Goal: Task Accomplishment & Management: Manage account settings

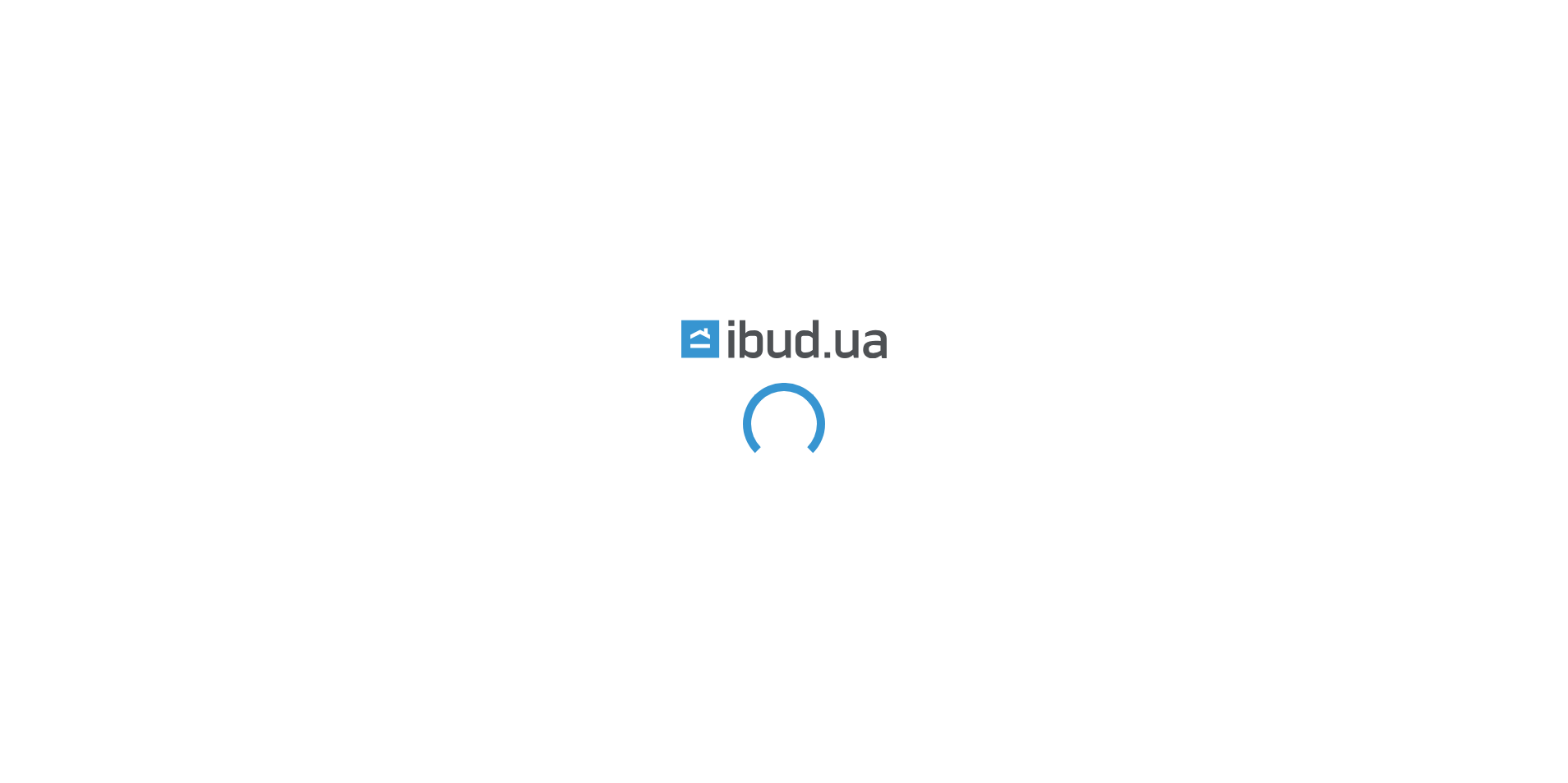
type input "власне 3/4"
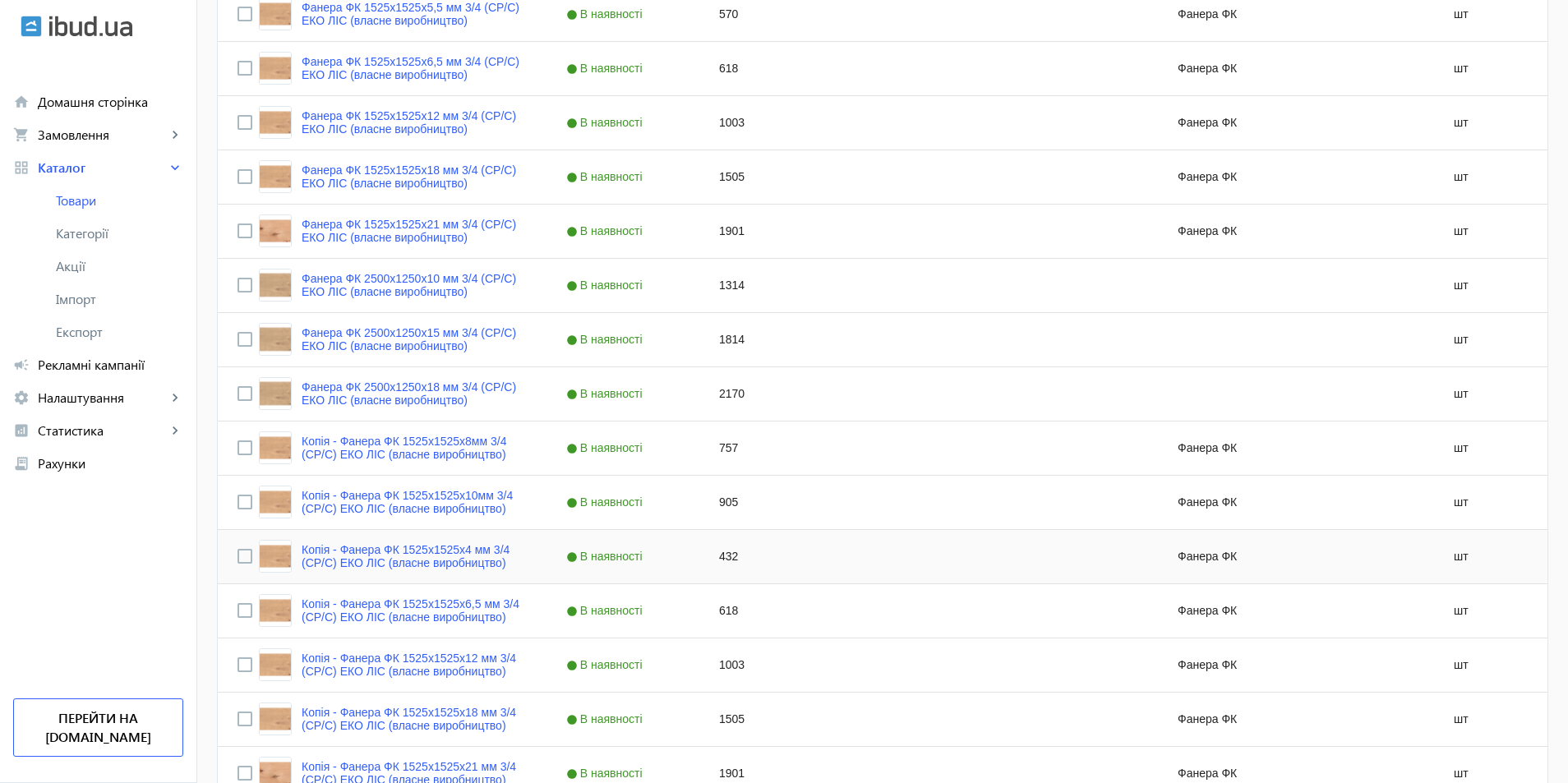
scroll to position [986, 0]
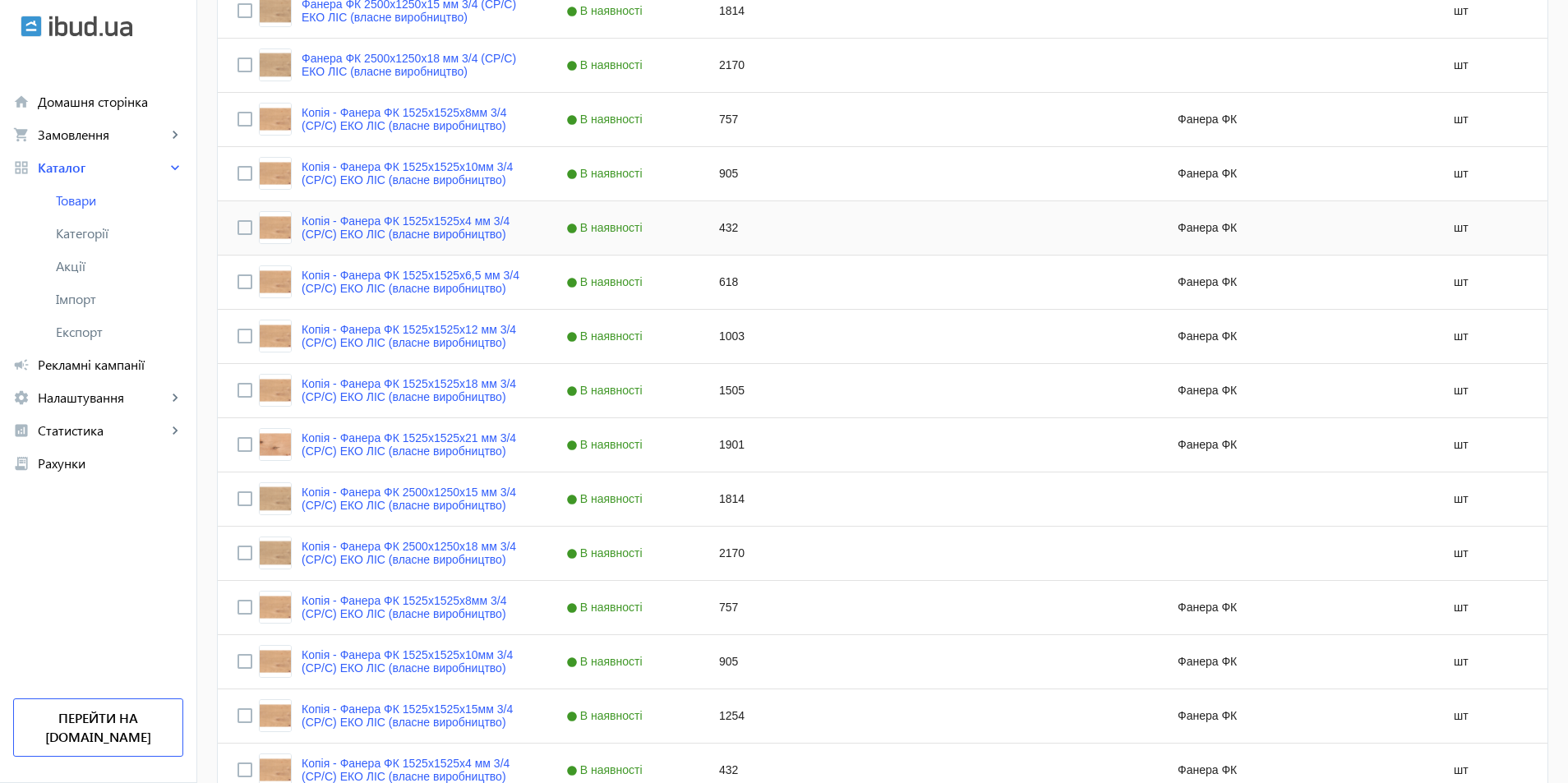
click at [719, 239] on div "432" at bounding box center [776, 228] width 153 height 53
click at [719, 238] on div "432" at bounding box center [776, 228] width 153 height 53
click at [719, 231] on div "432" at bounding box center [776, 228] width 153 height 53
click at [719, 229] on div "432" at bounding box center [776, 228] width 153 height 53
type input "1071"
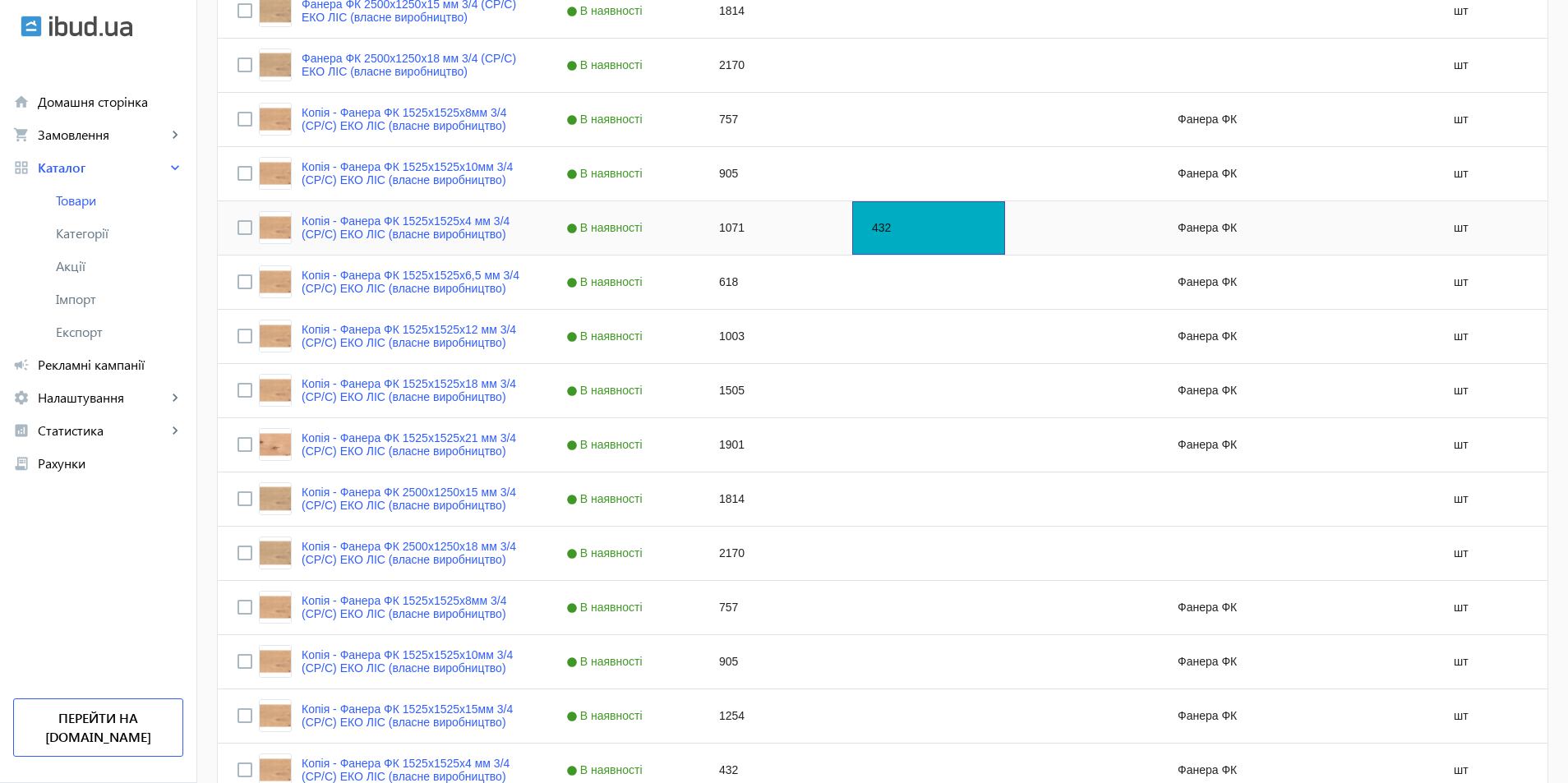
click at [937, 244] on div "432" at bounding box center [929, 228] width 153 height 53
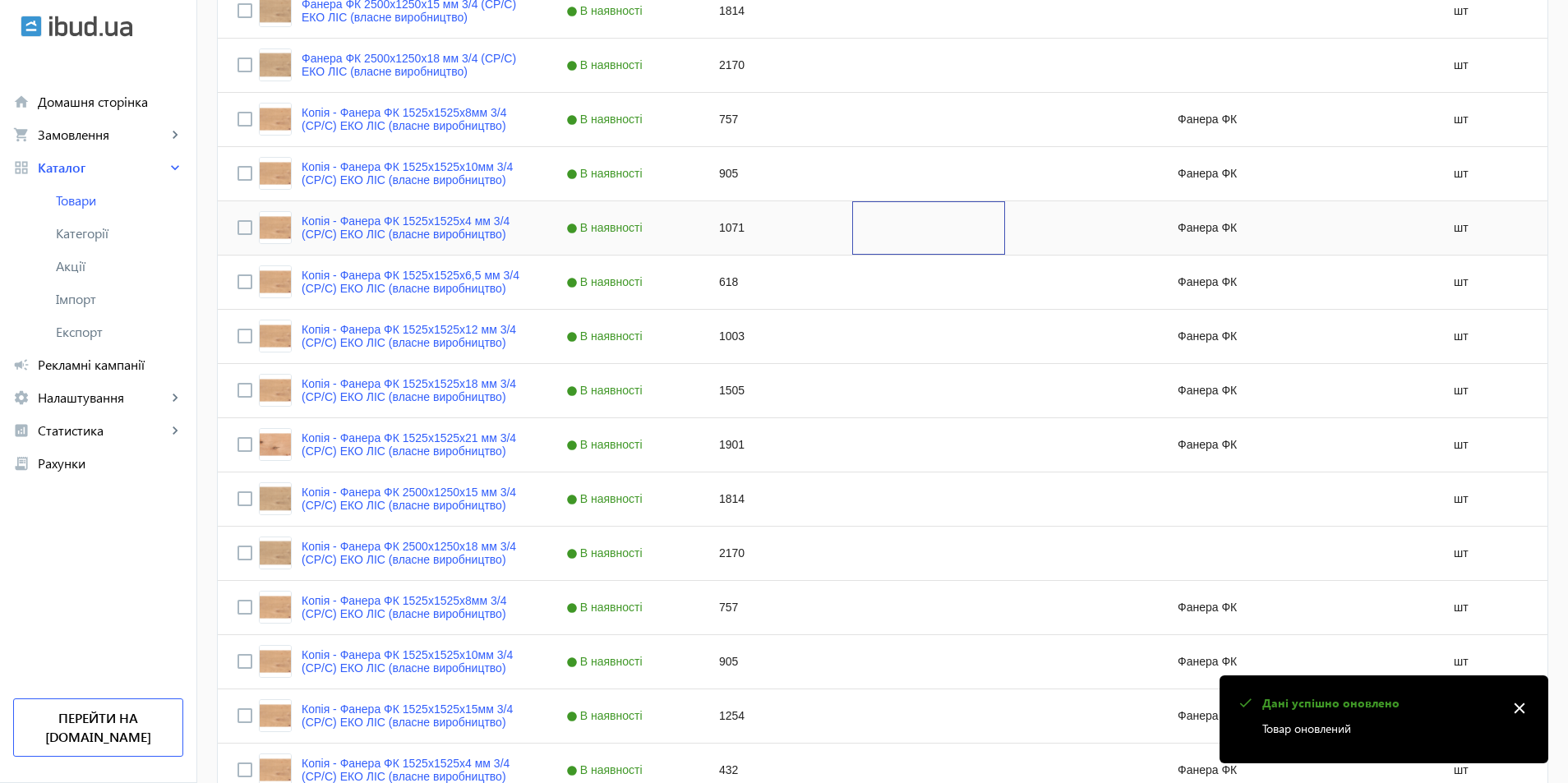
click at [923, 241] on div "Press SPACE to select this row." at bounding box center [929, 228] width 153 height 53
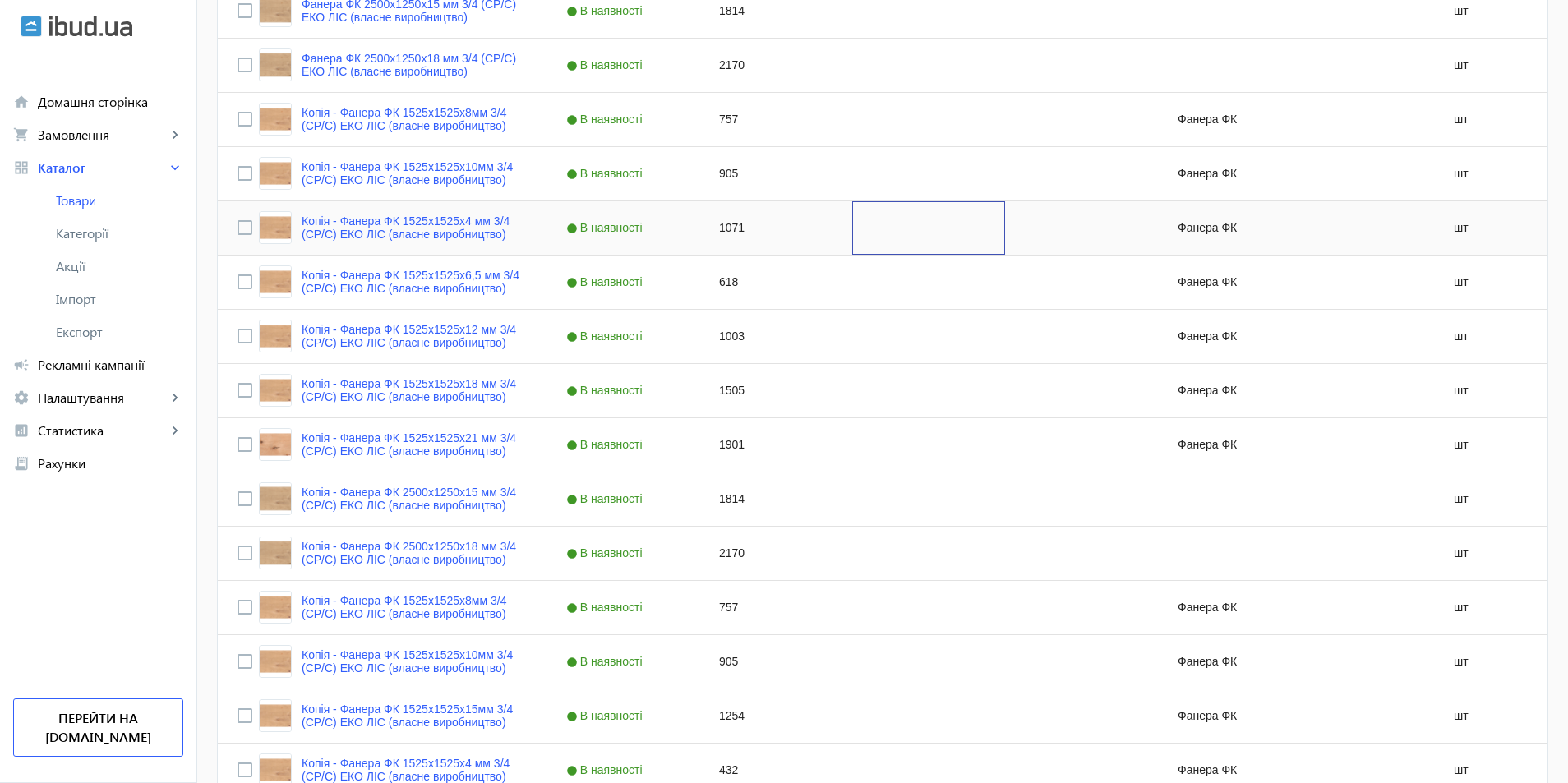
click at [923, 241] on div "Press SPACE to select this row." at bounding box center [929, 228] width 153 height 53
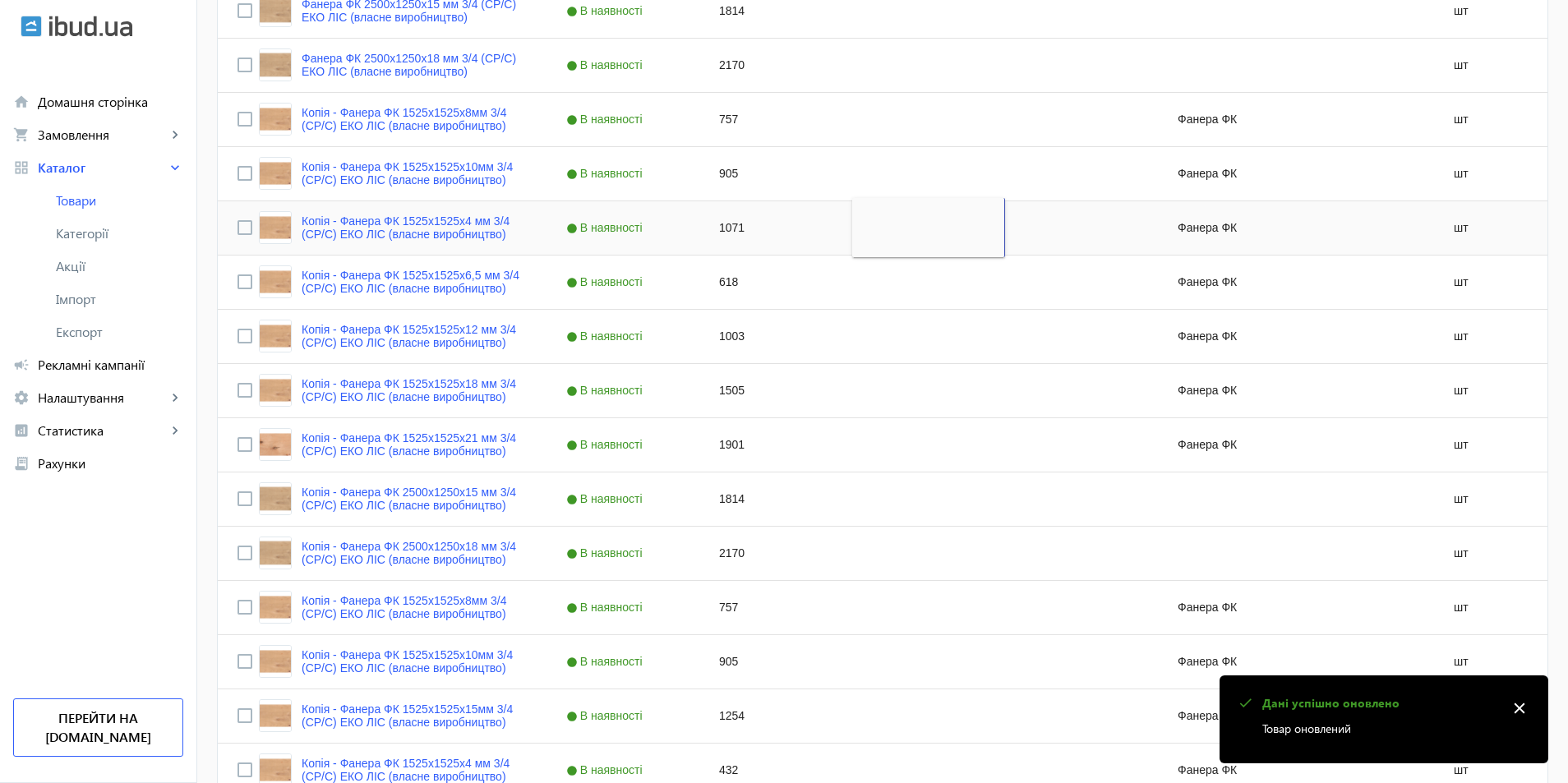
click at [890, 275] on div "Press SPACE to select this row." at bounding box center [929, 282] width 153 height 53
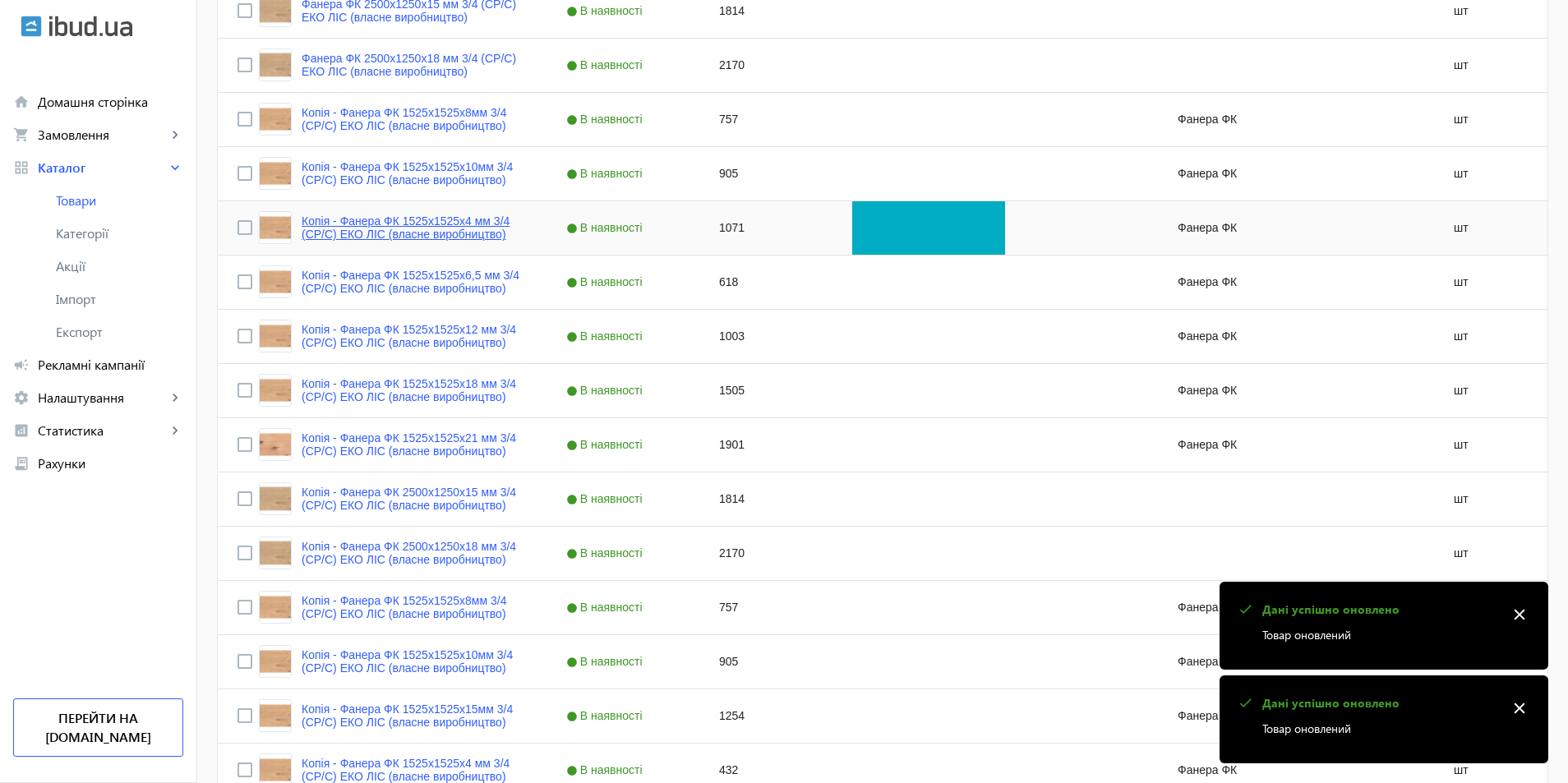
click at [435, 232] on link "Копія - Фанера ФК 1525x1525x4 мм 3/4 (CP/C) ЕКО ЛІС (власне виробництво)" at bounding box center [414, 228] width 225 height 27
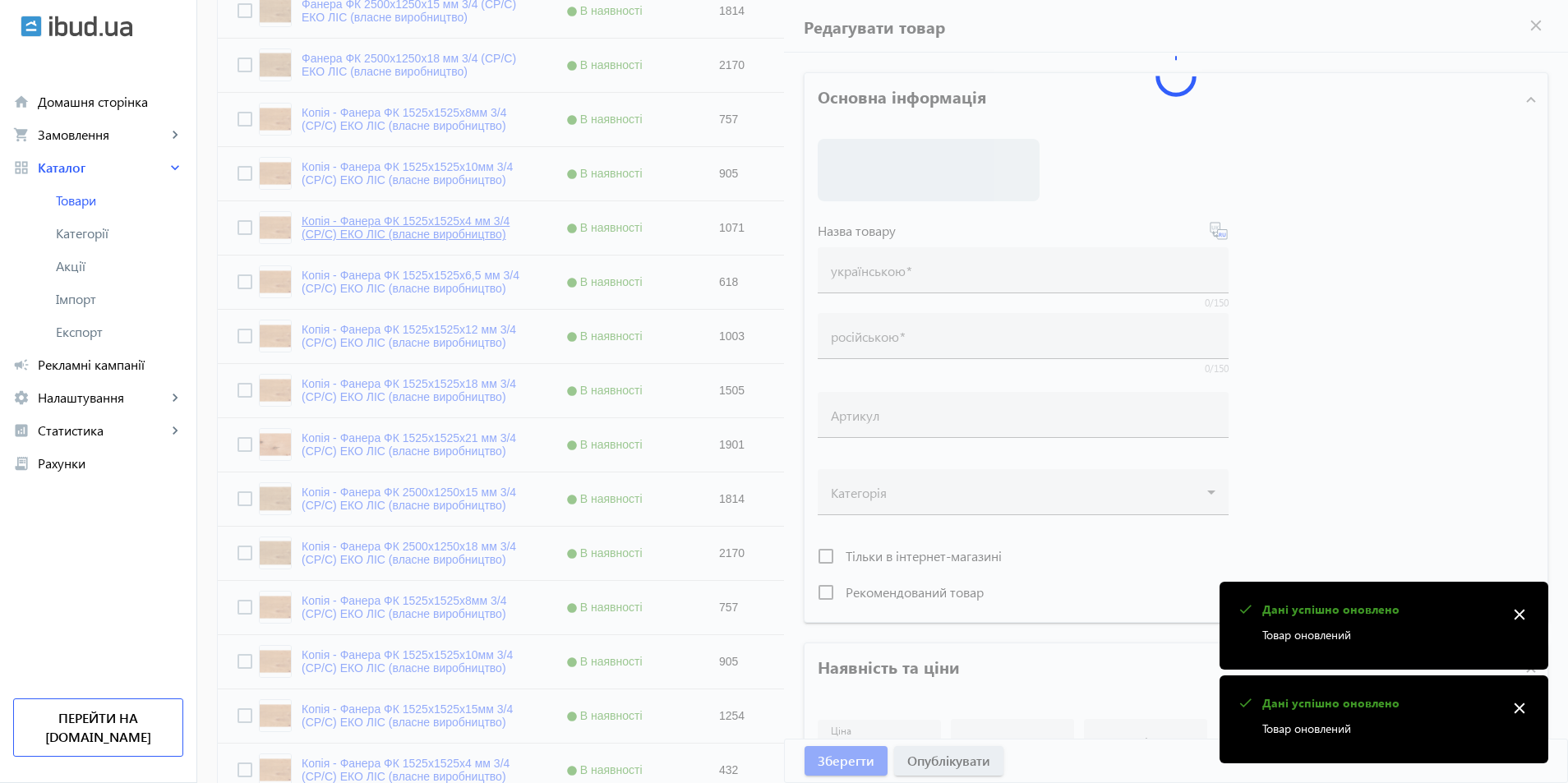
click at [435, 232] on div at bounding box center [882, 243] width 1331 height 1834
type input "Копія - Фанера ФК 1525x1525x4 мм 3/4 (CP/C) ЕКО ЛІС (власне виробництво)"
type input "Копия - Фанера ФК 1525x1525x4 мм 3/4 (CP/C) ЕКО ЛІС (власне виробництво)"
checkbox input "true"
type input "1071"
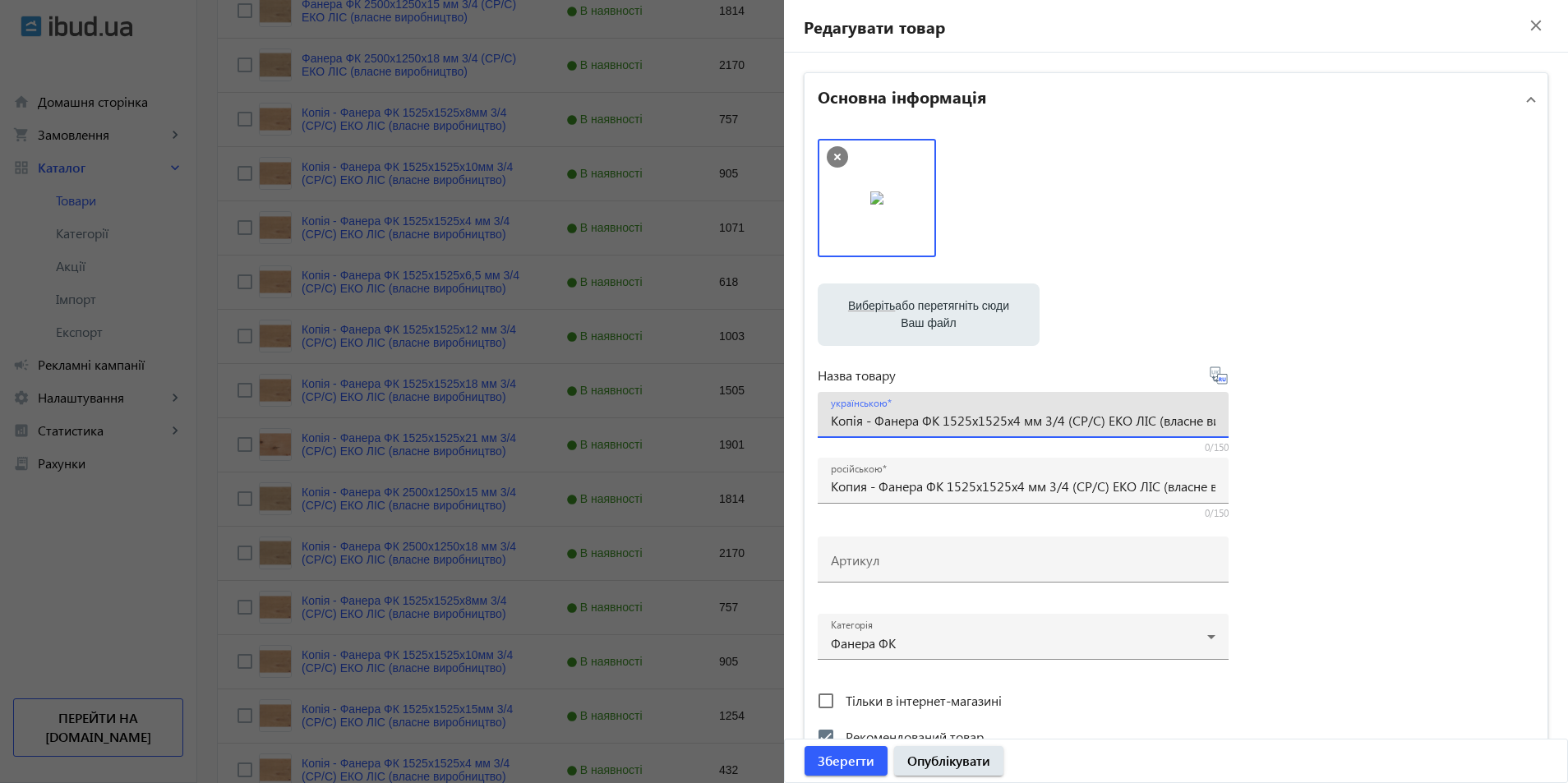
drag, startPoint x: 873, startPoint y: 423, endPoint x: 728, endPoint y: 417, distance: 145.1
click at [728, 417] on mat-sidenav-container "arrow_back Товари 471 /10000 товарів Подовжити Додати товар власне 3/4 search f…" at bounding box center [881, 142] width 1370 height 2150
type input "Фанера ФК 1525x1525x4 мм 3/4 (CP/C) ЕКО ЛІС (власне виробництво)"
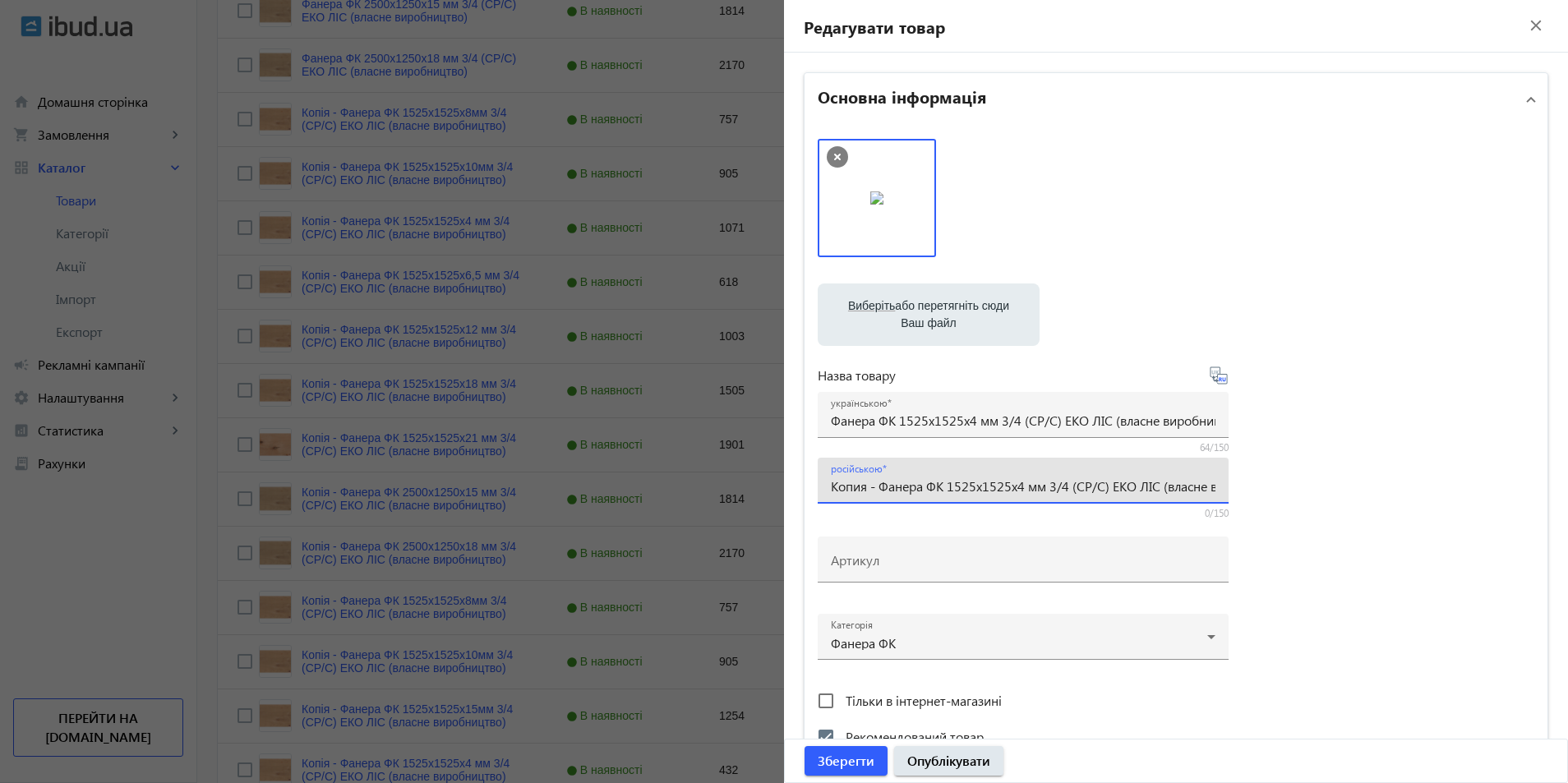
drag, startPoint x: 876, startPoint y: 486, endPoint x: 760, endPoint y: 485, distance: 116.0
click at [760, 485] on mat-sidenav-container "arrow_back Товари 471 /10000 товарів Подовжити Додати товар власне 3/4 search f…" at bounding box center [881, 142] width 1370 height 2150
type input "Фанера ФК 1525x1525x4 мм 3/4 (CP/C) ЕКО ЛІС (власне виробництво)"
click at [890, 420] on input "Фанера ФК 1525x1525x4 мм 3/4 (CP/C) ЕКО ЛІС (власне виробництво)" at bounding box center [1023, 420] width 385 height 17
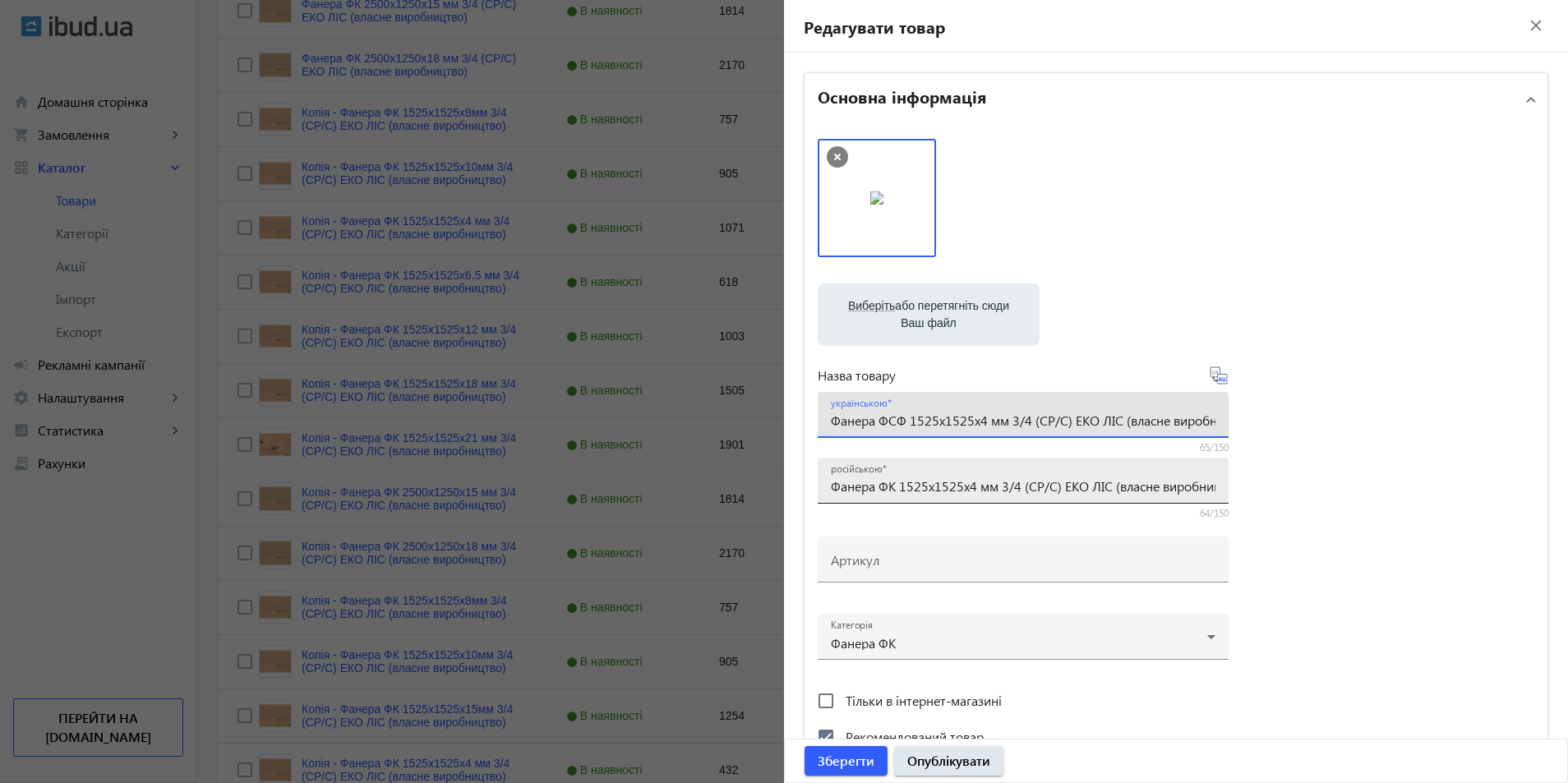
type input "Фанера ФСФ 1525x1525x4 мм 3/4 (CP/C) ЕКО ЛІС (власне виробництво)"
click at [889, 480] on input "Фанера ФК 1525x1525x4 мм 3/4 (CP/C) ЕКО ЛІС (власне виробництво)" at bounding box center [1023, 485] width 385 height 17
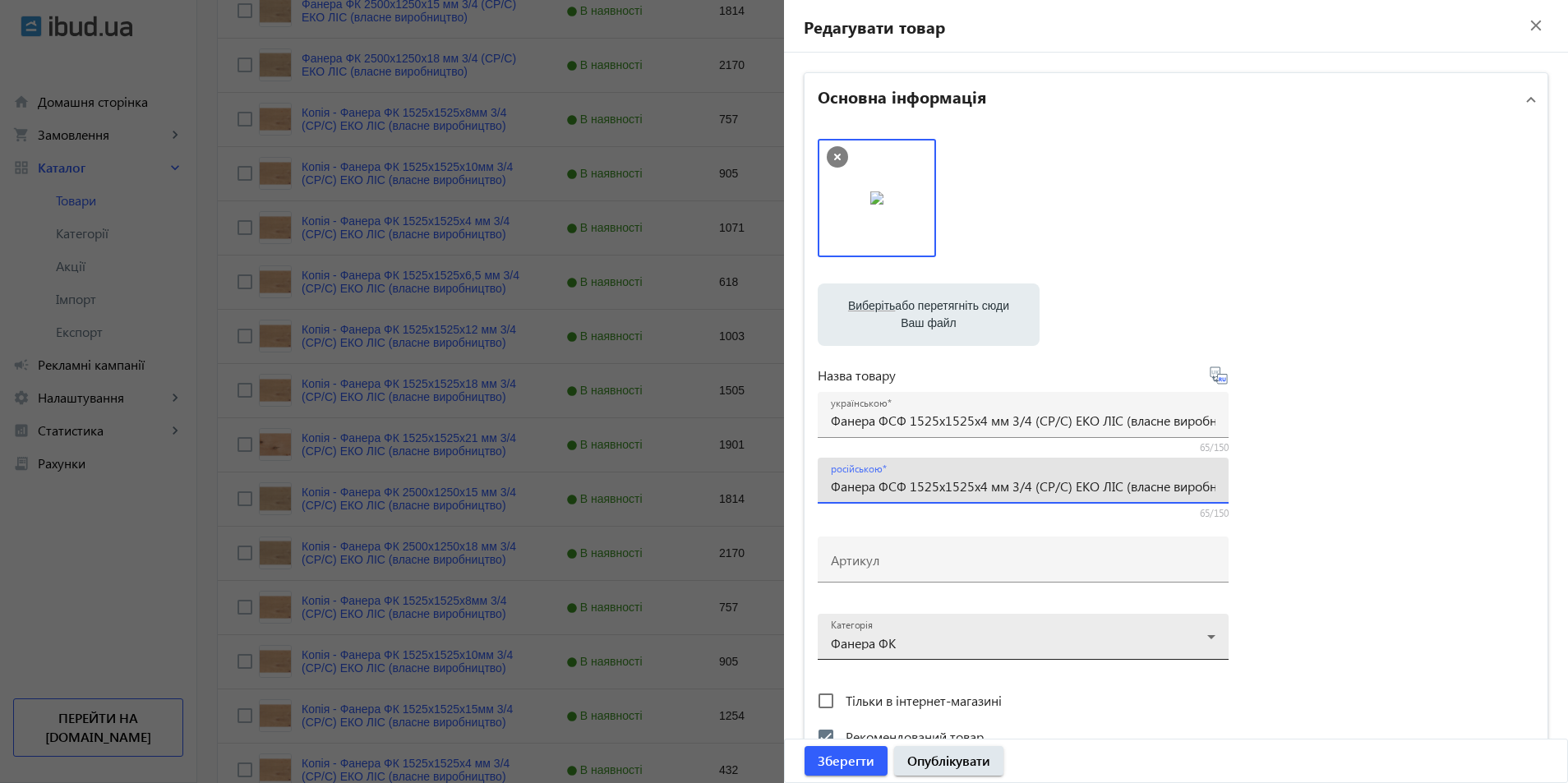
type input "Фанера ФСФ 1525x1525x4 мм 3/4 (CP/C) ЕКО ЛІС (власне виробництво)"
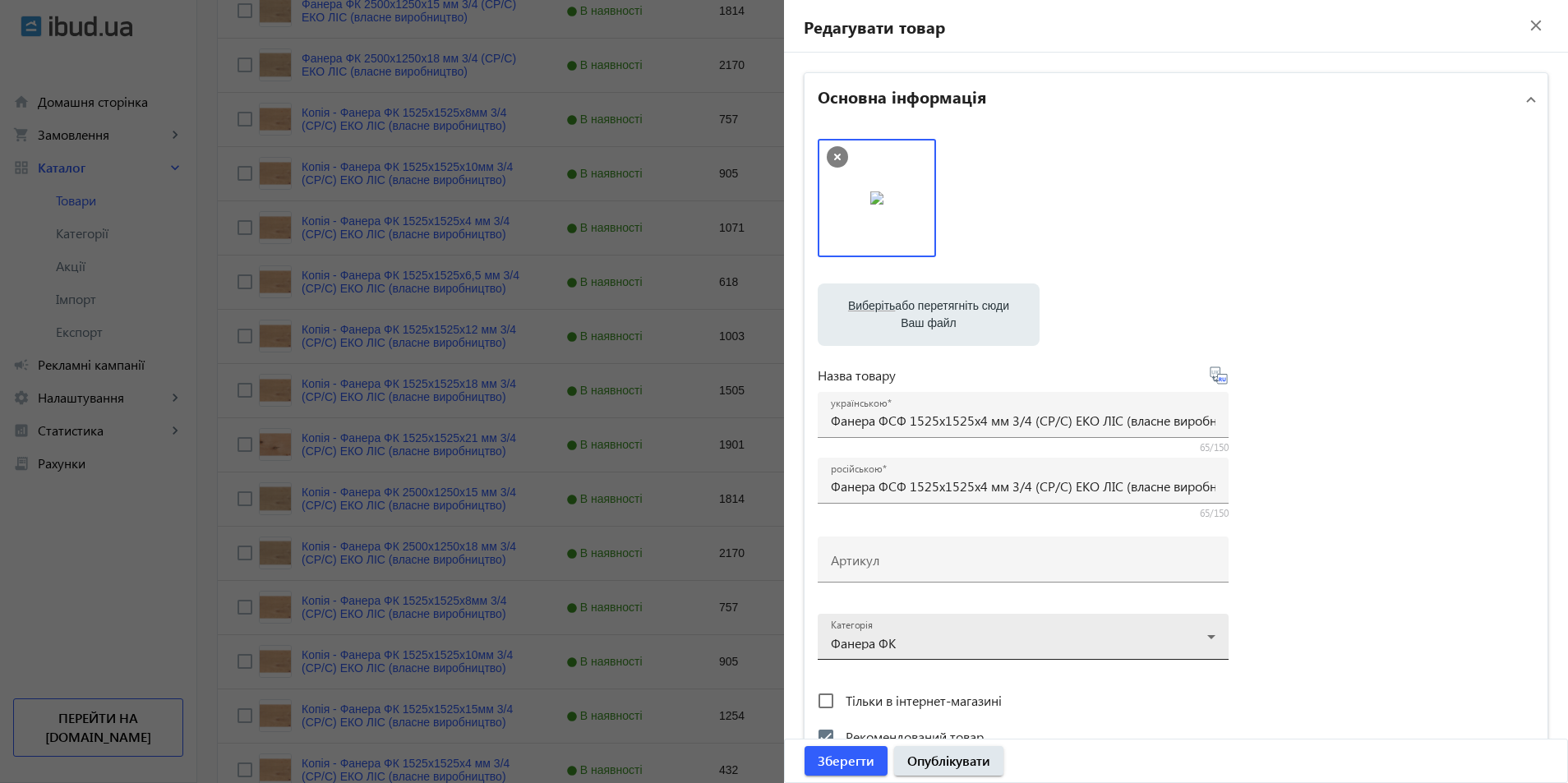
click at [916, 640] on div at bounding box center [1023, 631] width 385 height 59
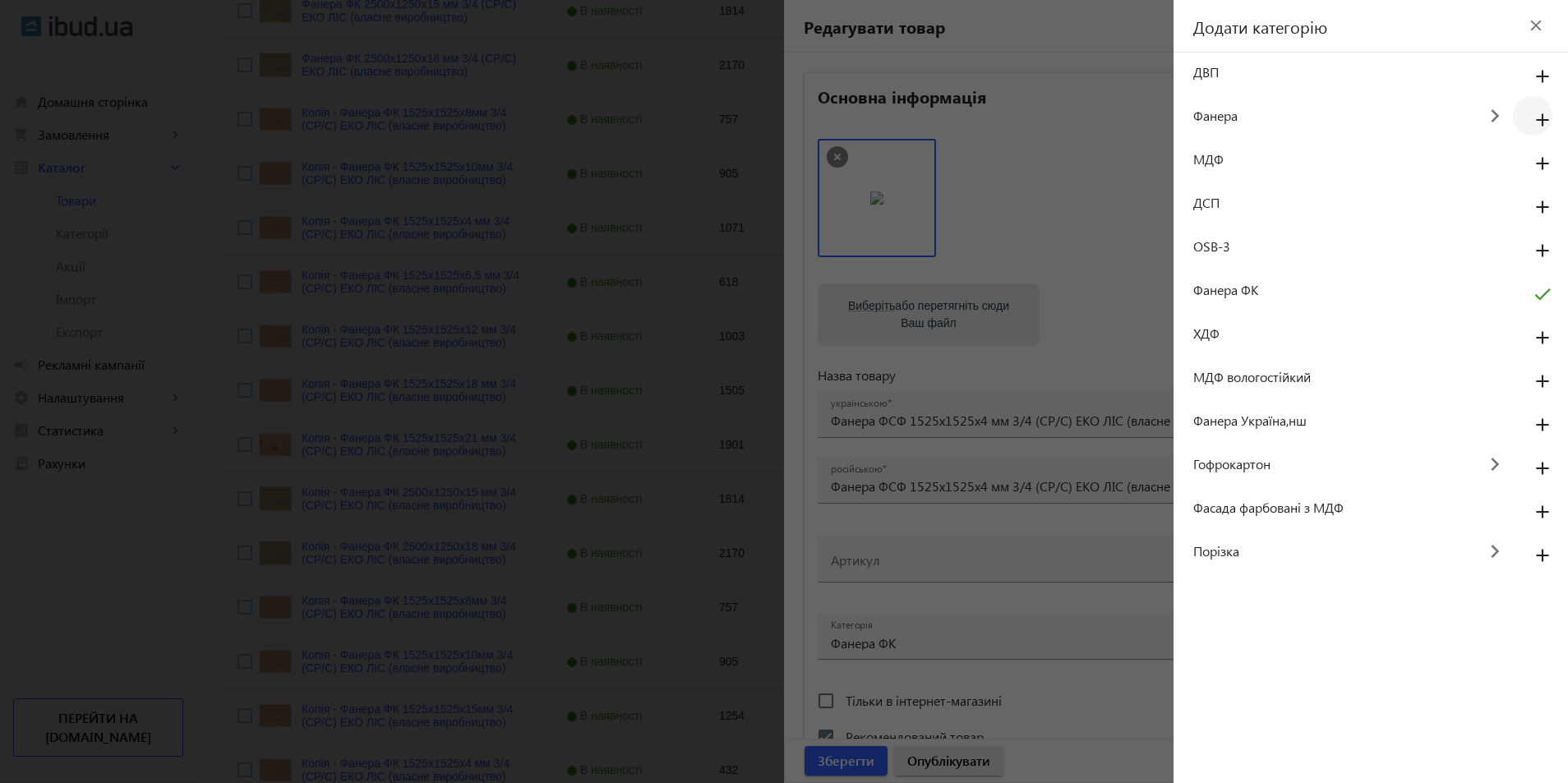
click at [1538, 122] on mat-icon "add" at bounding box center [1542, 120] width 39 height 29
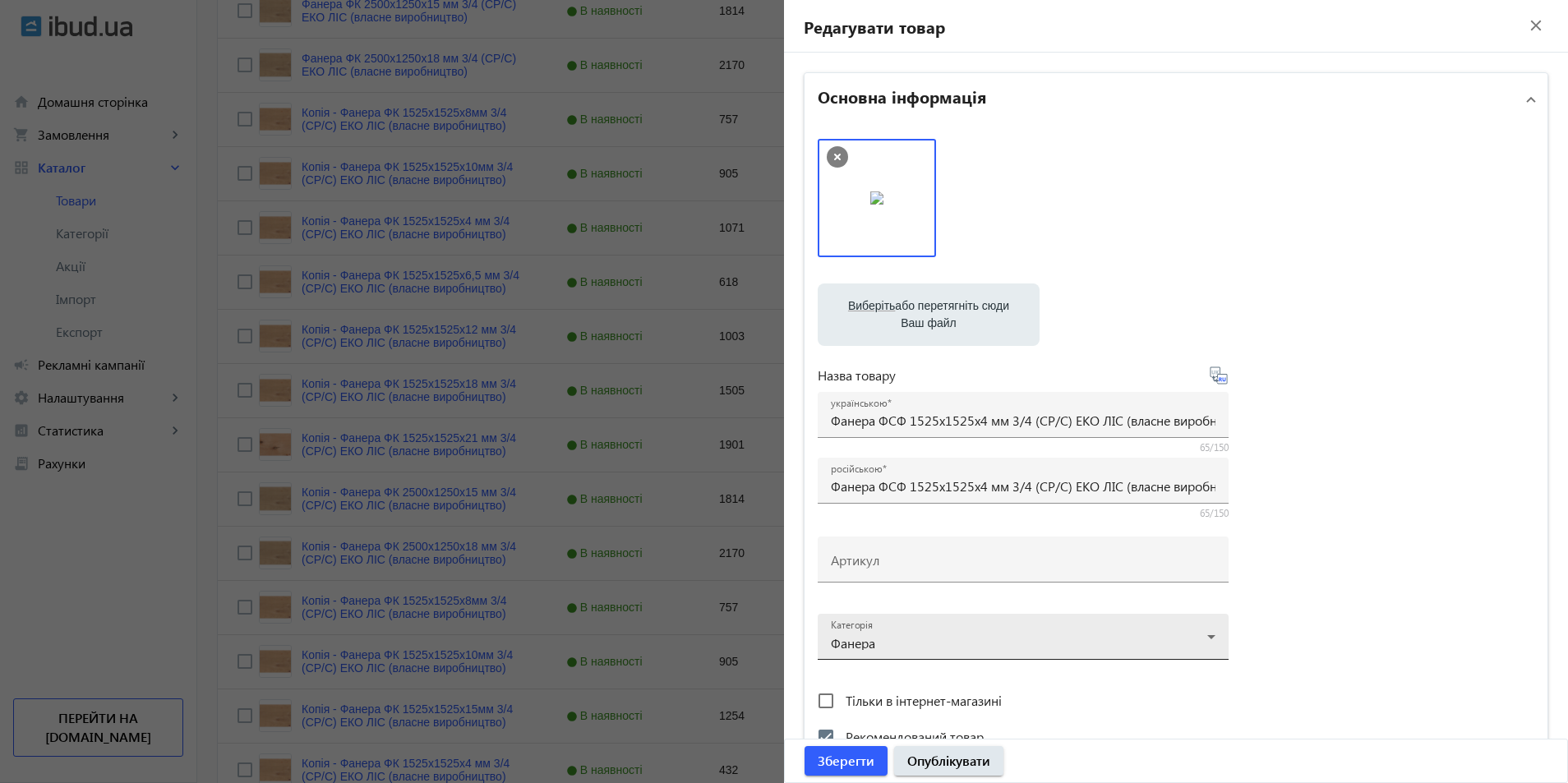
click at [1200, 637] on div at bounding box center [1023, 631] width 385 height 59
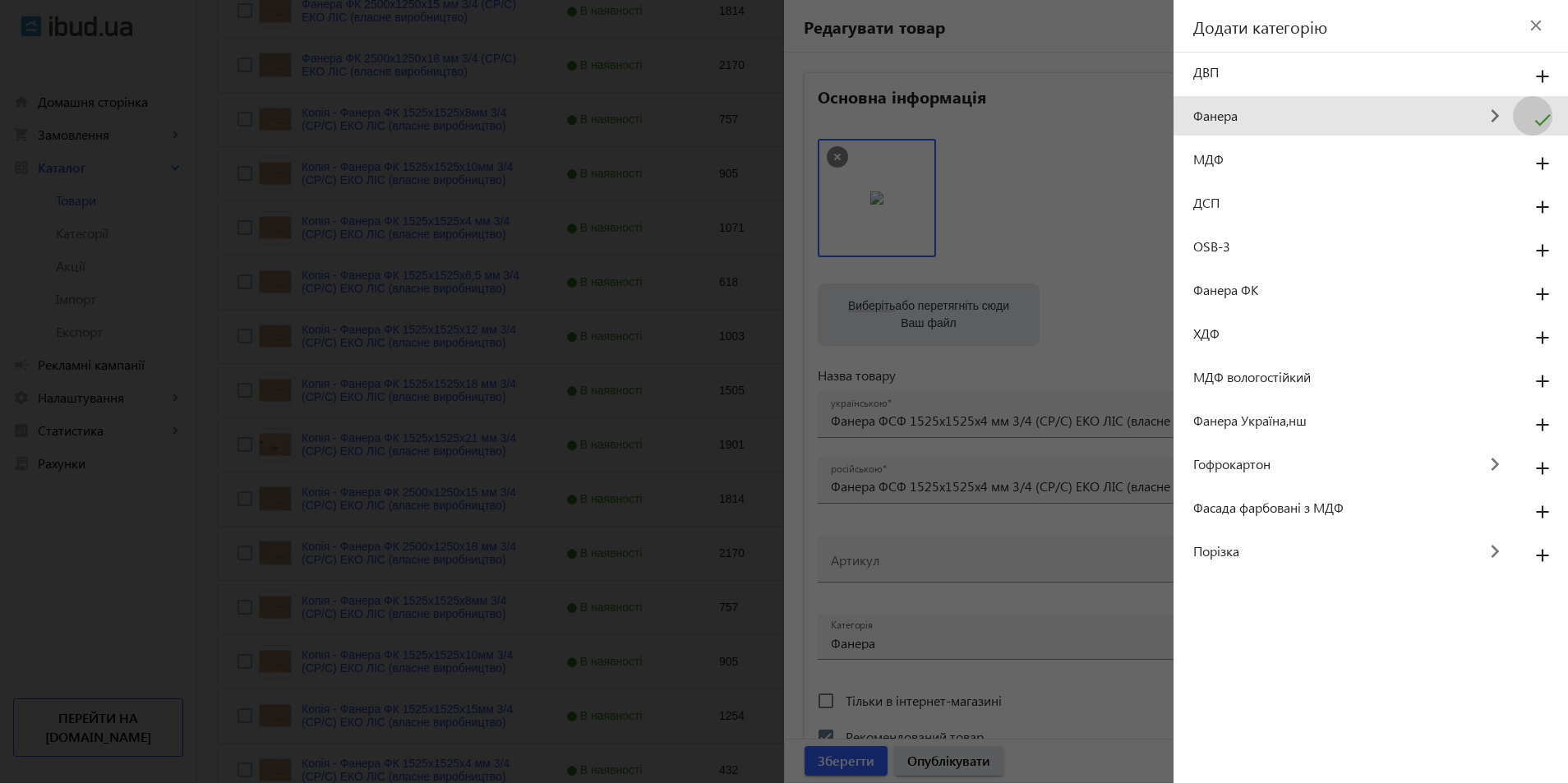
click at [1544, 125] on mat-icon "check" at bounding box center [1542, 126] width 39 height 39
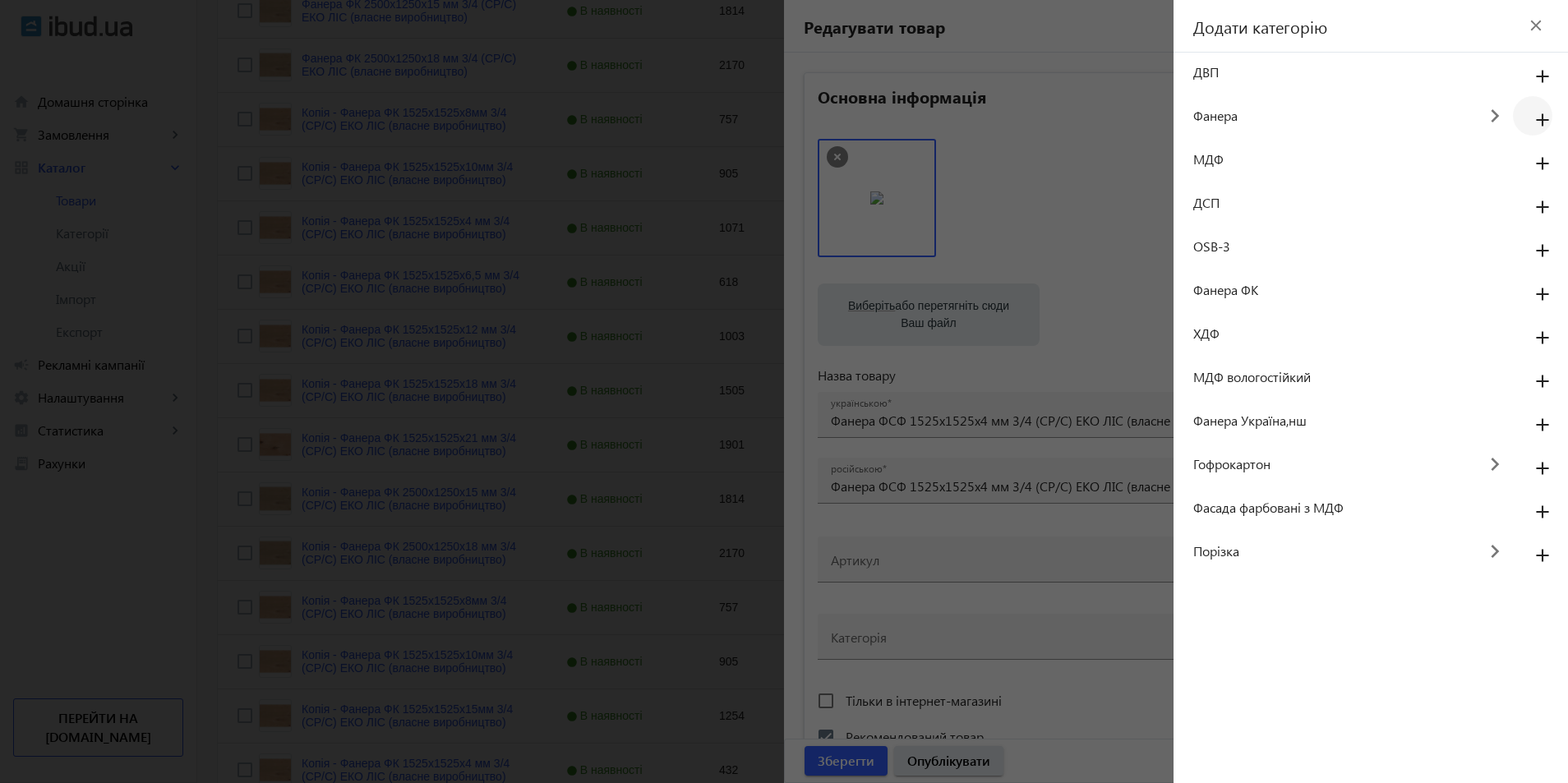
click at [1499, 113] on mat-icon "keyboard_arrow_right" at bounding box center [1494, 117] width 37 height 37
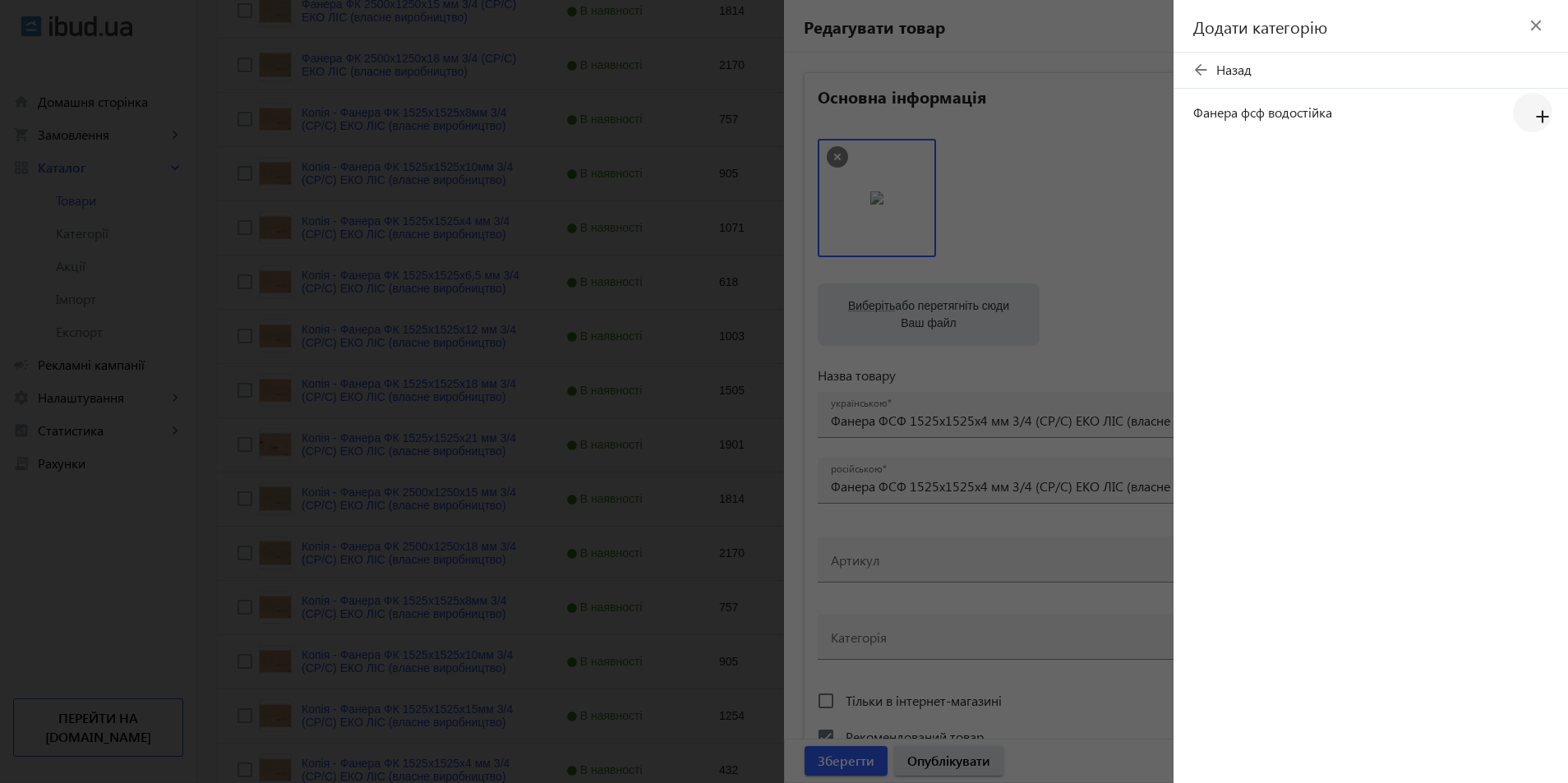
click at [1540, 118] on mat-icon "add" at bounding box center [1542, 117] width 39 height 29
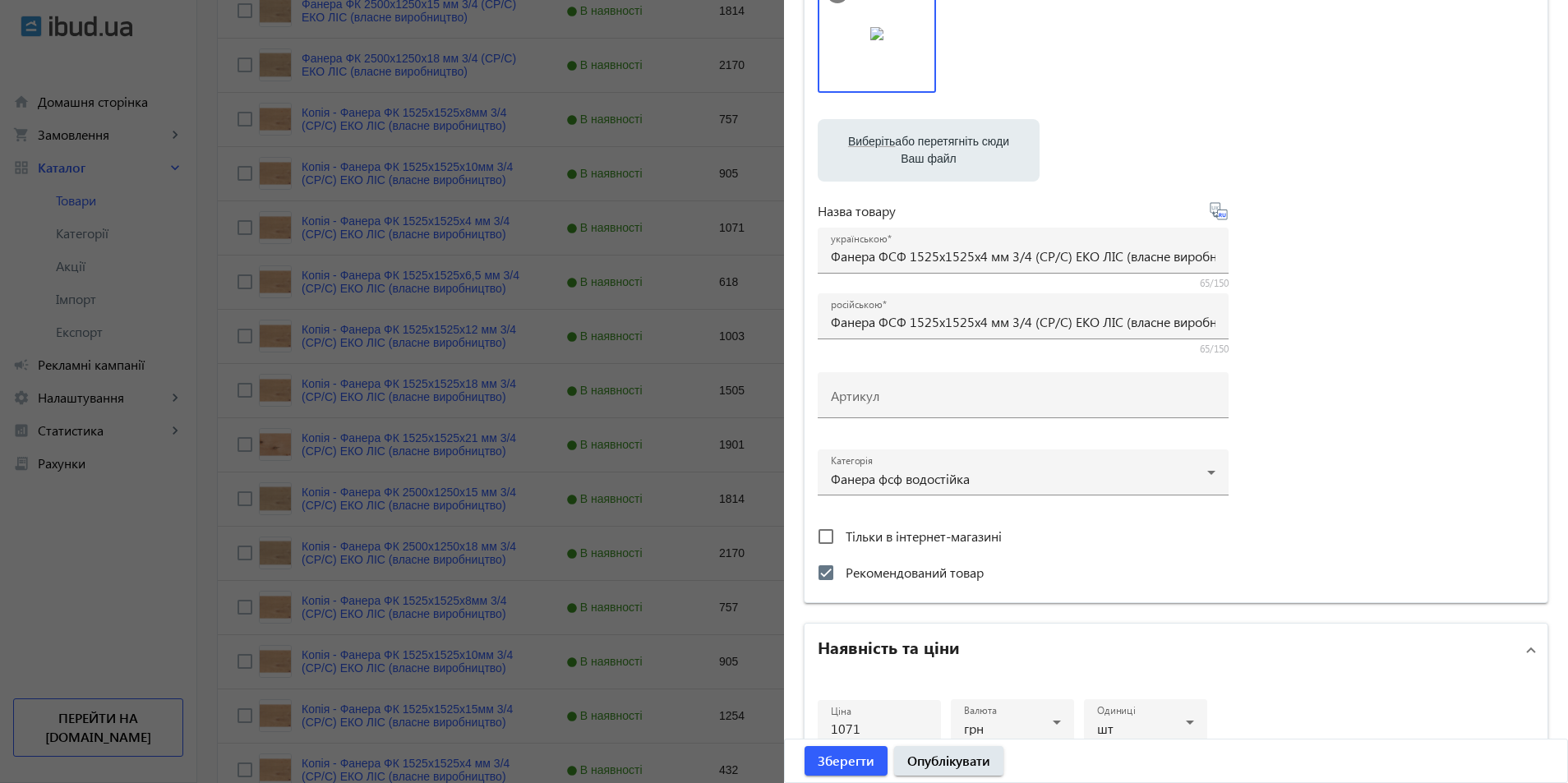
scroll to position [247, 0]
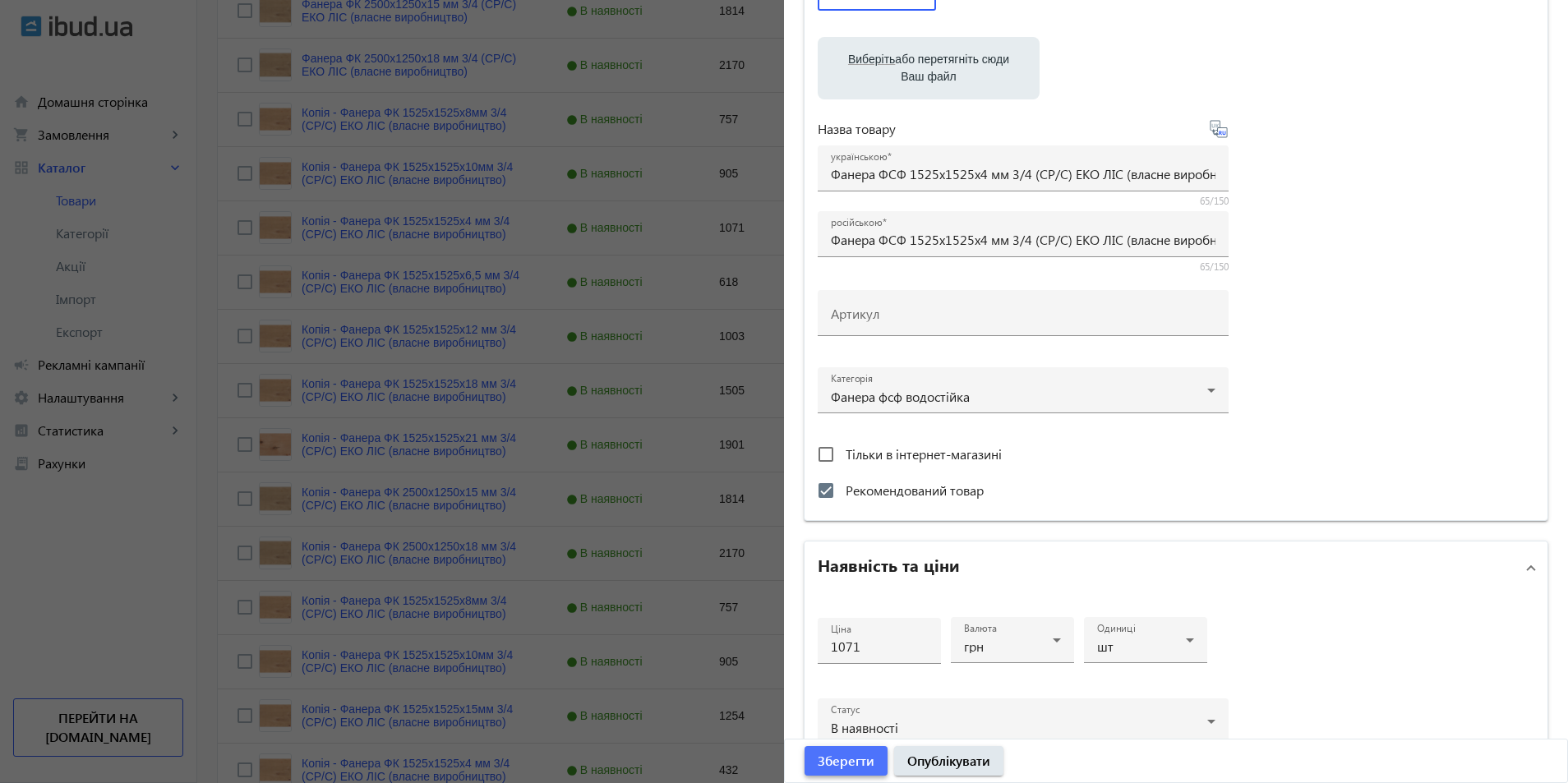
click at [858, 763] on span "Зберегти" at bounding box center [846, 761] width 57 height 18
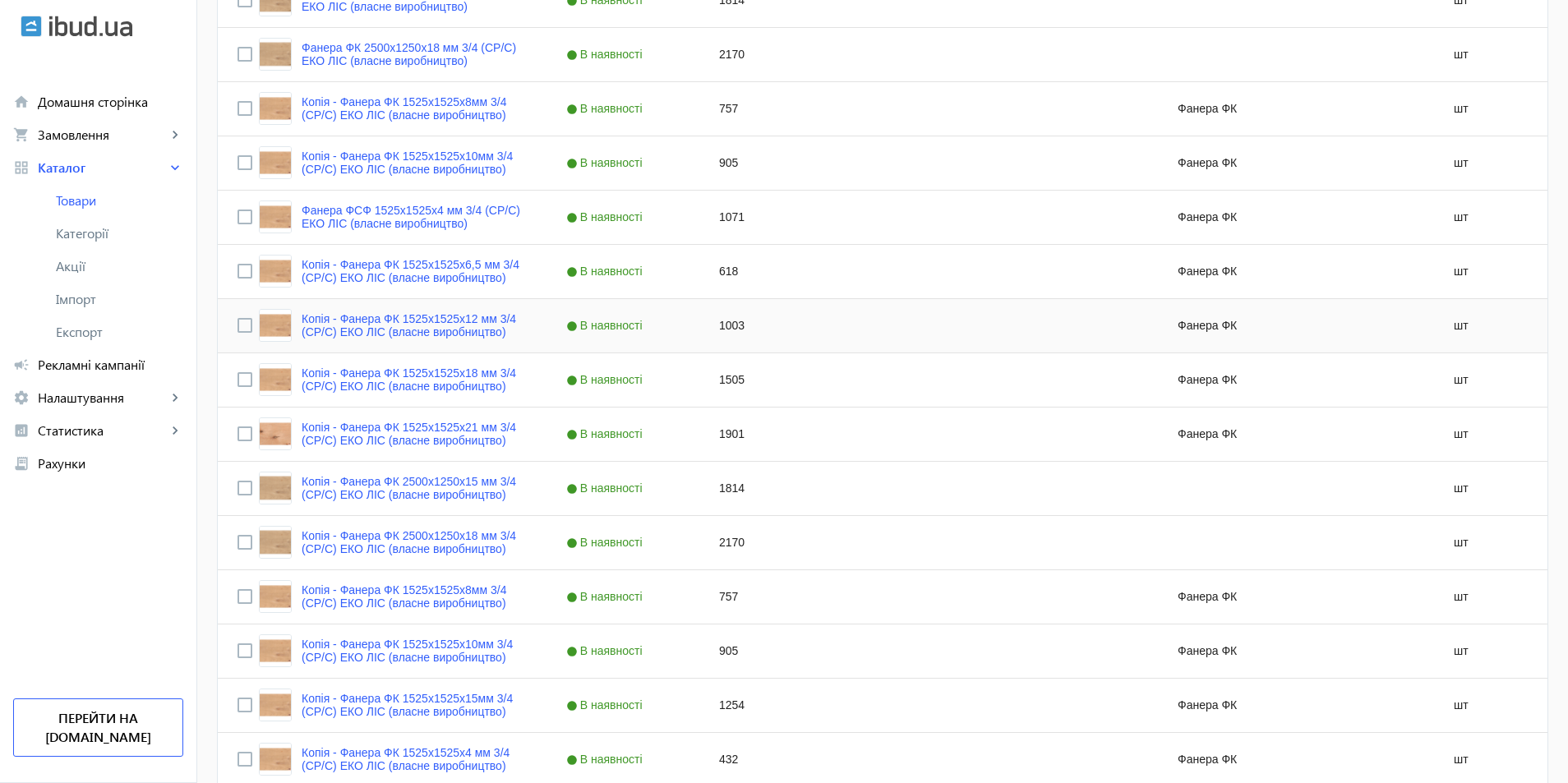
scroll to position [1080, 0]
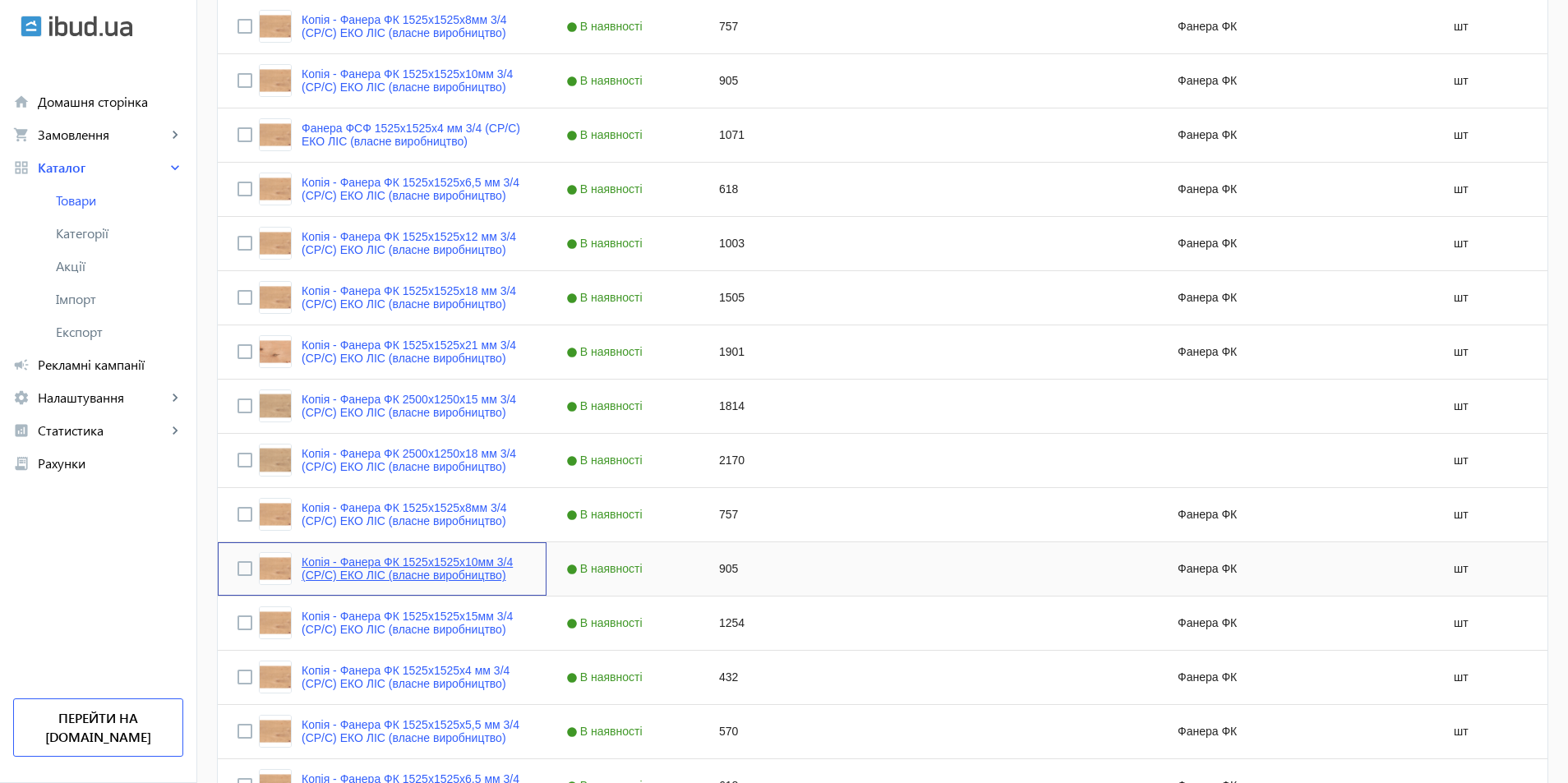
click at [451, 569] on link "Копія - Фанера ФК 1525x1525x10мм 3/4 (CP/C) ЕКО ЛІС (власне виробництво)" at bounding box center [414, 569] width 225 height 27
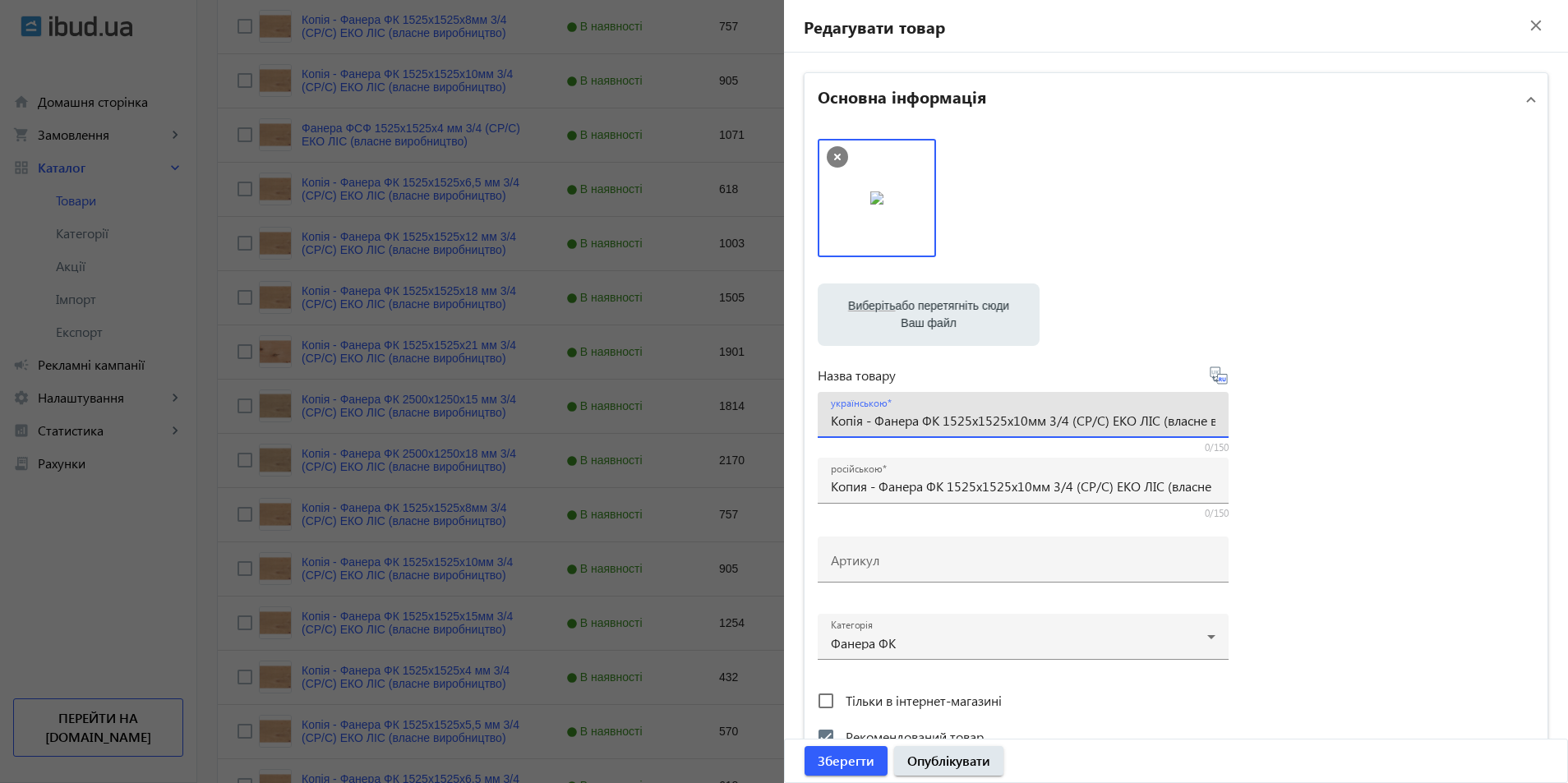
drag, startPoint x: 870, startPoint y: 420, endPoint x: 755, endPoint y: 404, distance: 116.1
click at [755, 404] on mat-sidenav-container "arrow_back Товари 471 /10000 товарів Подовжити Додати товар власне 3/4 search f…" at bounding box center [881, 48] width 1370 height 2150
type input "Фанера ФК 1525x1525x10мм 3/4 (CP/C) ЕКО ЛІС (власне виробництво)"
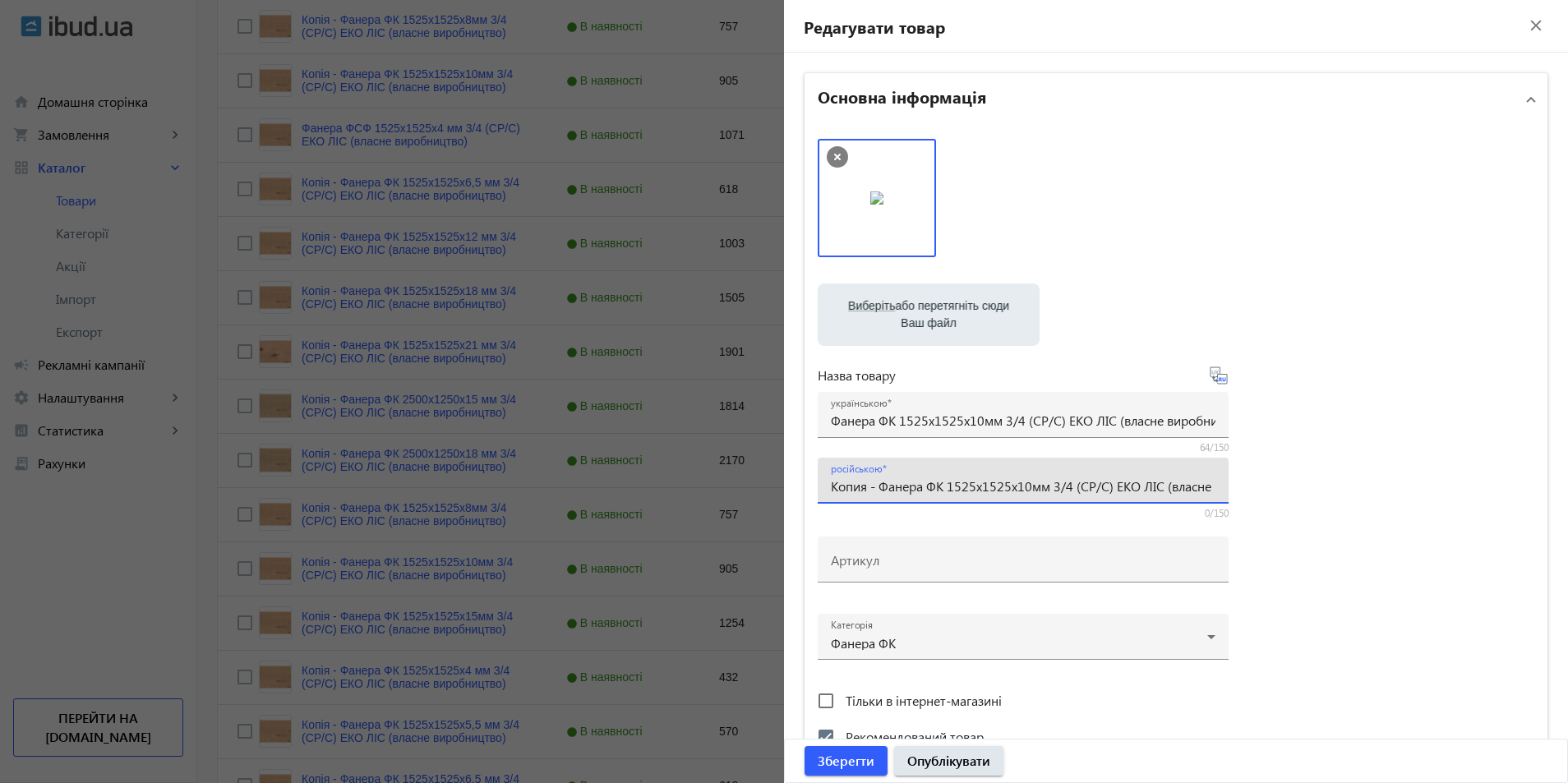
drag, startPoint x: 873, startPoint y: 490, endPoint x: 799, endPoint y: 497, distance: 74.3
click at [803, 497] on mat-expansion-panel "Основна інформація Виберіть або перетягніть сюди Ваш файл 379268b5bce12e21d5289…" at bounding box center [1175, 420] width 744 height 696
type input "Фанера ФК 1525x1525x10мм 3/4 (CP/C) ЕКО ЛІС (власне виробництво)"
click at [889, 421] on input "Фанера ФК 1525x1525x10мм 3/4 (CP/C) ЕКО ЛІС (власне виробництво)" at bounding box center [1023, 420] width 385 height 17
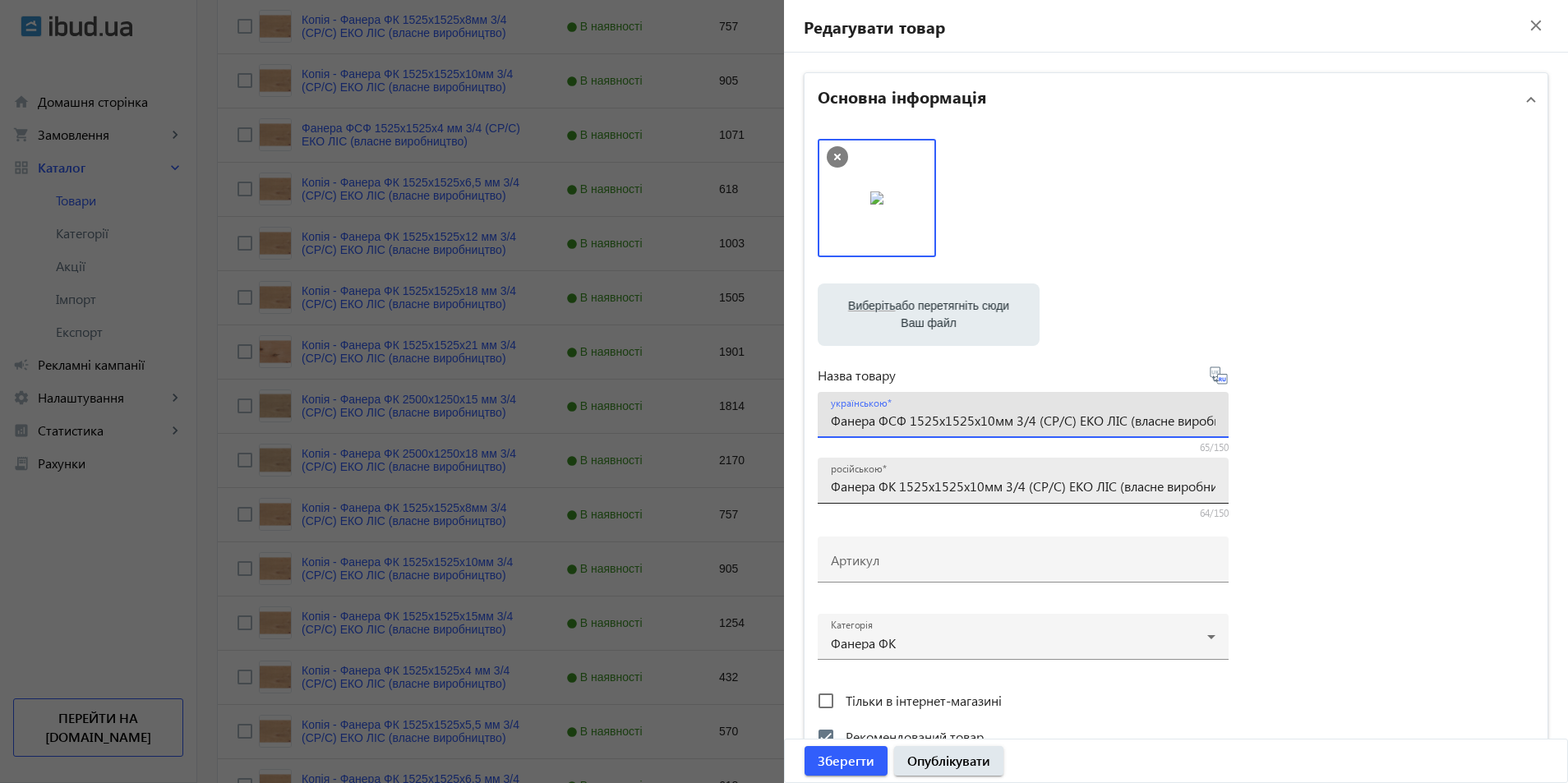
type input "Фанера ФСФ 1525x1525x10мм 3/4 (CP/C) ЕКО ЛІС (власне виробництво)"
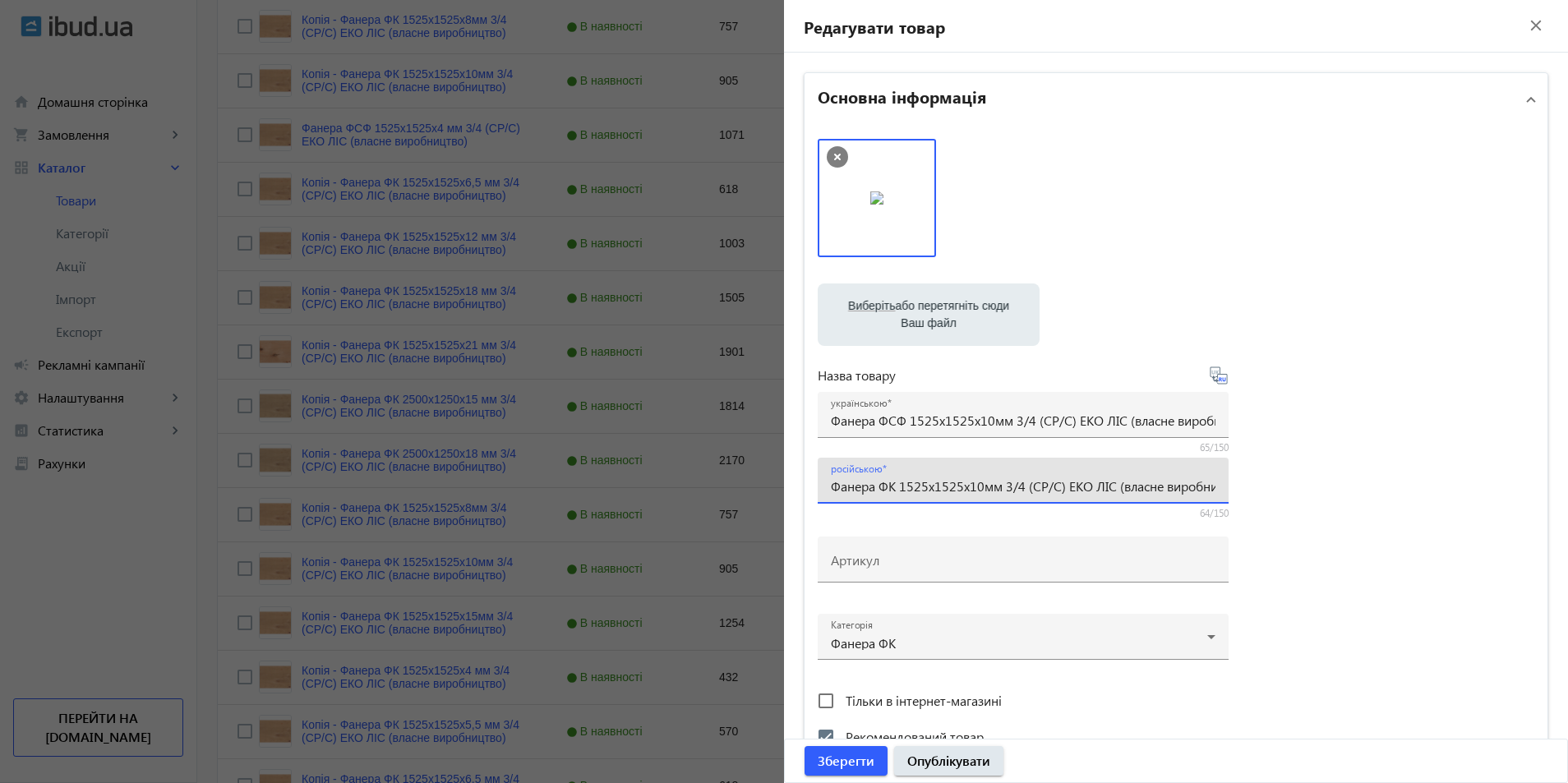
click at [890, 485] on input "Фанера ФК 1525x1525x10мм 3/4 (CP/C) ЕКО ЛІС (власне виробництво)" at bounding box center [1023, 485] width 385 height 17
type input "Фанера ФСФ 1525x1525x10мм 3/4 (CP/C) ЕКО ЛІС (власне виробництво)"
click at [1199, 634] on div at bounding box center [1023, 631] width 385 height 59
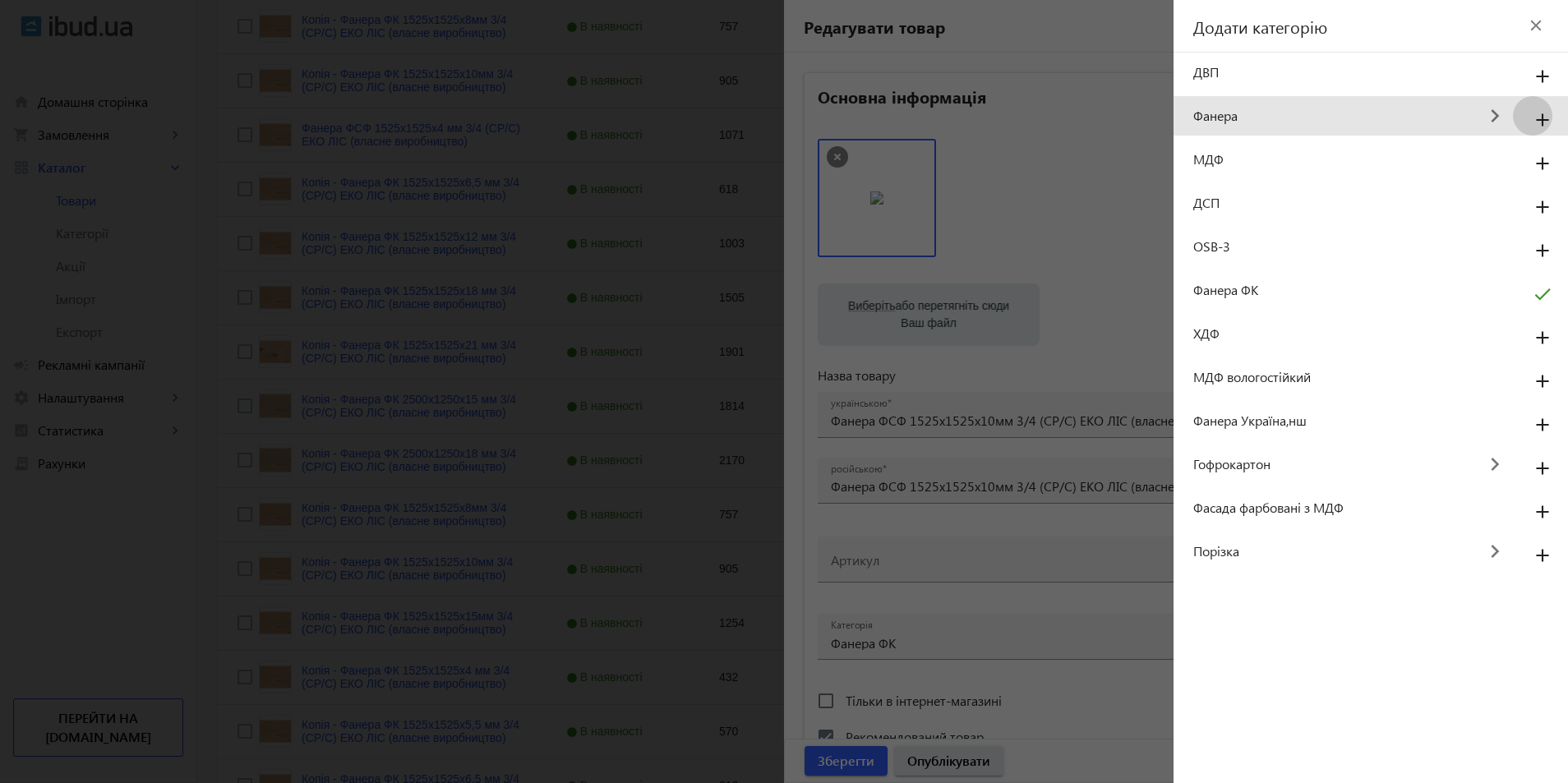
click at [1538, 121] on mat-icon "add" at bounding box center [1542, 120] width 39 height 29
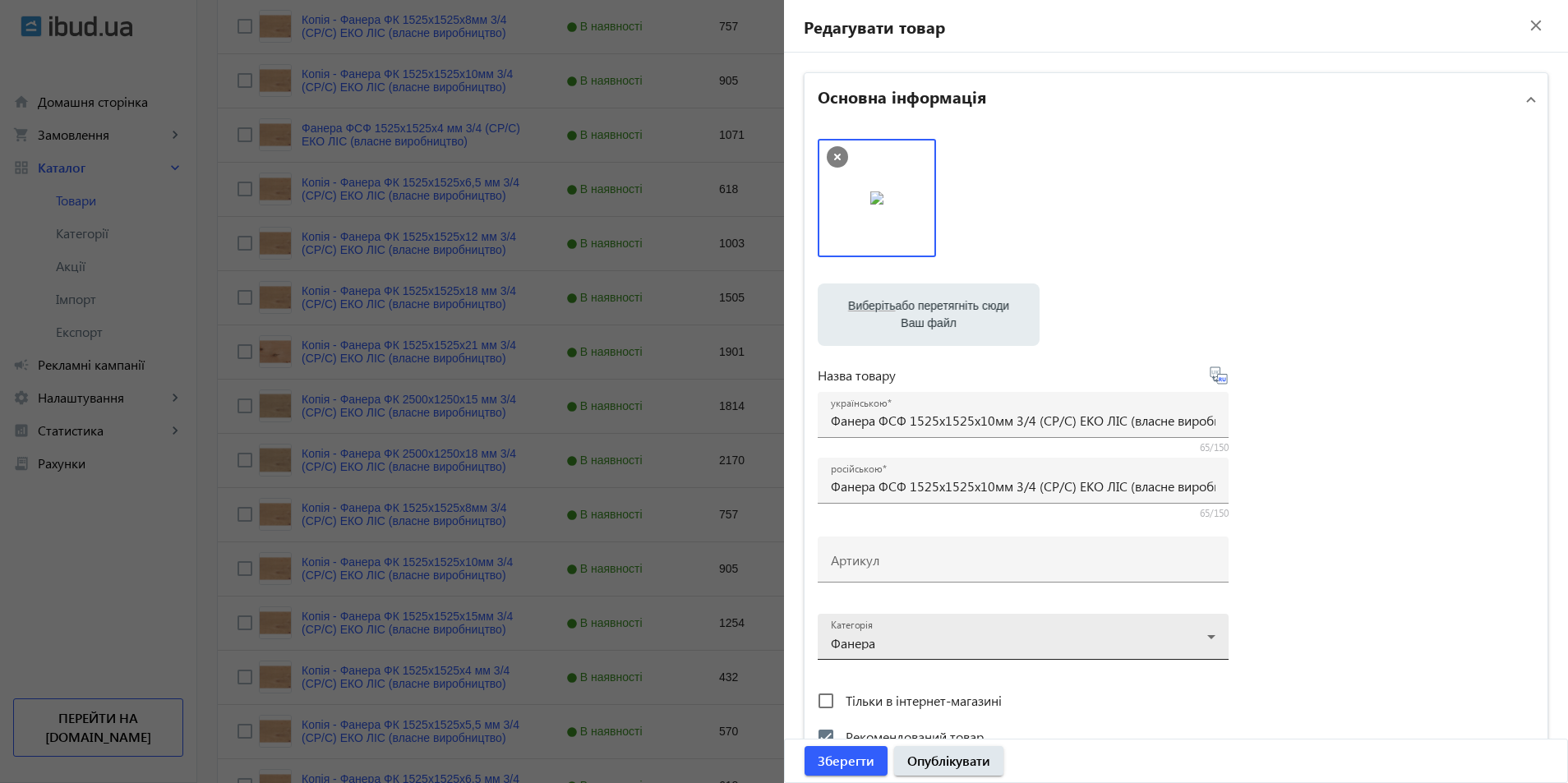
click at [923, 646] on div at bounding box center [1023, 631] width 385 height 59
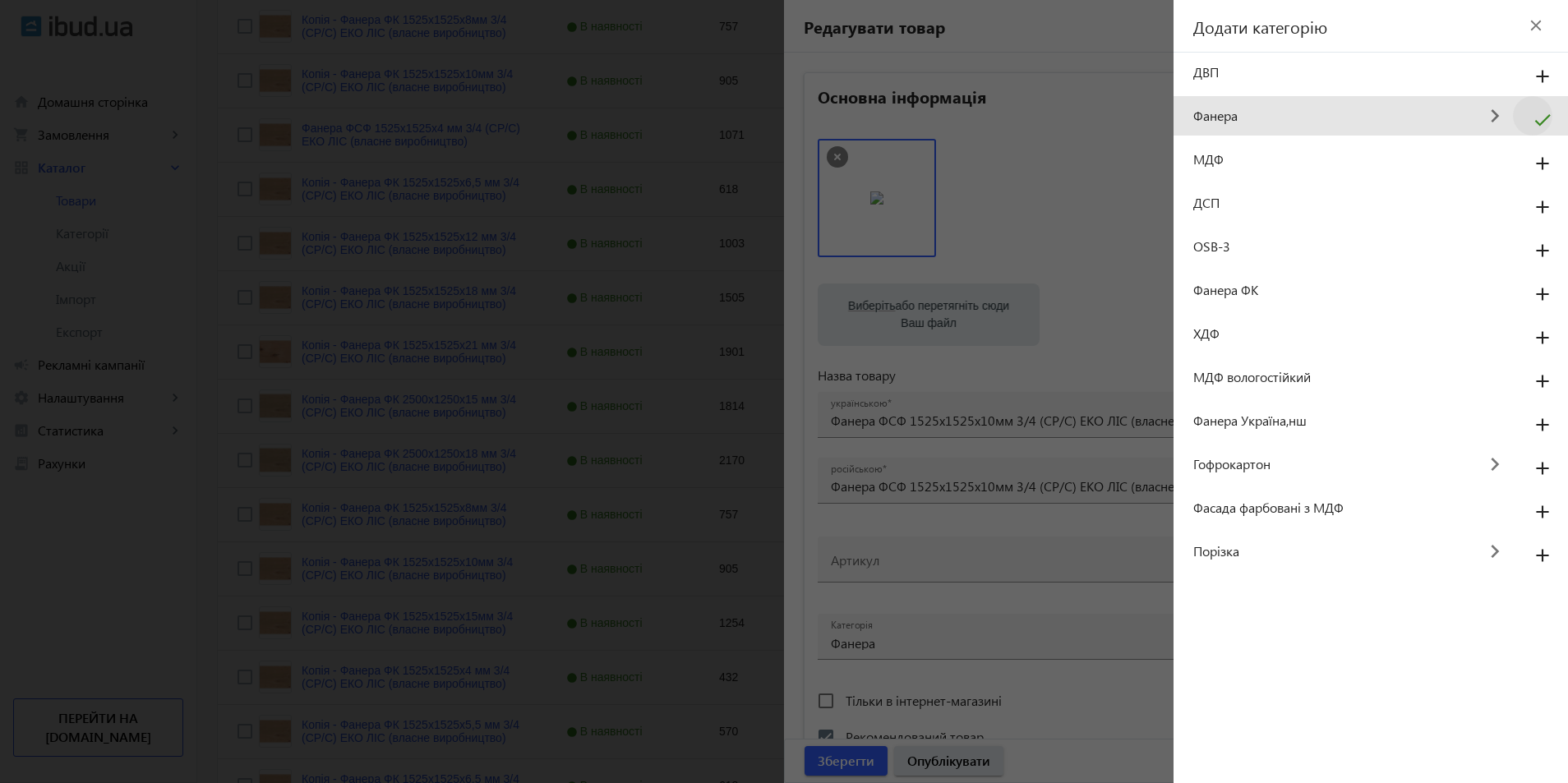
click at [1491, 118] on mat-icon "keyboard_arrow_right" at bounding box center [1494, 117] width 37 height 37
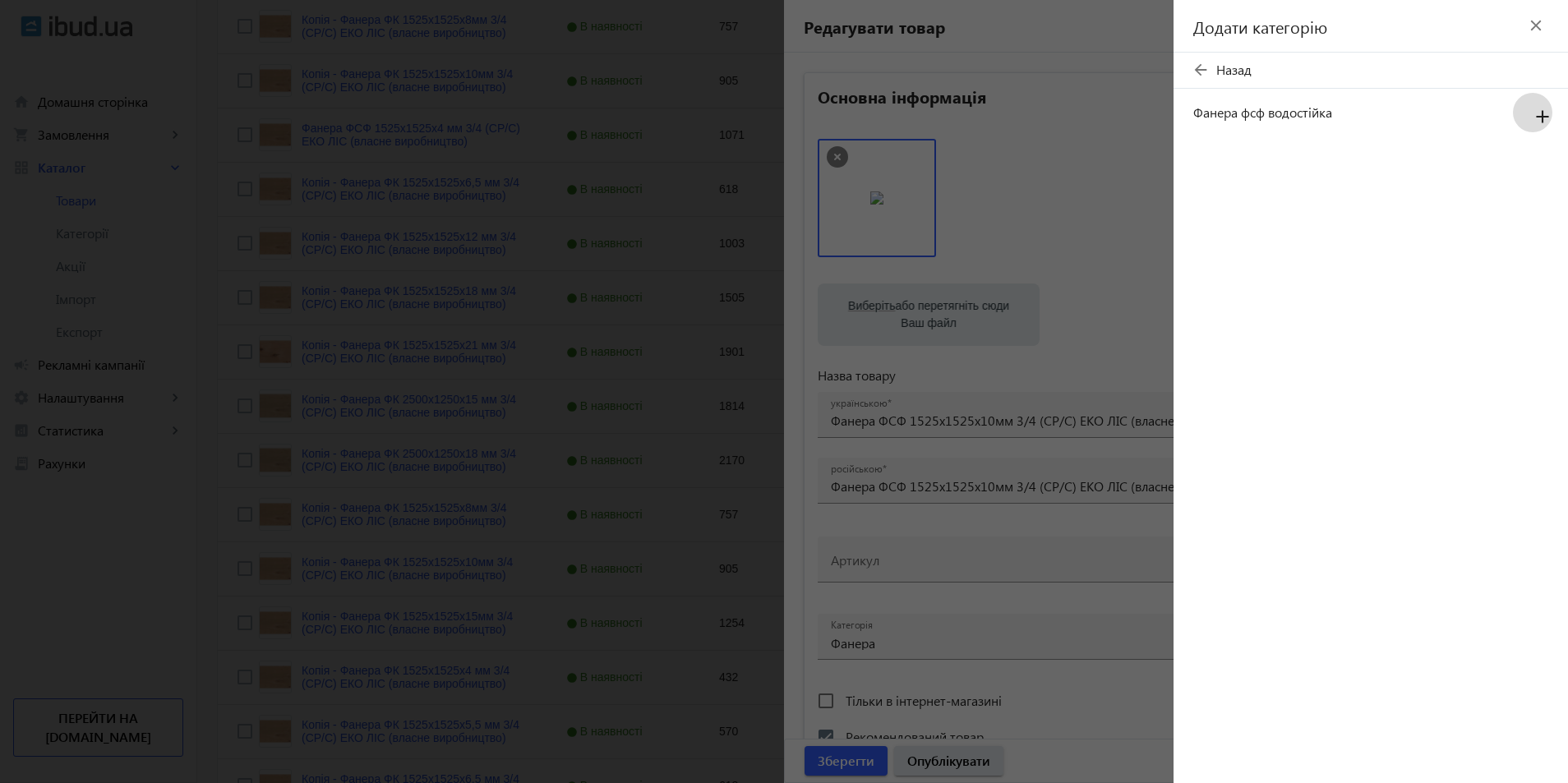
click at [1542, 126] on mat-icon "add" at bounding box center [1542, 117] width 39 height 29
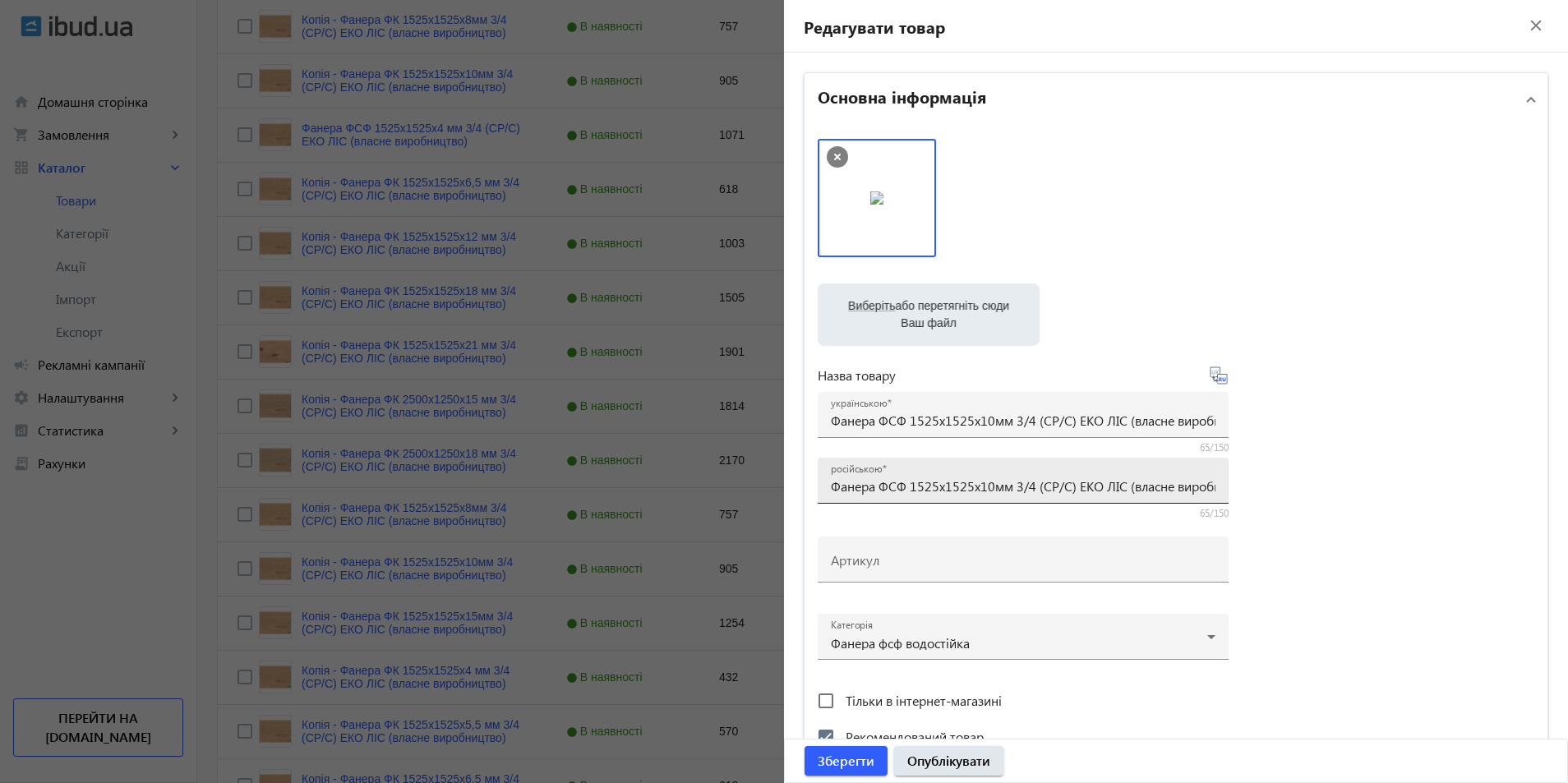
scroll to position [247, 0]
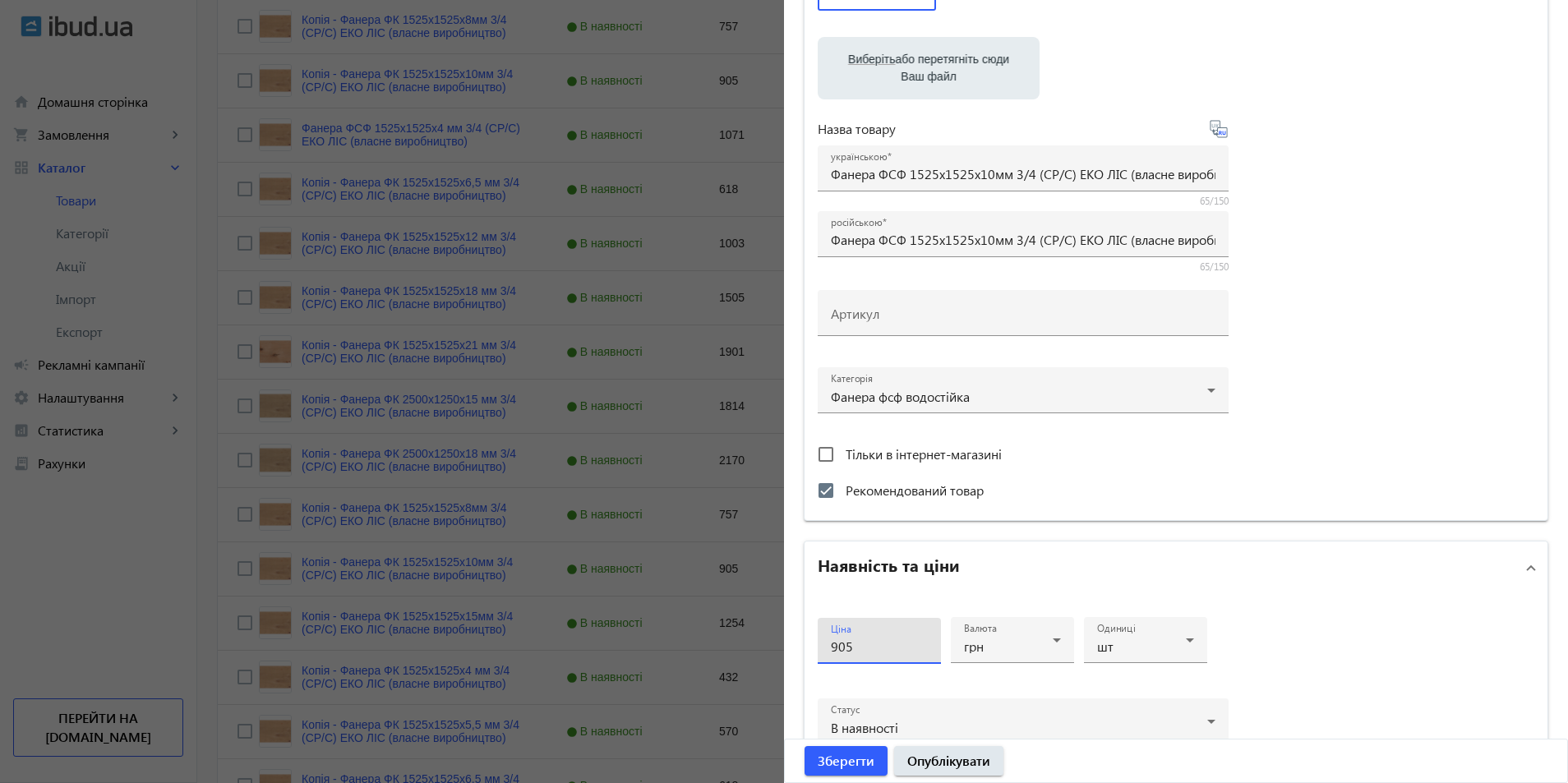
drag, startPoint x: 850, startPoint y: 651, endPoint x: 773, endPoint y: 640, distance: 77.8
click at [773, 640] on mat-sidenav-container "arrow_back Товари 471 /10000 товарів Подовжити Додати товар власне 3/4 search f…" at bounding box center [881, 48] width 1370 height 2150
type input "1606"
click at [847, 755] on span "Зберегти" at bounding box center [846, 761] width 57 height 18
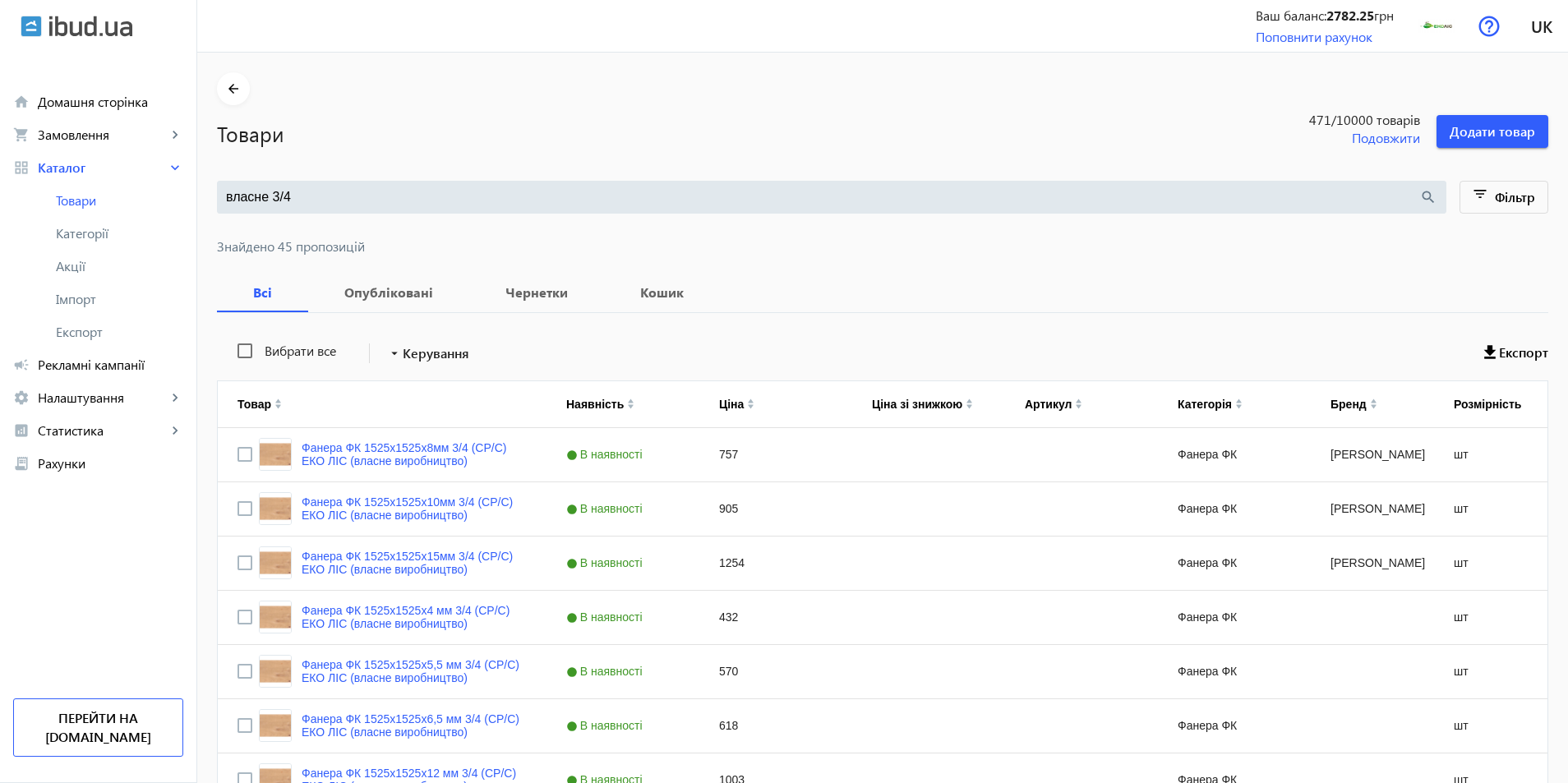
scroll to position [0, 0]
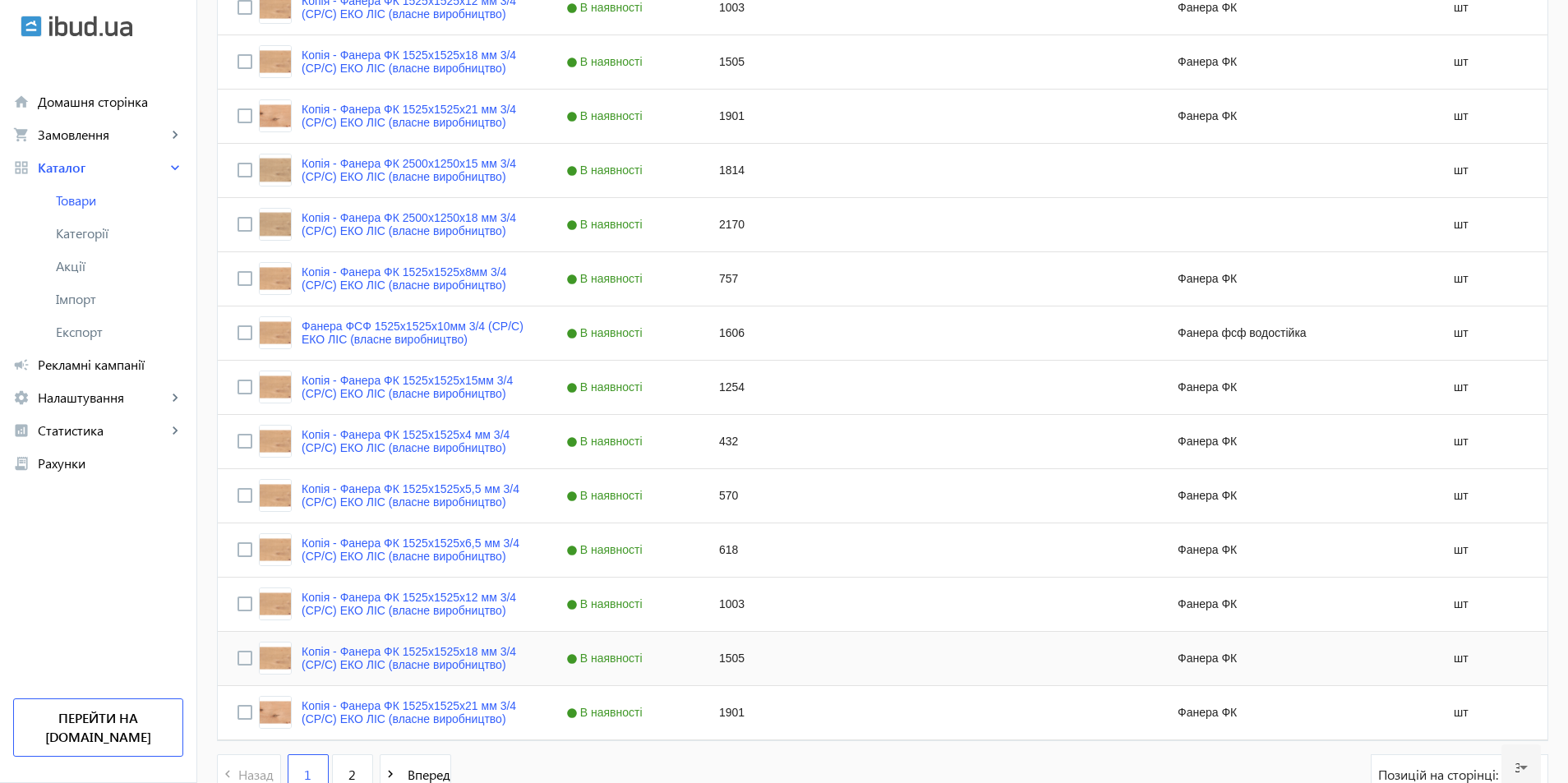
scroll to position [1420, 0]
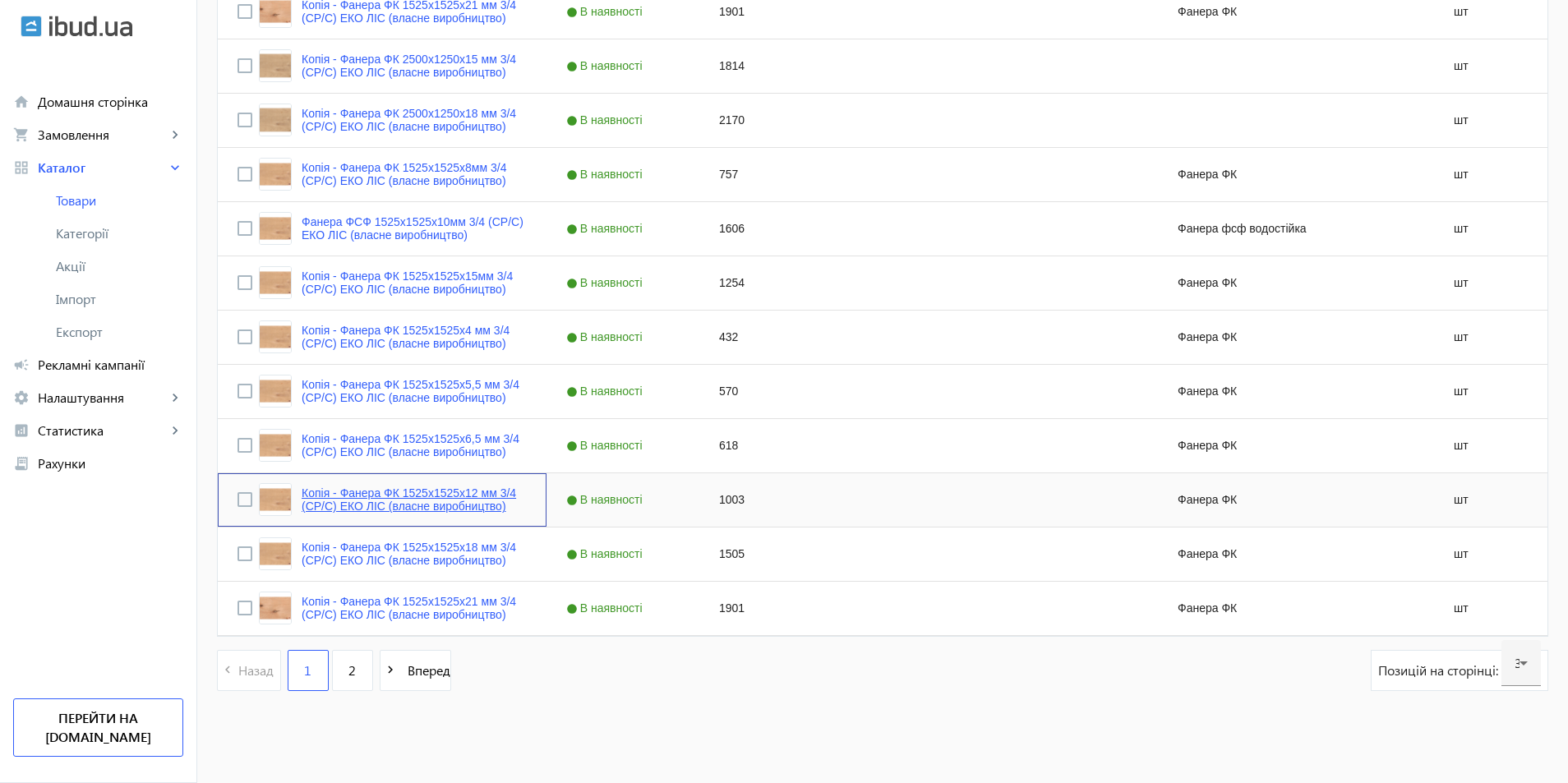
click at [418, 496] on link "Копія - Фанера ФК 1525x1525x12 мм 3/4 (CP/C) ЕКО ЛІС (власне виробництво)" at bounding box center [414, 500] width 225 height 27
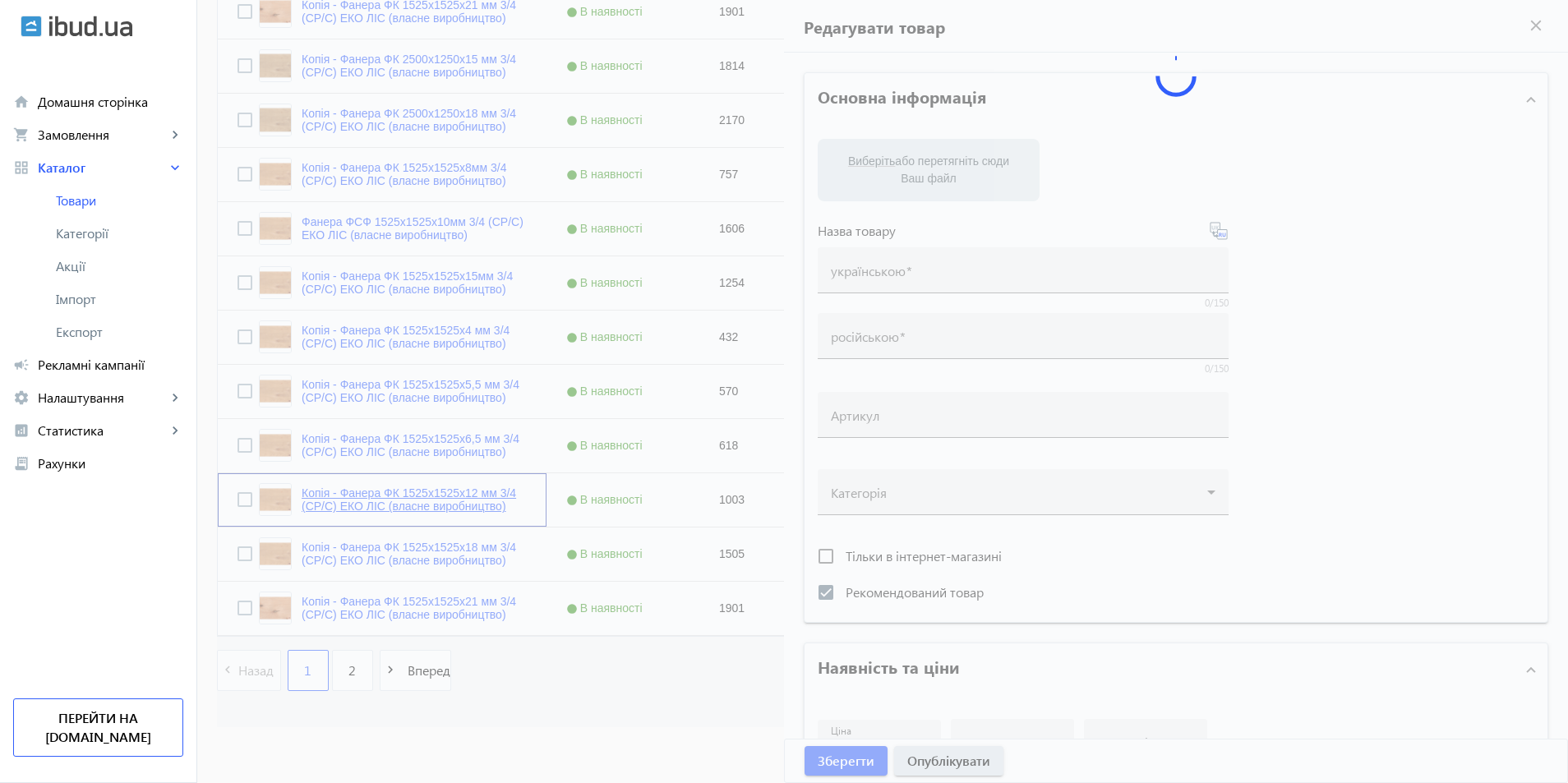
type input "Копія - Фанера ФК 1525x1525x12 мм 3/4 (CP/C) ЕКО ЛІС (власне виробництво)"
type input "Копия - Фанера ФК 1525x1525x12 мм 3/4 (CP/C) ЕКО ЛІС (власне виробництво)"
checkbox input "true"
type input "1003"
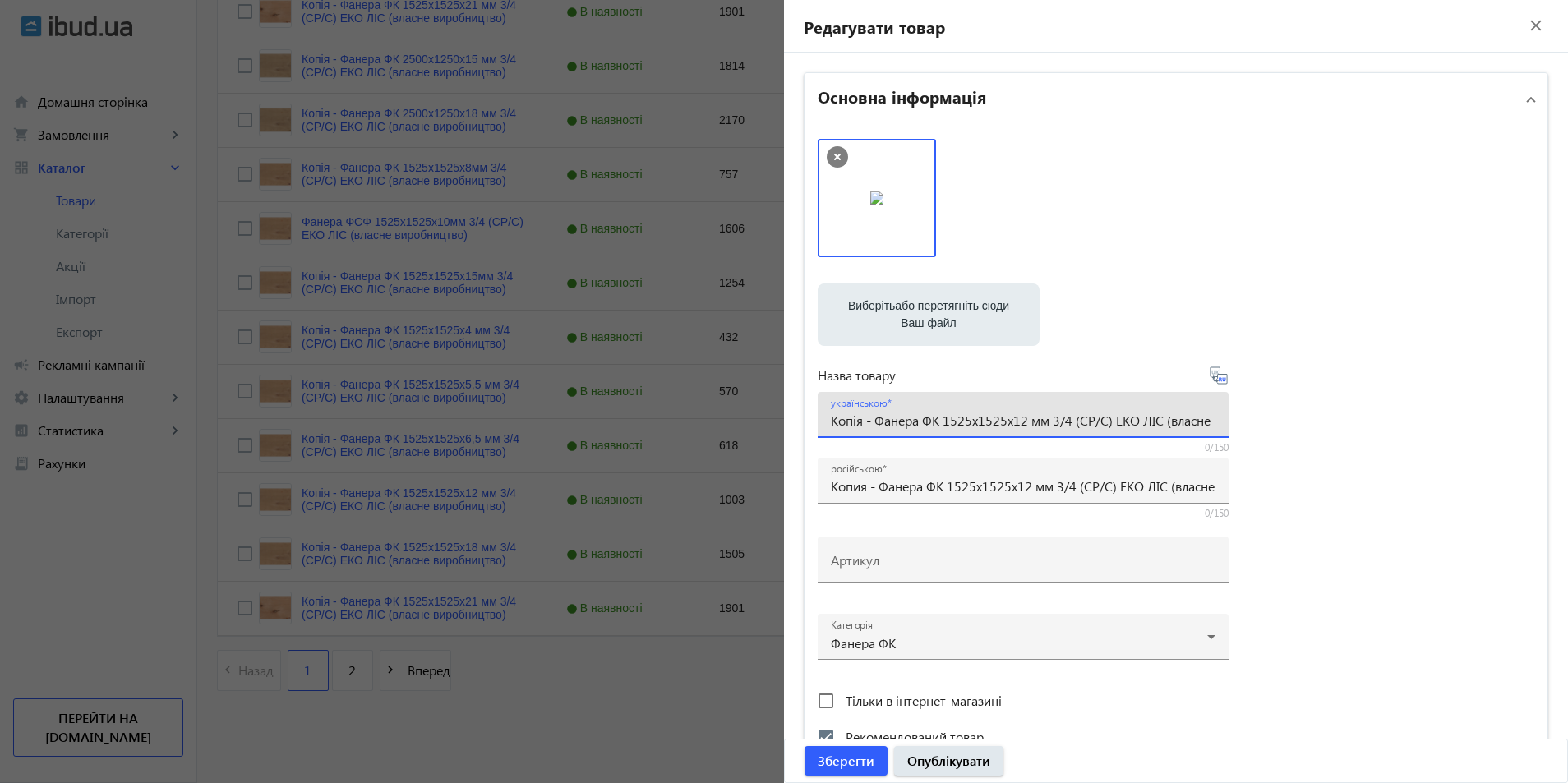
drag, startPoint x: 875, startPoint y: 424, endPoint x: 800, endPoint y: 419, distance: 75.2
click at [804, 419] on div "Виберіть або перетягніть сюди Ваш файл 379268b5bce1906411839505118911-5aa065921…" at bounding box center [1175, 446] width 743 height 641
type input "Фанера ФК 1525x1525x12 мм 3/4 (CP/C) ЕКО ЛІС (власне виробництво)"
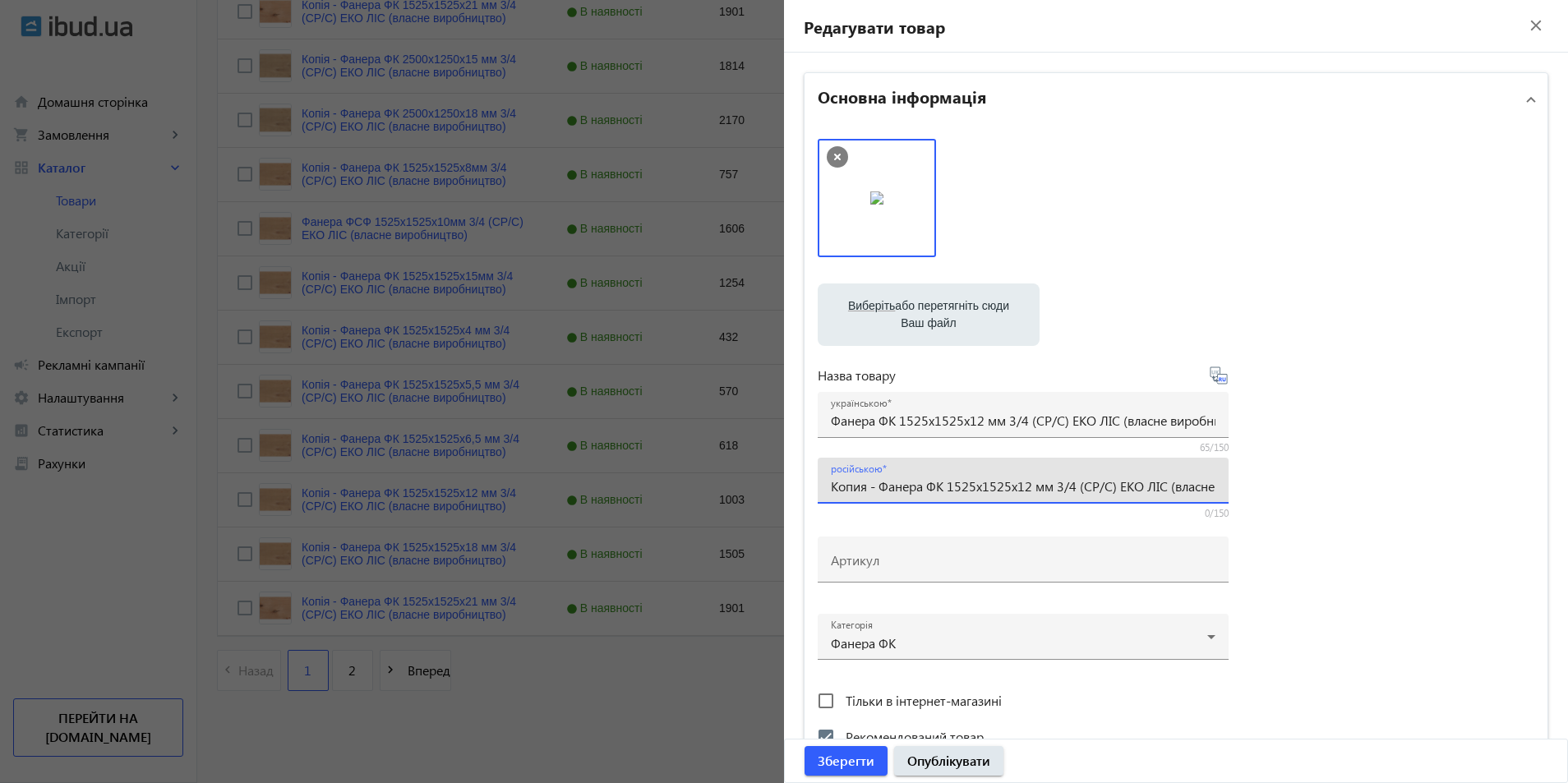
drag, startPoint x: 877, startPoint y: 488, endPoint x: 738, endPoint y: 477, distance: 139.4
type input "Фанера ФК 1525x1525x12 мм 3/4 (CP/C) ЕКО ЛІС (власне виробництво)"
click at [891, 420] on input "Фанера ФК 1525x1525x12 мм 3/4 (CP/C) ЕКО ЛІС (власне виробництво)" at bounding box center [1023, 420] width 385 height 17
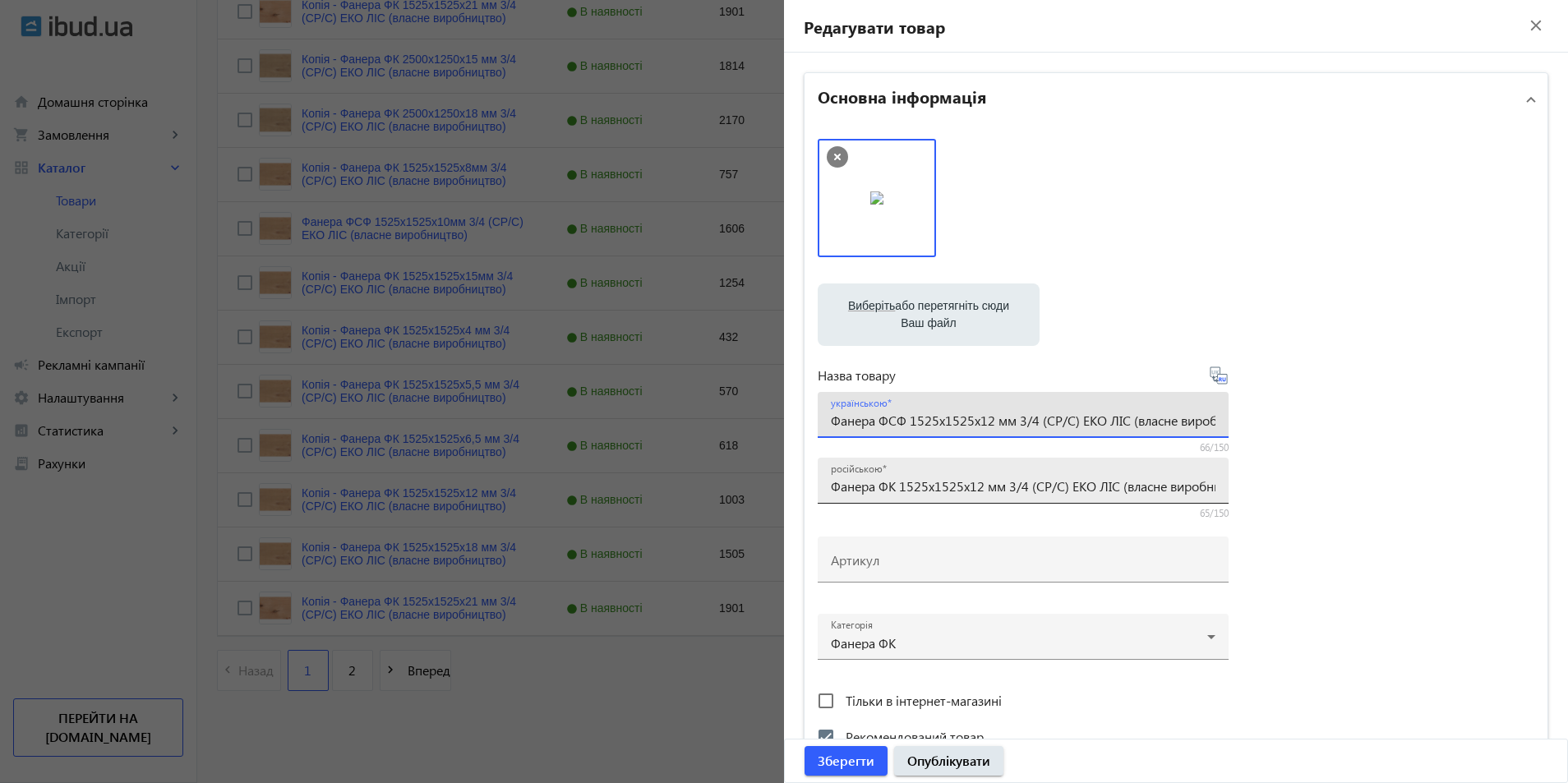
type input "Фанера ФСФ 1525x1525x12 мм 3/4 (CP/C) ЕКО ЛІС (власне виробництво)"
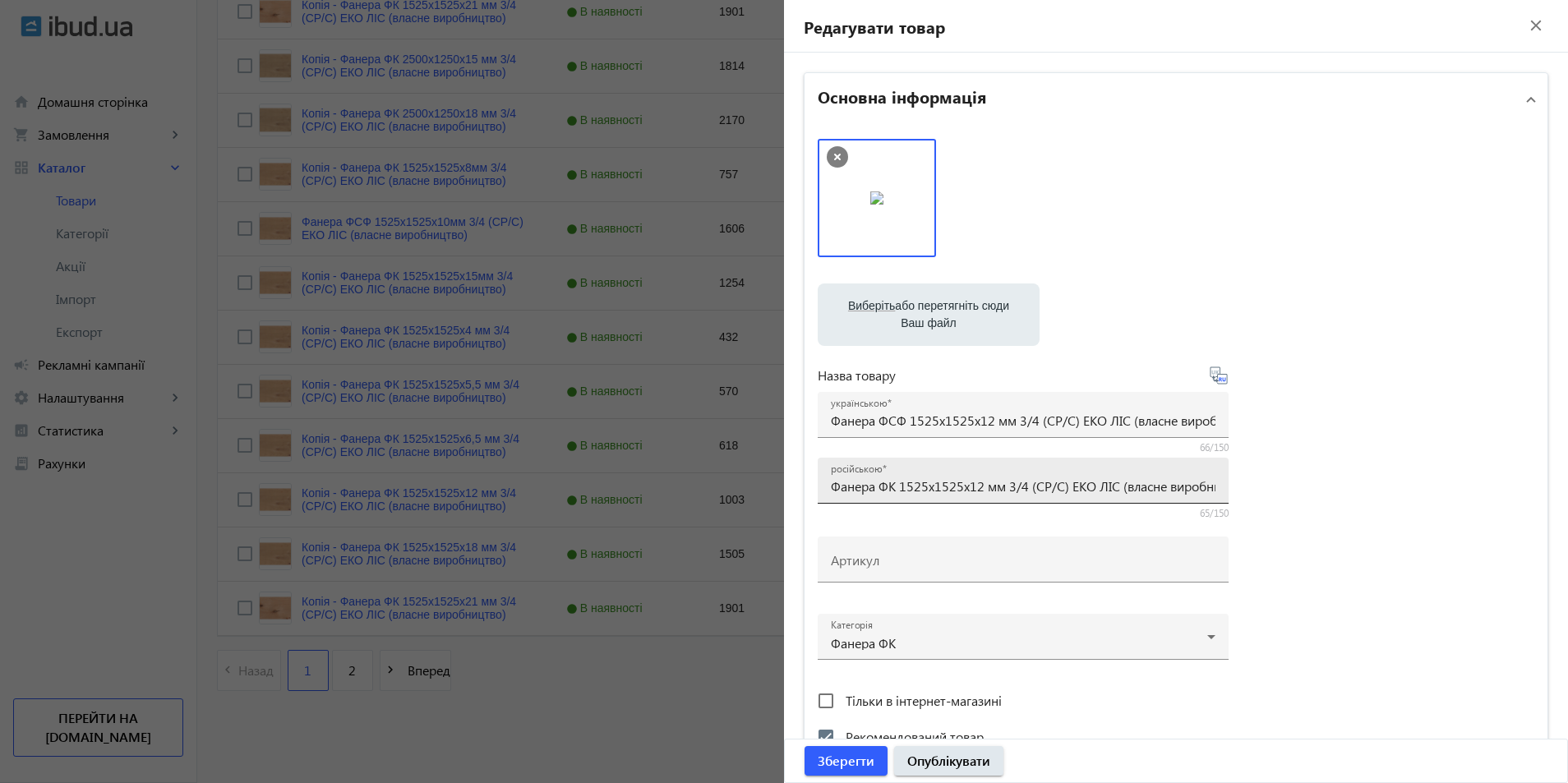
click at [889, 495] on div "російською Фанера ФК 1525x1525x12 мм 3/4 (CP/C) ЕКО ЛІС (власне виробництво)" at bounding box center [1023, 481] width 385 height 46
click at [889, 491] on input "Фанера ФК 1525x1525x12 мм 3/4 (CP/C) ЕКО ЛІС (власне виробництво)" at bounding box center [1023, 485] width 385 height 17
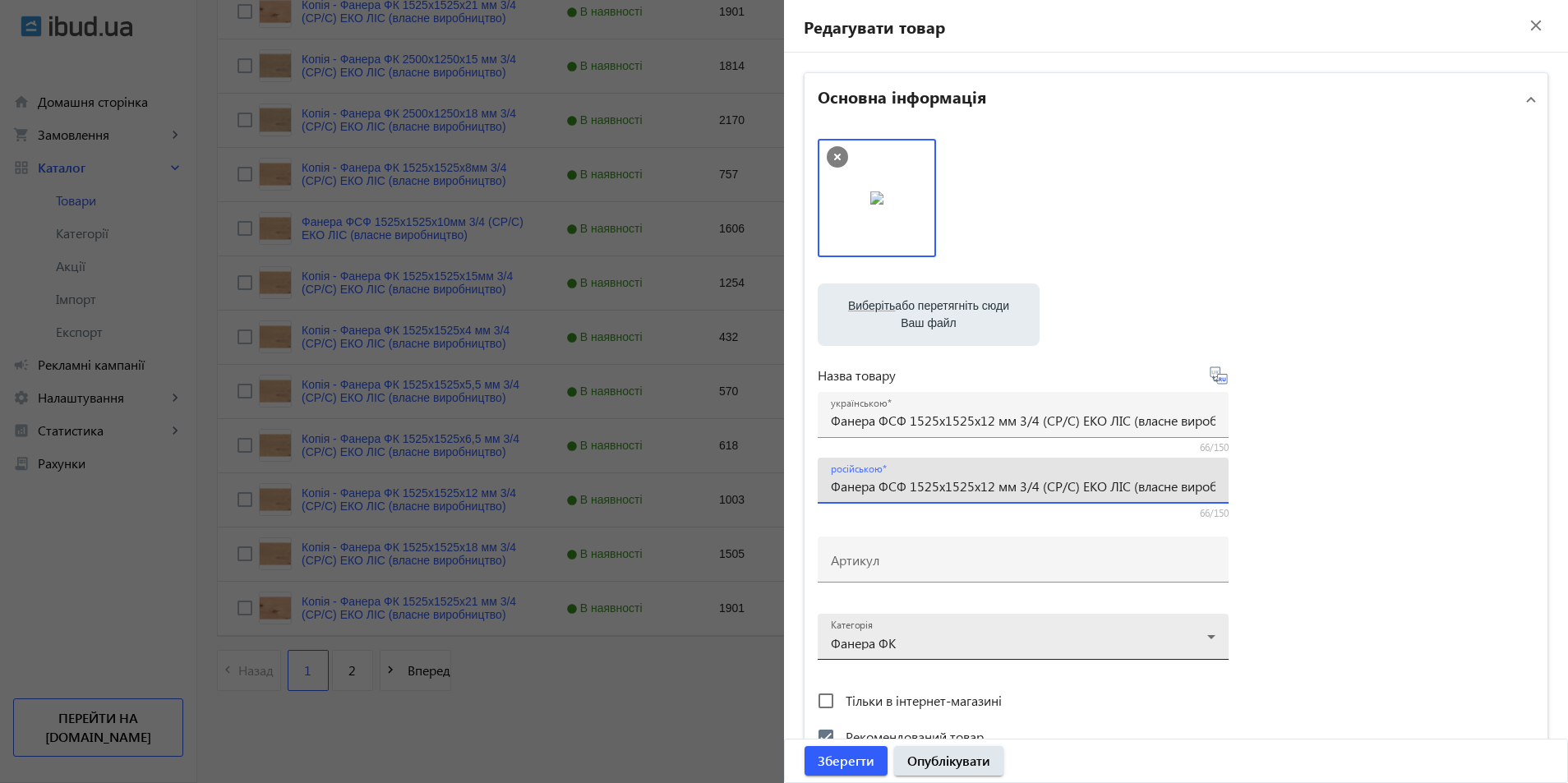
type input "Фанера ФСФ 1525x1525x12 мм 3/4 (CP/C) ЕКО ЛІС (власне виробництво)"
click at [903, 648] on div at bounding box center [1023, 631] width 385 height 59
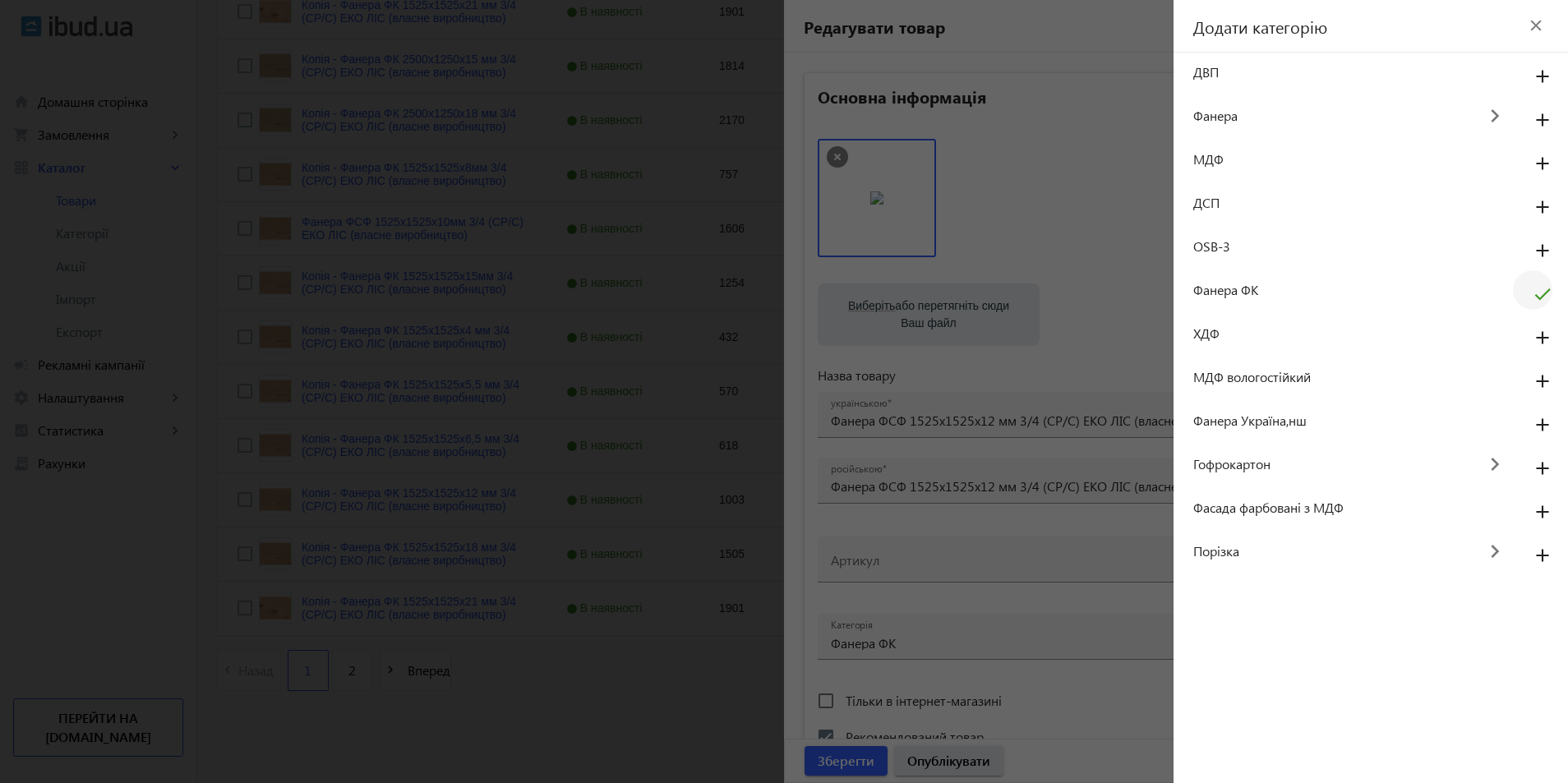
click at [1532, 293] on mat-icon "check" at bounding box center [1542, 300] width 39 height 39
click at [1532, 293] on mat-icon "add" at bounding box center [1542, 295] width 39 height 29
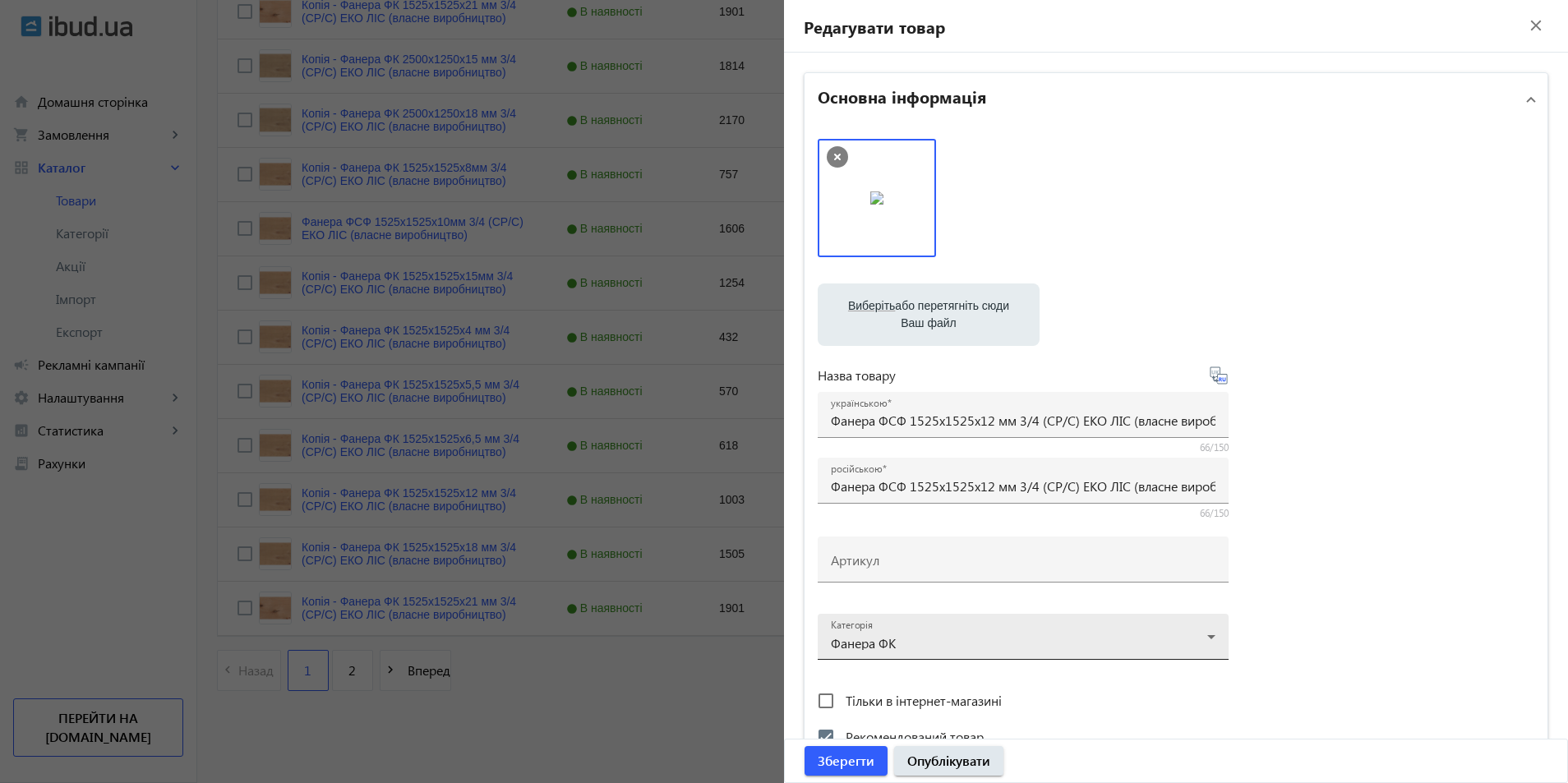
click at [1198, 641] on div at bounding box center [1023, 631] width 385 height 59
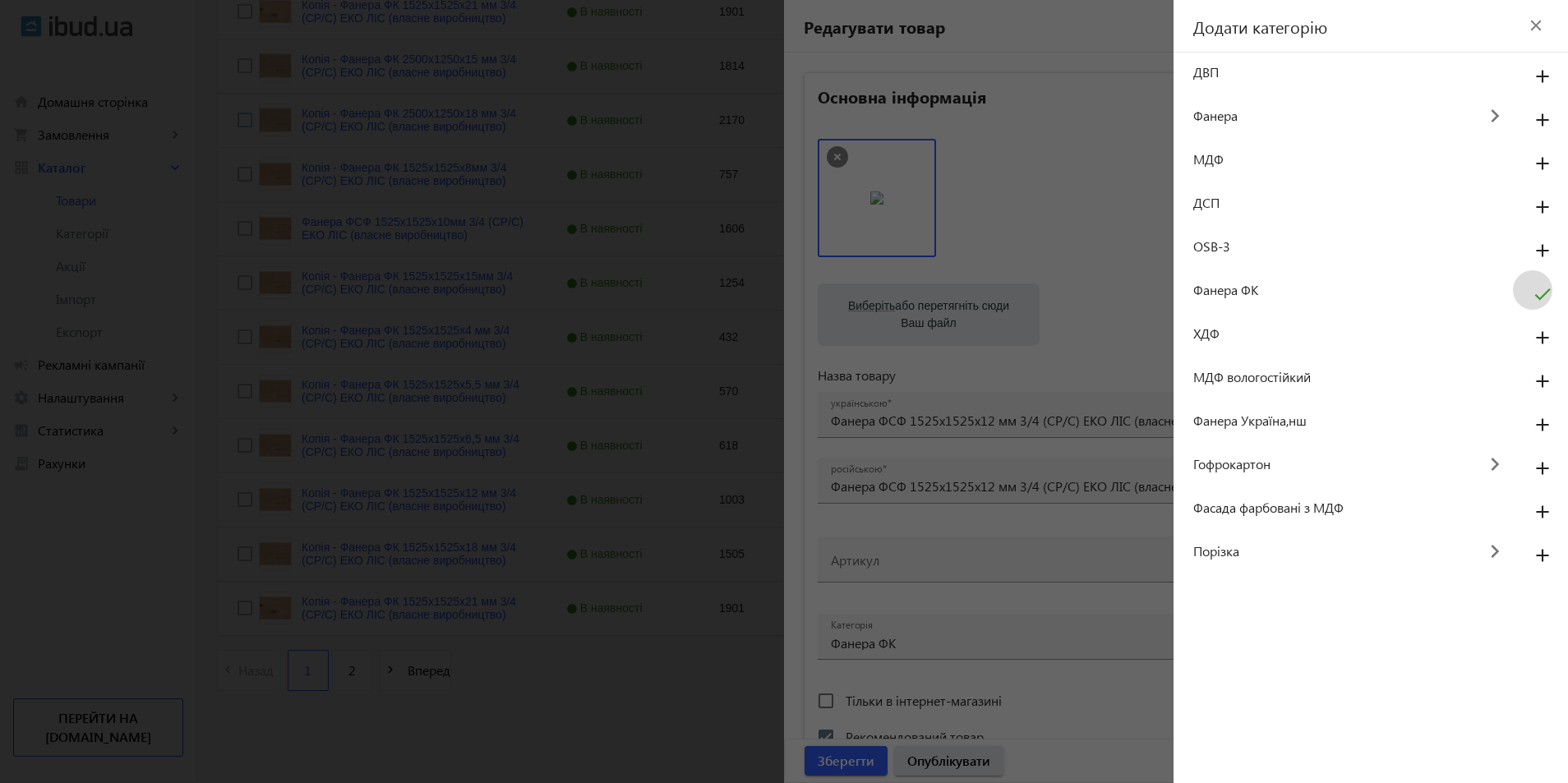
click at [1539, 296] on mat-icon "check" at bounding box center [1542, 300] width 39 height 39
click at [1540, 296] on mat-icon "add" at bounding box center [1542, 295] width 39 height 29
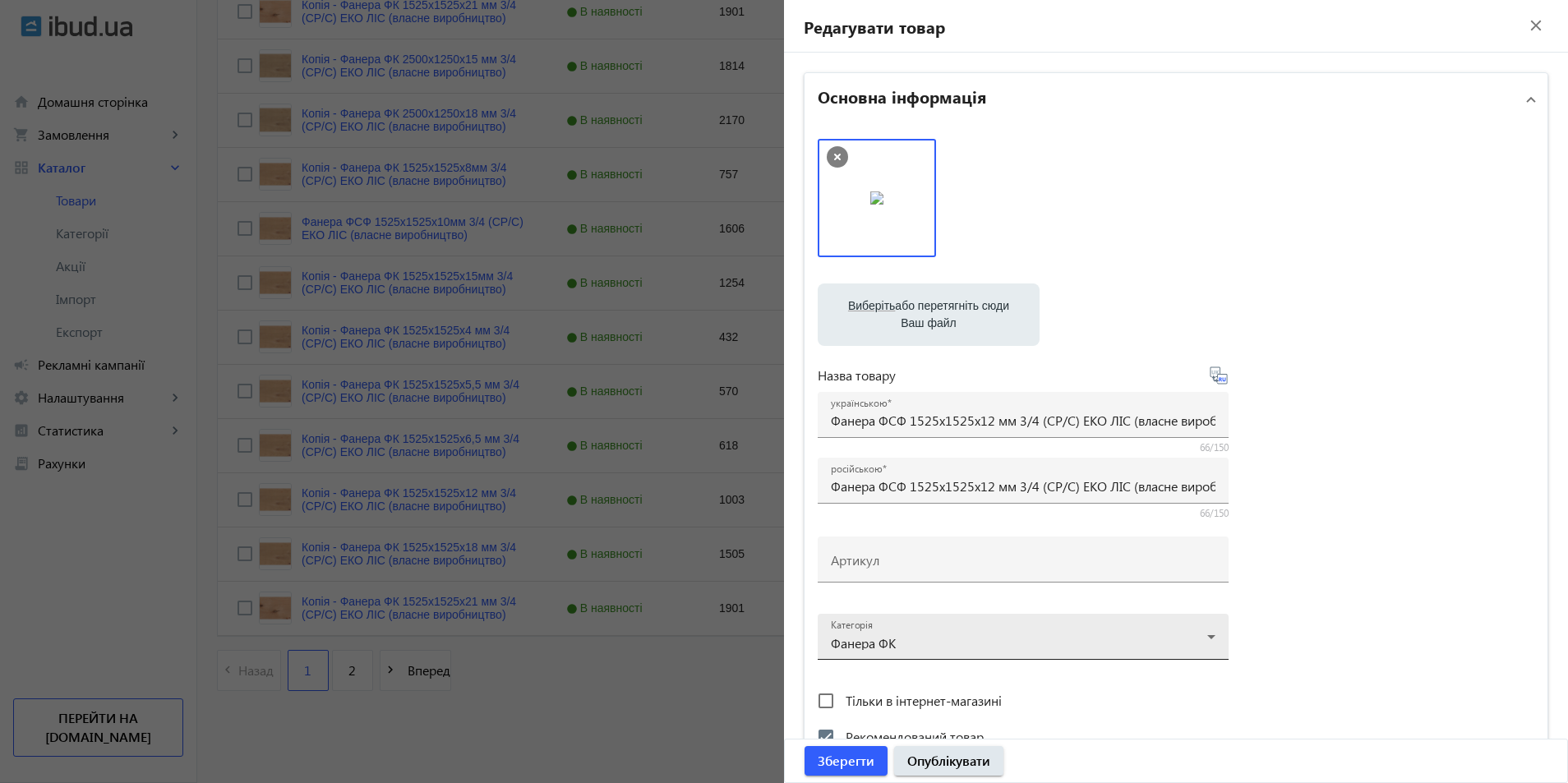
click at [1206, 636] on div at bounding box center [1023, 631] width 385 height 59
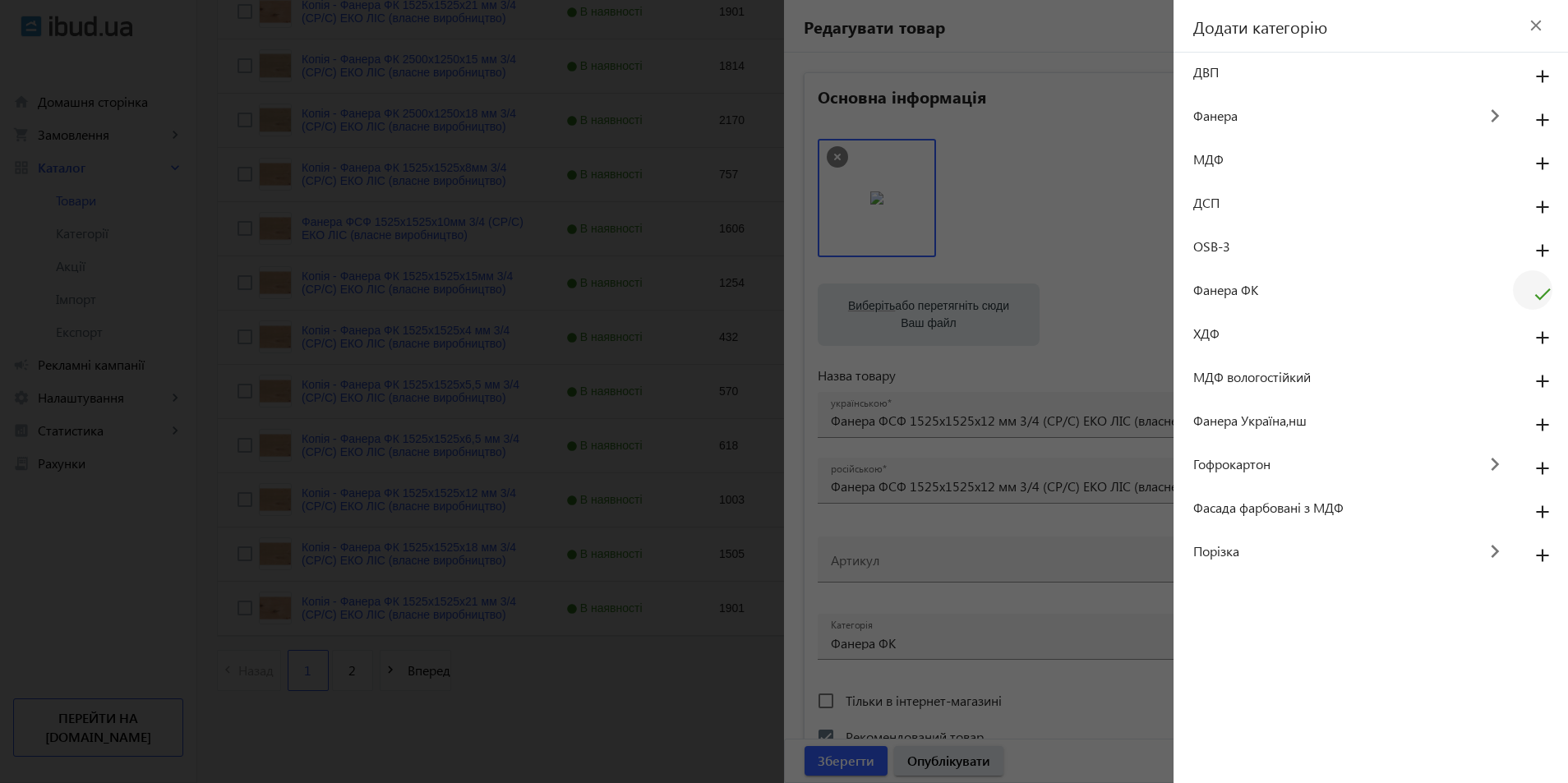
click at [1241, 278] on div "Фанера ФК check" at bounding box center [1370, 290] width 394 height 39
click at [1234, 298] on span "Фанера ФК" at bounding box center [1353, 290] width 320 height 18
click at [1238, 291] on span "Фанера ФК" at bounding box center [1353, 290] width 320 height 18
click at [1546, 295] on mat-icon "check" at bounding box center [1542, 300] width 39 height 39
click at [1546, 295] on mat-icon "add" at bounding box center [1542, 295] width 39 height 29
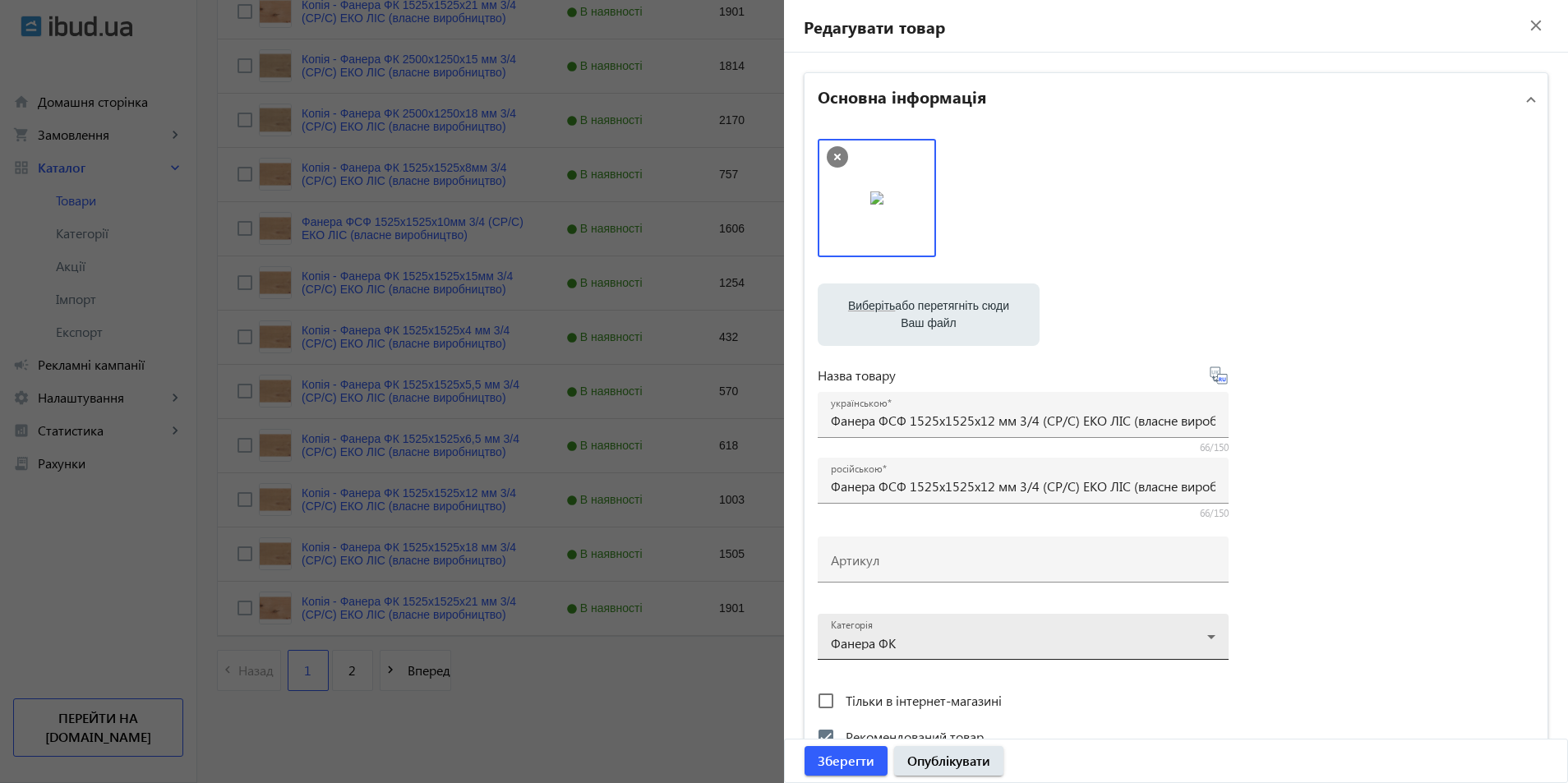
click at [833, 637] on div at bounding box center [1023, 631] width 385 height 59
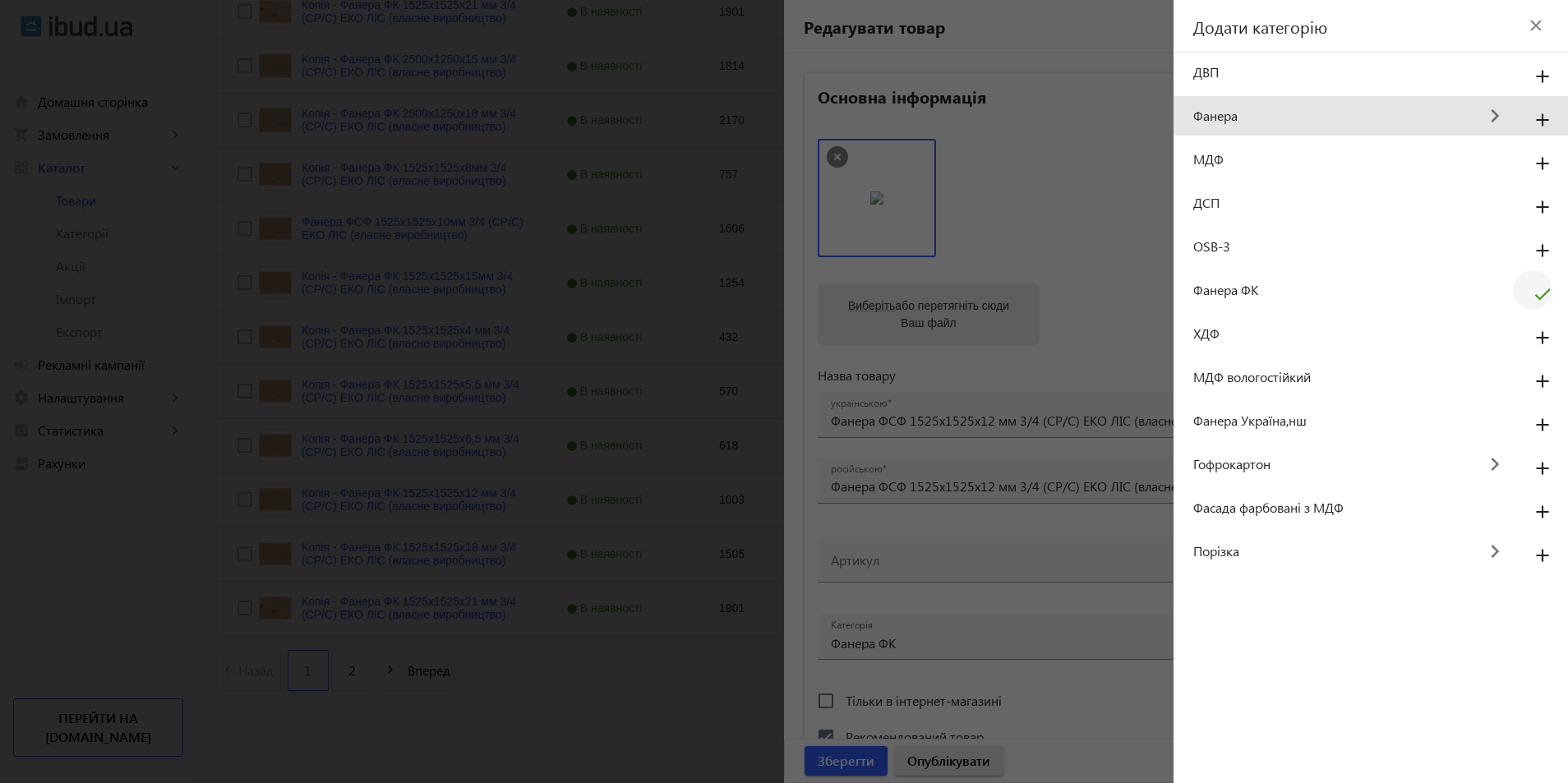
click at [1493, 110] on mat-icon "keyboard_arrow_right" at bounding box center [1494, 117] width 37 height 37
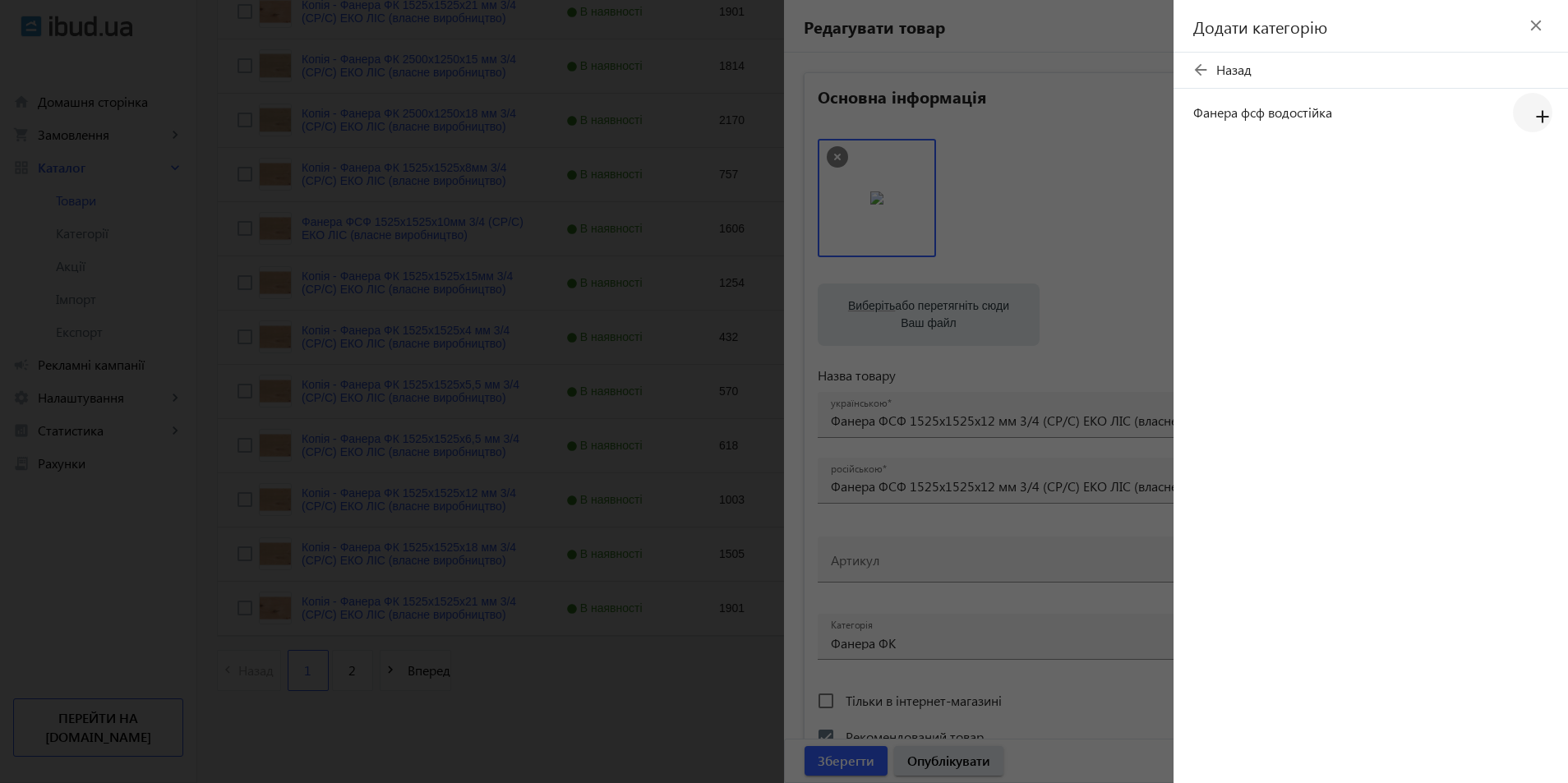
click at [1540, 122] on mat-icon "add" at bounding box center [1542, 117] width 39 height 29
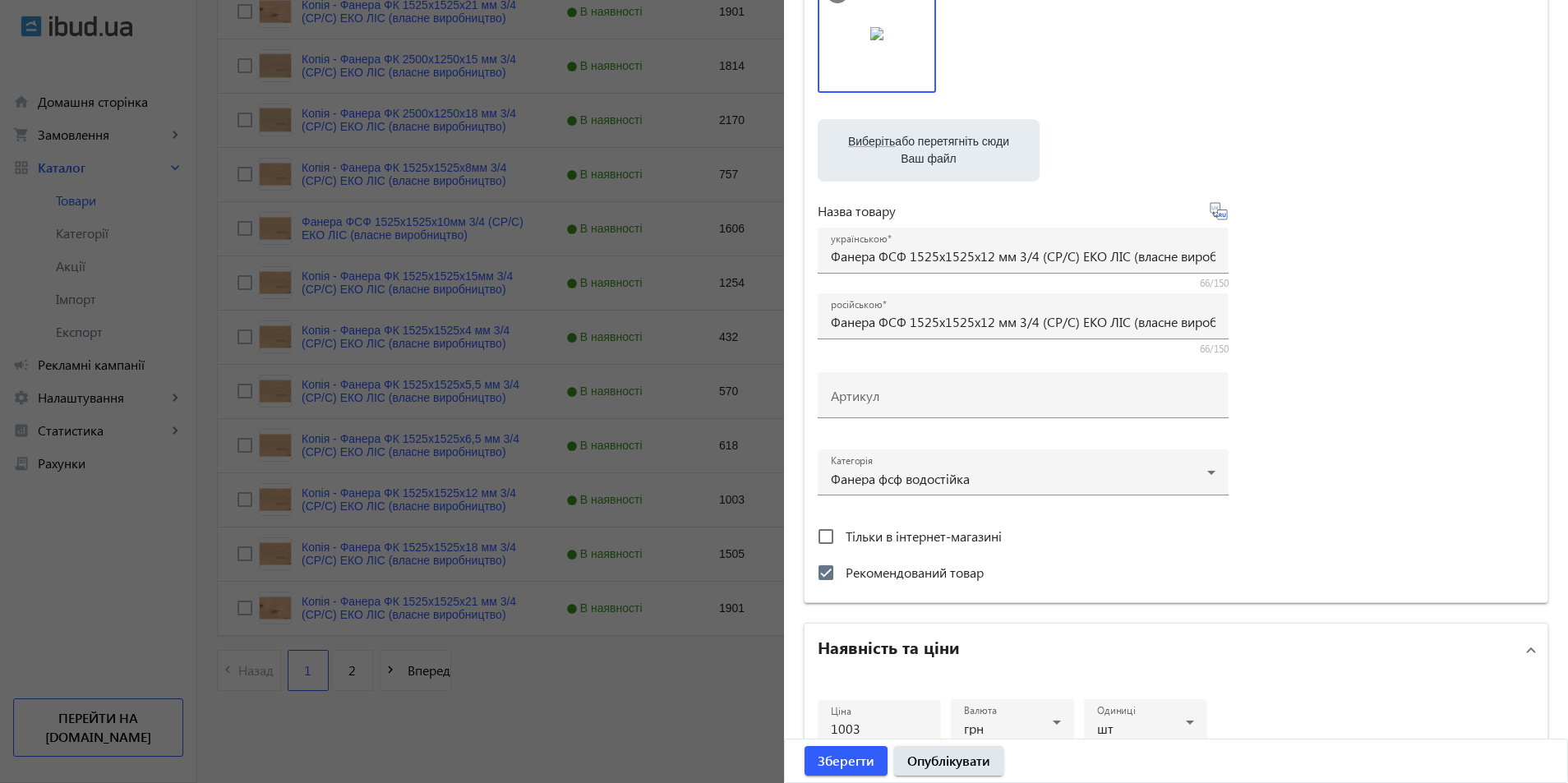
scroll to position [493, 0]
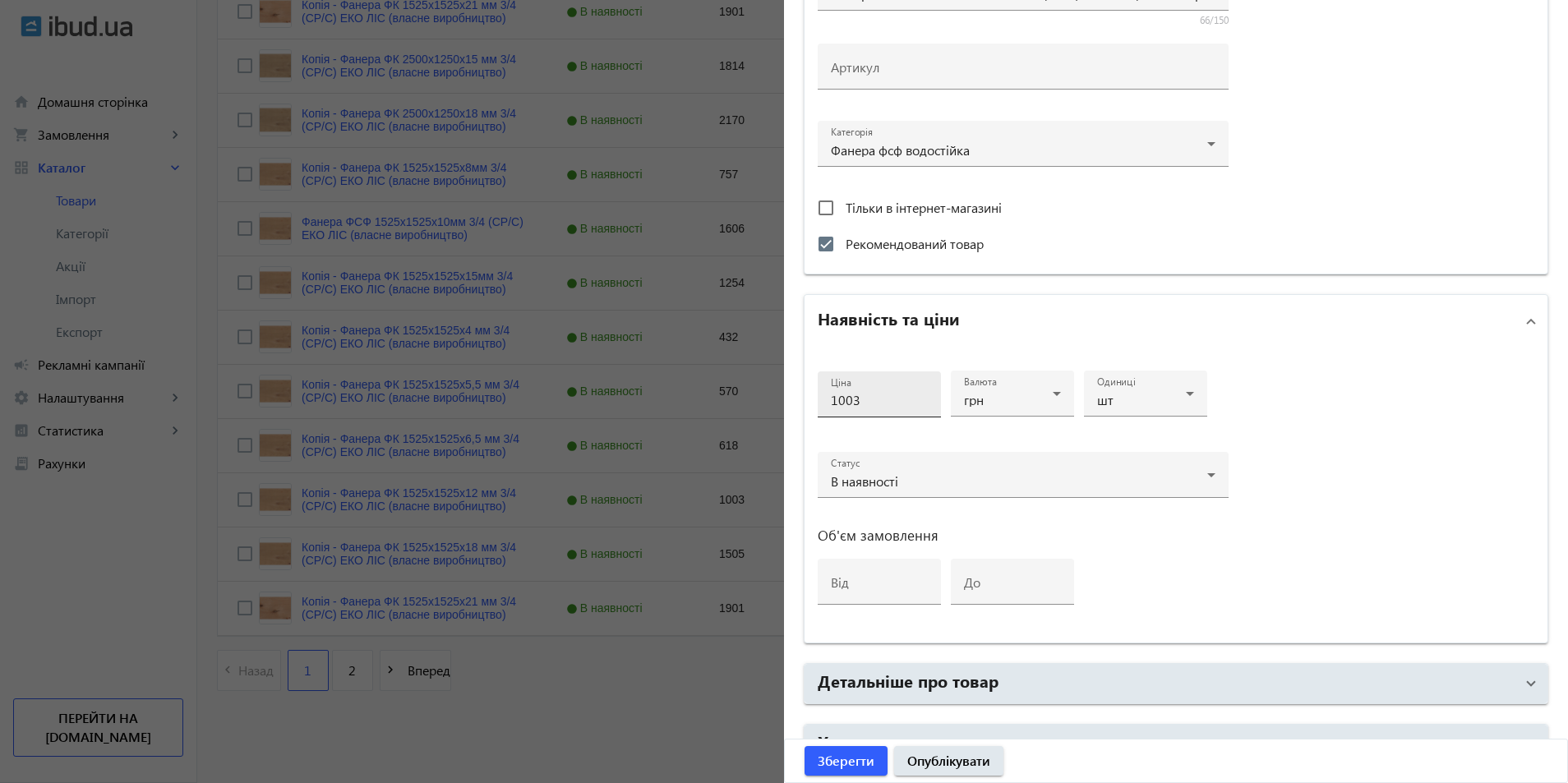
click at [884, 399] on input "1003" at bounding box center [879, 399] width 97 height 17
type input "1854"
click at [825, 750] on span "submit" at bounding box center [845, 761] width 83 height 39
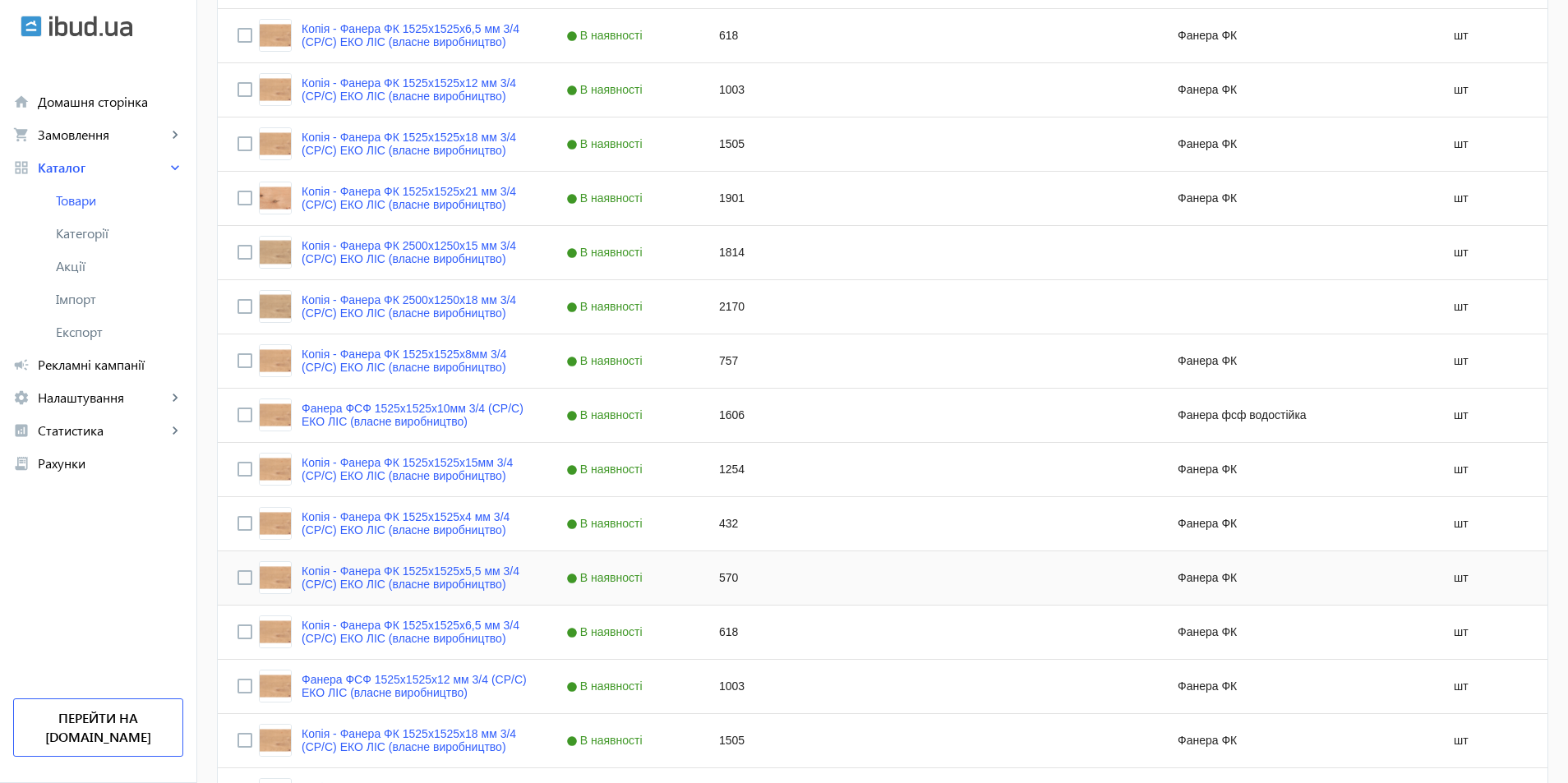
scroll to position [1420, 0]
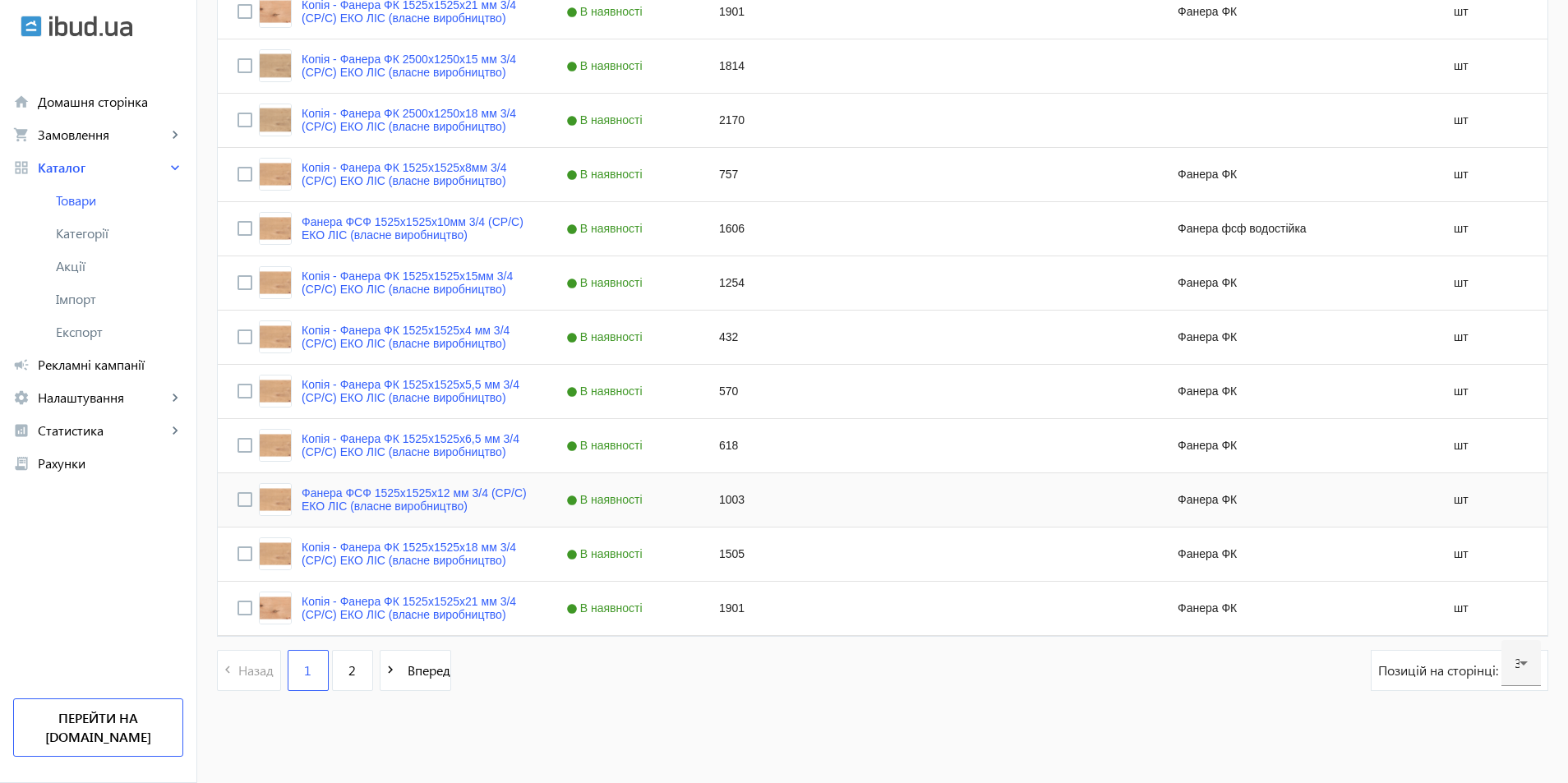
click at [719, 497] on div "1003" at bounding box center [776, 501] width 153 height 53
click at [460, 282] on link "Копія - Фанера ФК 1525x1525x15мм 3/4 (CP/C) ЕКО ЛІС (власне виробництво)" at bounding box center [414, 283] width 225 height 27
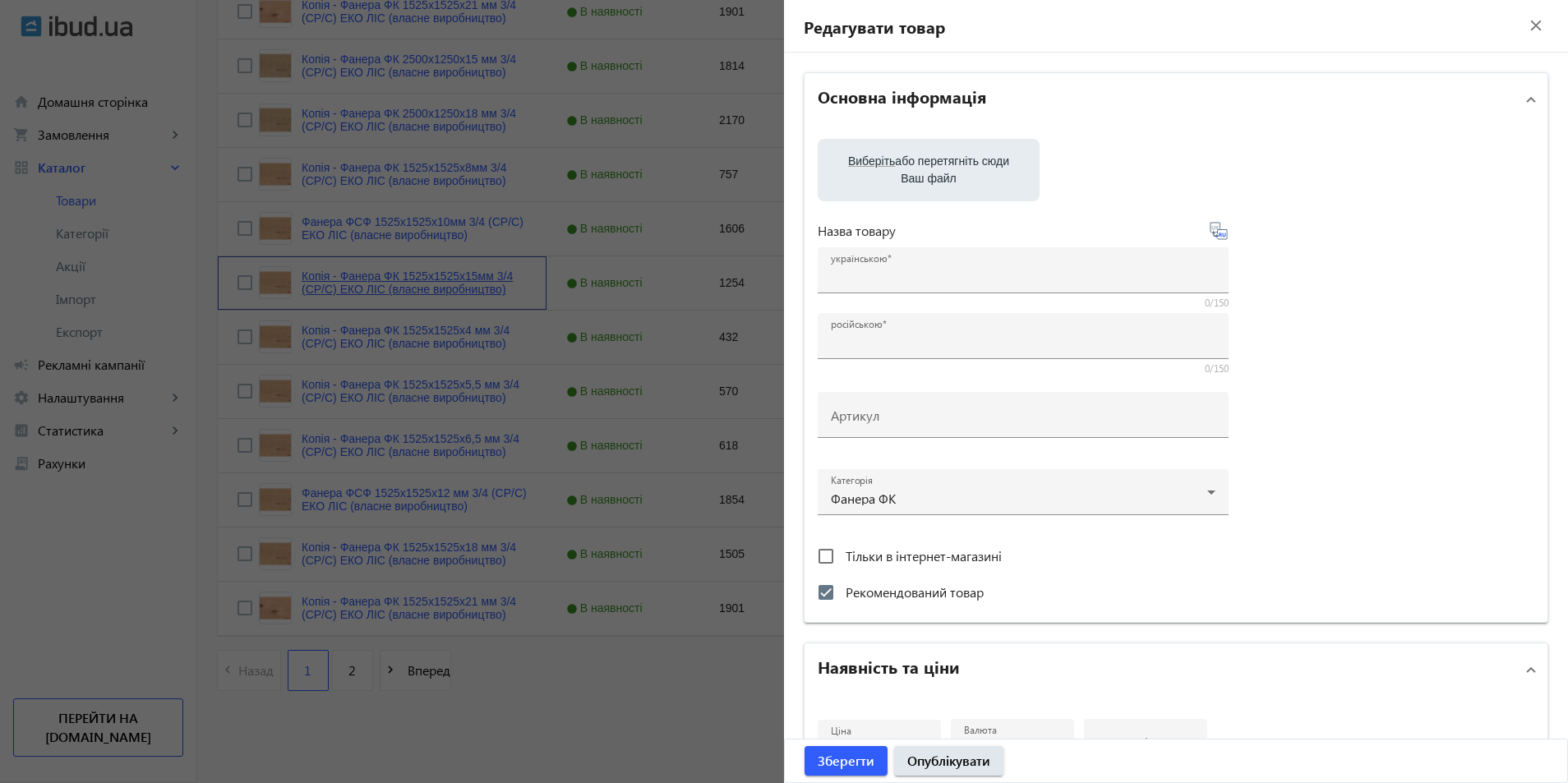
type input "Копія - Фанера ФК 1525x1525x15мм 3/4 (CP/C) ЕКО ЛІС (власне виробництво)"
type input "Копия - Фанера ФК 1525x1525x15мм 3/4 (CP/C) ЕКО ЛІС (власне виробництво)"
checkbox input "true"
type input "1254"
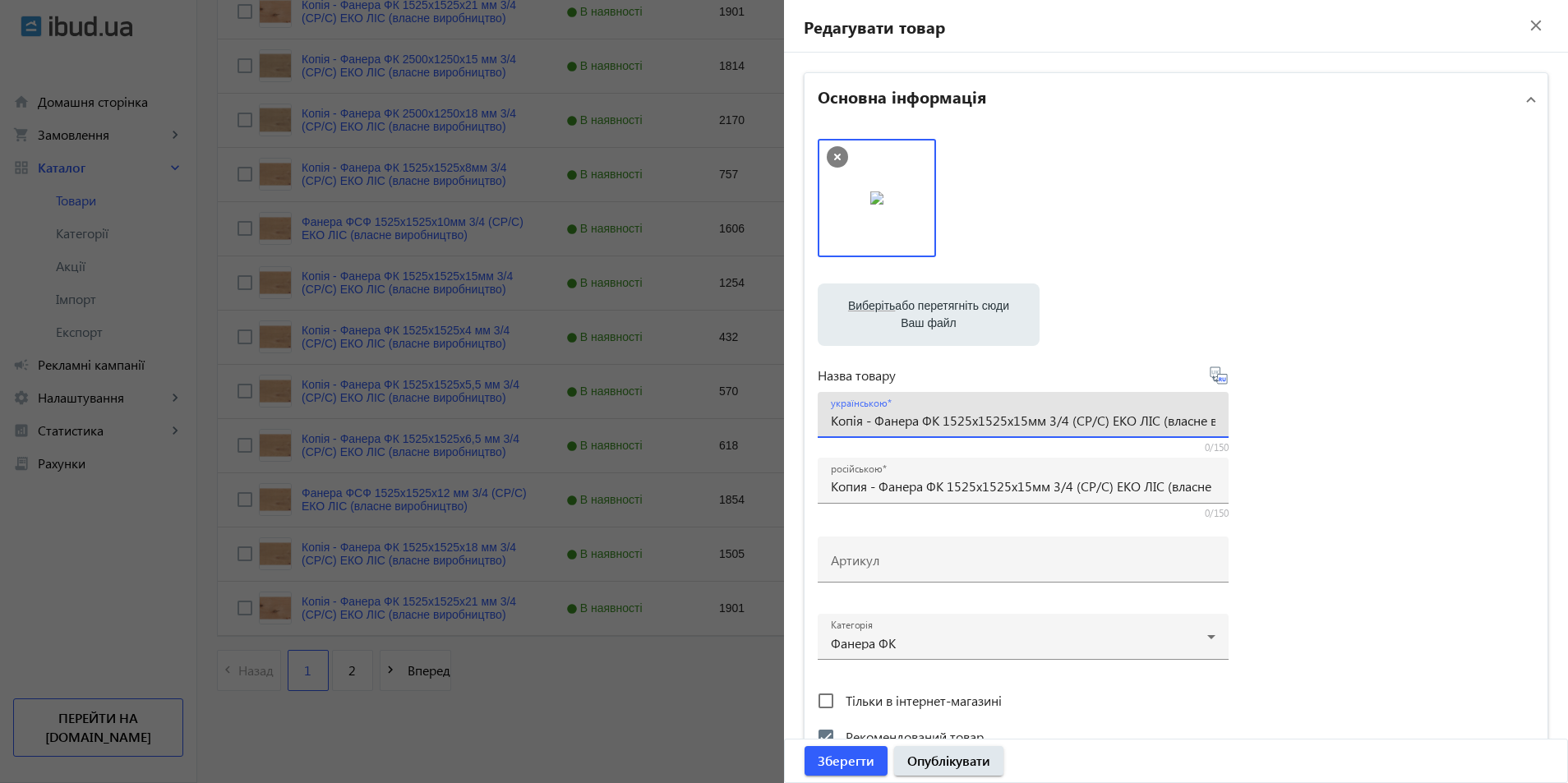
drag, startPoint x: 872, startPoint y: 422, endPoint x: 635, endPoint y: 413, distance: 237.2
type input "Фанера ФК 1525x1525x15мм 3/4 (CP/C) ЕКО ЛІС (власне виробництво)"
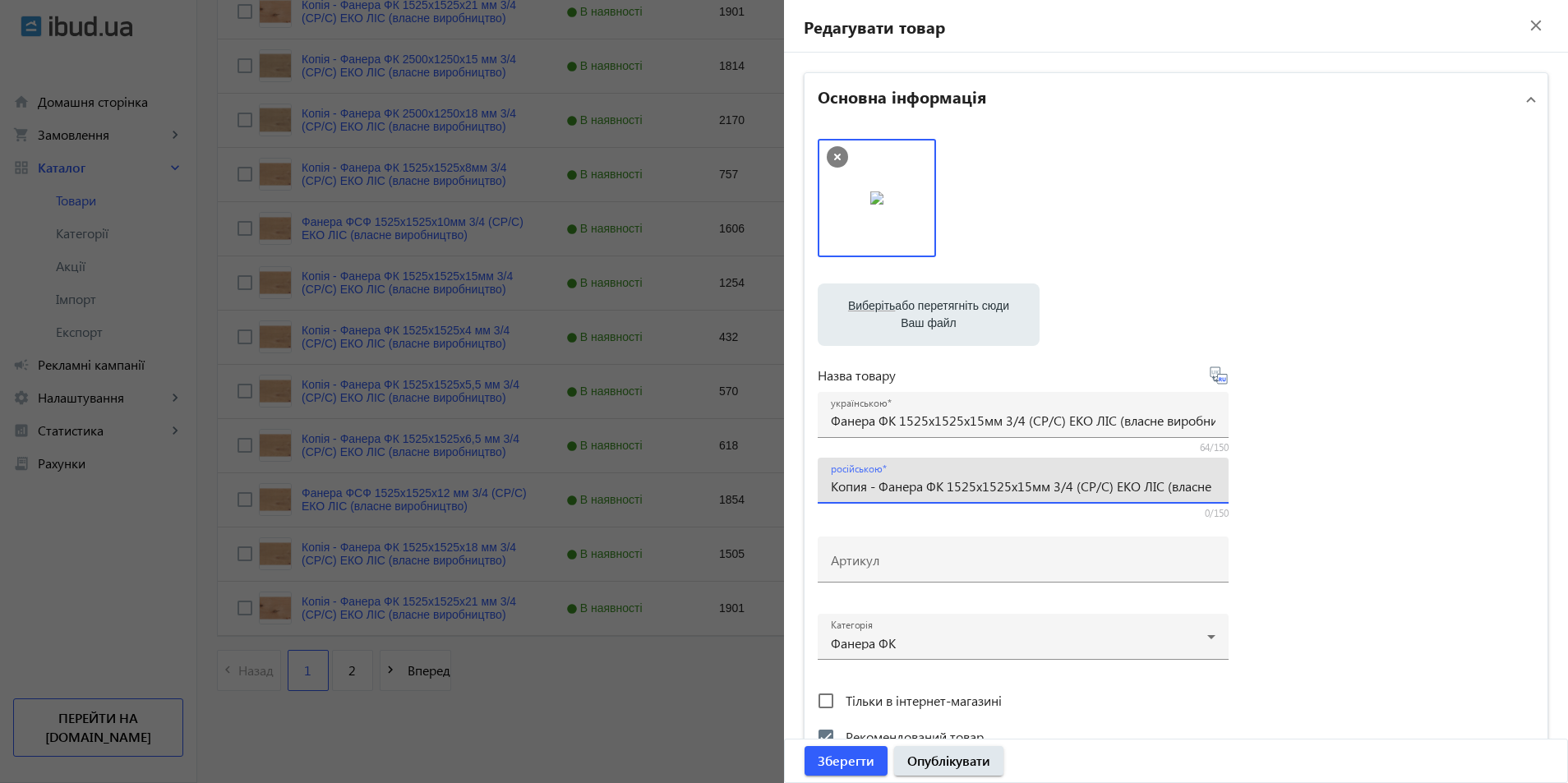
drag, startPoint x: 873, startPoint y: 489, endPoint x: 670, endPoint y: 477, distance: 203.4
type input "Фанера ФК 1525x1525x15мм 3/4 (CP/C) ЕКО ЛІС (власне виробництво)"
click at [889, 420] on input "Фанера ФК 1525x1525x15мм 3/4 (CP/C) ЕКО ЛІС (власне виробництво)" at bounding box center [1023, 420] width 385 height 17
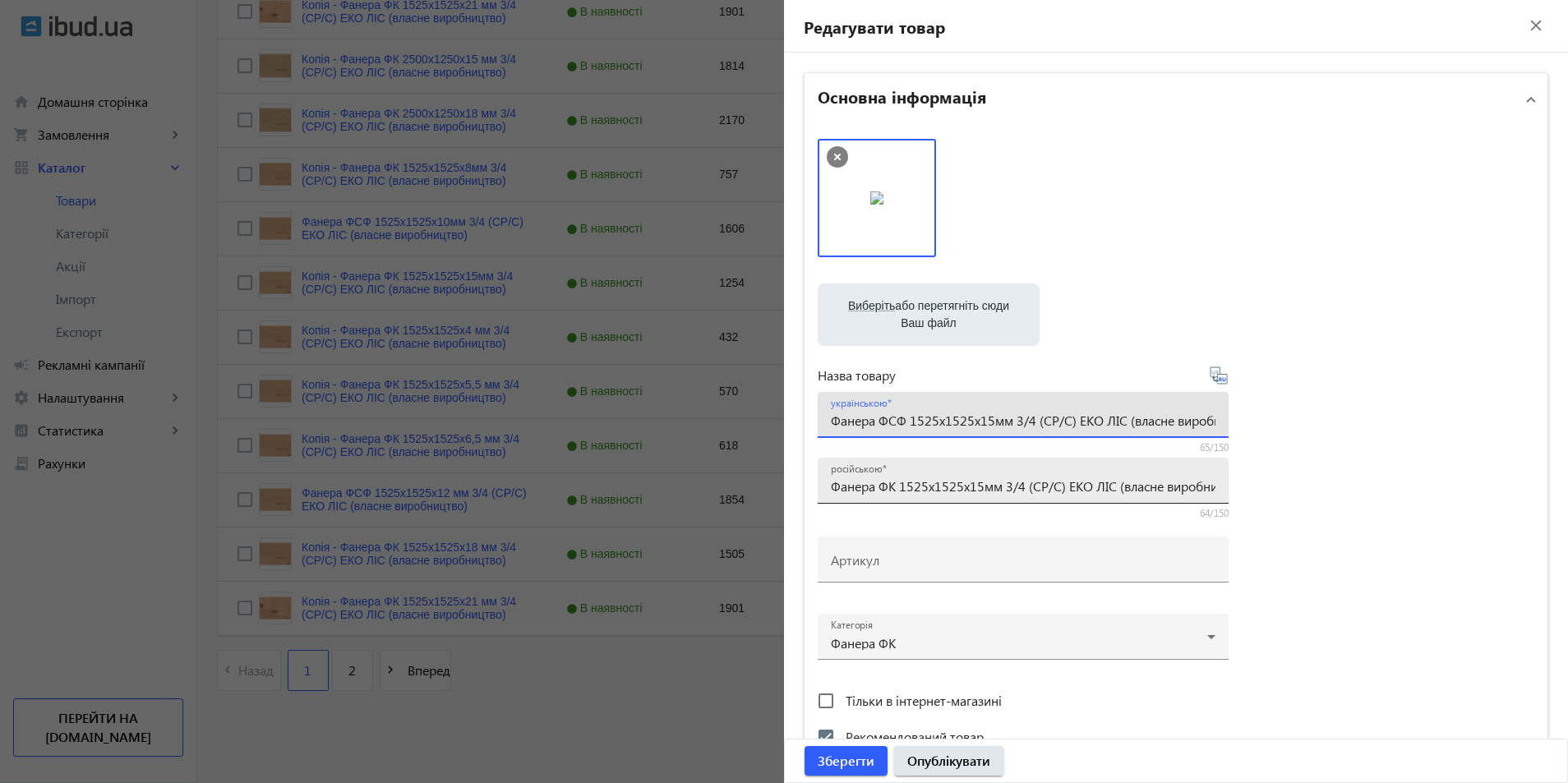
type input "Фанера ФСФ 1525x1525x15мм 3/4 (CP/C) ЕКО ЛІС (власне виробництво)"
click at [891, 485] on input "Фанера ФК 1525x1525x15мм 3/4 (CP/C) ЕКО ЛІС (власне виробництво)" at bounding box center [1023, 485] width 385 height 17
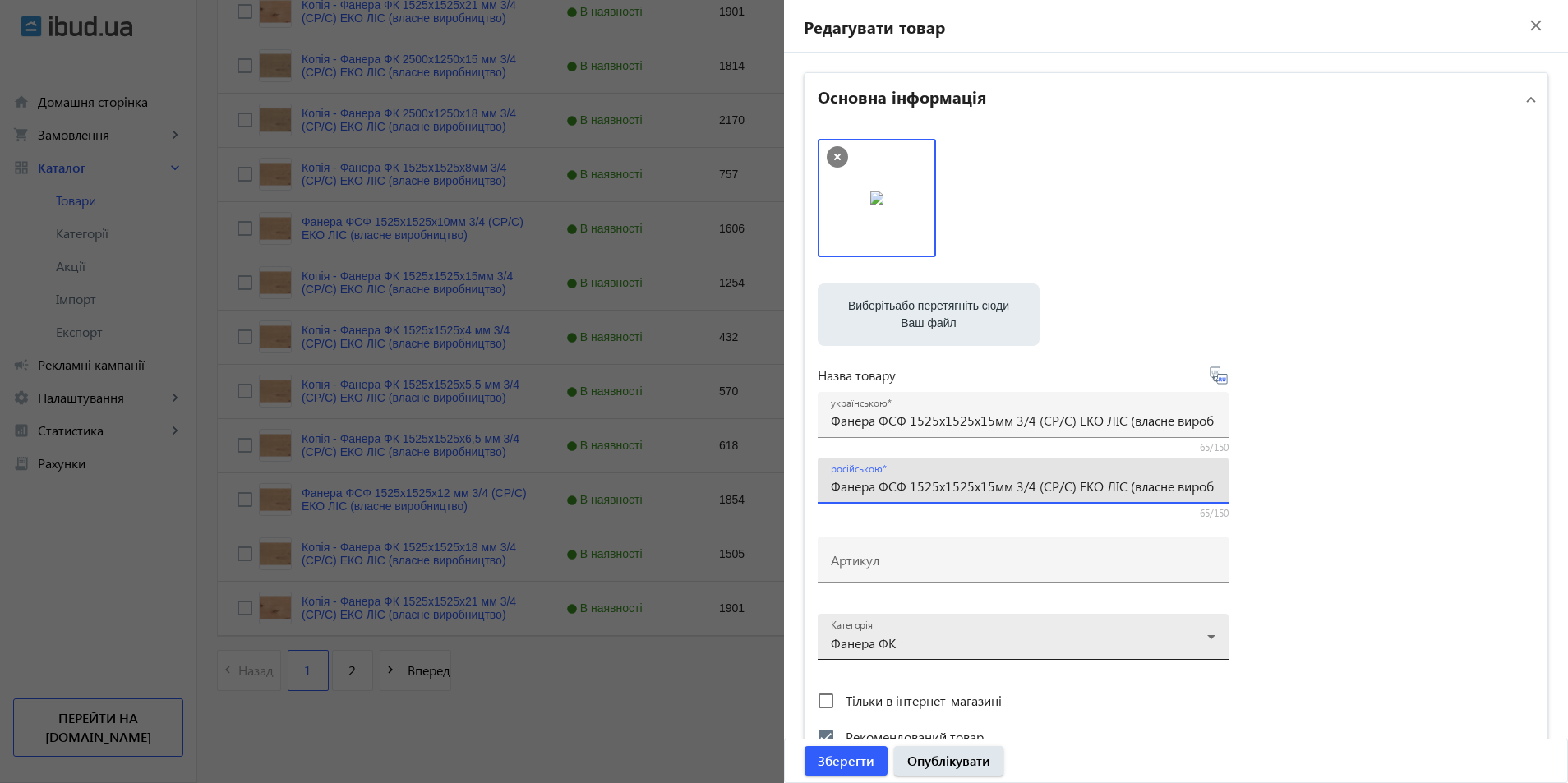
type input "Фанера ФСФ 1525x1525x15мм 3/4 (CP/C) ЕКО ЛІС (власне виробництво)"
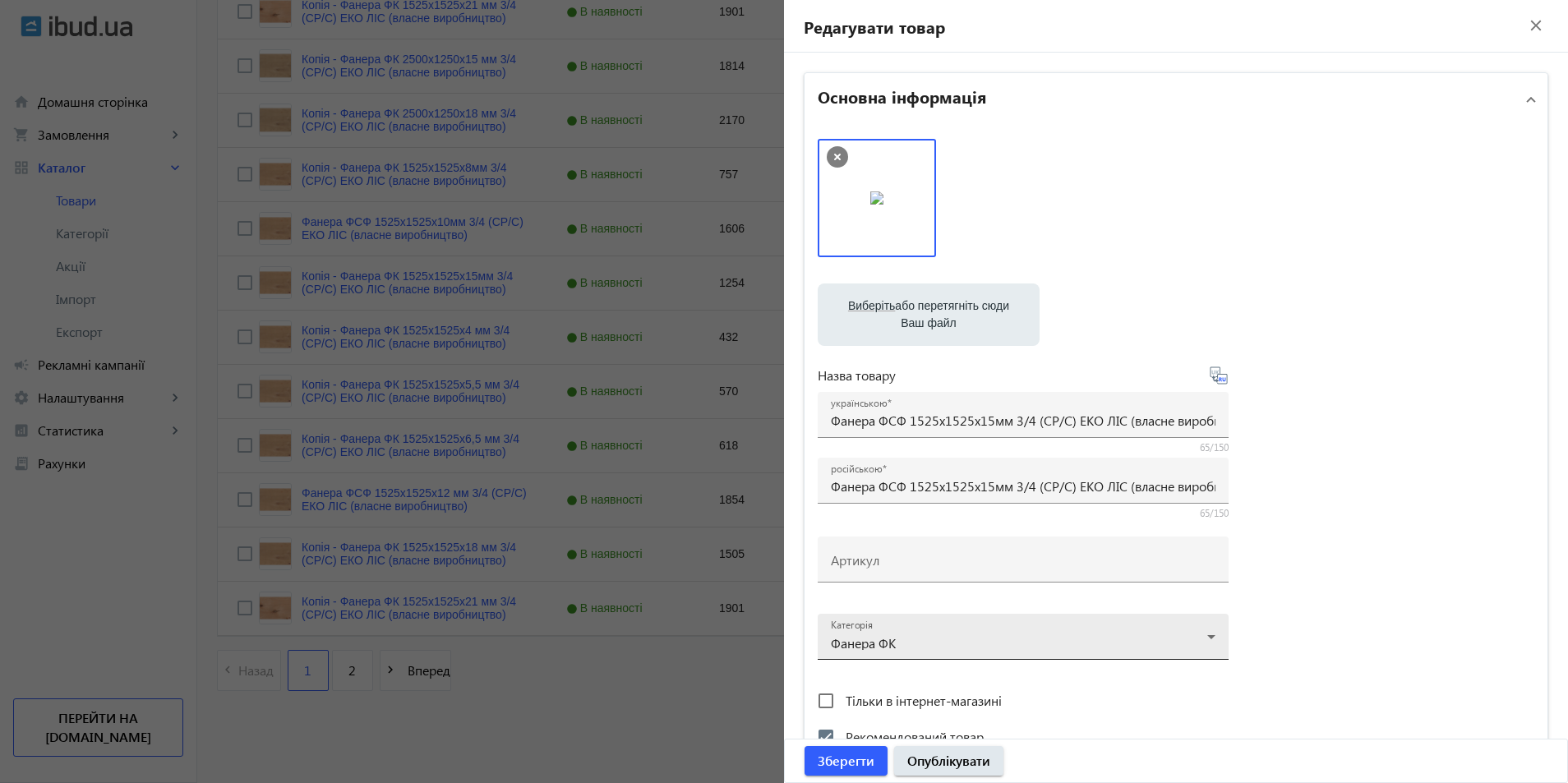
click at [929, 646] on div at bounding box center [1023, 631] width 385 height 59
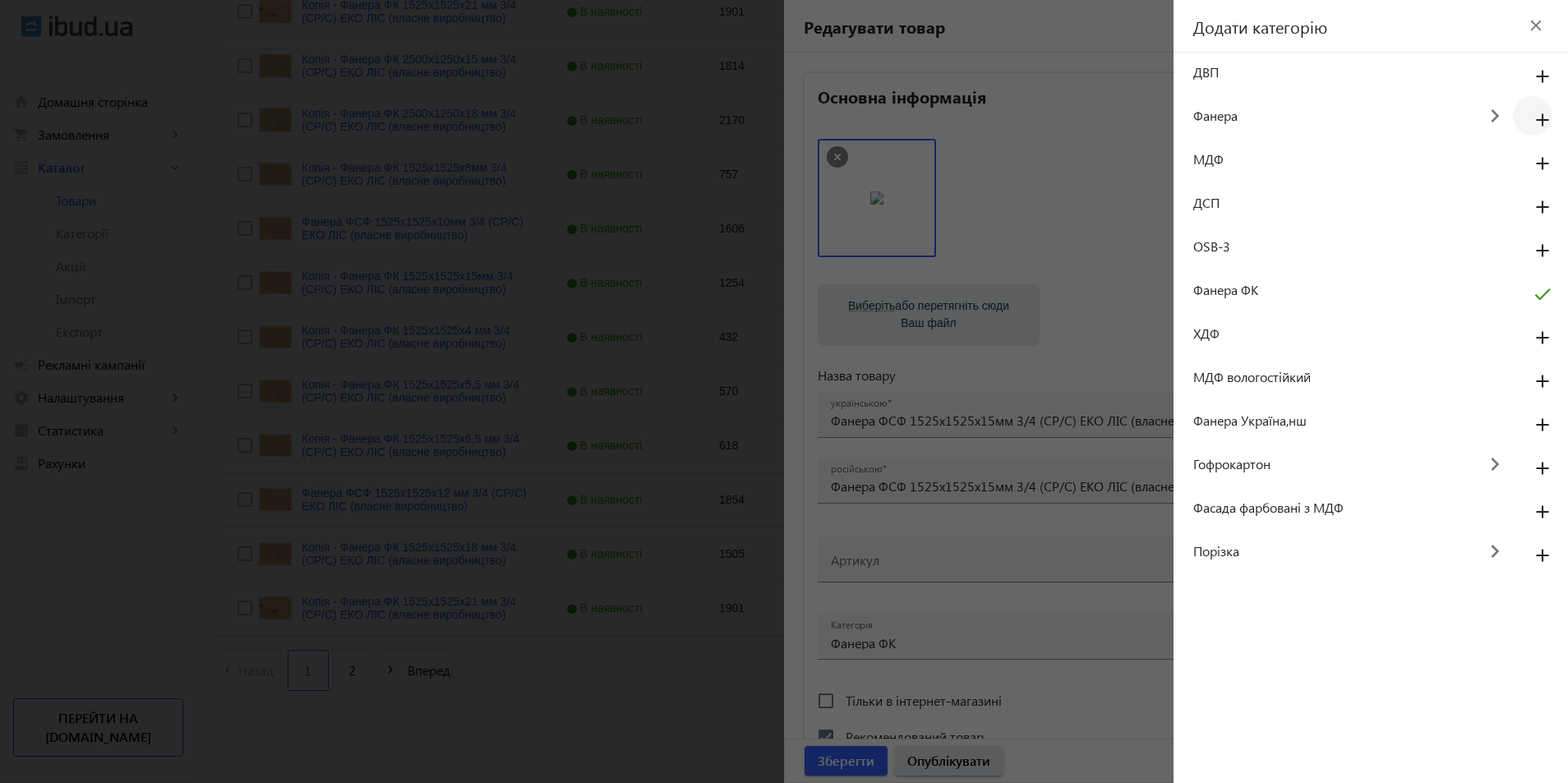
click at [1538, 115] on mat-icon "add" at bounding box center [1542, 120] width 39 height 29
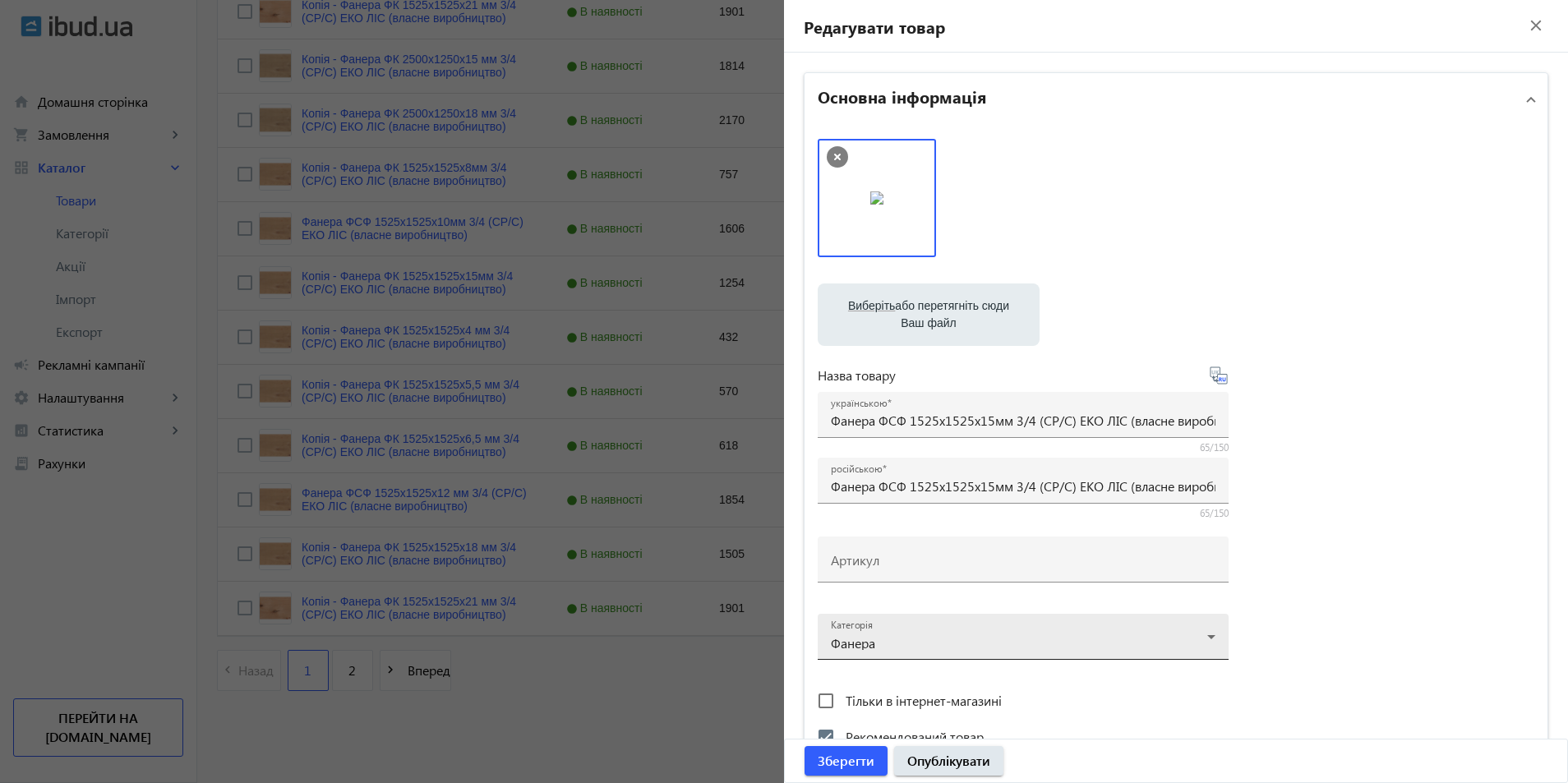
click at [1209, 635] on div at bounding box center [1023, 631] width 385 height 59
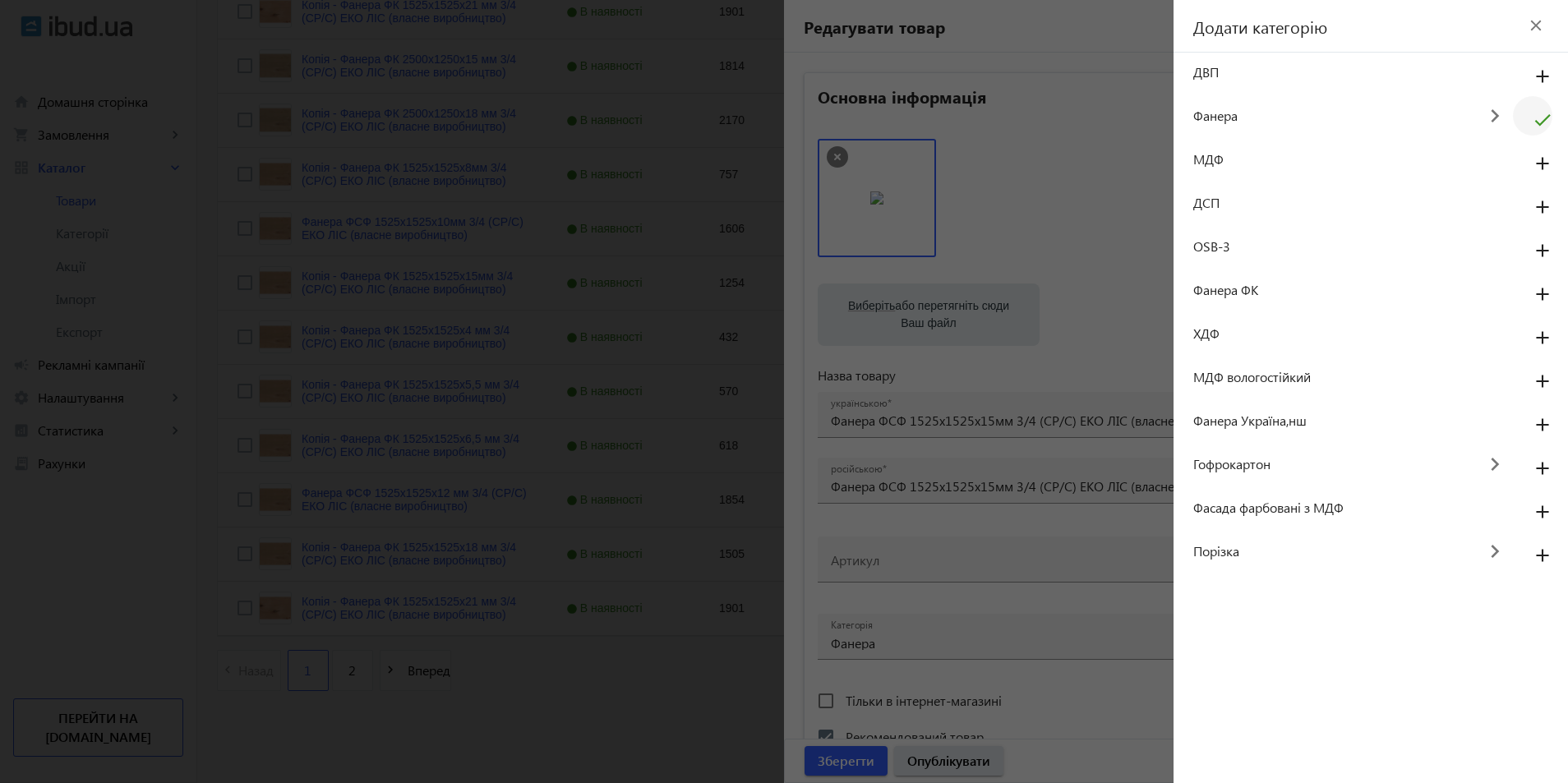
click at [1491, 112] on mat-icon "keyboard_arrow_right" at bounding box center [1494, 117] width 37 height 37
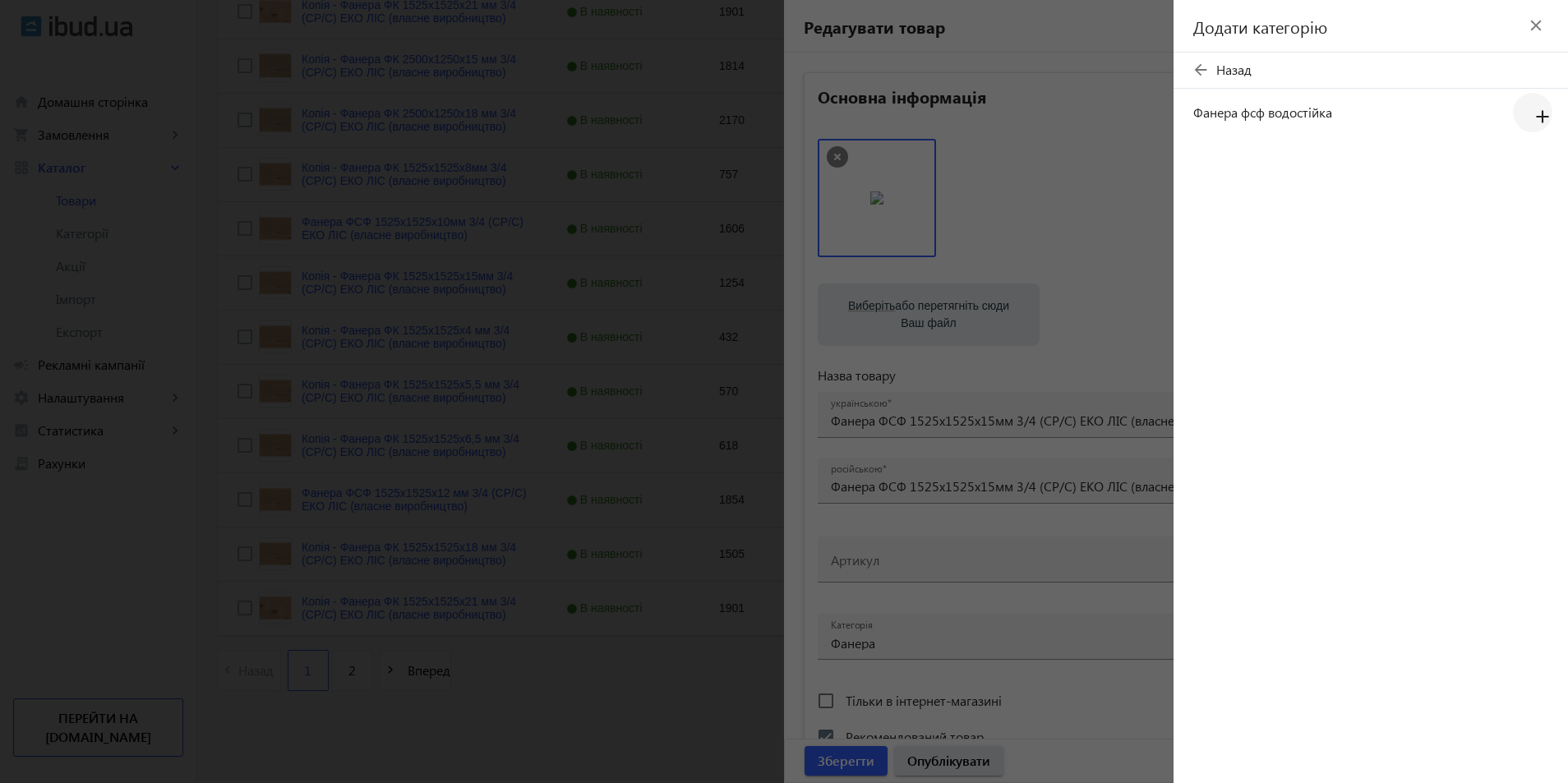
click at [1541, 115] on mat-icon "add" at bounding box center [1542, 117] width 39 height 29
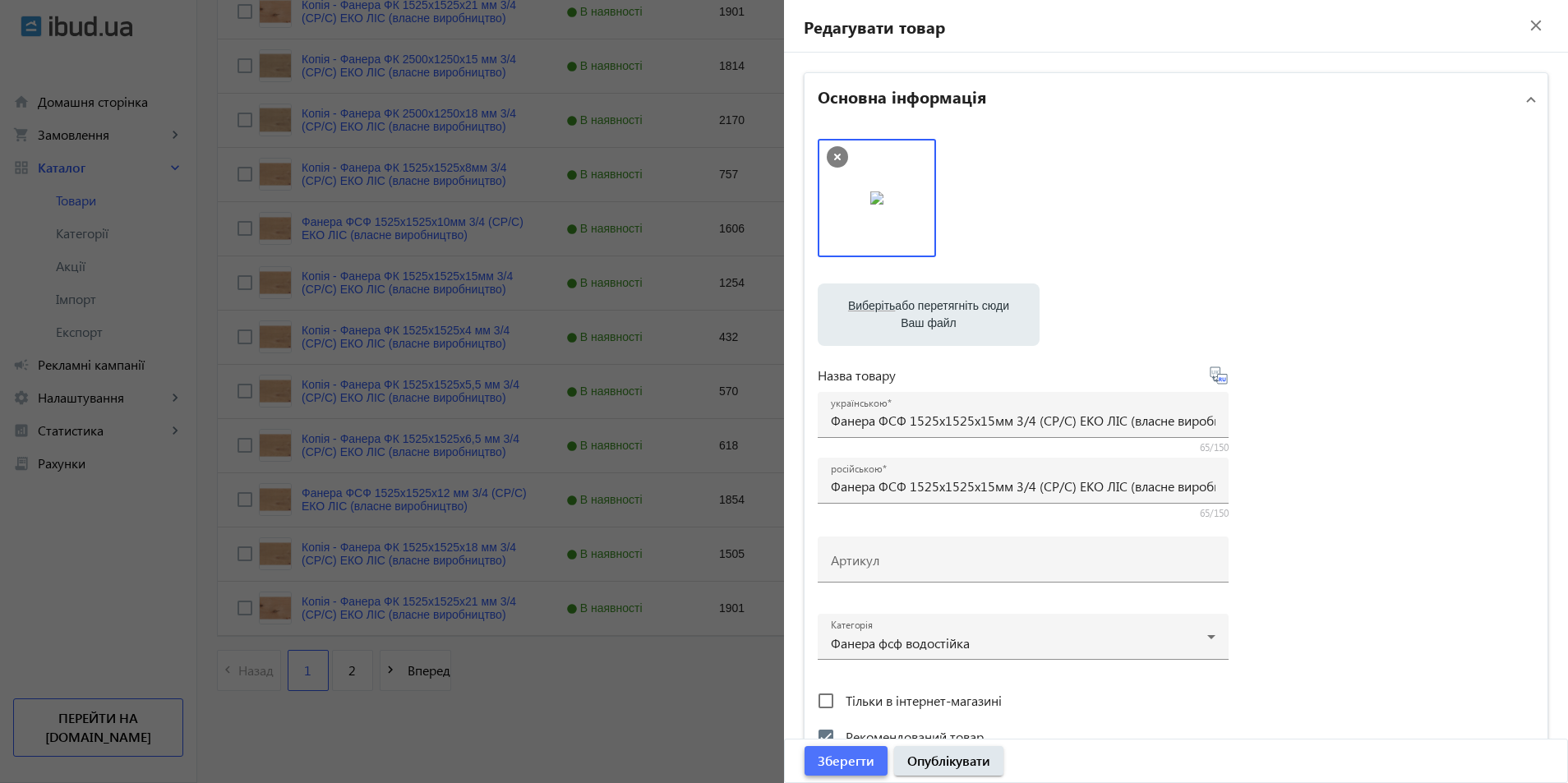
click at [854, 767] on span "Зберегти" at bounding box center [846, 761] width 57 height 18
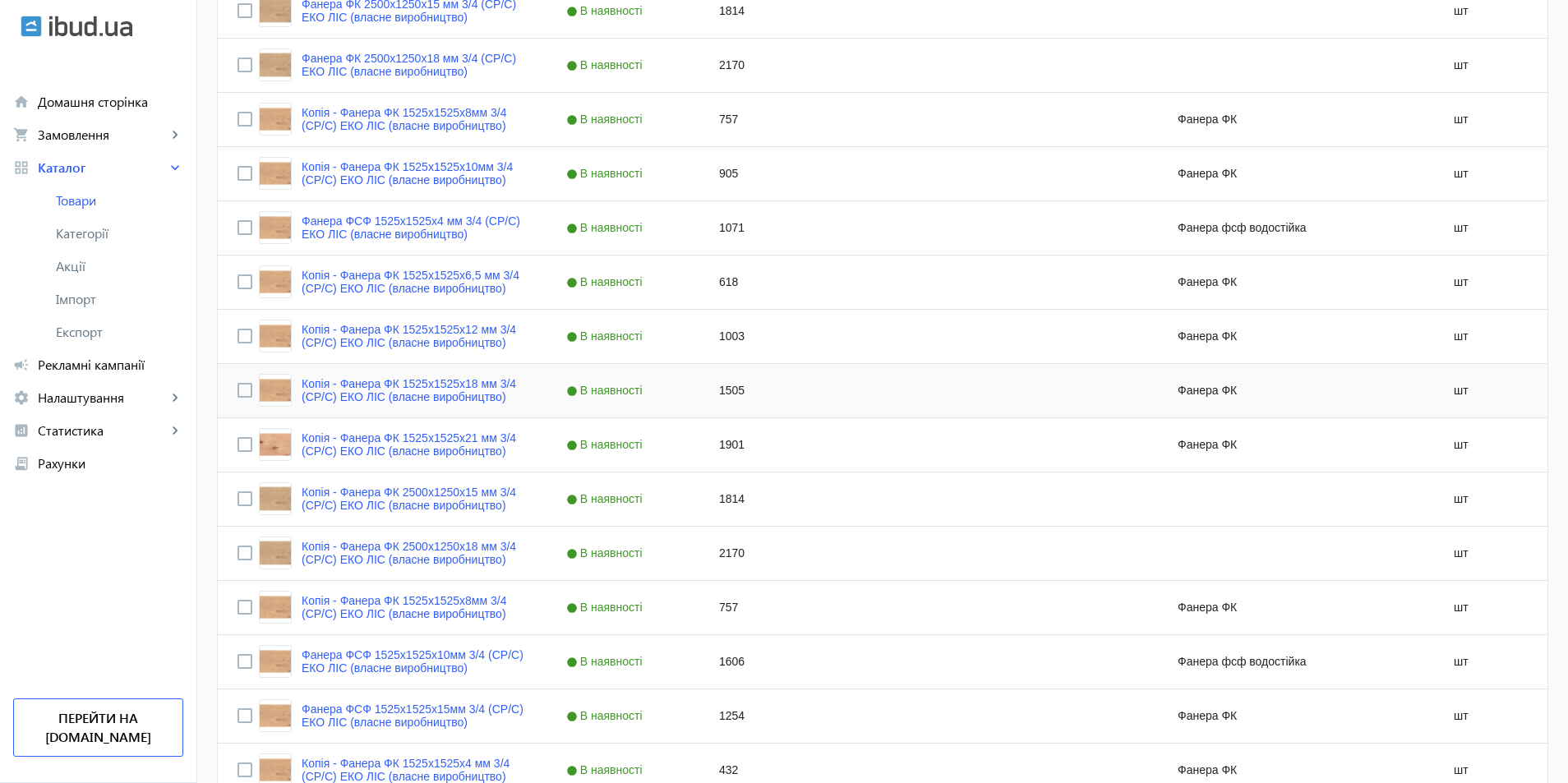
scroll to position [1069, 0]
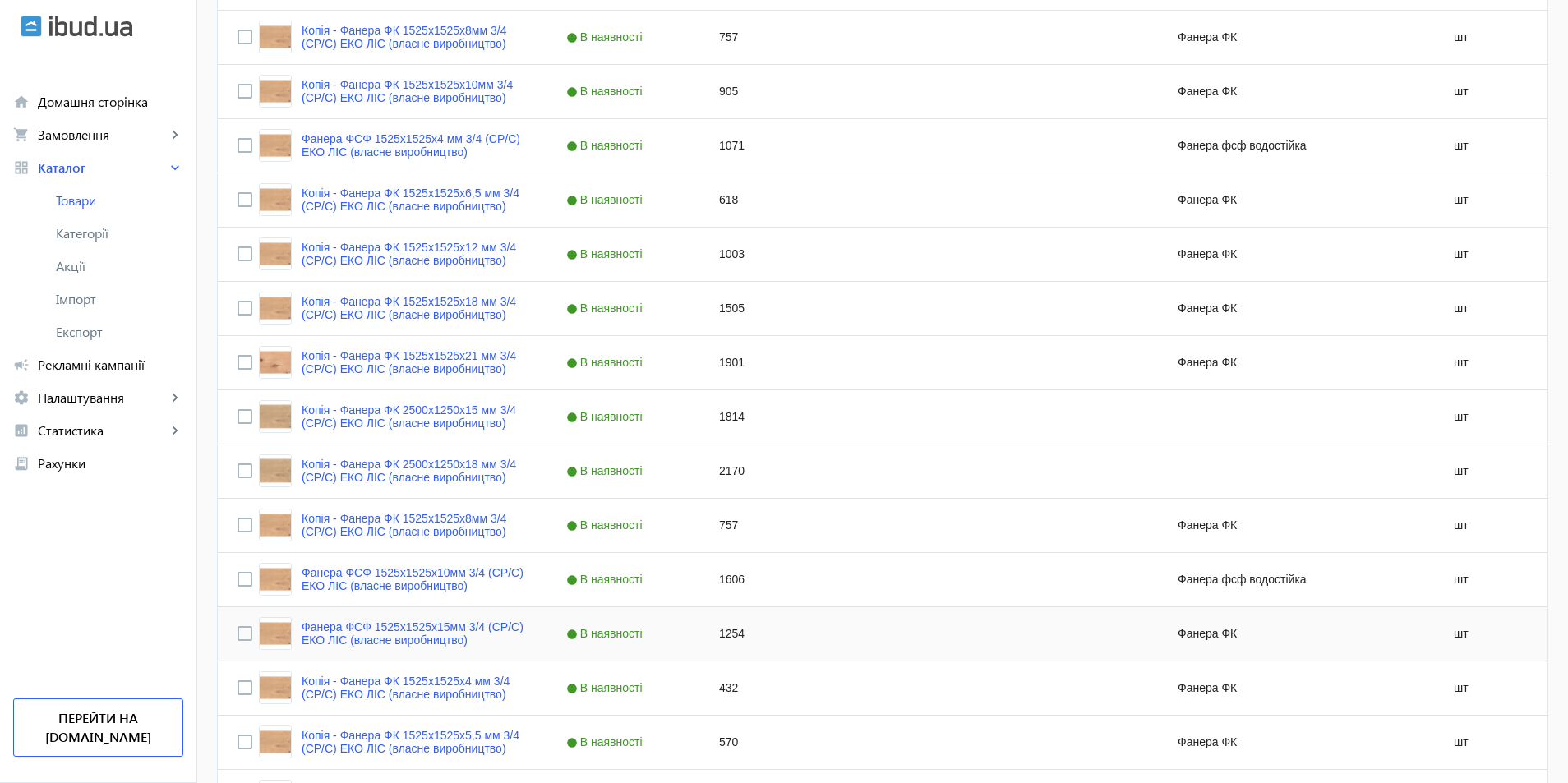
click at [712, 632] on div "1254" at bounding box center [776, 634] width 153 height 53
click at [719, 638] on input "1254" at bounding box center [776, 633] width 138 height 33
type input "2134"
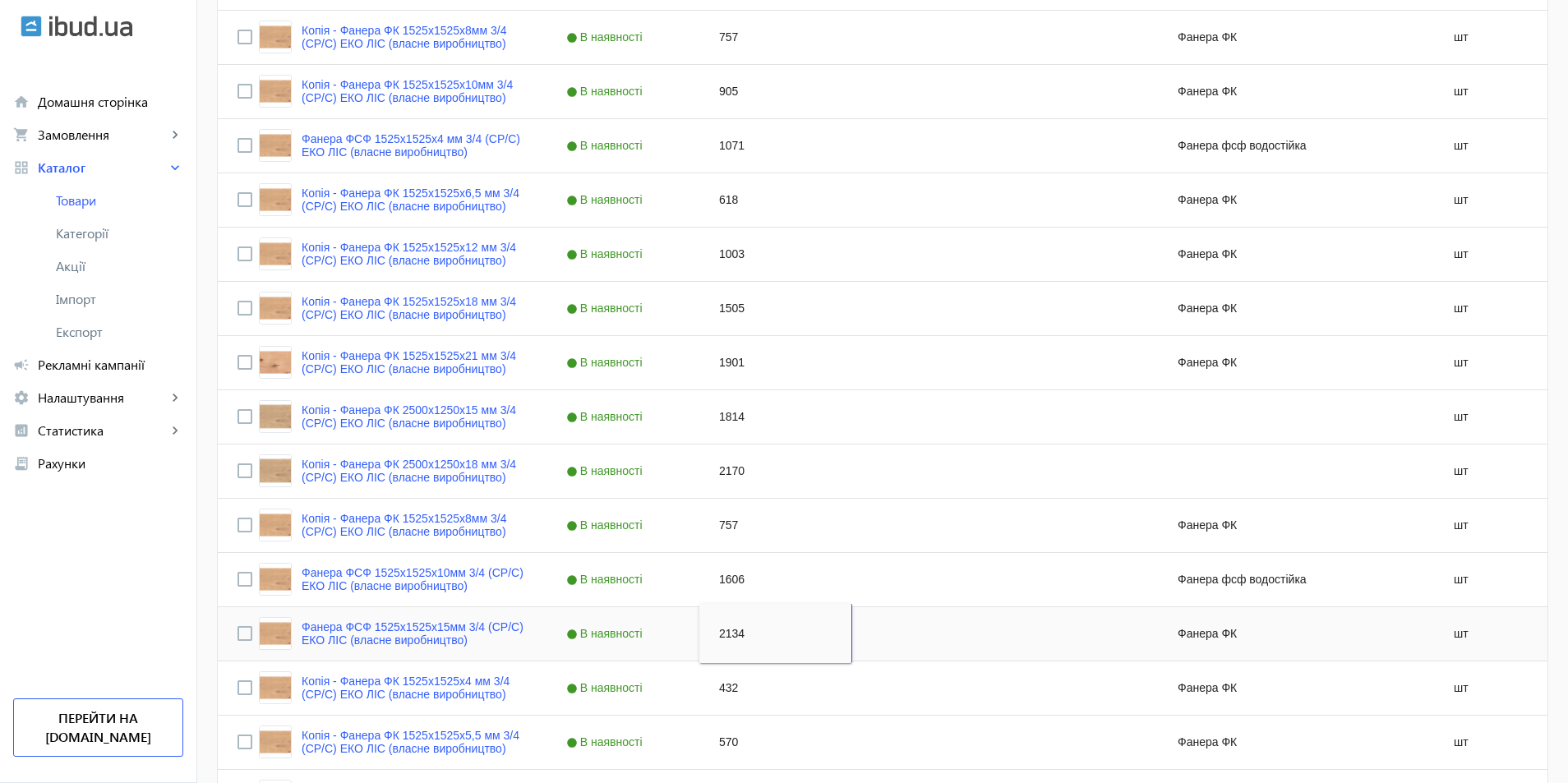
click at [892, 651] on div "Press SPACE to select this row." at bounding box center [929, 634] width 153 height 53
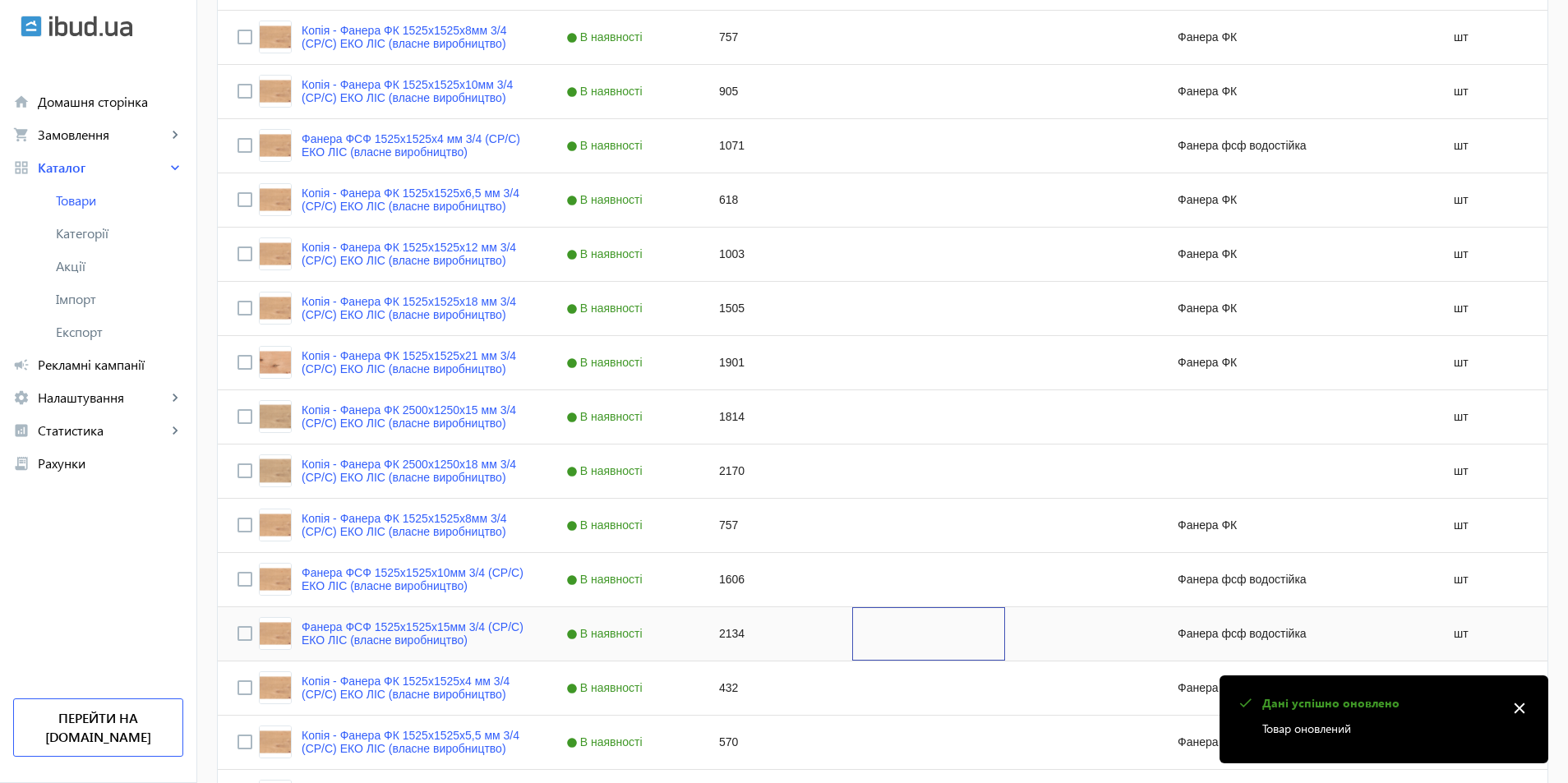
click at [852, 653] on div "Press SPACE to select this row." at bounding box center [929, 634] width 153 height 53
click at [797, 640] on div "2134" at bounding box center [776, 634] width 153 height 53
click at [863, 638] on div "Press SPACE to select this row." at bounding box center [929, 634] width 153 height 53
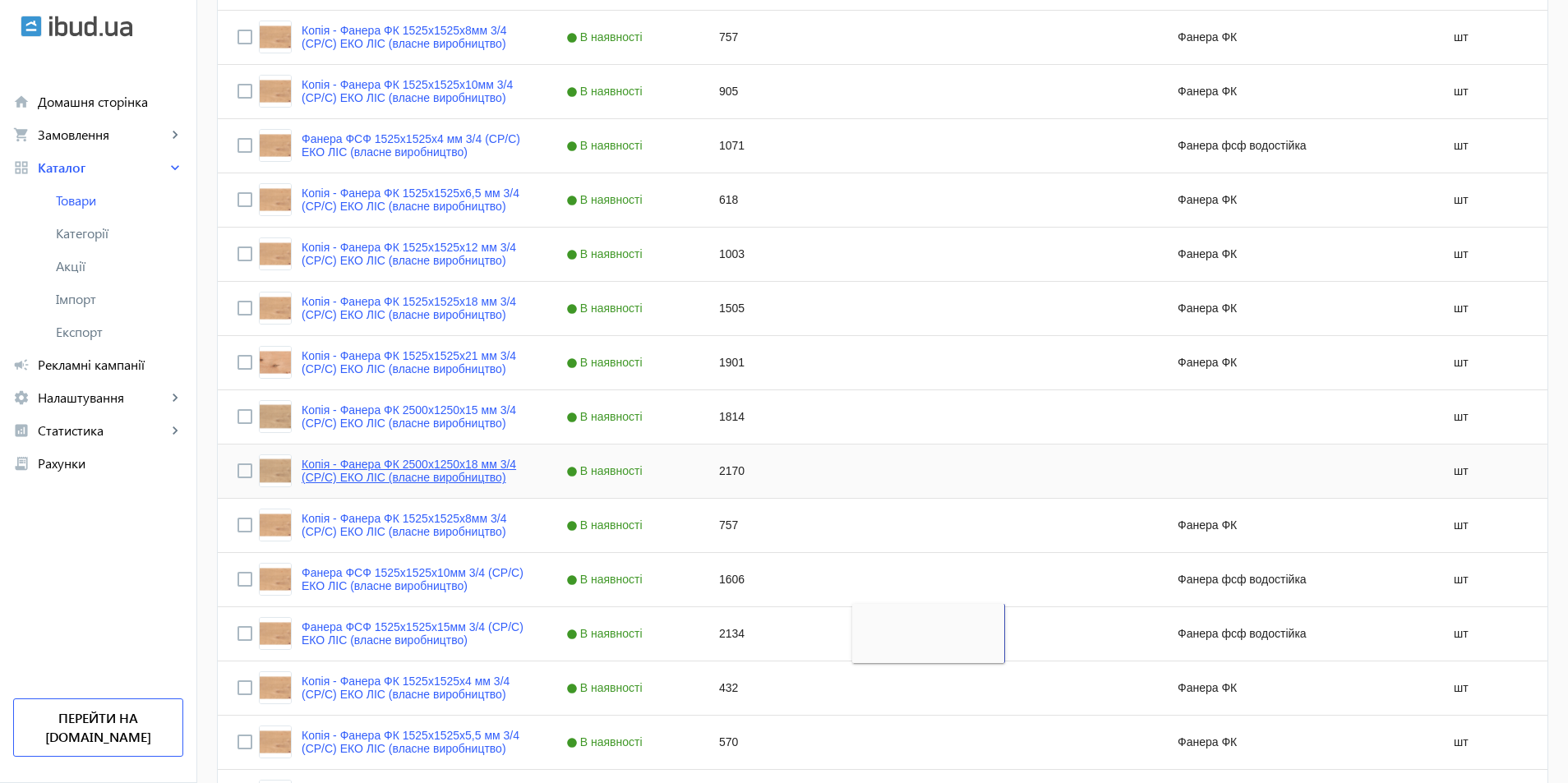
click at [394, 468] on link "Копія - Фанера ФК 2500x1250x18 мм 3/4 (CР/C) ЕКО ЛІС (власне виробництво)" at bounding box center [414, 471] width 225 height 27
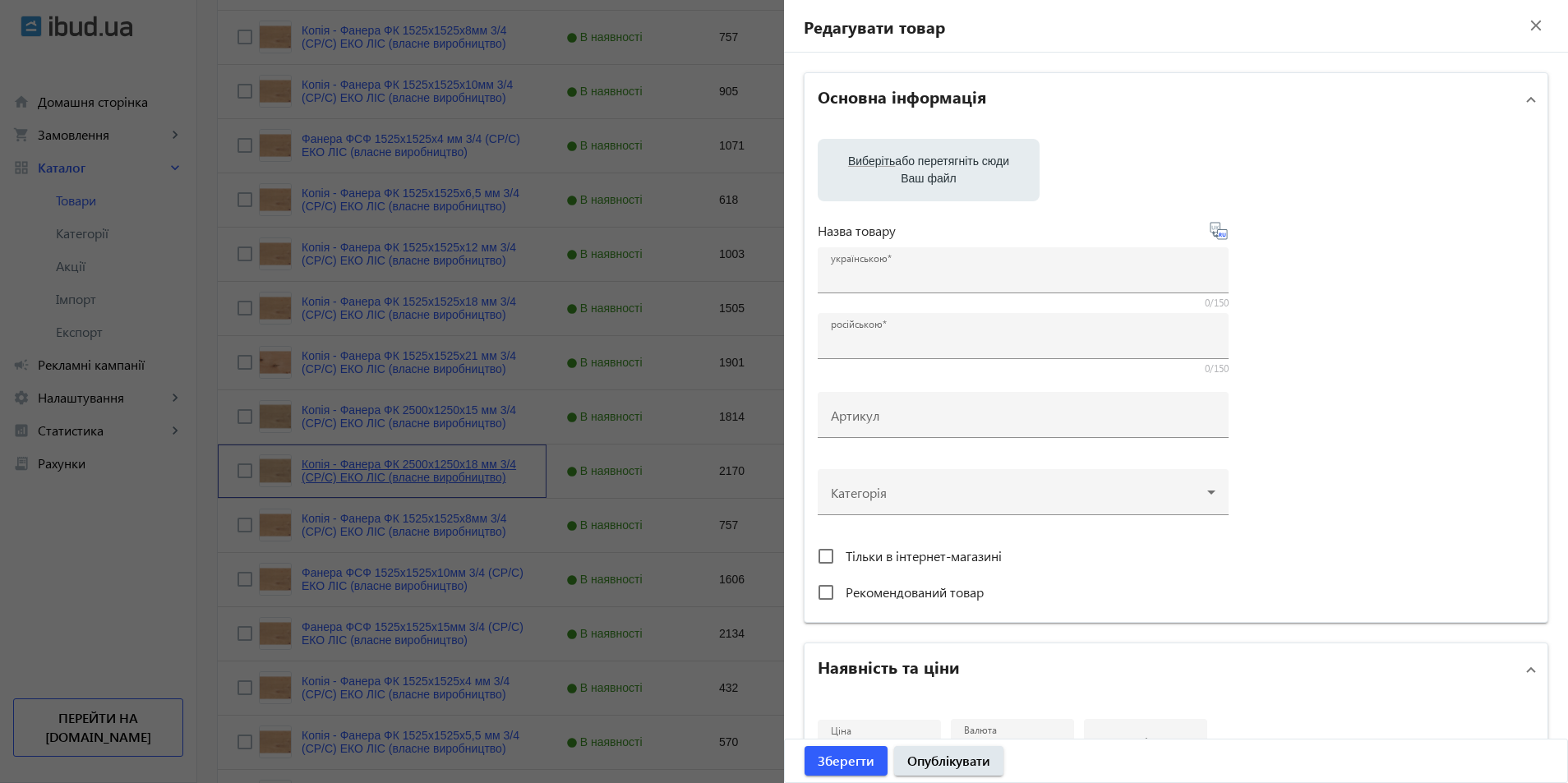
type input "Копія - Фанера ФК 2500x1250x18 мм 3/4 (CР/C) ЕКО ЛІС (власне виробництво)"
type input "Копия - Фанера ФК 2500x1250x18 мм 3/4 (CР/C) ЕКО ЛІС (власне виробництво)"
type input "2170"
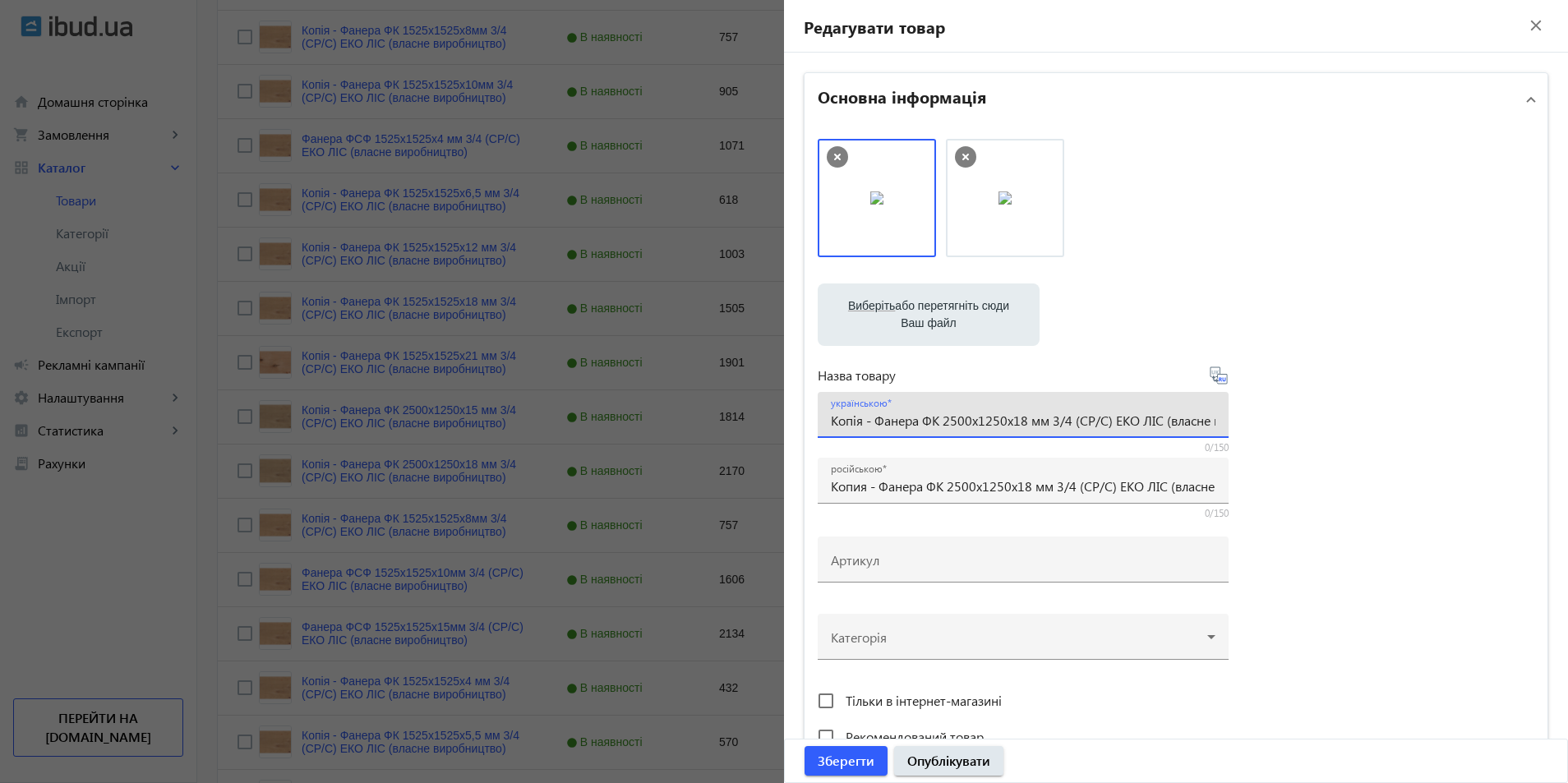
drag, startPoint x: 872, startPoint y: 420, endPoint x: 677, endPoint y: 439, distance: 195.9
click at [677, 439] on mat-sidenav-container "arrow_back Товари 471 /10000 товарів Подовжити Додати товар власне 3/4 search f…" at bounding box center [881, 59] width 1370 height 2150
type input "Фанера ФК 2500x1250x18 мм 3/4 (CР/C) ЕКО ЛІС (власне виробництво)"
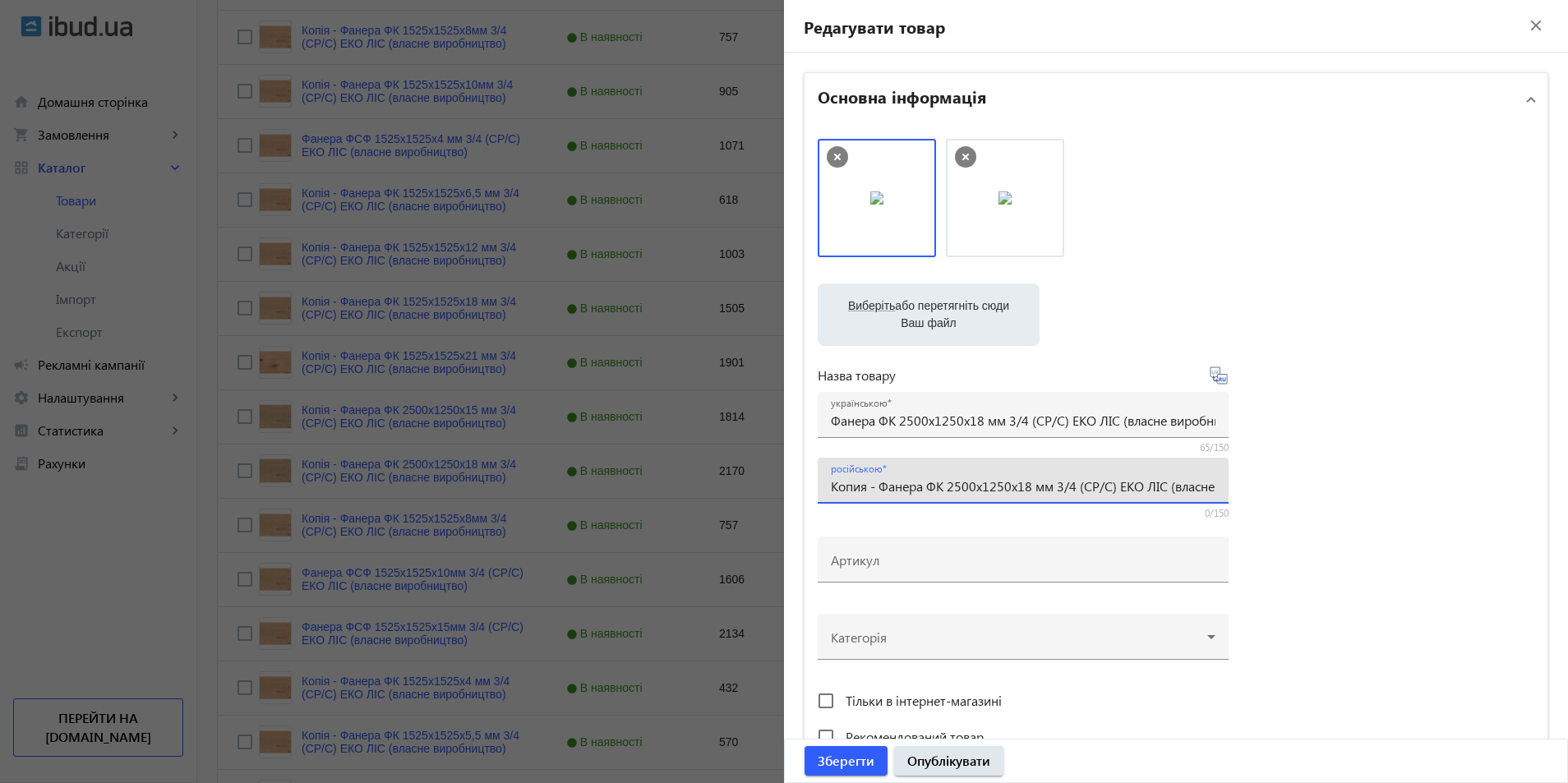
drag, startPoint x: 875, startPoint y: 489, endPoint x: 773, endPoint y: 489, distance: 102.0
click at [773, 489] on mat-sidenav-container "arrow_back Товари 471 /10000 товарів Подовжити Додати товар власне 3/4 search f…" at bounding box center [881, 59] width 1370 height 2150
click at [889, 486] on input "Фанера ФК 2500x1250x18 мм 3/4 (CР/C) ЕКО ЛІС (власне виробництво)" at bounding box center [1023, 485] width 385 height 17
type input "Фанера ФСФ 2500x1250x18 мм 3/4 (CР/C) ЕКО ЛІС (власне виробництво)"
click at [890, 420] on input "Фанера ФК 2500x1250x18 мм 3/4 (CР/C) ЕКО ЛІС (власне виробництво)" at bounding box center [1023, 420] width 385 height 17
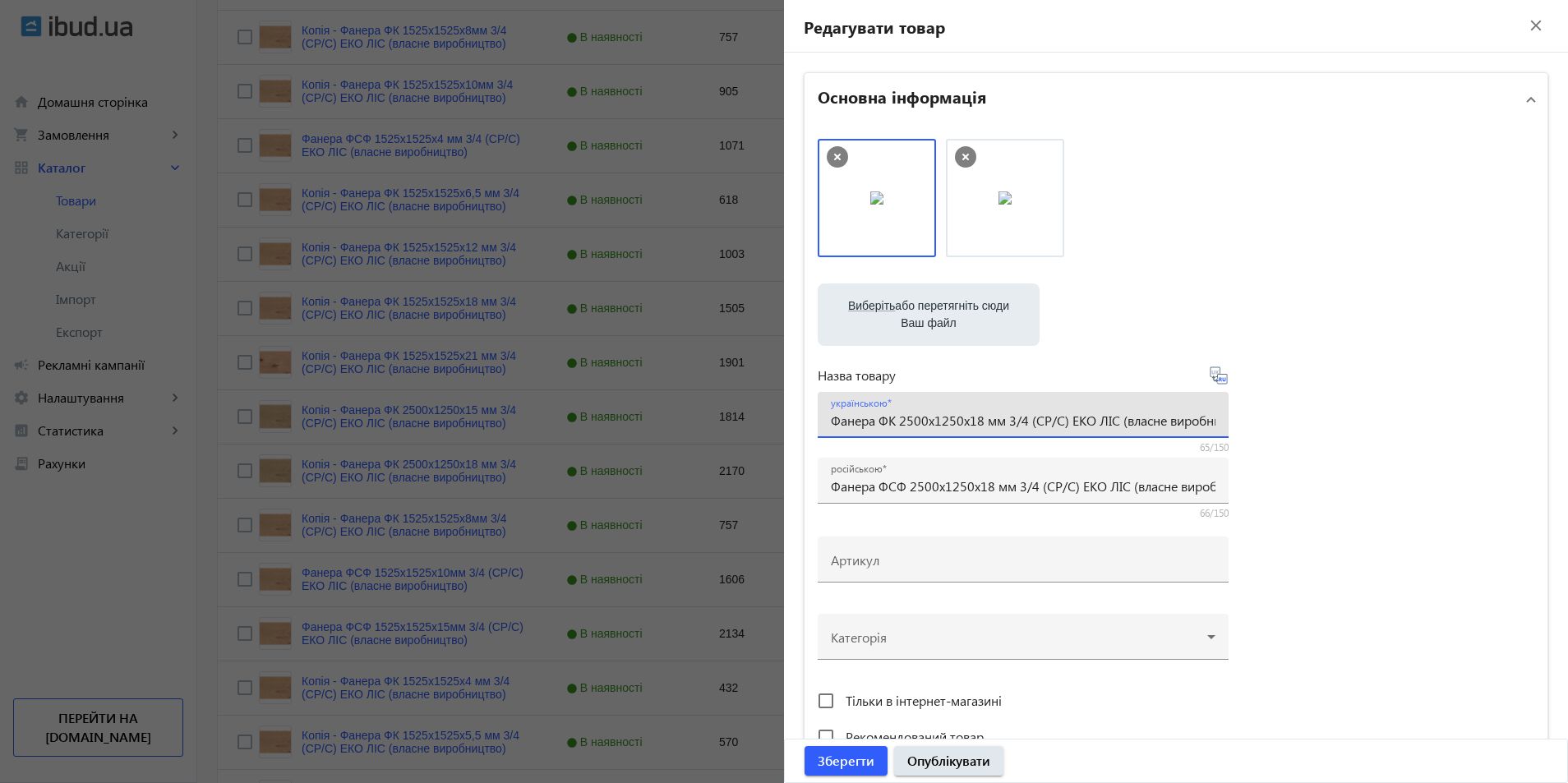
scroll to position [986, 0]
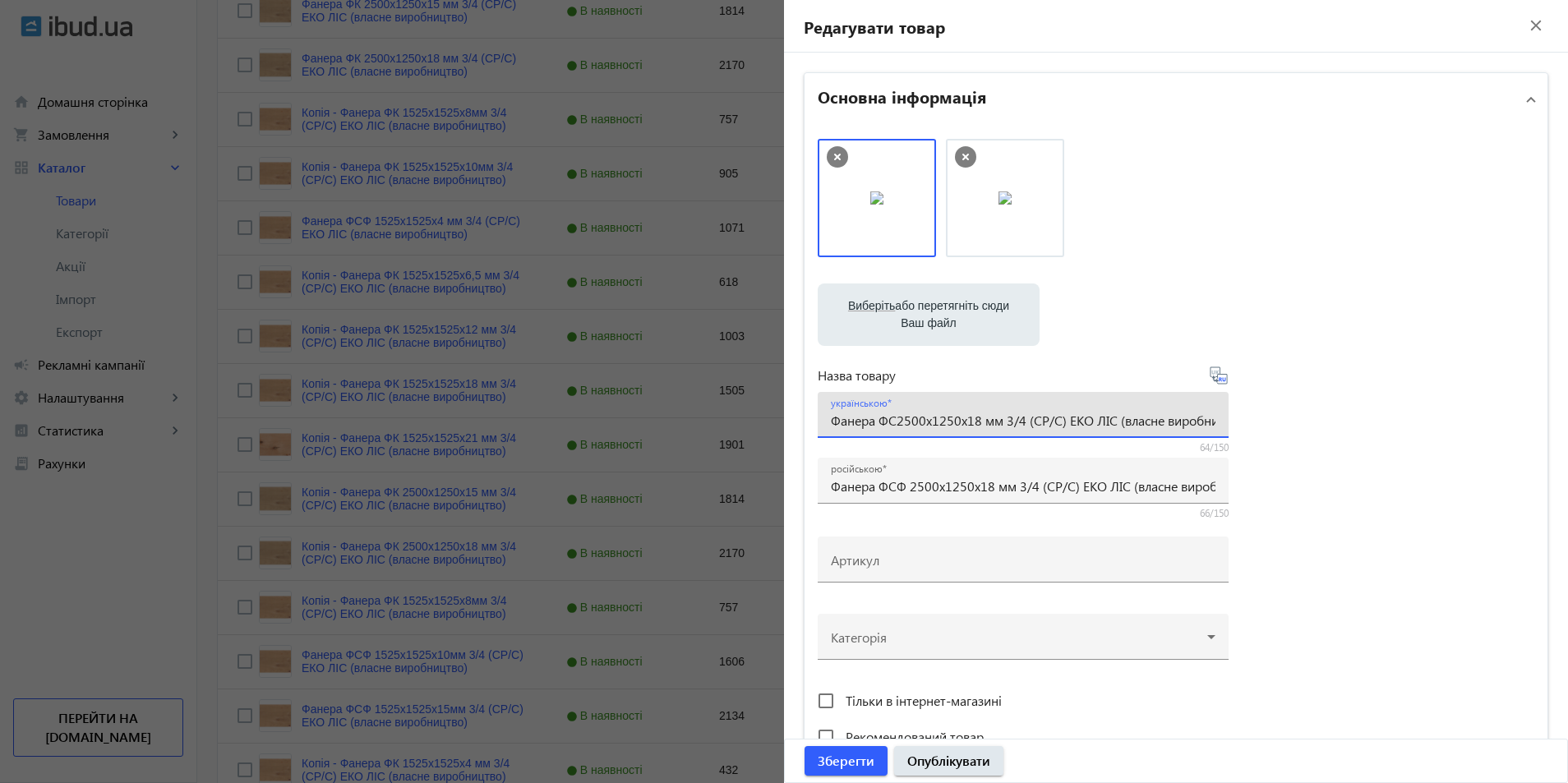
click at [890, 420] on input "Фанера ФС2500x1250x18 мм 3/4 (CР/C) ЕКО ЛІС (власне виробництво)" at bounding box center [1023, 420] width 385 height 17
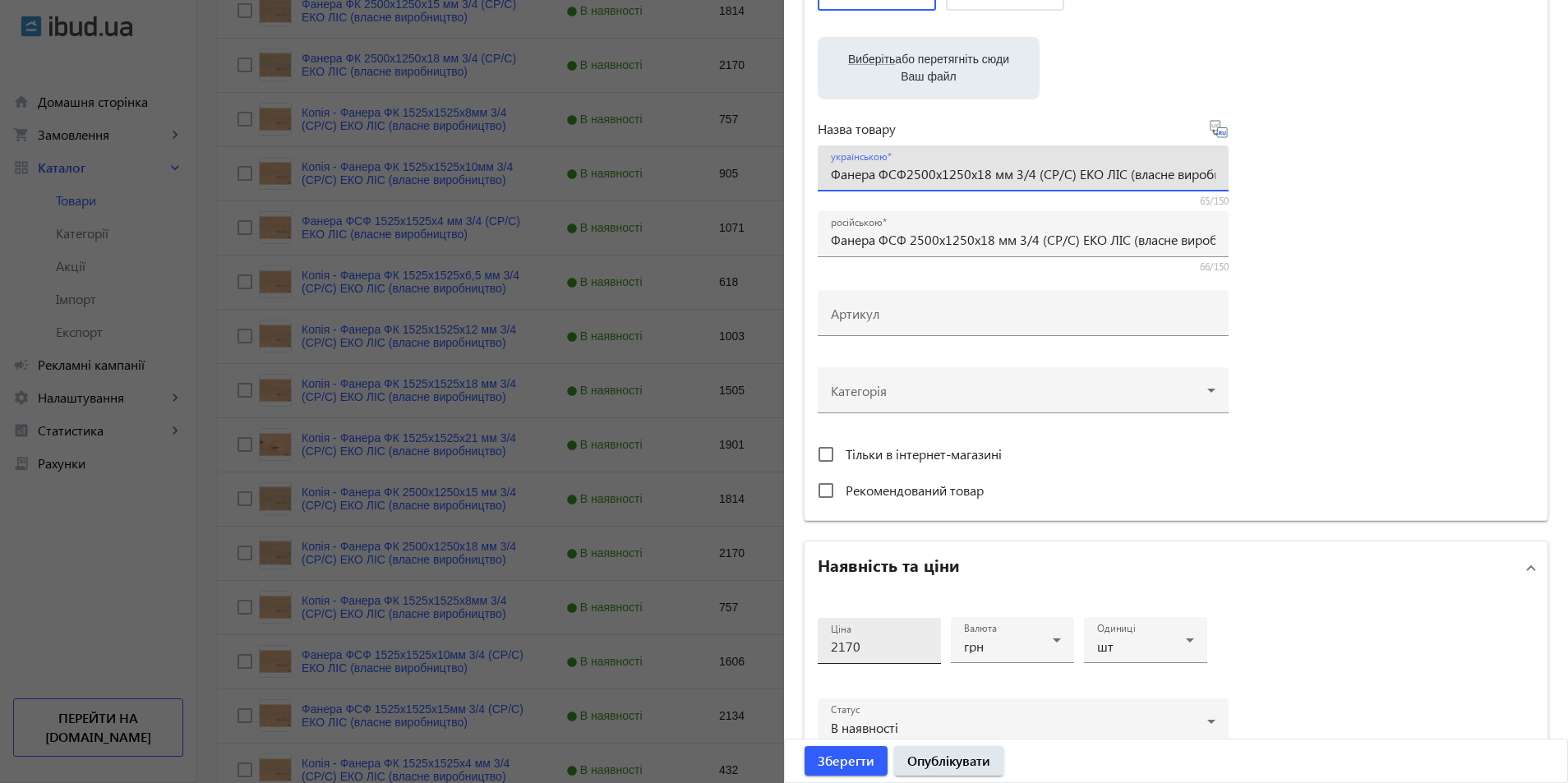
scroll to position [493, 0]
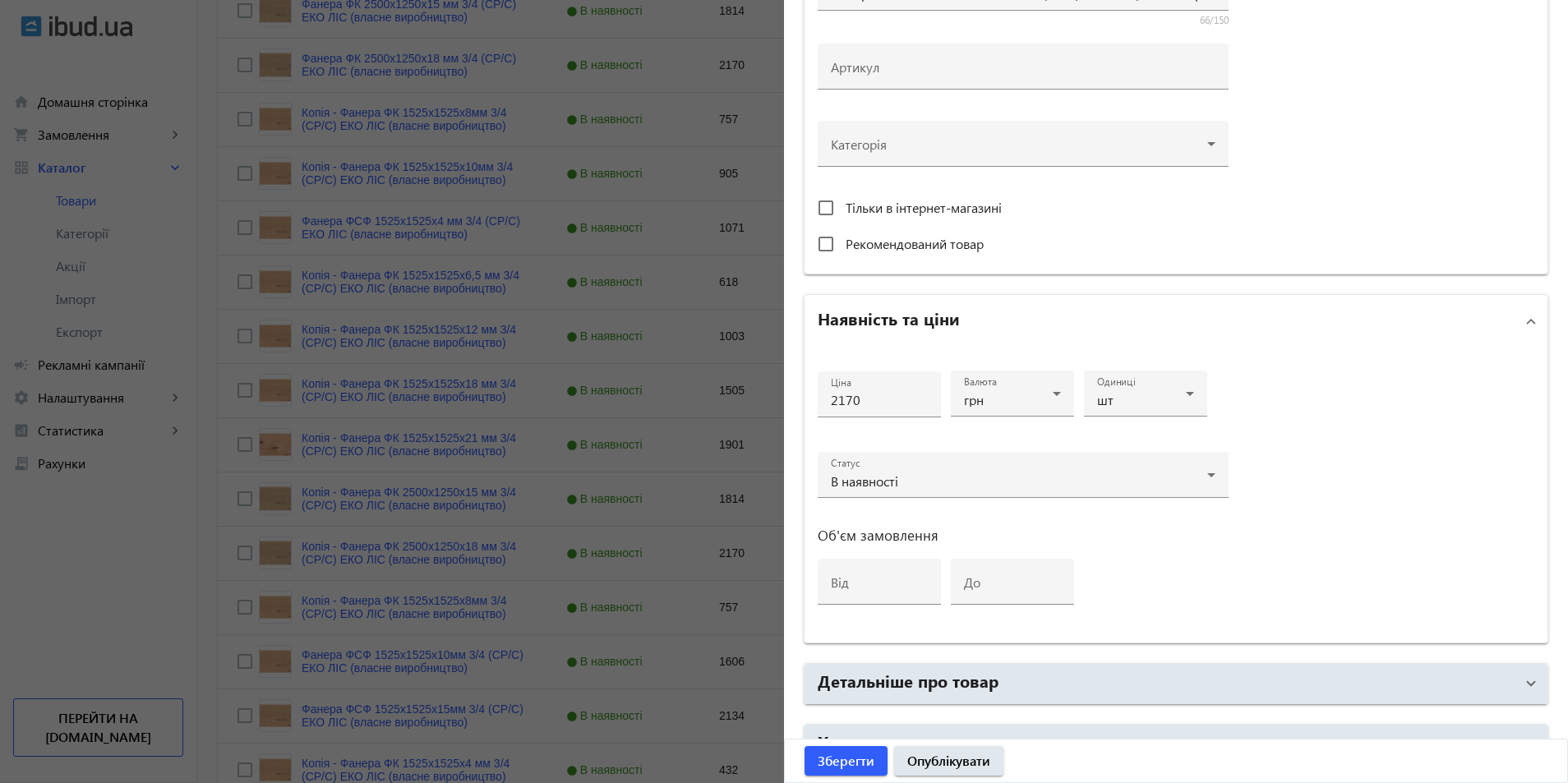
type input "Фанера ФСФ2500x1250x18 мм 3/4 (CР/C) ЕКО ЛІС (власне виробництво)"
click at [873, 420] on div at bounding box center [879, 425] width 123 height 15
click at [872, 412] on div "Ціна 2170" at bounding box center [879, 395] width 97 height 46
drag, startPoint x: 791, startPoint y: 391, endPoint x: 742, endPoint y: 393, distance: 49.0
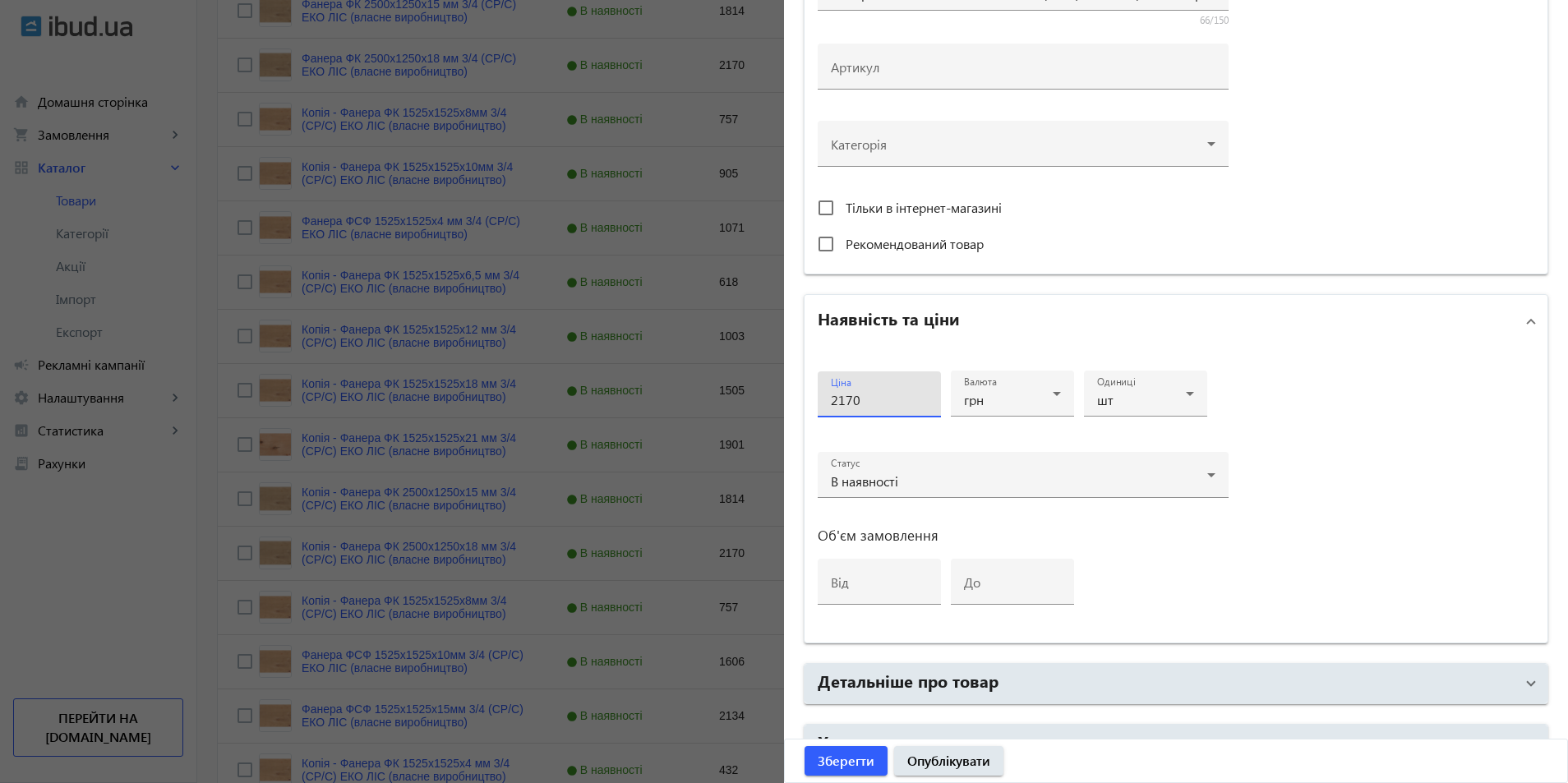
click at [742, 393] on mat-sidenav-container "arrow_back Товари 471 /10000 товарів Подовжити Додати товар власне 3/4 search f…" at bounding box center [881, 142] width 1370 height 2150
type input "2"
click at [804, 746] on button "Зберегти" at bounding box center [845, 761] width 83 height 29
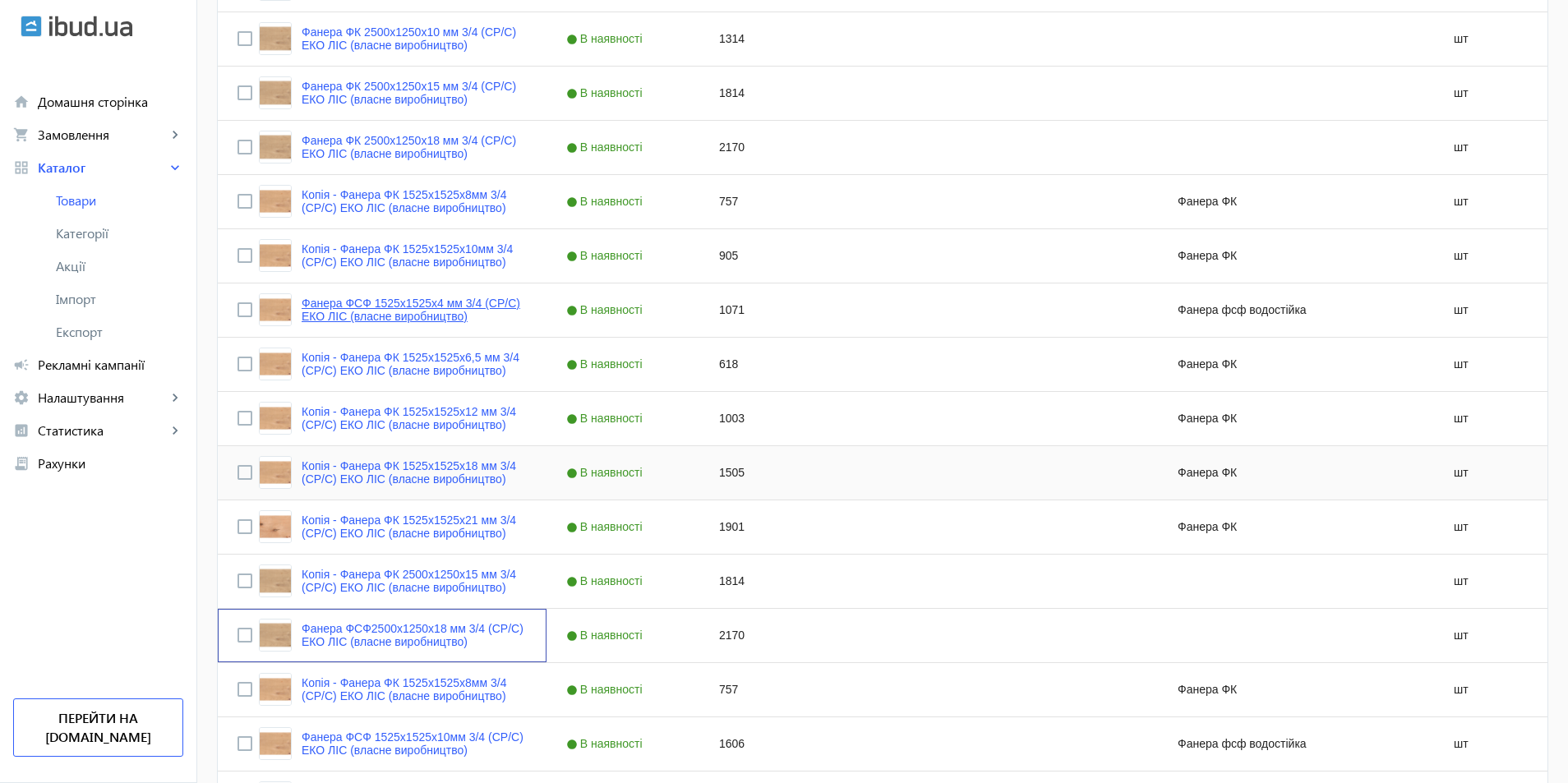
scroll to position [822, 0]
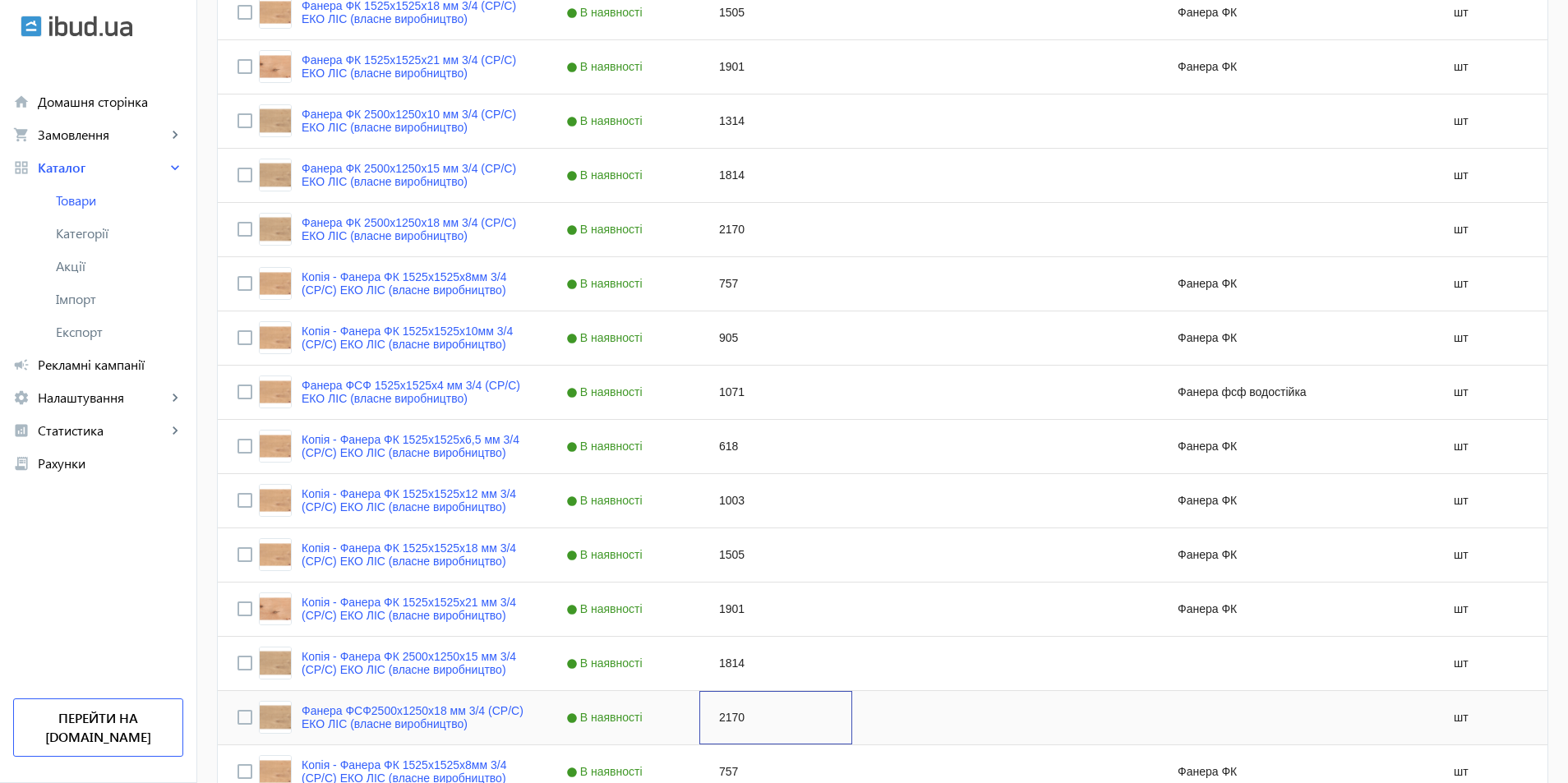
click at [708, 719] on div "2170" at bounding box center [776, 718] width 153 height 53
type input "2450"
click at [949, 705] on div "Press SPACE to select this row." at bounding box center [929, 718] width 153 height 53
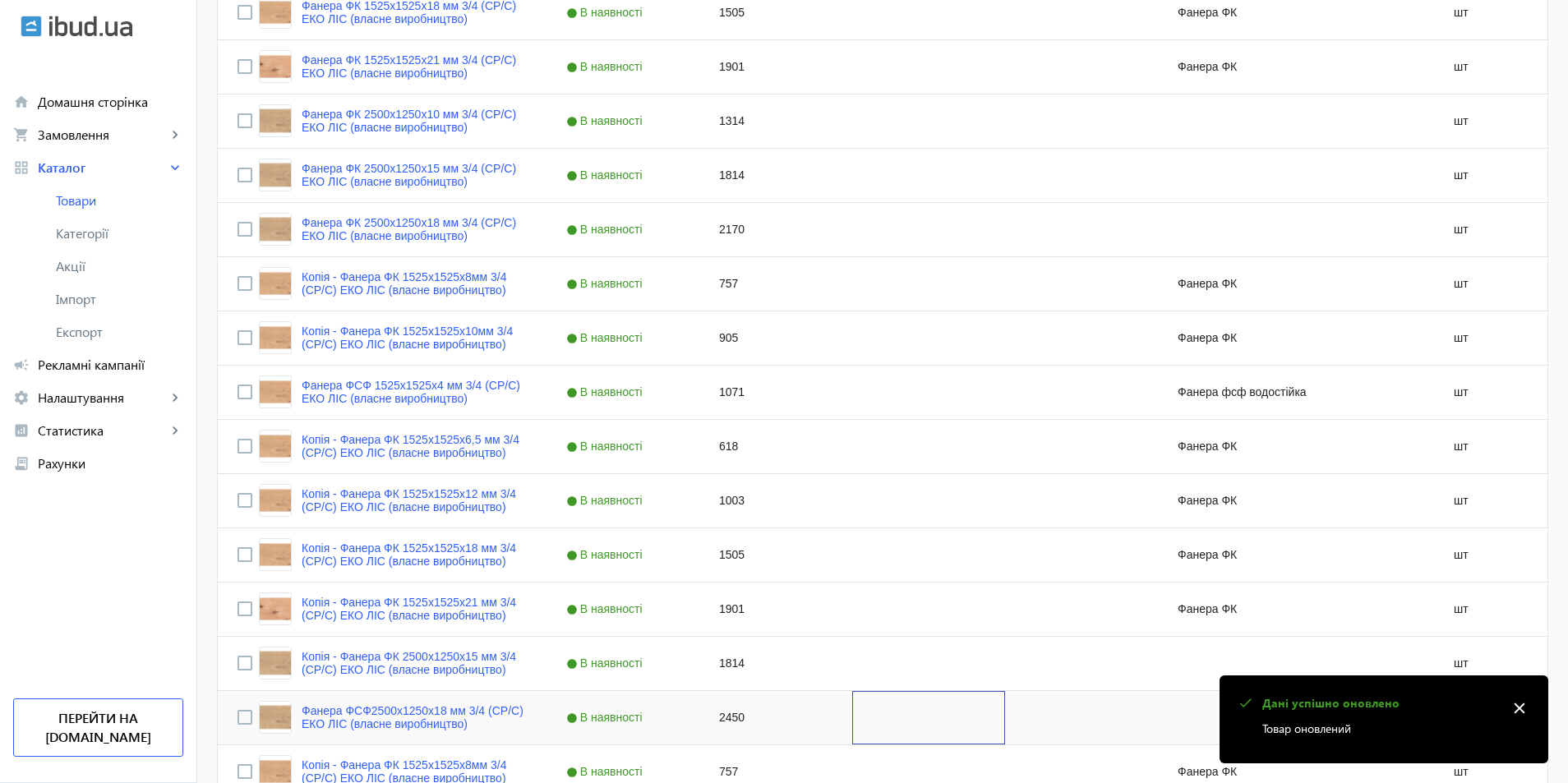
click at [893, 719] on div "Press SPACE to select this row." at bounding box center [929, 718] width 153 height 53
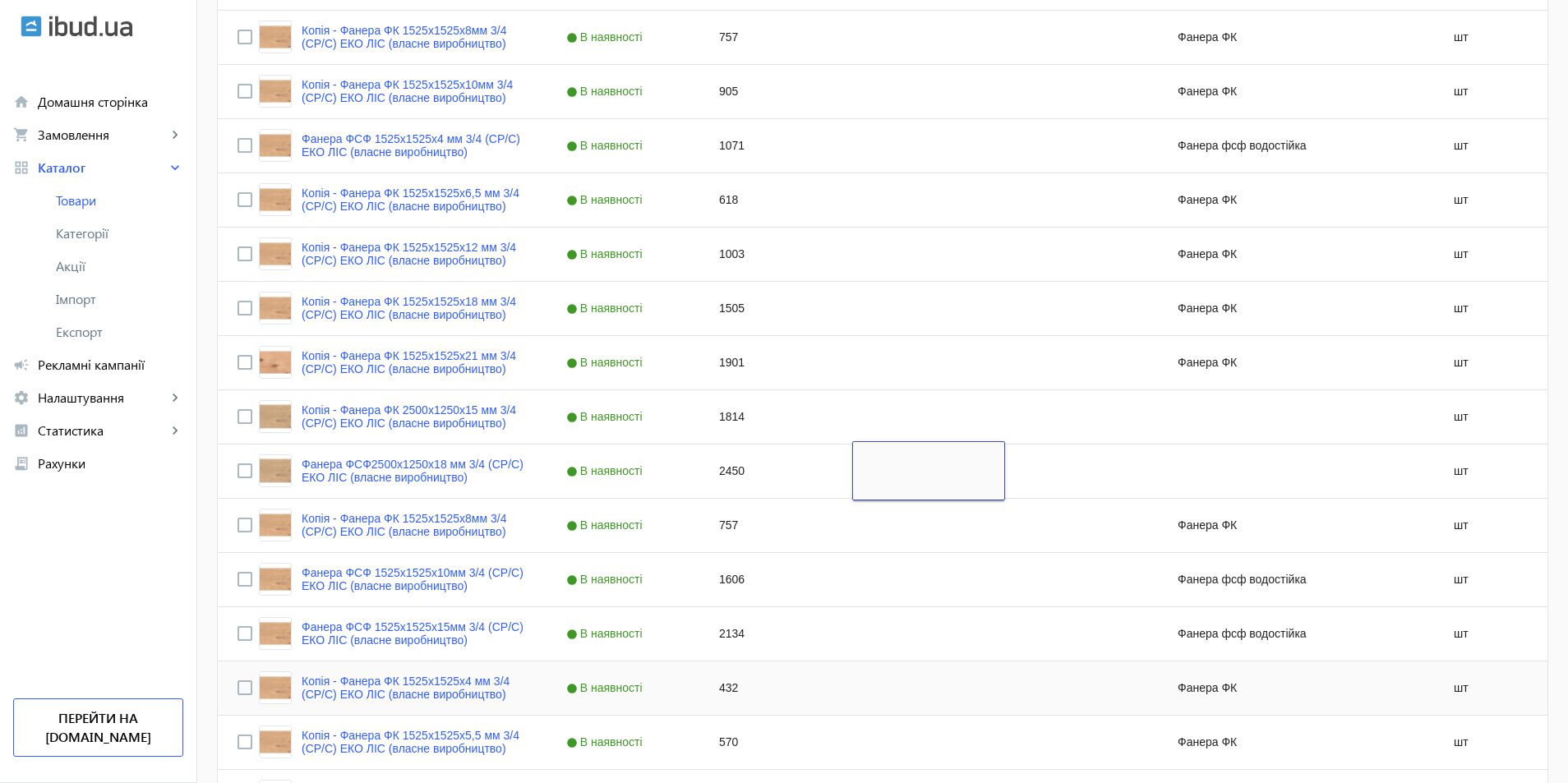
scroll to position [1151, 0]
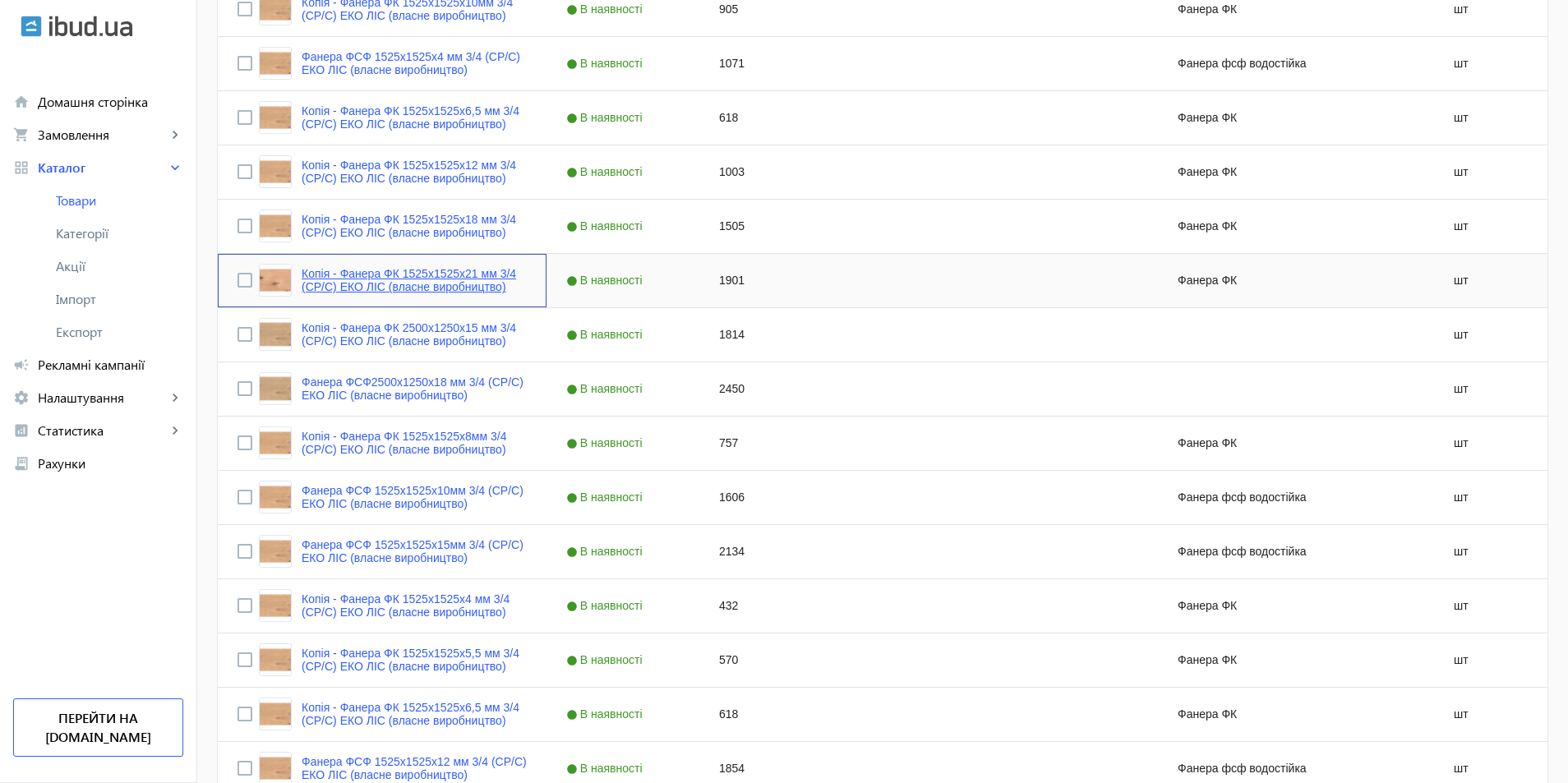
click at [493, 290] on link "Копія - Фанера ФК 1525x1525x21 мм 3/4 (CР/C) ЕКО ЛІС (власне виробництво)" at bounding box center [414, 281] width 225 height 27
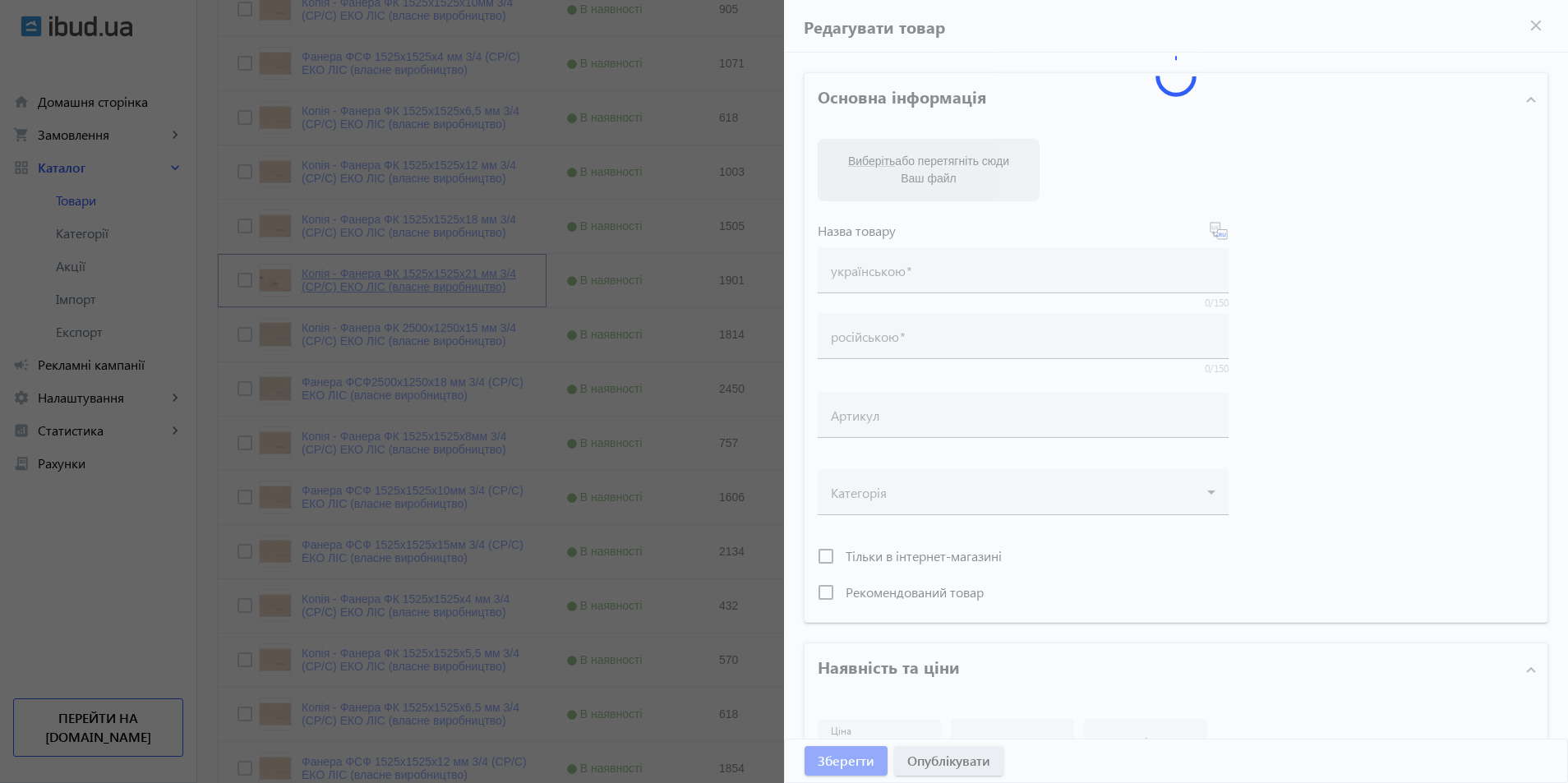
type input "Копія - Фанера ФК 1525x1525x21 мм 3/4 (CР/C) ЕКО ЛІС (власне виробництво)"
type input "Копия - Фанера ФК 1525x1525x21 мм 3/4 (CР/C) ЕКО ЛІС (власне виробництво)"
type input "1901"
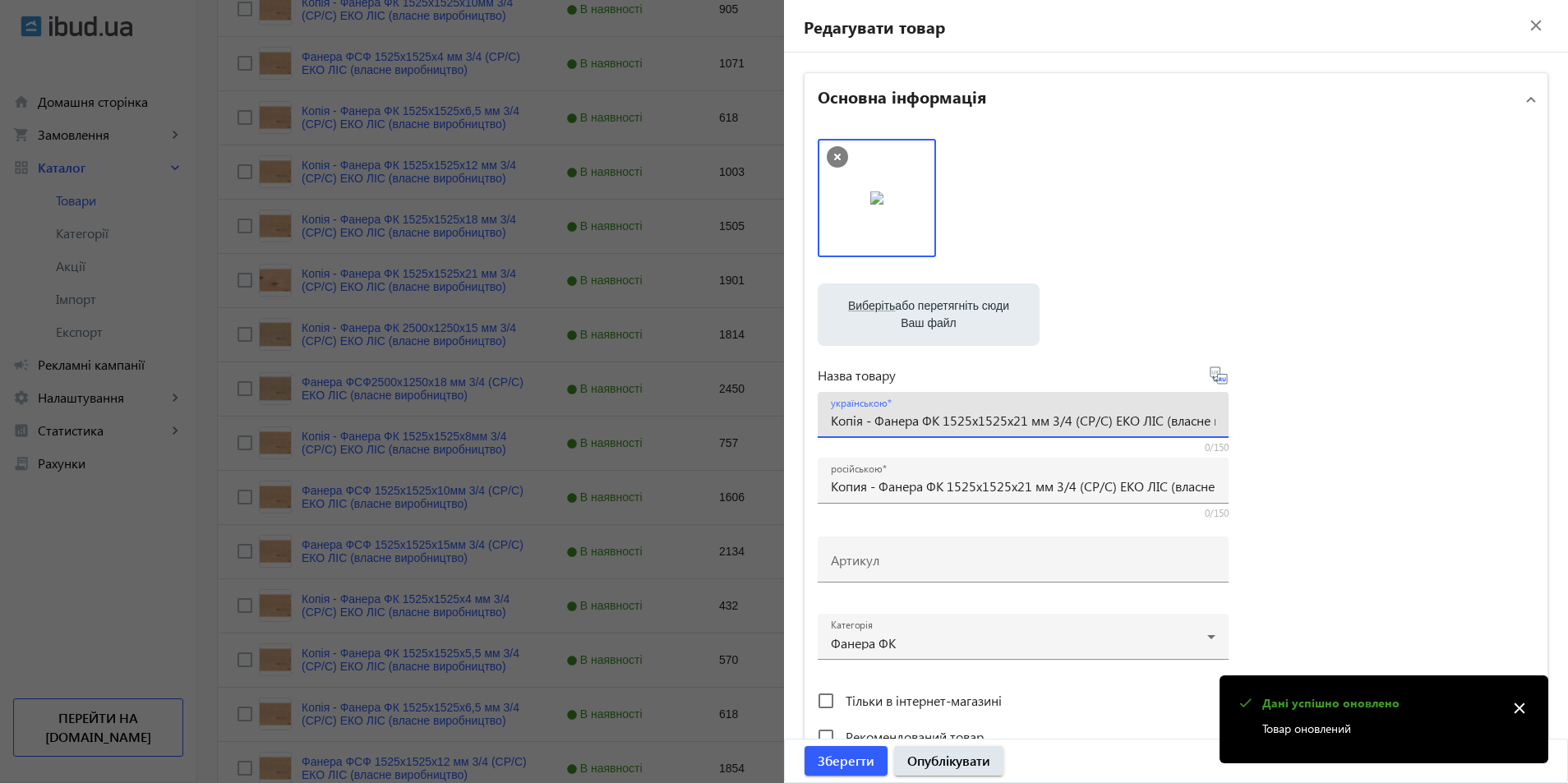
drag, startPoint x: 872, startPoint y: 421, endPoint x: 660, endPoint y: 410, distance: 212.3
type input "Фанера ФК 1525x1525x21 мм 3/4 (CР/C) ЕКО ЛІС (власне виробництво)"
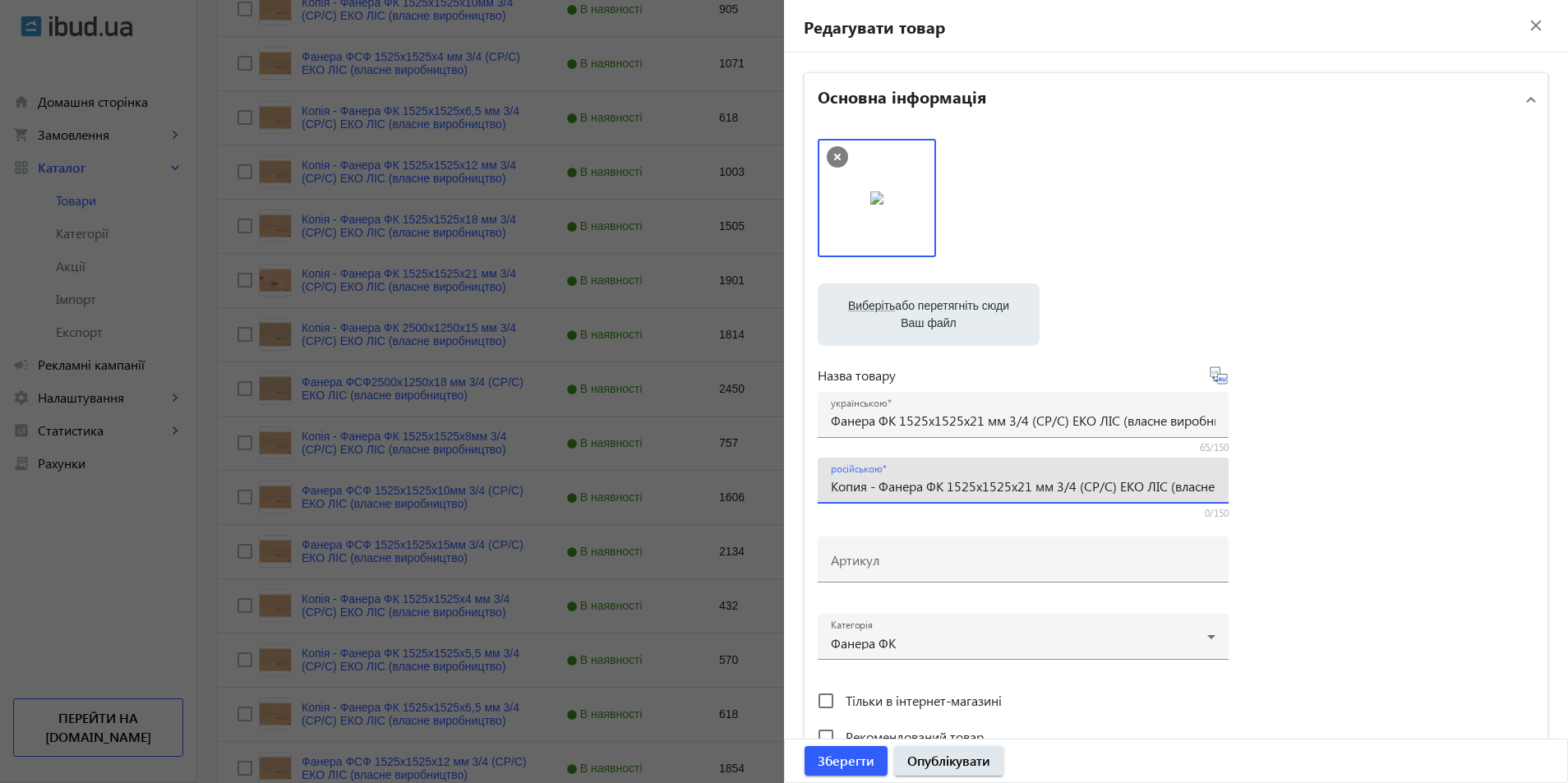
drag, startPoint x: 873, startPoint y: 493, endPoint x: 771, endPoint y: 492, distance: 102.0
click at [884, 485] on input "Фанера ФК 1525x1525x21 мм 3/4 (CР/C) ЕКО ЛІС (власне виробництво)" at bounding box center [1023, 485] width 385 height 17
type input "Фанера ФСФ 1525x1525x21 мм 3/4 (CР/C) ЕКО ЛІС (власне виробництво)"
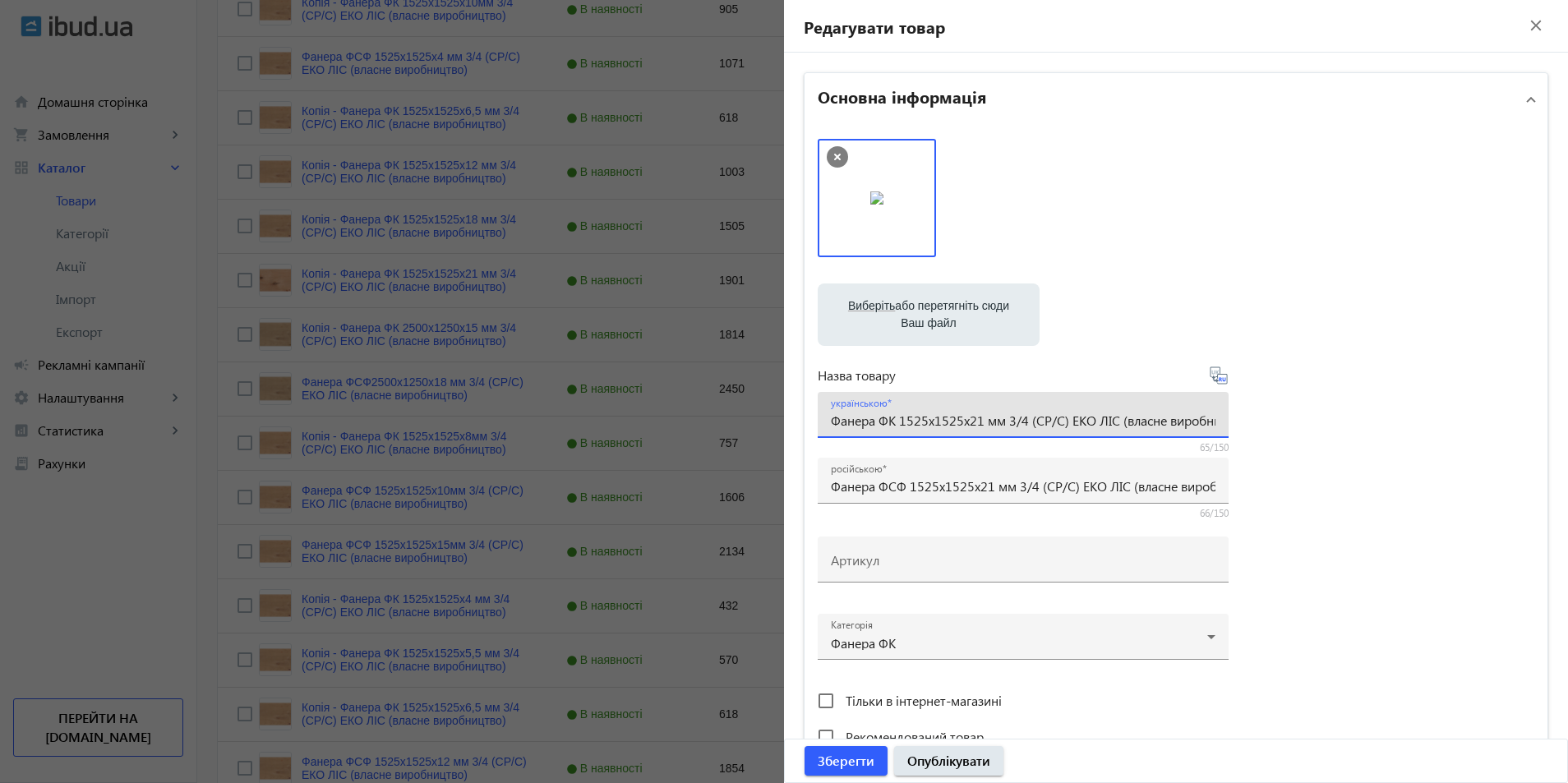
click at [889, 426] on input "Фанера ФК 1525x1525x21 мм 3/4 (CР/C) ЕКО ЛІС (власне виробництво)" at bounding box center [1023, 420] width 385 height 17
type input "Фанера ФСФ 1525x1525x21 мм 3/4 (CР/C) ЕКО ЛІС (власне виробництво)"
click at [1197, 644] on div at bounding box center [1023, 631] width 385 height 59
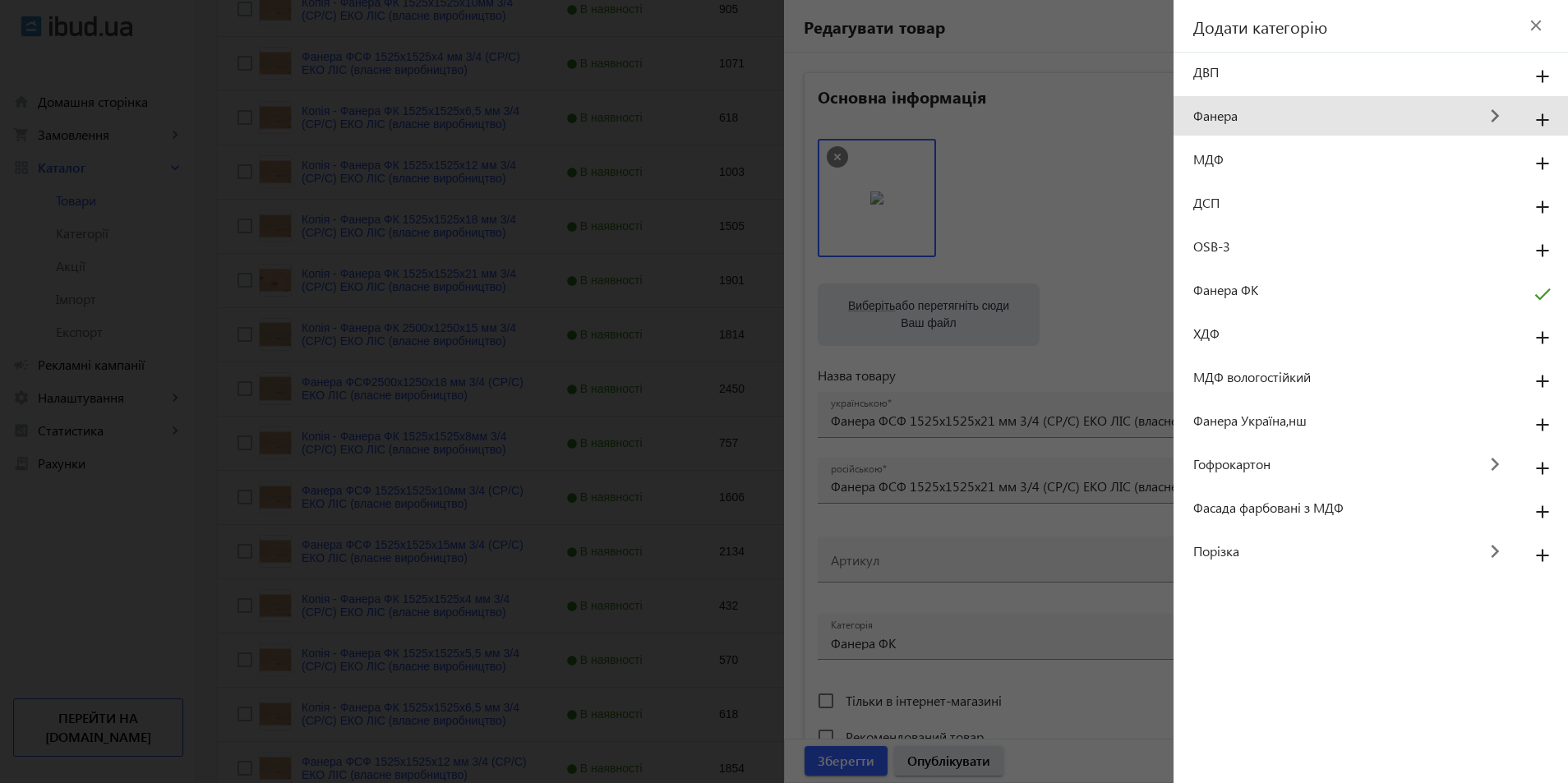
click at [1495, 116] on mat-icon "keyboard_arrow_right" at bounding box center [1494, 117] width 37 height 37
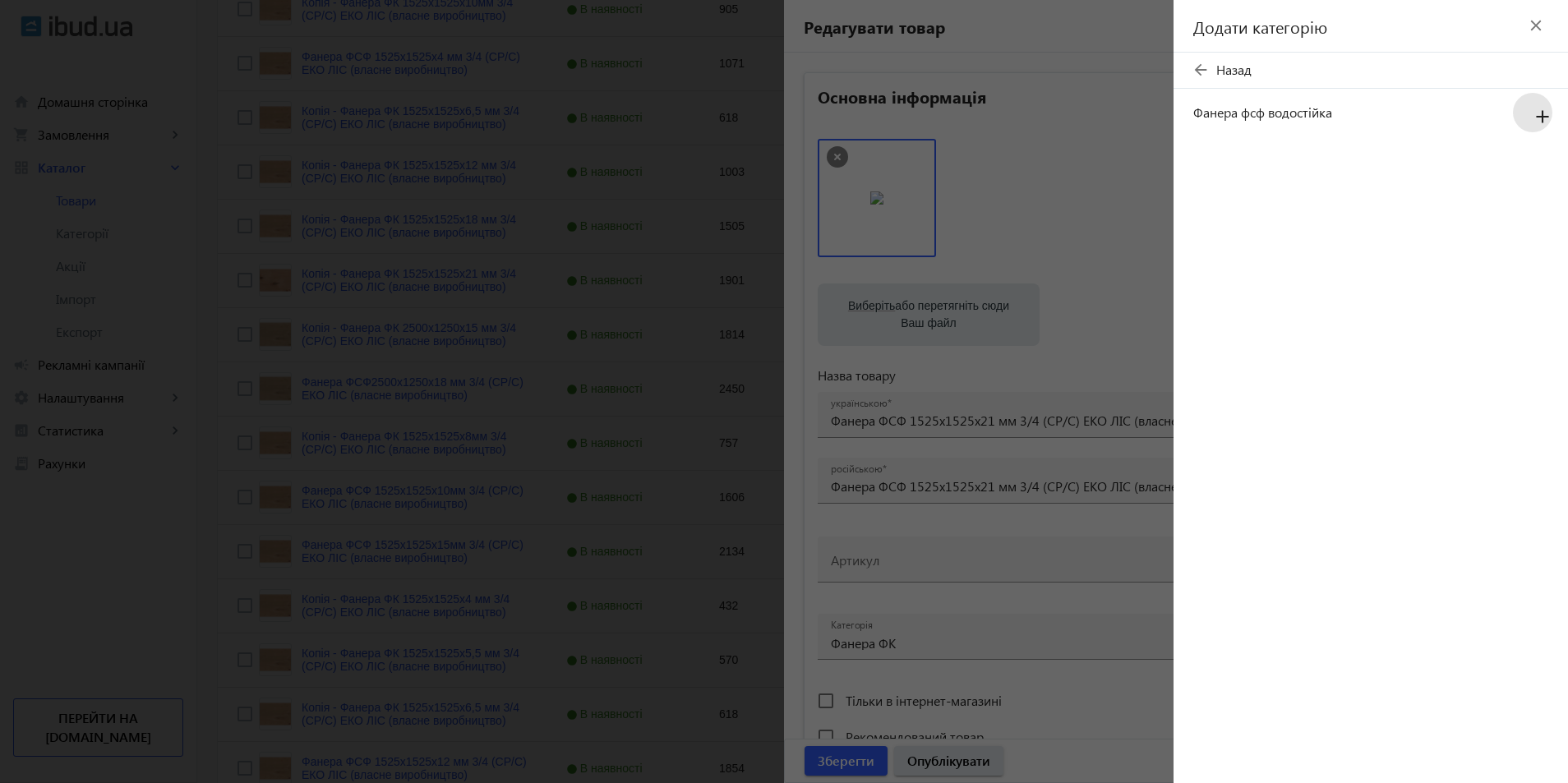
click at [1543, 116] on mat-icon "add" at bounding box center [1542, 117] width 39 height 29
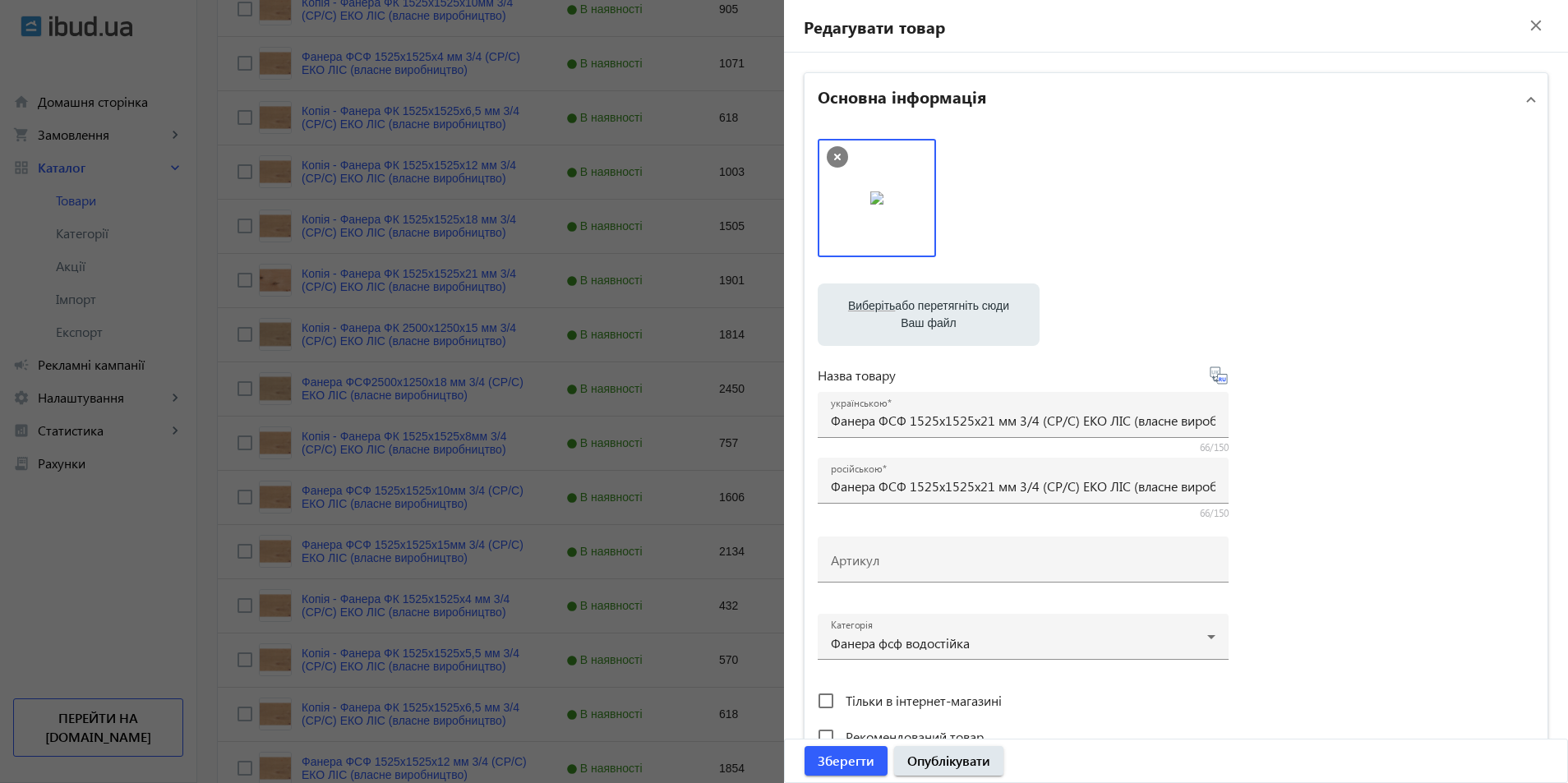
scroll to position [329, 0]
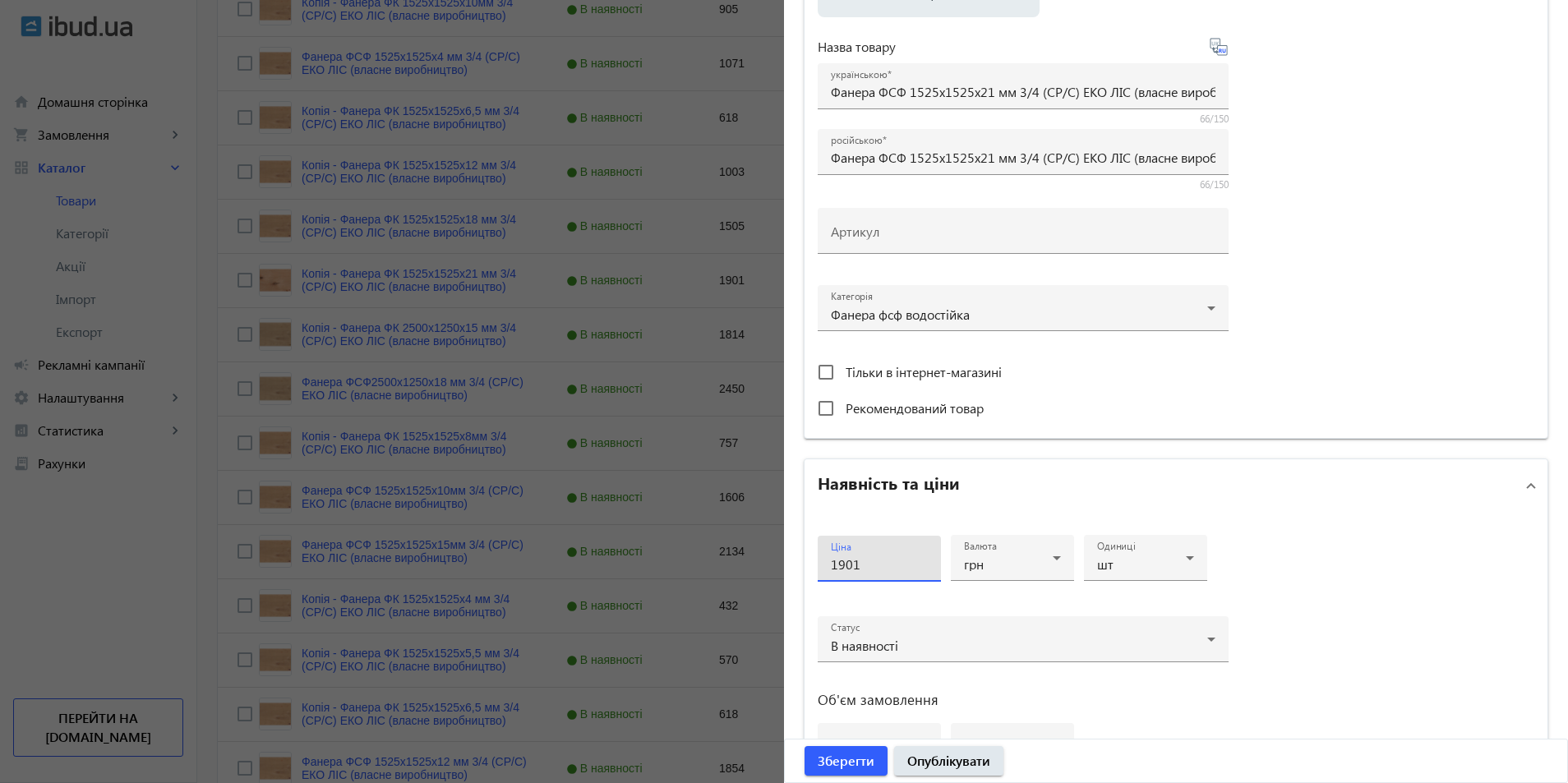
drag, startPoint x: 867, startPoint y: 569, endPoint x: 811, endPoint y: 574, distance: 56.2
click at [811, 574] on div "Ціна 1901 Валюта грн Одиниці шт Статус В наявності Об'єм замовлення від до" at bounding box center [1175, 659] width 743 height 295
type input "2858"
click at [825, 763] on span "Зберегти" at bounding box center [846, 761] width 57 height 18
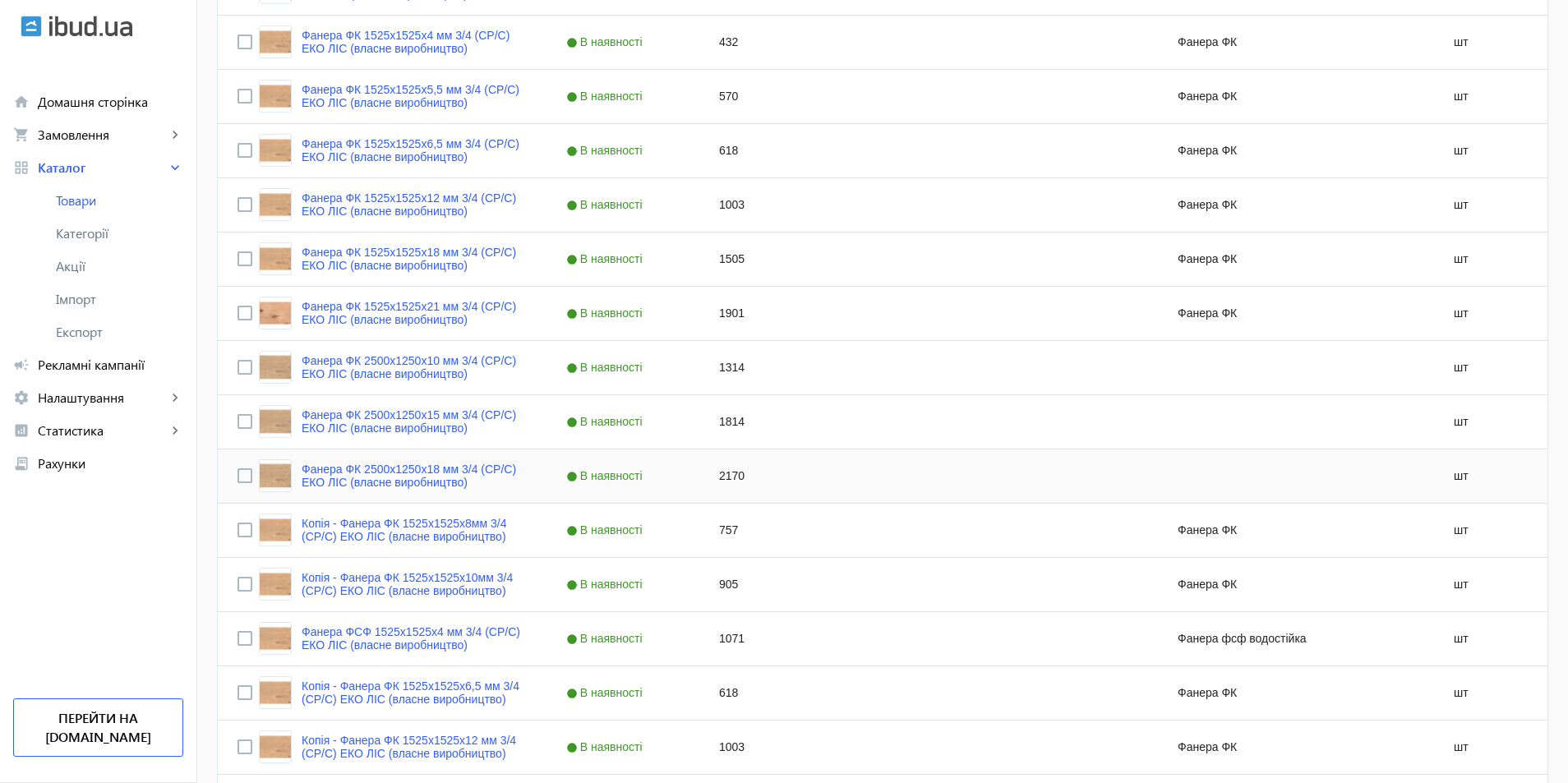
scroll to position [739, 0]
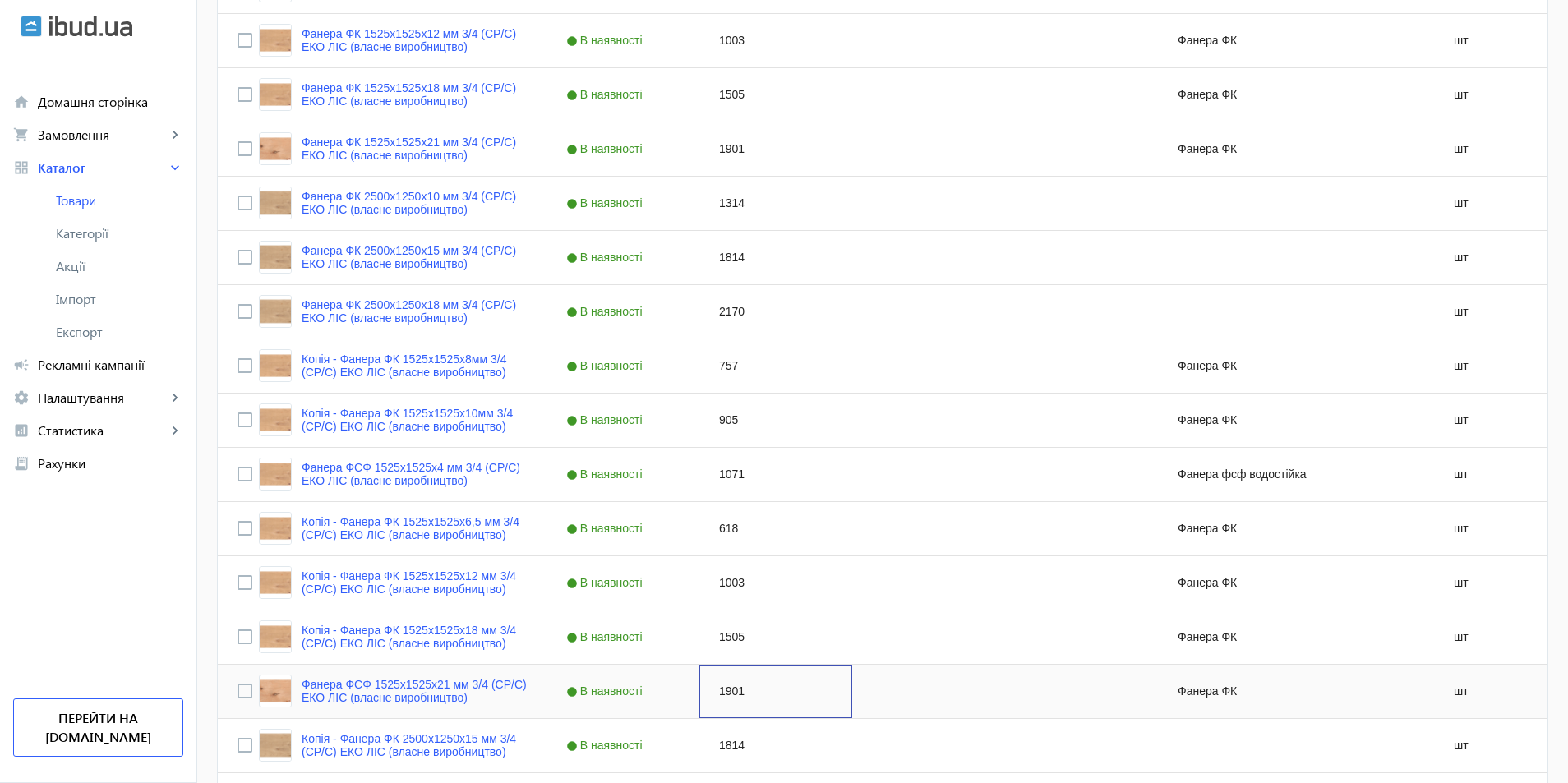
click at [715, 698] on div "1901" at bounding box center [776, 692] width 153 height 53
click at [1192, 698] on div "Фанера ФК" at bounding box center [1234, 692] width 153 height 53
click at [1192, 697] on div "Фанера ФК" at bounding box center [1234, 692] width 153 height 53
click at [1190, 692] on div "Фанера ФК" at bounding box center [1234, 692] width 153 height 53
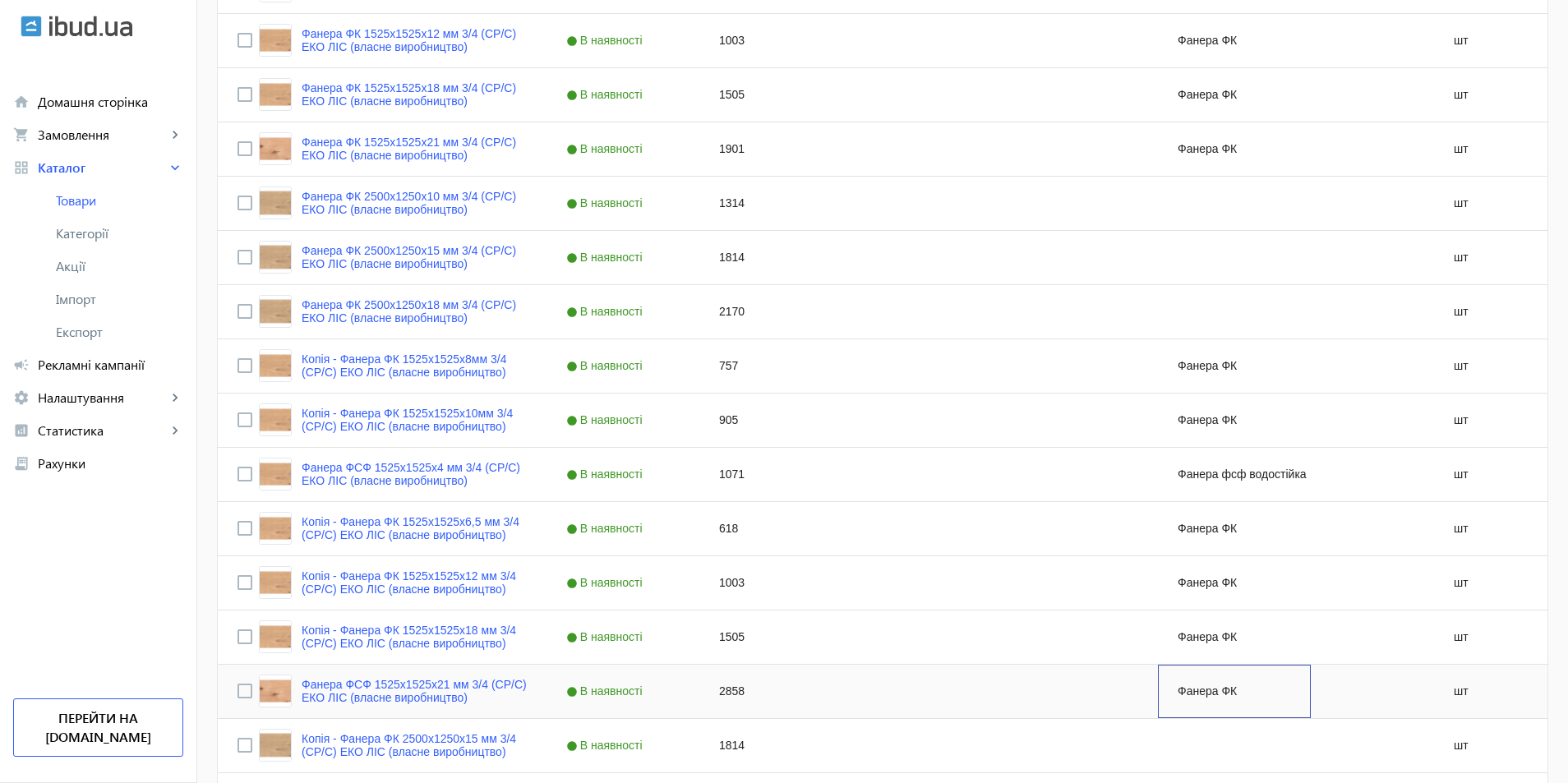
click at [1190, 692] on div "Фанера ФК" at bounding box center [1234, 692] width 153 height 53
click at [468, 689] on link "Фанера ФСФ 1525x1525x21 мм 3/4 (CР/C) ЕКО ЛІС (власне виробництво)" at bounding box center [414, 691] width 225 height 27
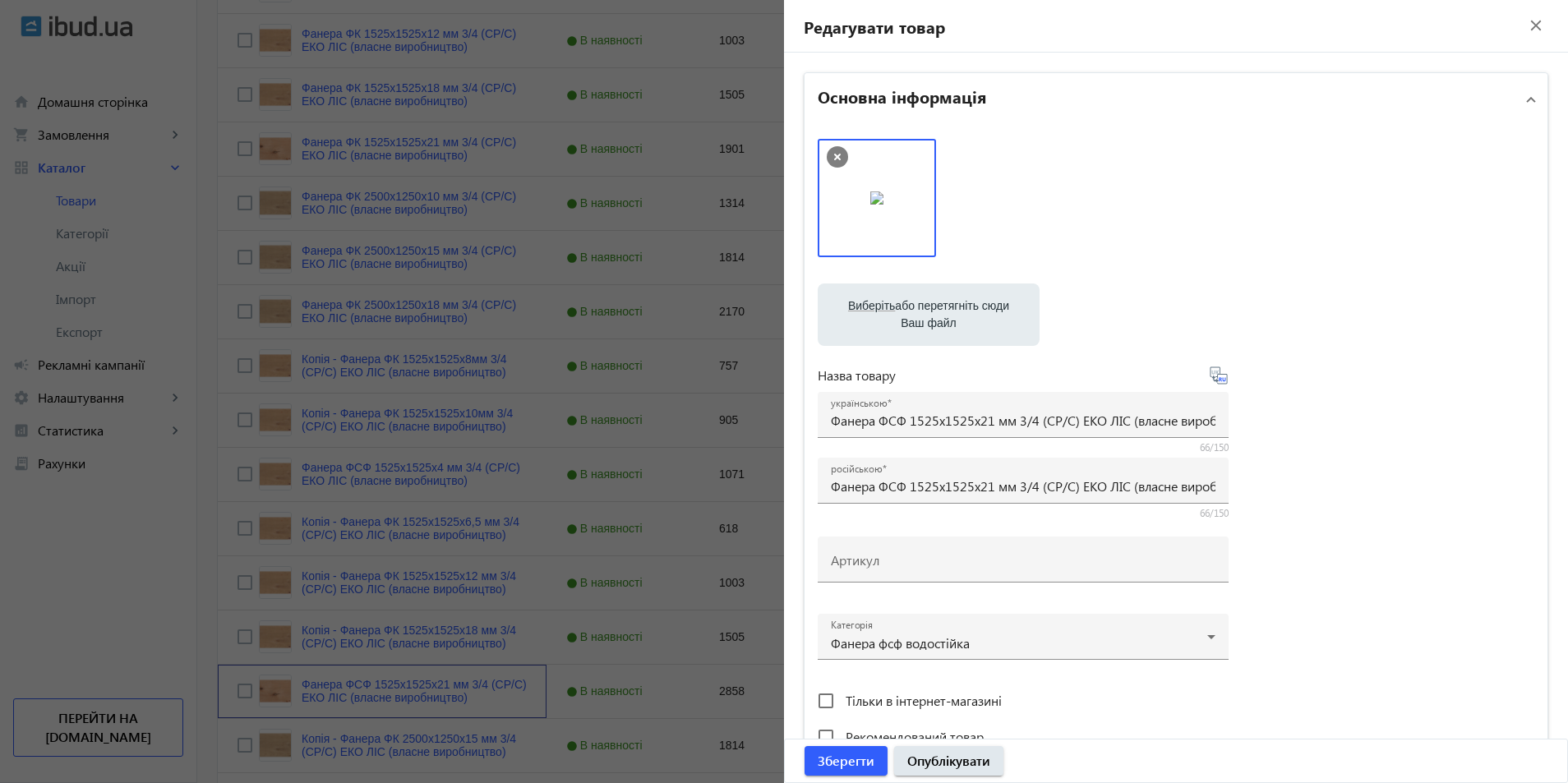
scroll to position [165, 0]
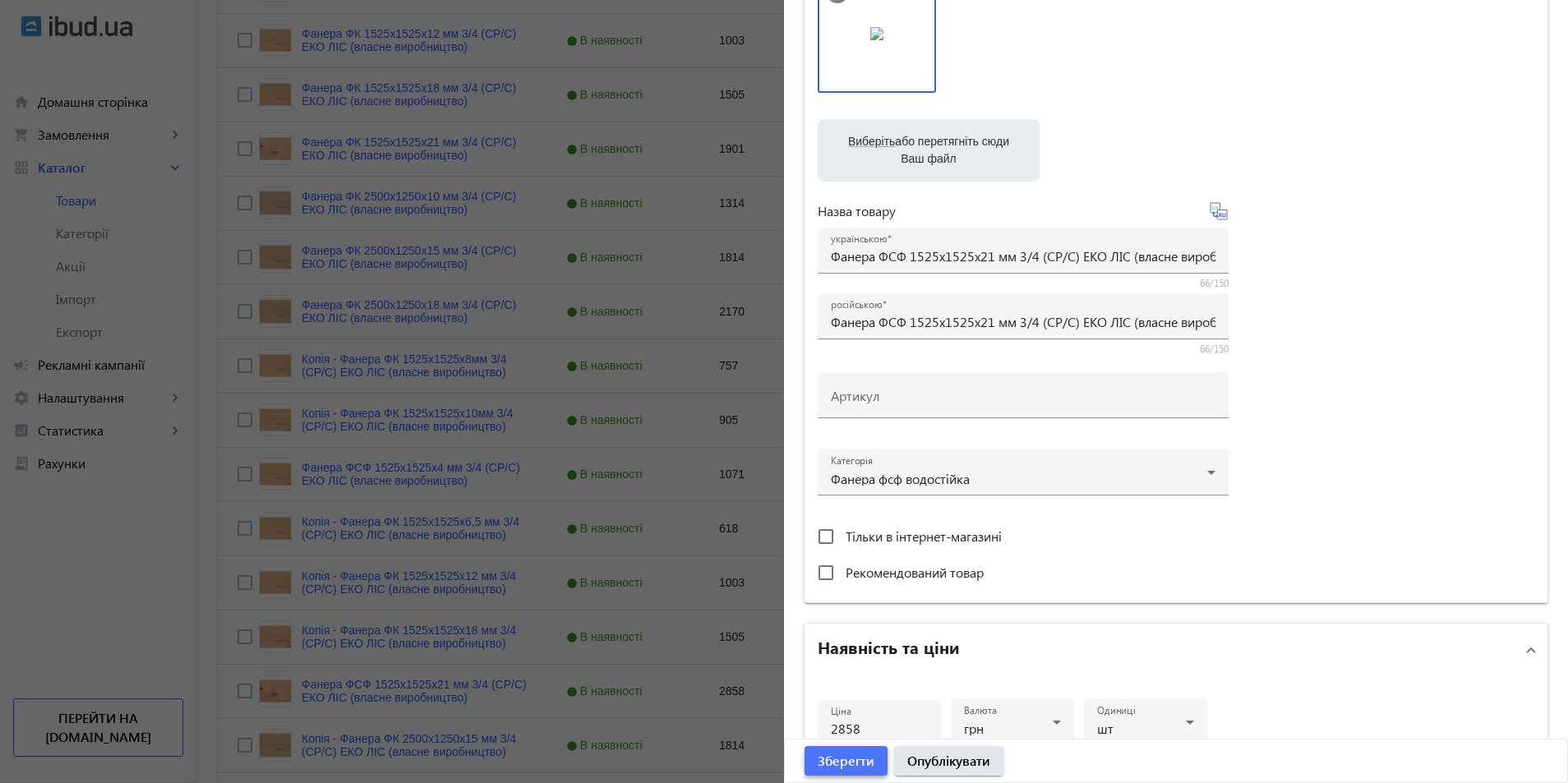
click at [843, 761] on span "Зберегти" at bounding box center [846, 761] width 57 height 18
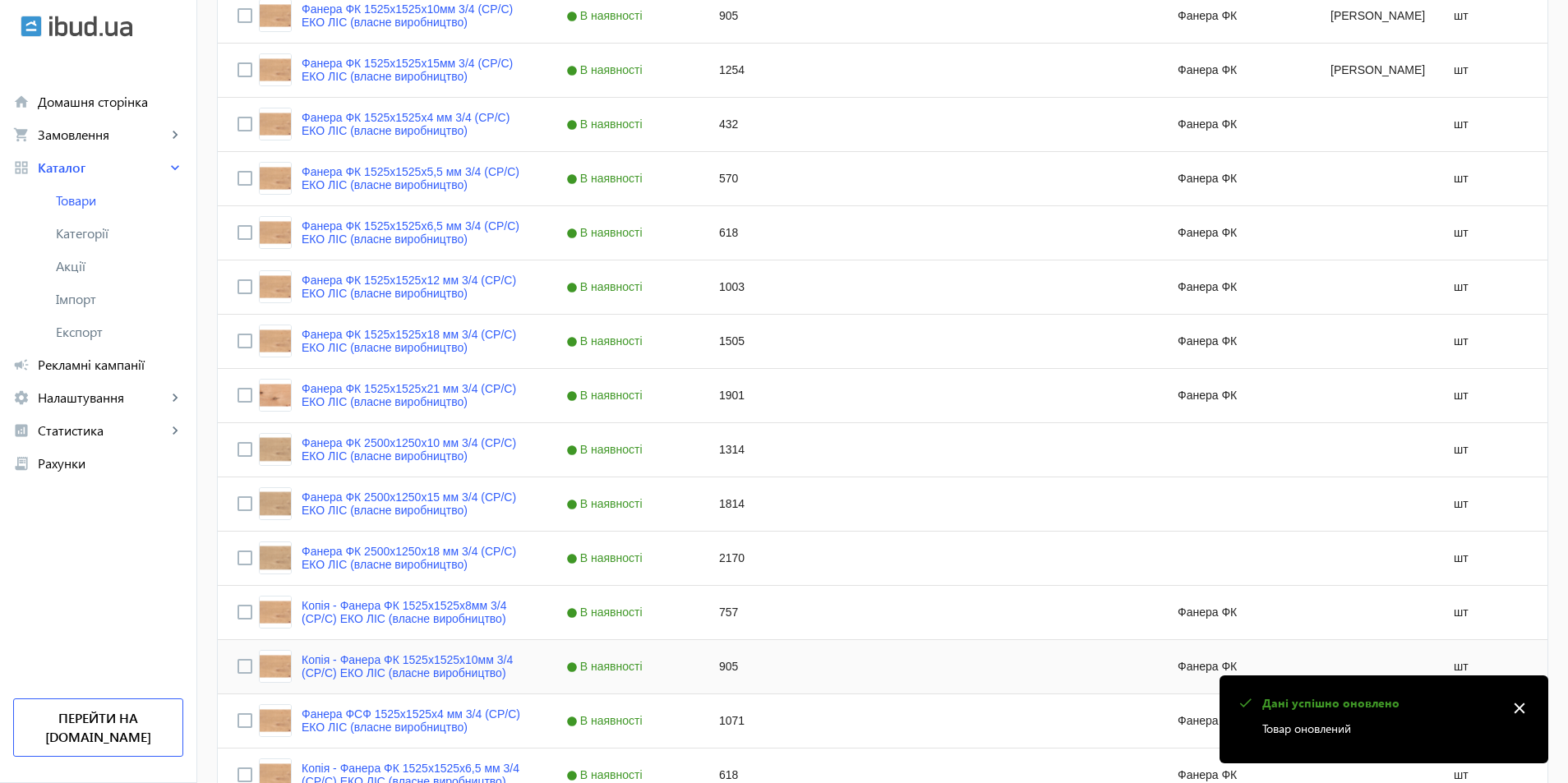
scroll to position [750, 0]
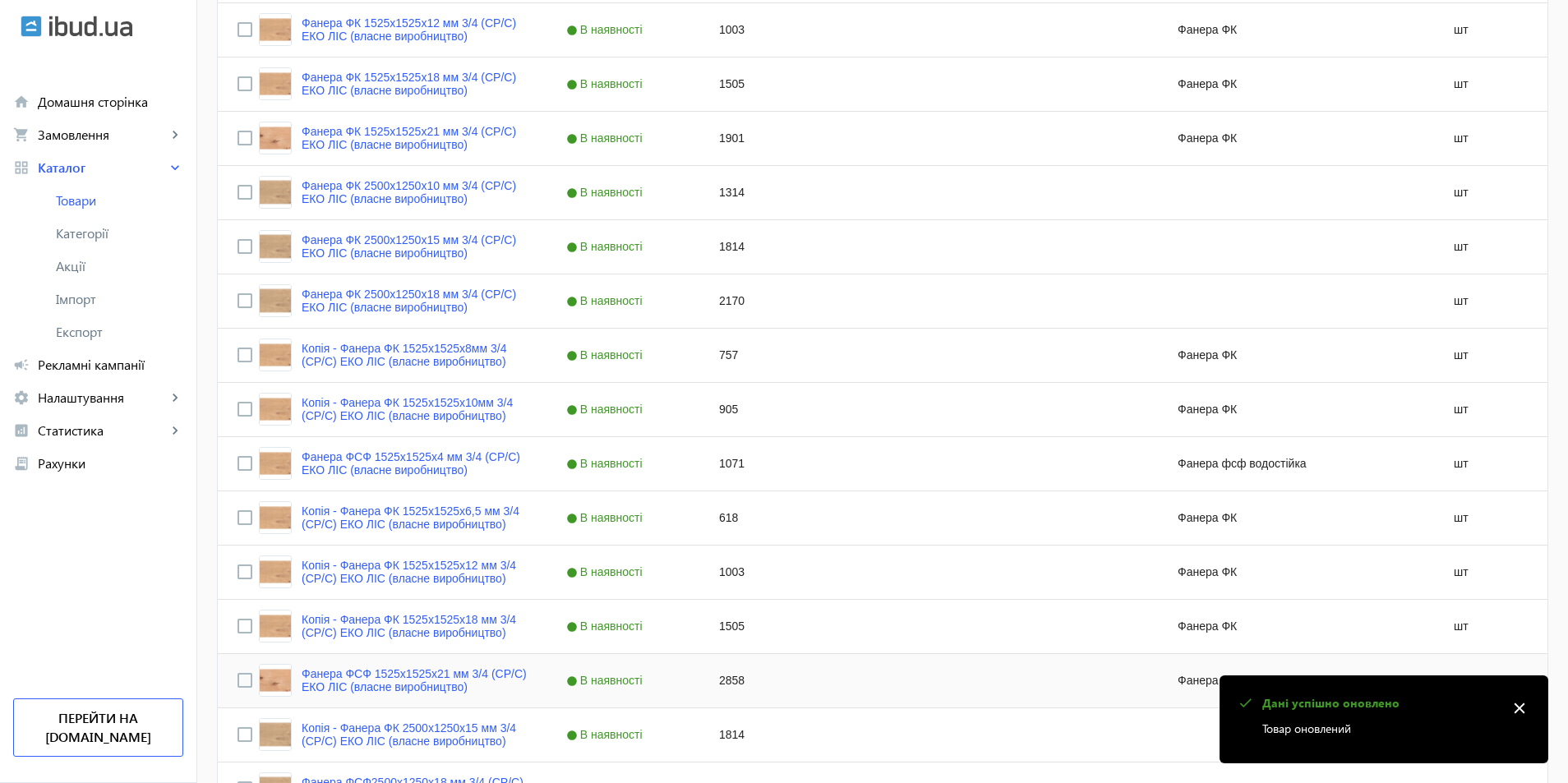
click at [1182, 686] on div "Фанера ФК" at bounding box center [1234, 681] width 153 height 53
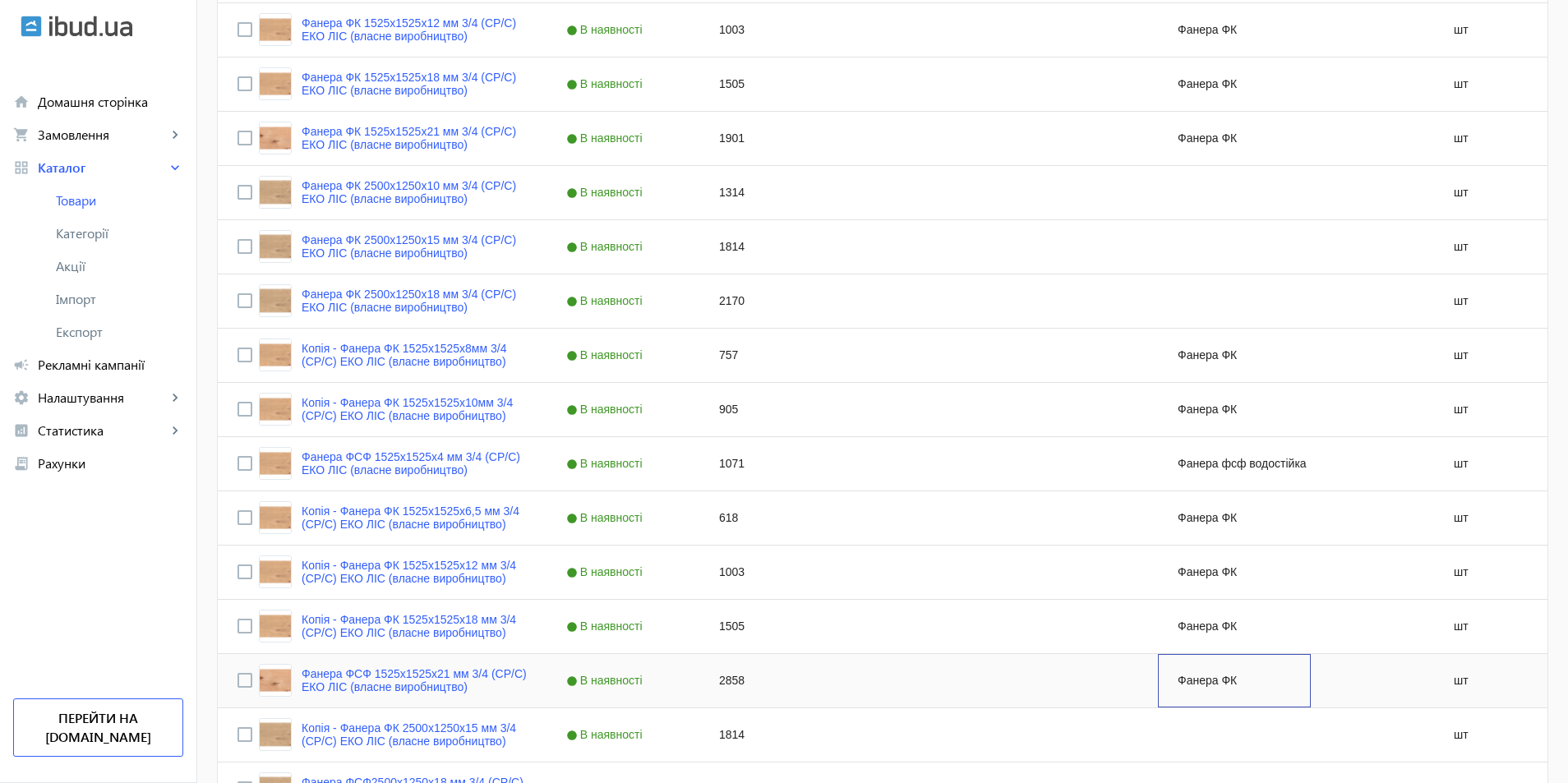
click at [1182, 683] on div "Фанера ФК" at bounding box center [1234, 681] width 153 height 53
click at [1182, 683] on div "Фанера ФК" at bounding box center [1234, 681] width 153 height 53
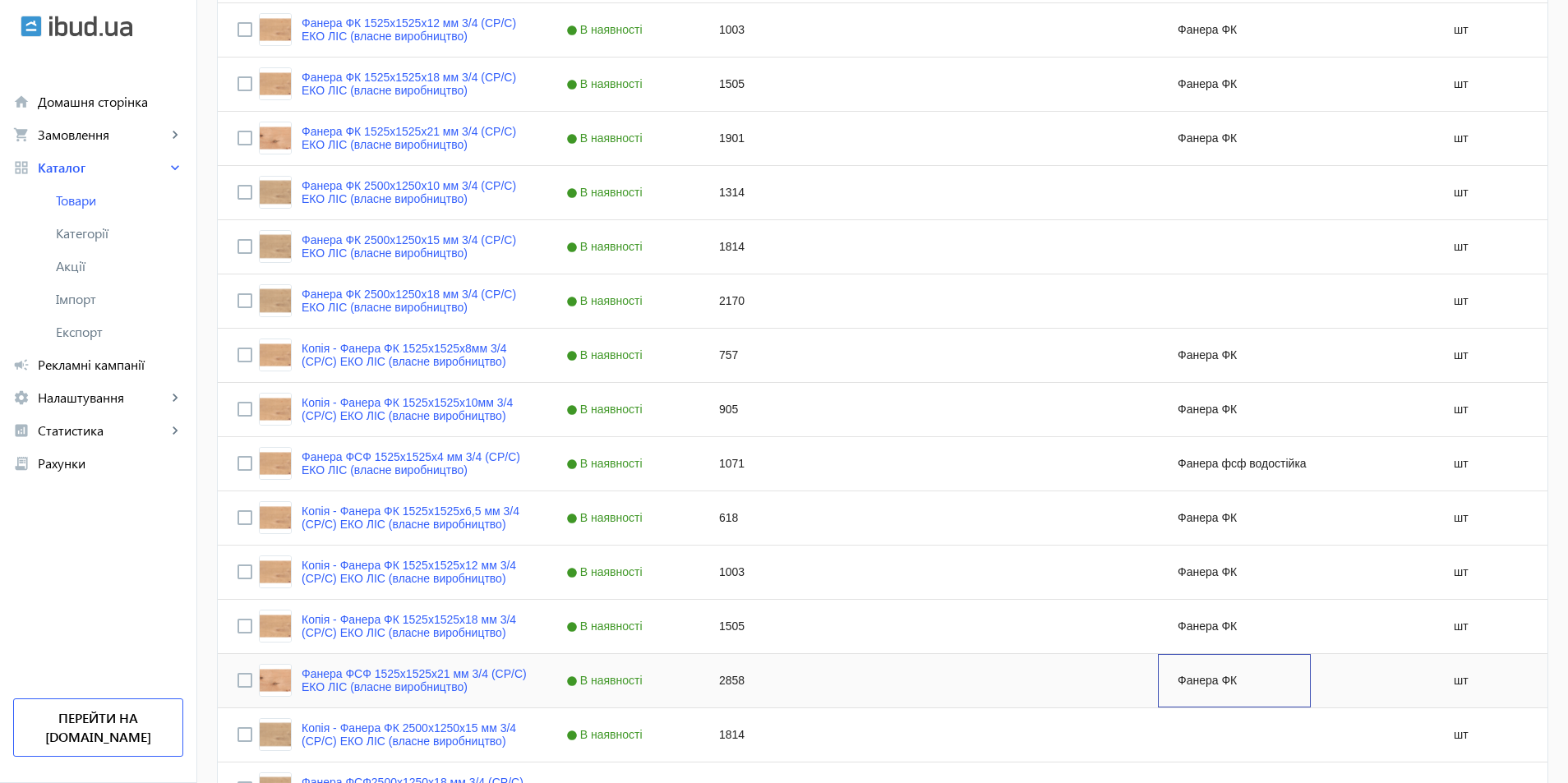
scroll to position [915, 0]
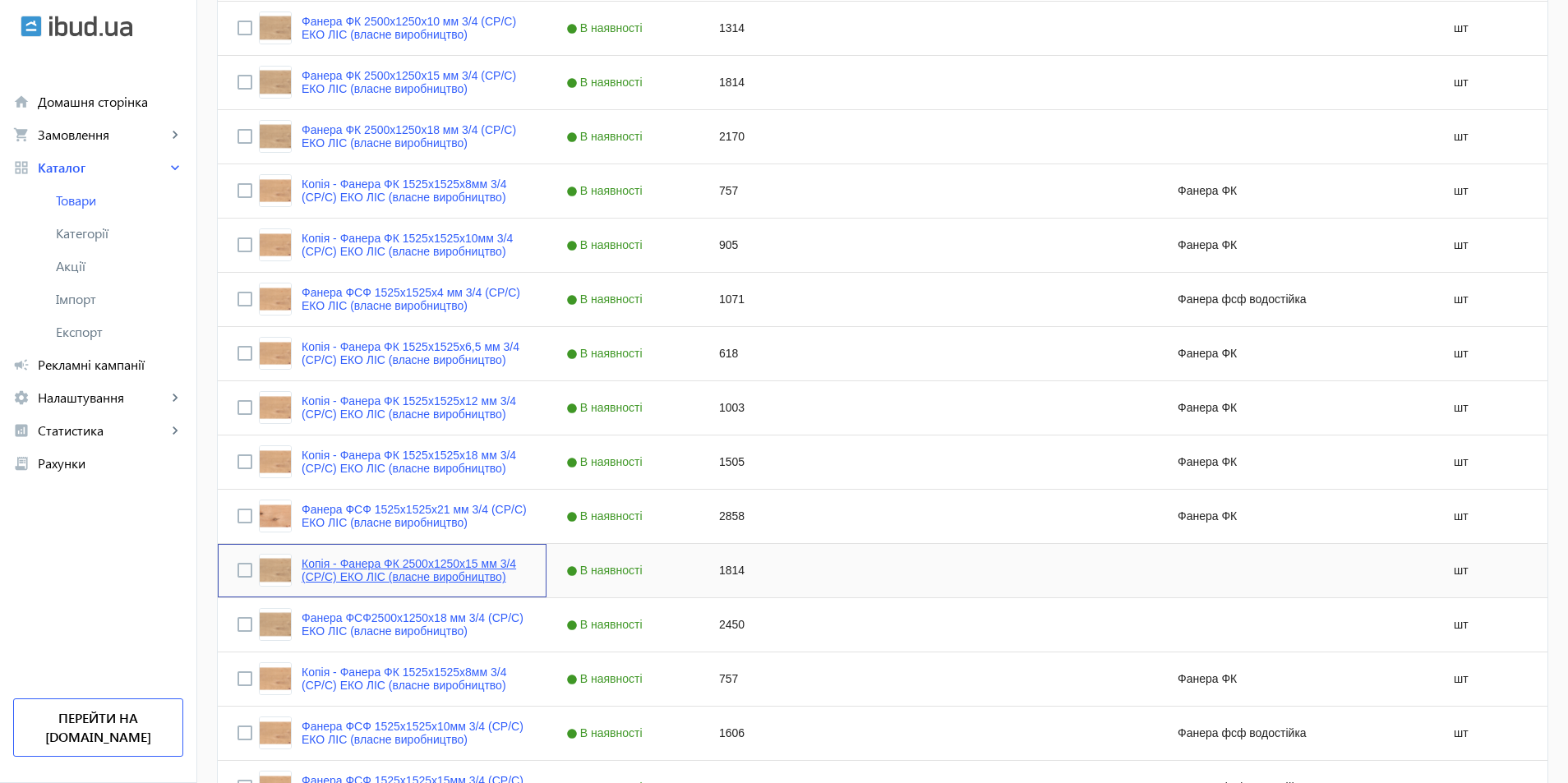
click at [343, 575] on link "Копія - Фанера ФК 2500x1250x15 мм 3/4 (CР/C) ЕКО ЛІС (власне виробництво)" at bounding box center [414, 571] width 225 height 27
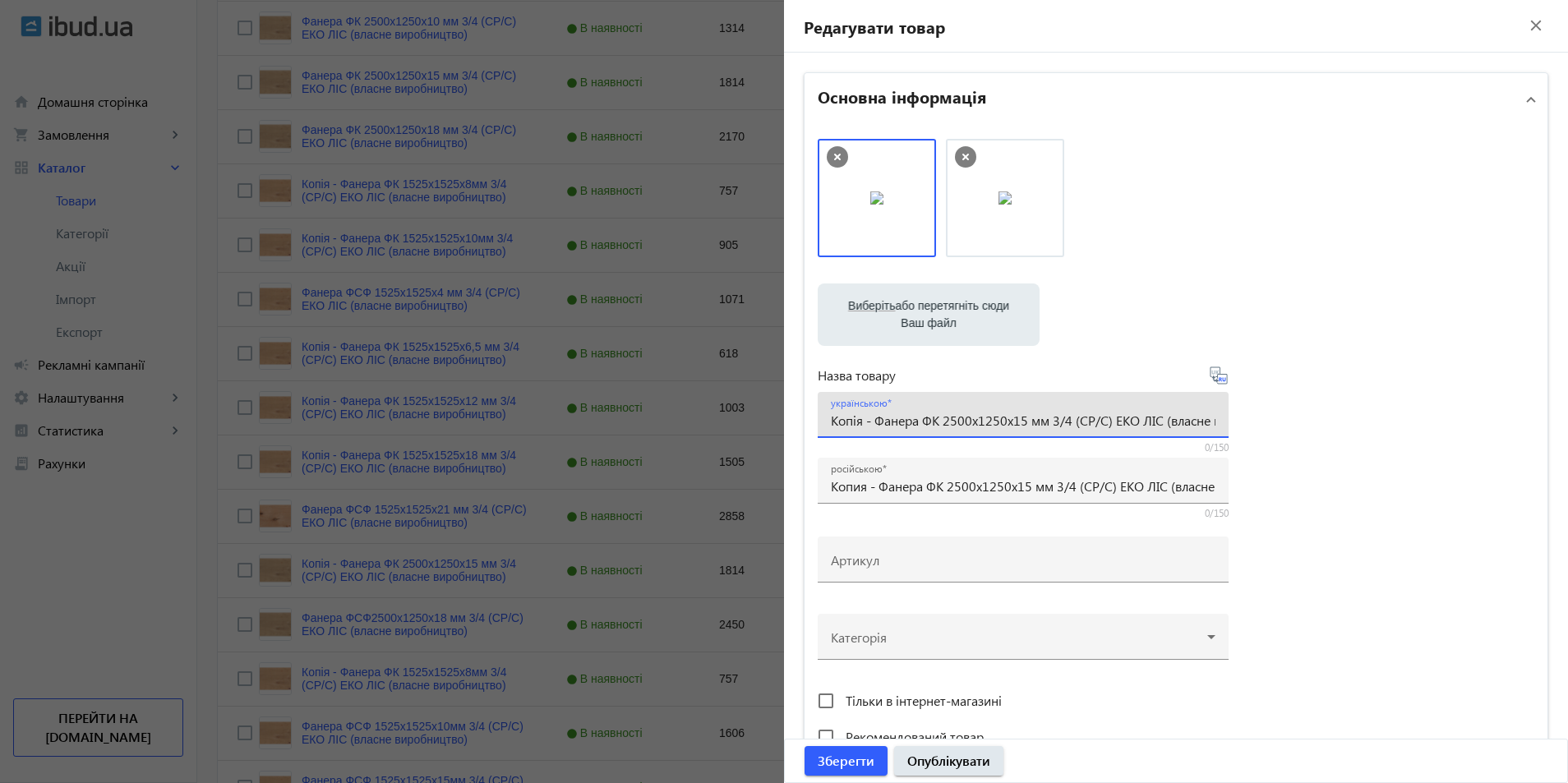
drag, startPoint x: 870, startPoint y: 425, endPoint x: 766, endPoint y: 416, distance: 104.4
click at [766, 416] on mat-sidenav-container "arrow_back Товари 471 /10000 товарів Подовжити Додати товар власне 3/4 search f…" at bounding box center [881, 213] width 1370 height 2150
type input "Фанера ФК 2500x1250x15 мм 3/4 (CР/C) ЕКО ЛІС (власне виробництво)"
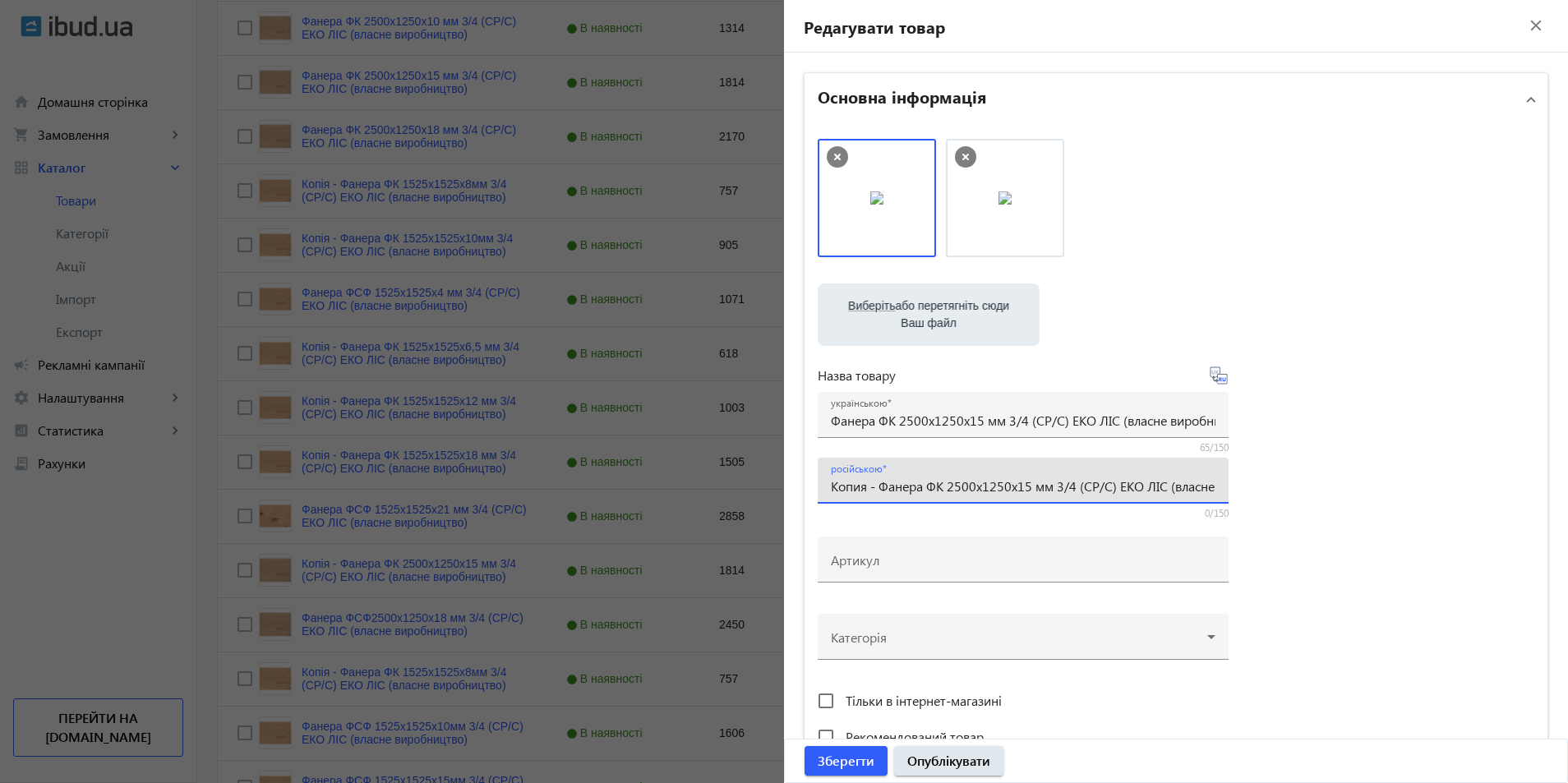
drag, startPoint x: 875, startPoint y: 485, endPoint x: 769, endPoint y: 474, distance: 106.6
click at [769, 474] on mat-sidenav-container "arrow_back Товари 471 /10000 товарів Подовжити Додати товар власне 3/4 search f…" at bounding box center [881, 213] width 1370 height 2150
type input "Фанера ФК 2500x1250x15 мм 3/4 (CР/C) ЕКО ЛІС (власне виробництво)"
click at [891, 424] on input "Фанера ФК 2500x1250x15 мм 3/4 (CР/C) ЕКО ЛІС (власне виробництво)" at bounding box center [1023, 420] width 385 height 17
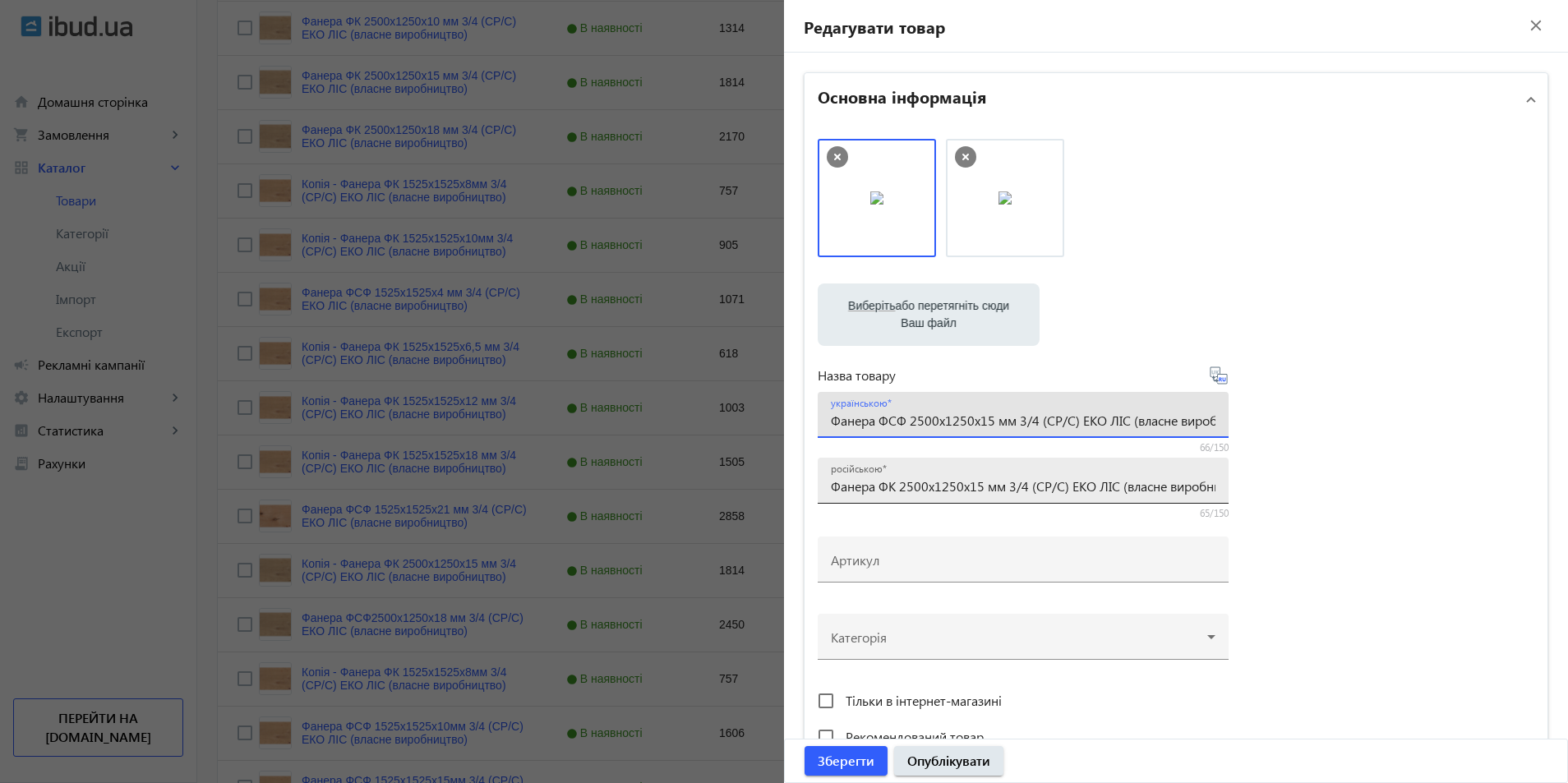
type input "Фанера ФСФ 2500x1250x15 мм 3/4 (CР/C) ЕКО ЛІС (власне виробництво)"
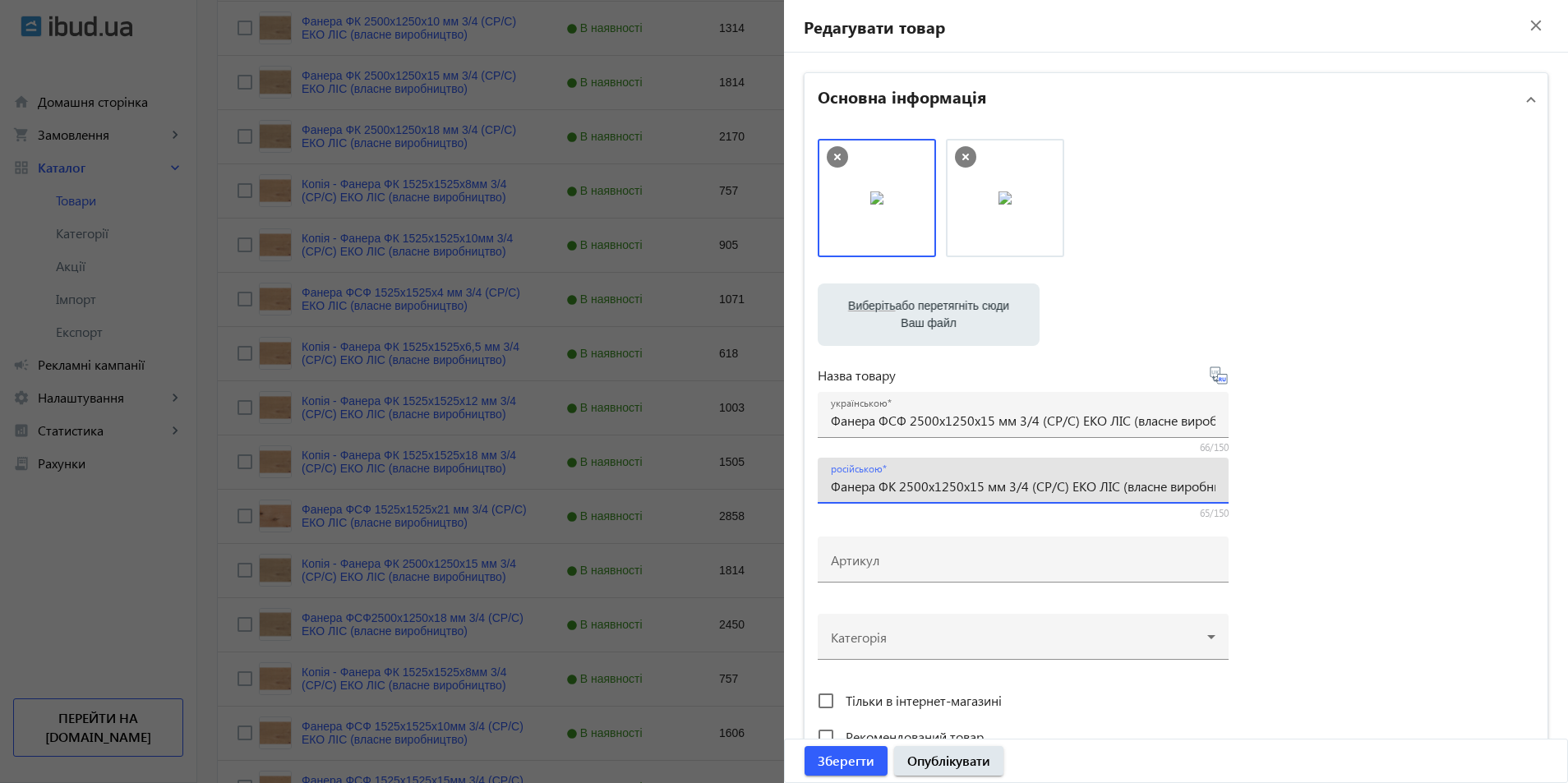
click at [891, 485] on input "Фанера ФК 2500x1250x15 мм 3/4 (CР/C) ЕКО ЛІС (власне виробництво)" at bounding box center [1023, 485] width 385 height 17
type input "Фанера ФСФ 2500x1250x15 мм 3/4 (CР/C) ЕКО ЛІС (власне виробництво)"
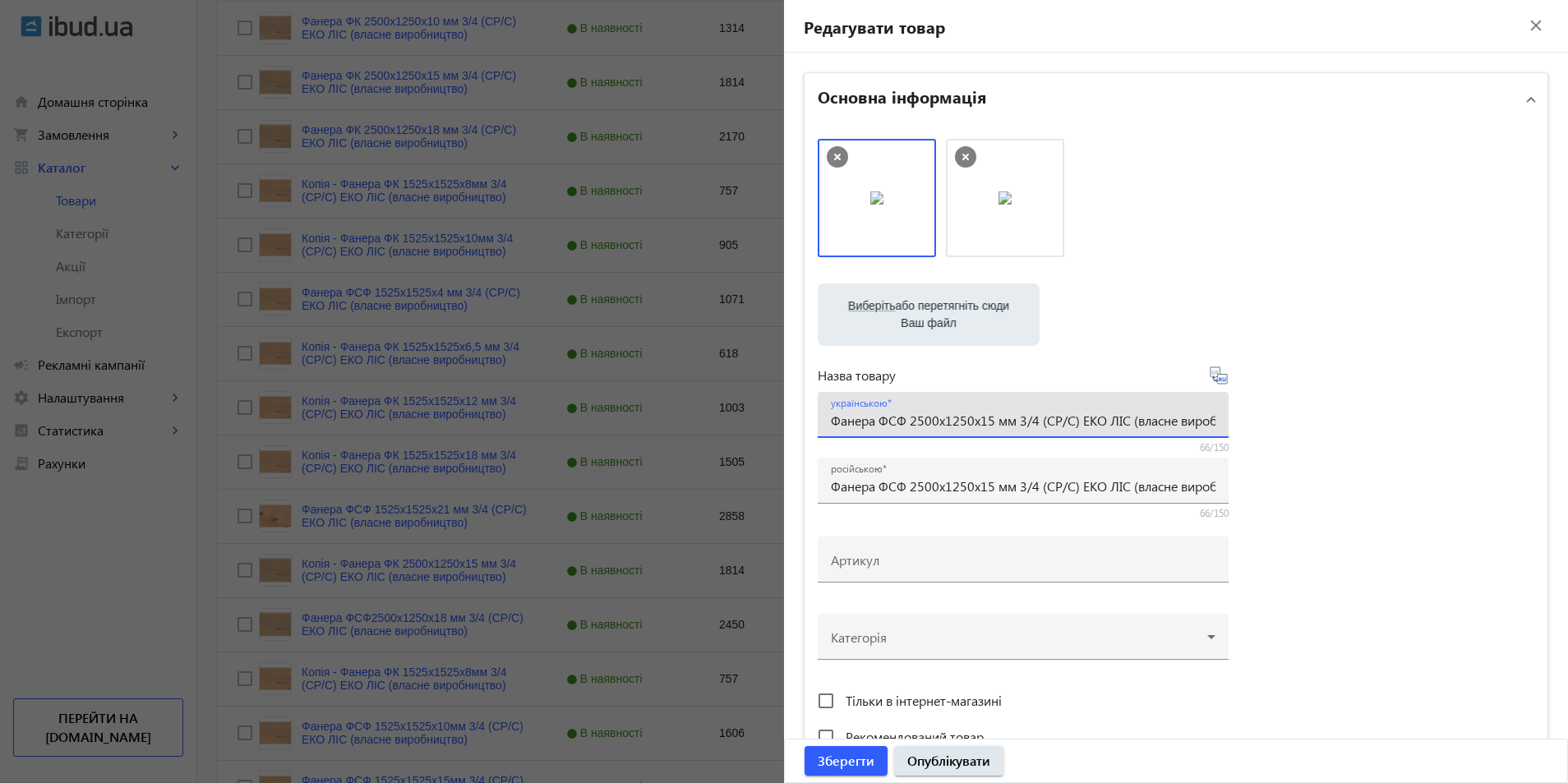
drag, startPoint x: 985, startPoint y: 421, endPoint x: 983, endPoint y: 442, distance: 21.1
click at [985, 424] on input "Фанера ФСФ 2500x1250x15 мм 3/4 (CР/C) ЕКО ЛІС (власне виробництво)" at bounding box center [1023, 420] width 385 height 17
type input "Фанера ФСФ 2500x1250x40 мм 3/4 (CР/C) ЕКО ЛІС (власне виробництво)"
click at [987, 490] on input "Фанера ФСФ 2500x1250x15 мм 3/4 (CР/C) ЕКО ЛІС (власне виробництво)" at bounding box center [1023, 485] width 385 height 17
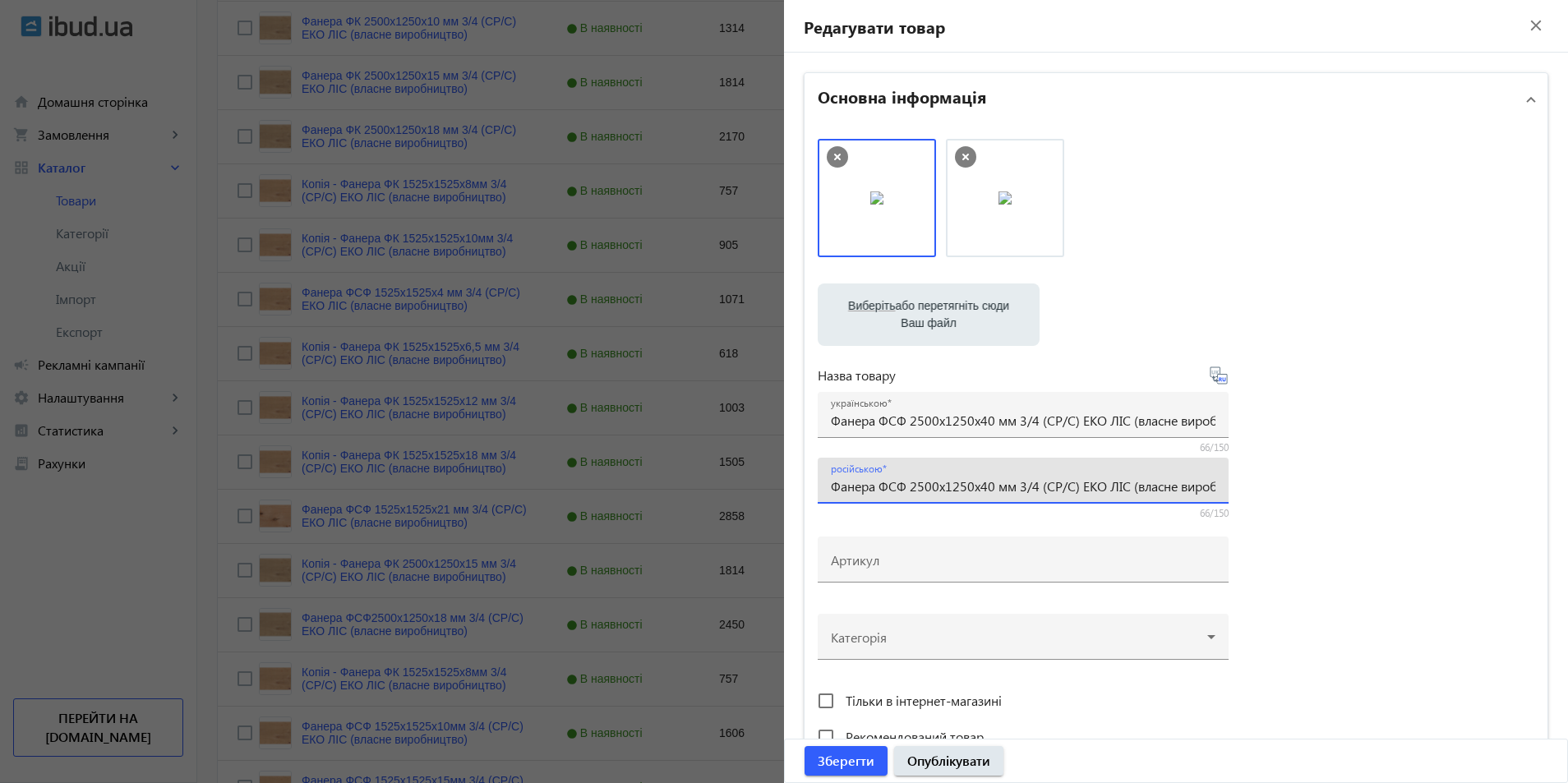
scroll to position [247, 0]
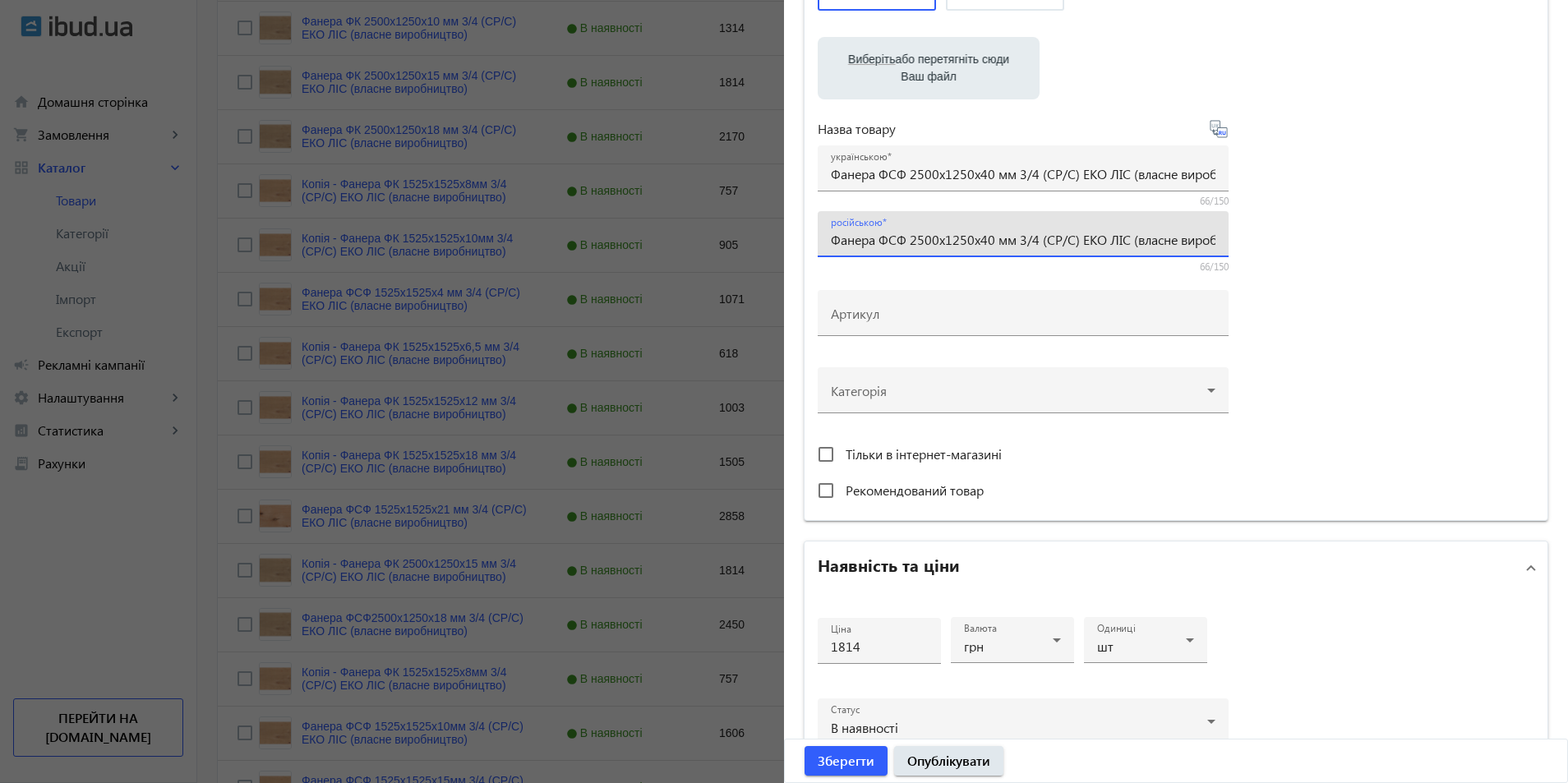
type input "Фанера ФСФ 2500x1250x40 мм 3/4 (CР/C) ЕКО ЛІС (власне виробництво)"
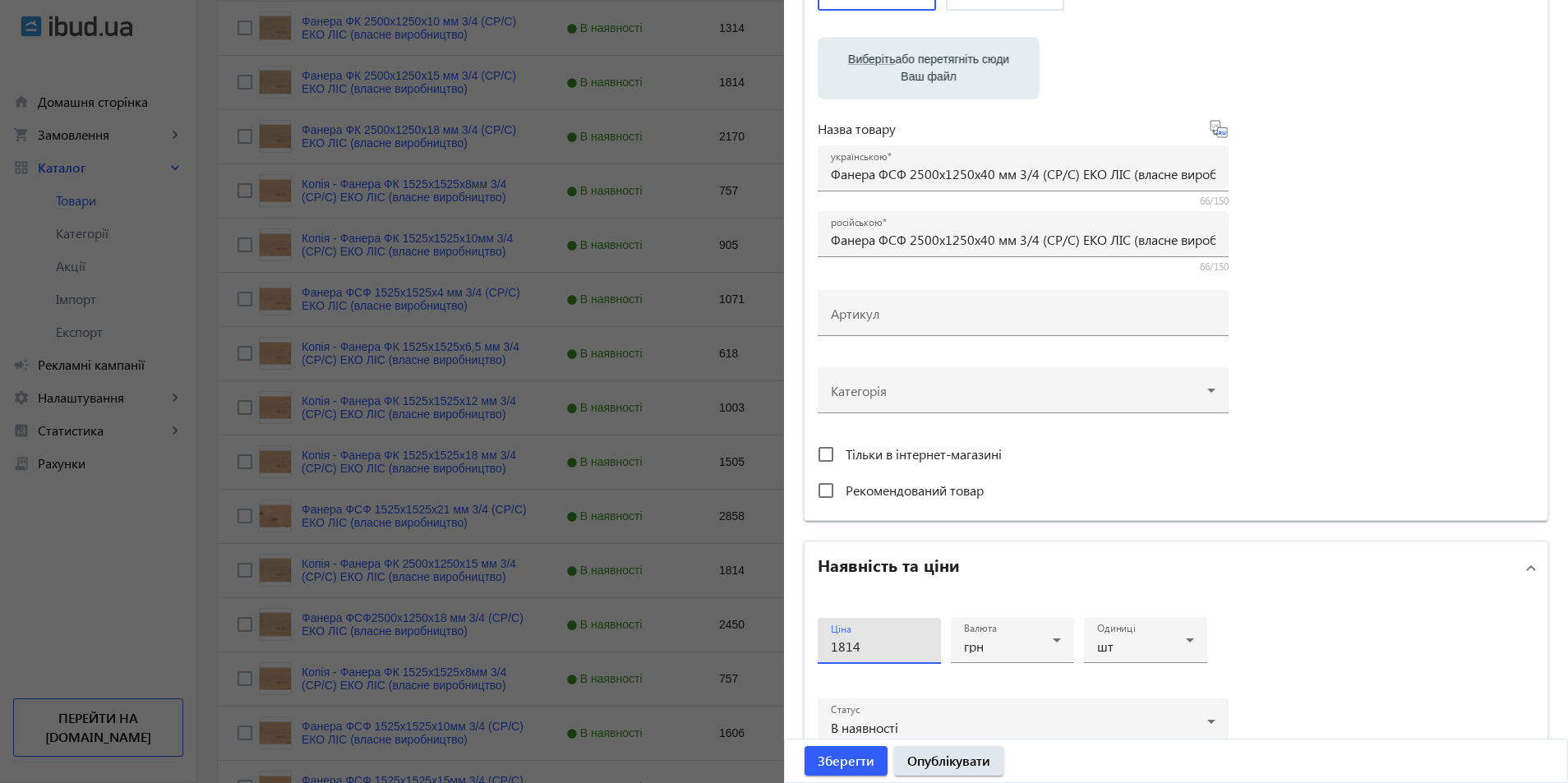
click at [869, 652] on input "1814" at bounding box center [879, 646] width 97 height 17
drag, startPoint x: 869, startPoint y: 652, endPoint x: 746, endPoint y: 644, distance: 123.3
click at [746, 644] on mat-sidenav-container "arrow_back Товари 471 /10000 товарів Подовжити Додати товар власне 3/4 search f…" at bounding box center [881, 213] width 1370 height 2150
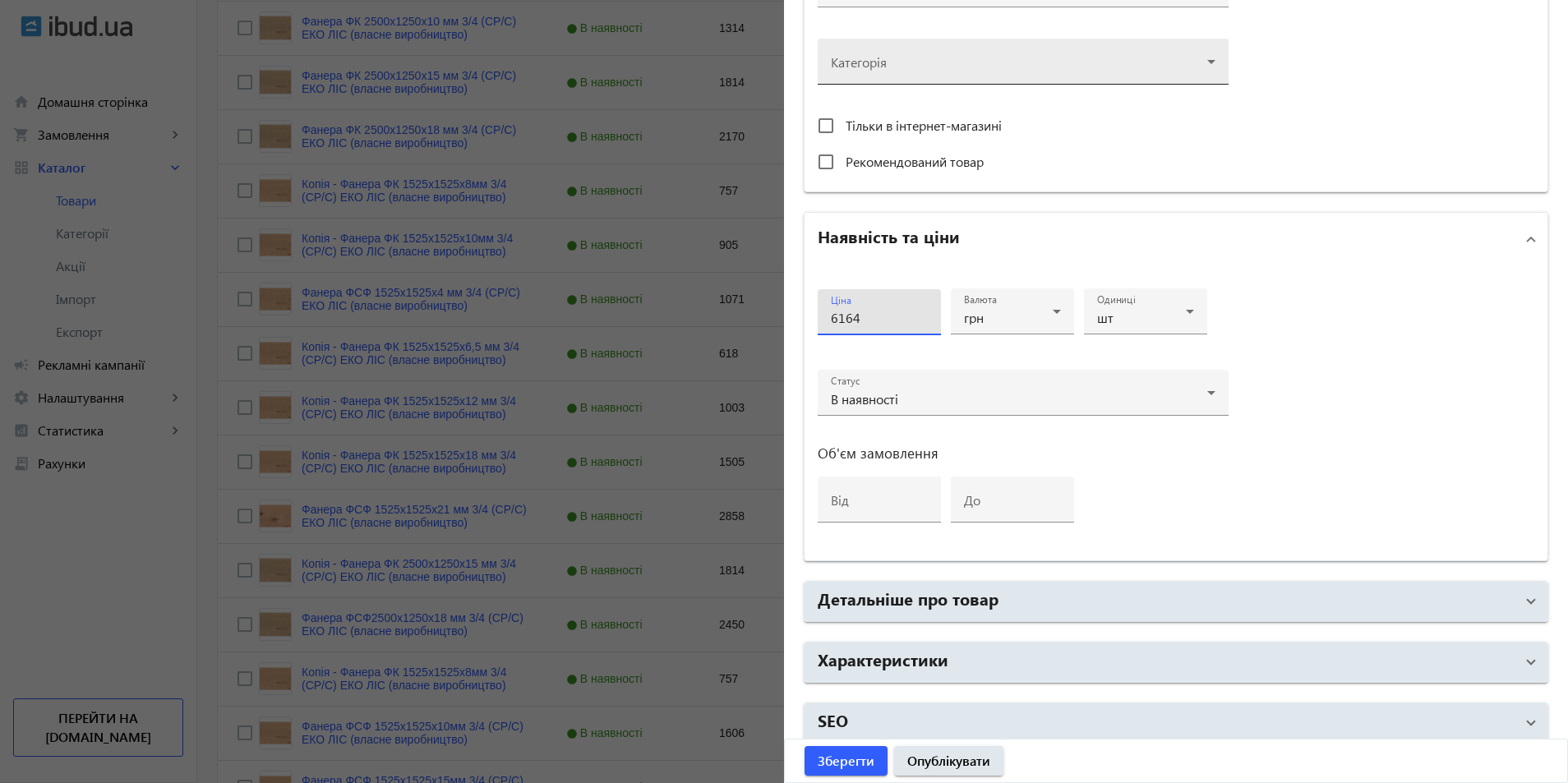
type input "6164"
click at [1209, 68] on div at bounding box center [1023, 55] width 385 height 59
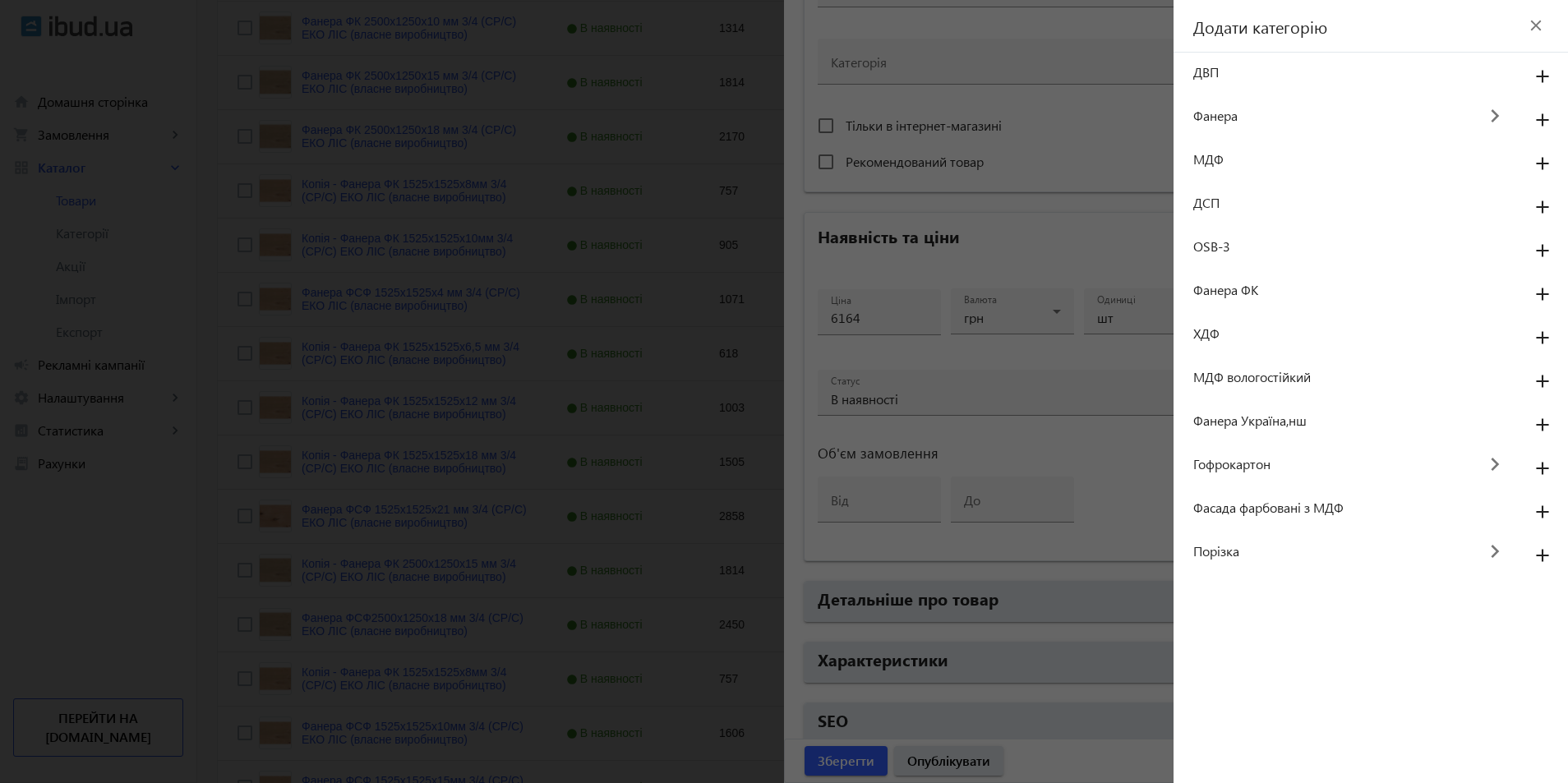
click at [1496, 113] on mat-icon "keyboard_arrow_right" at bounding box center [1494, 117] width 37 height 37
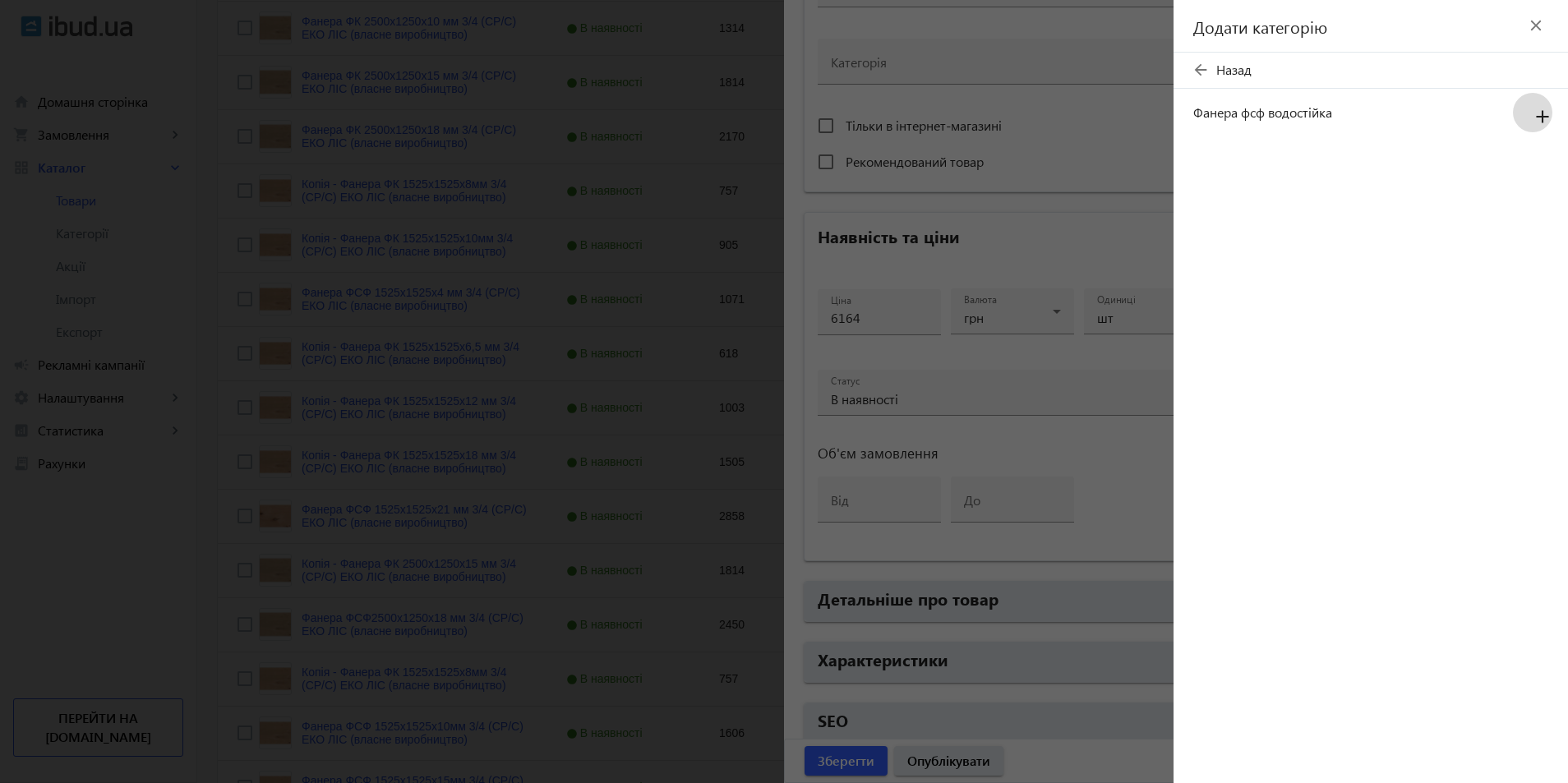
click at [1542, 113] on mat-icon "add" at bounding box center [1542, 117] width 39 height 29
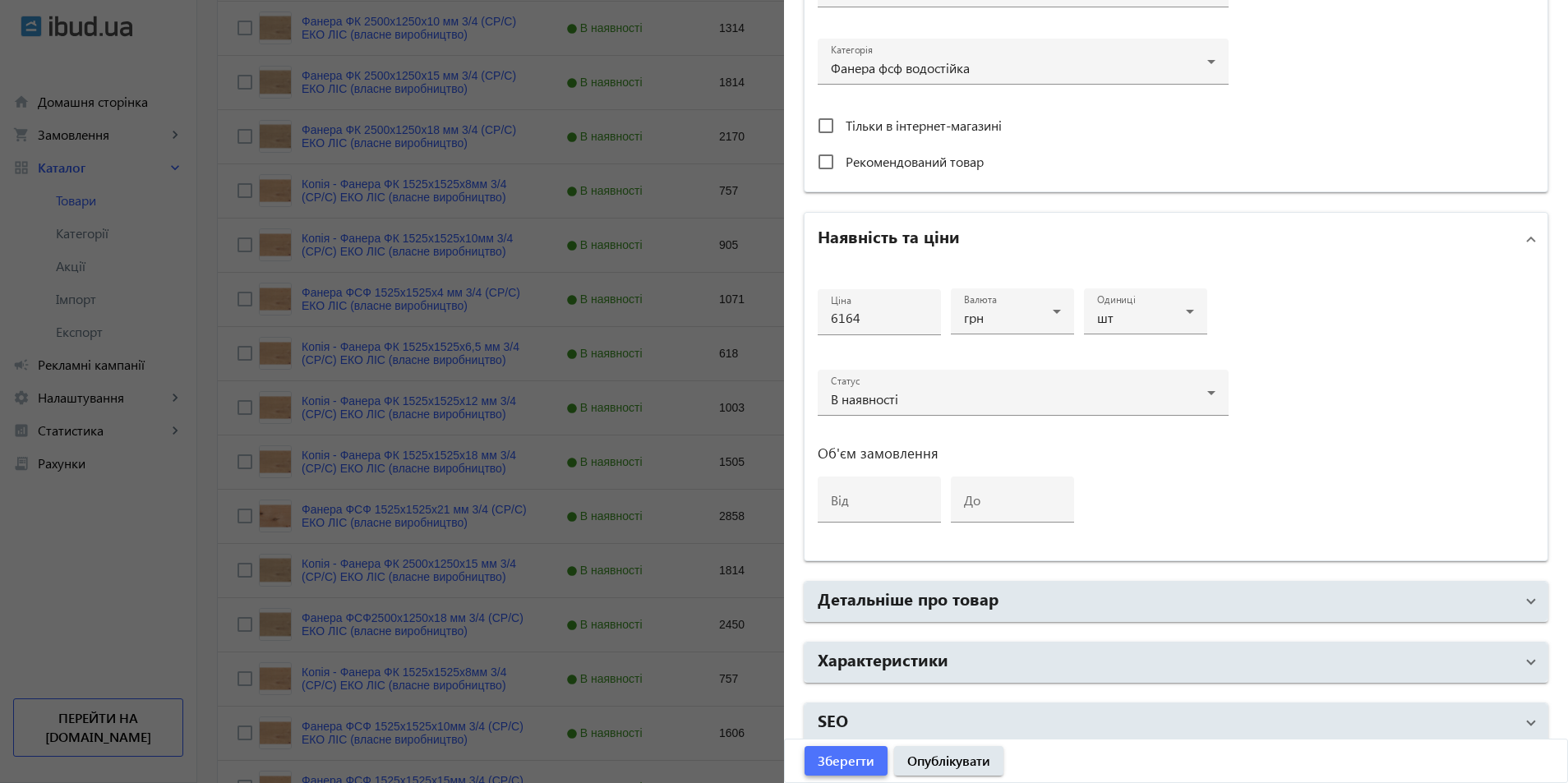
click at [850, 763] on span "Зберегти" at bounding box center [846, 761] width 57 height 18
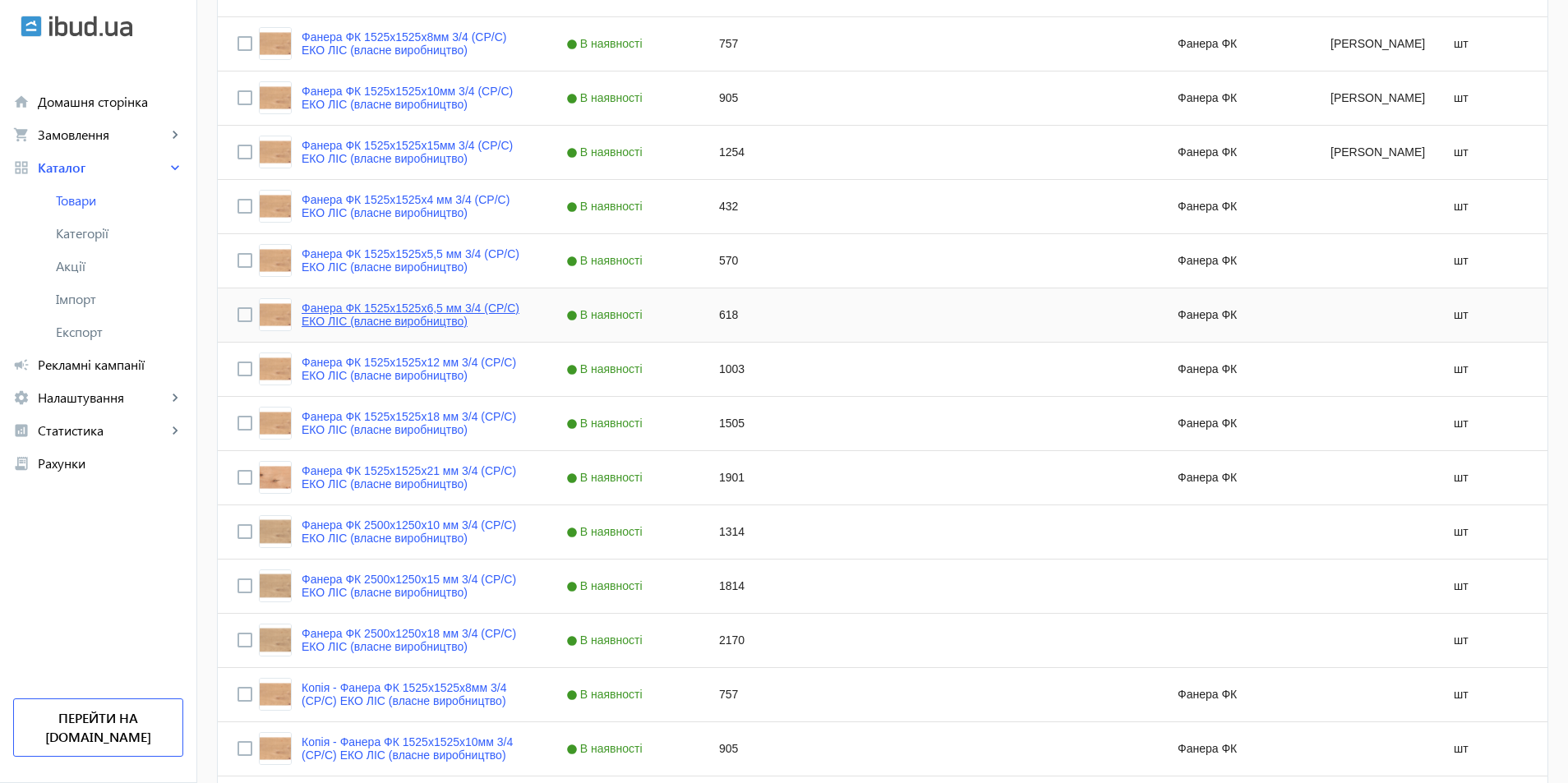
scroll to position [493, 0]
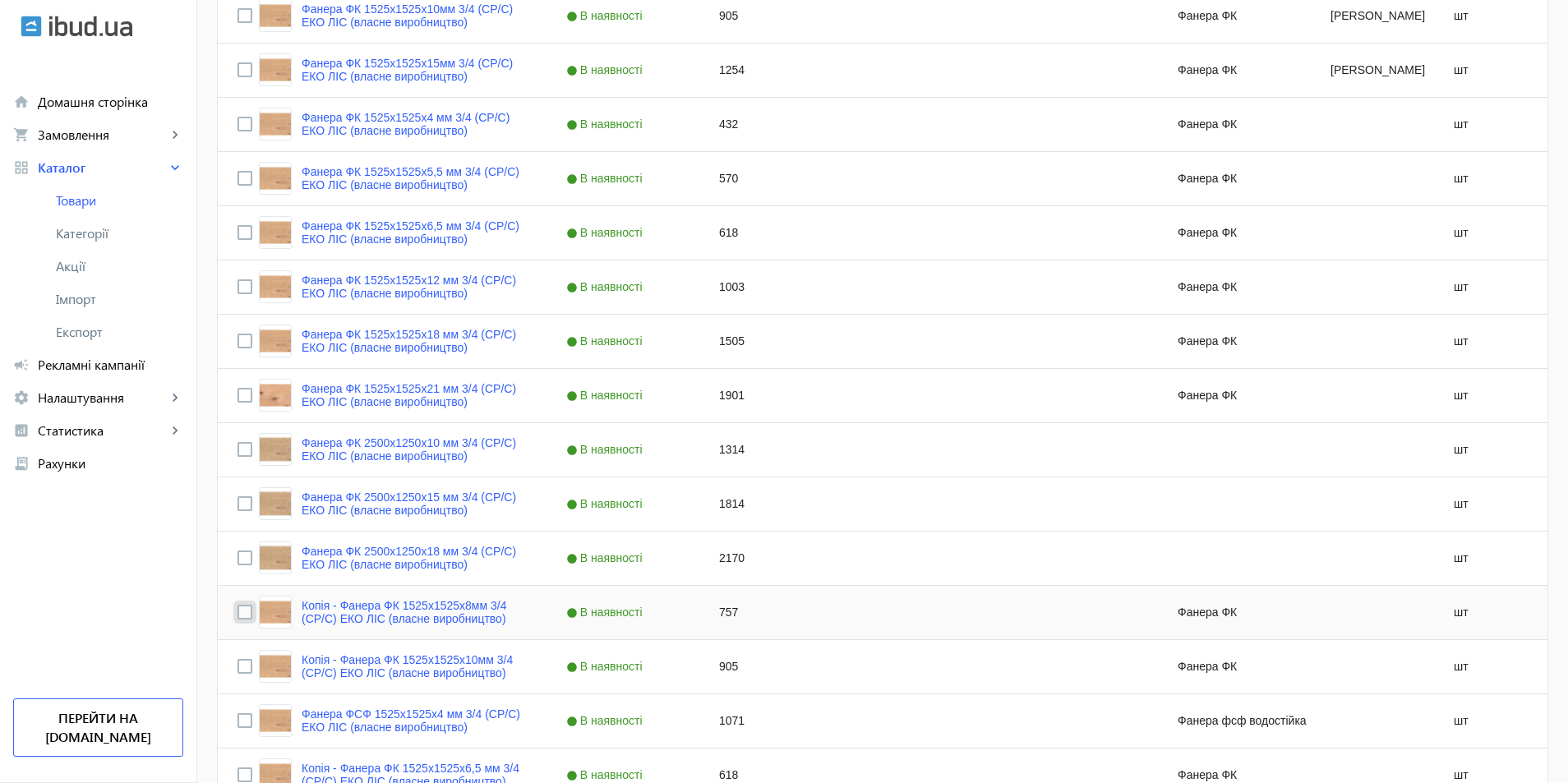
click at [238, 612] on input "Press Space to toggle row selection (unchecked)" at bounding box center [245, 612] width 15 height 15
checkbox input "true"
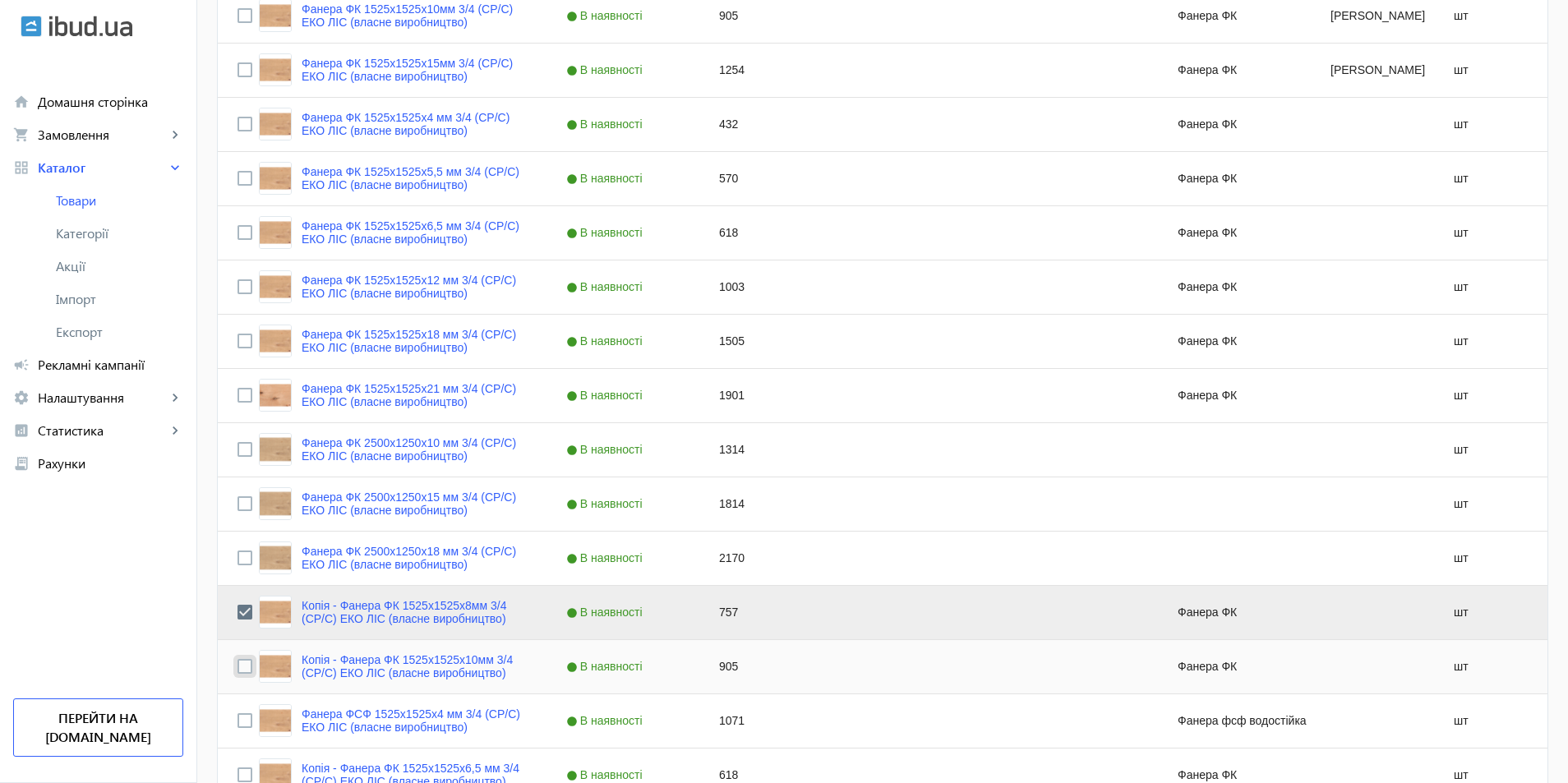
click at [238, 673] on input "Press Space to toggle row selection (unchecked)" at bounding box center [245, 666] width 15 height 15
checkbox input "true"
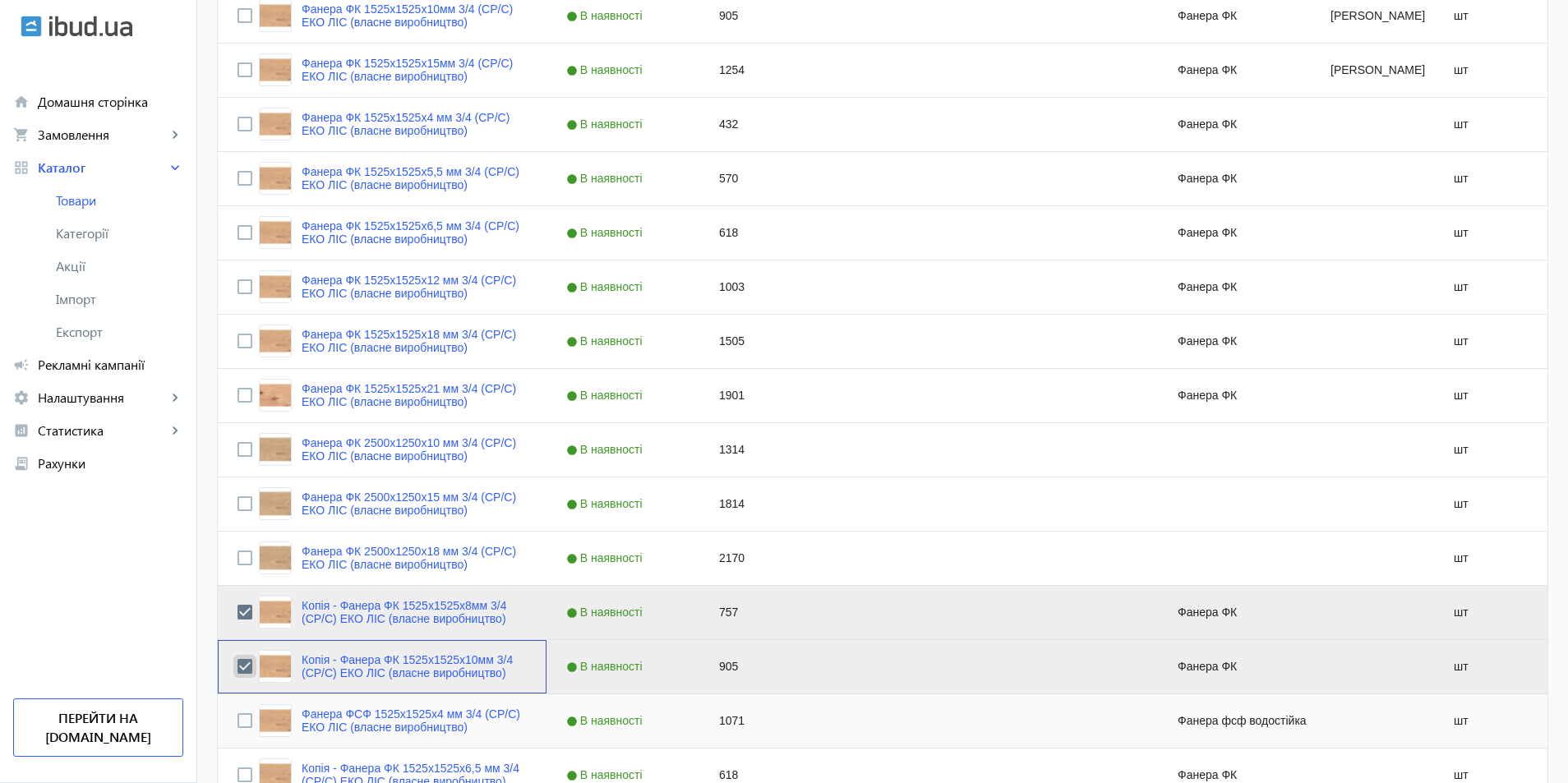
scroll to position [657, 0]
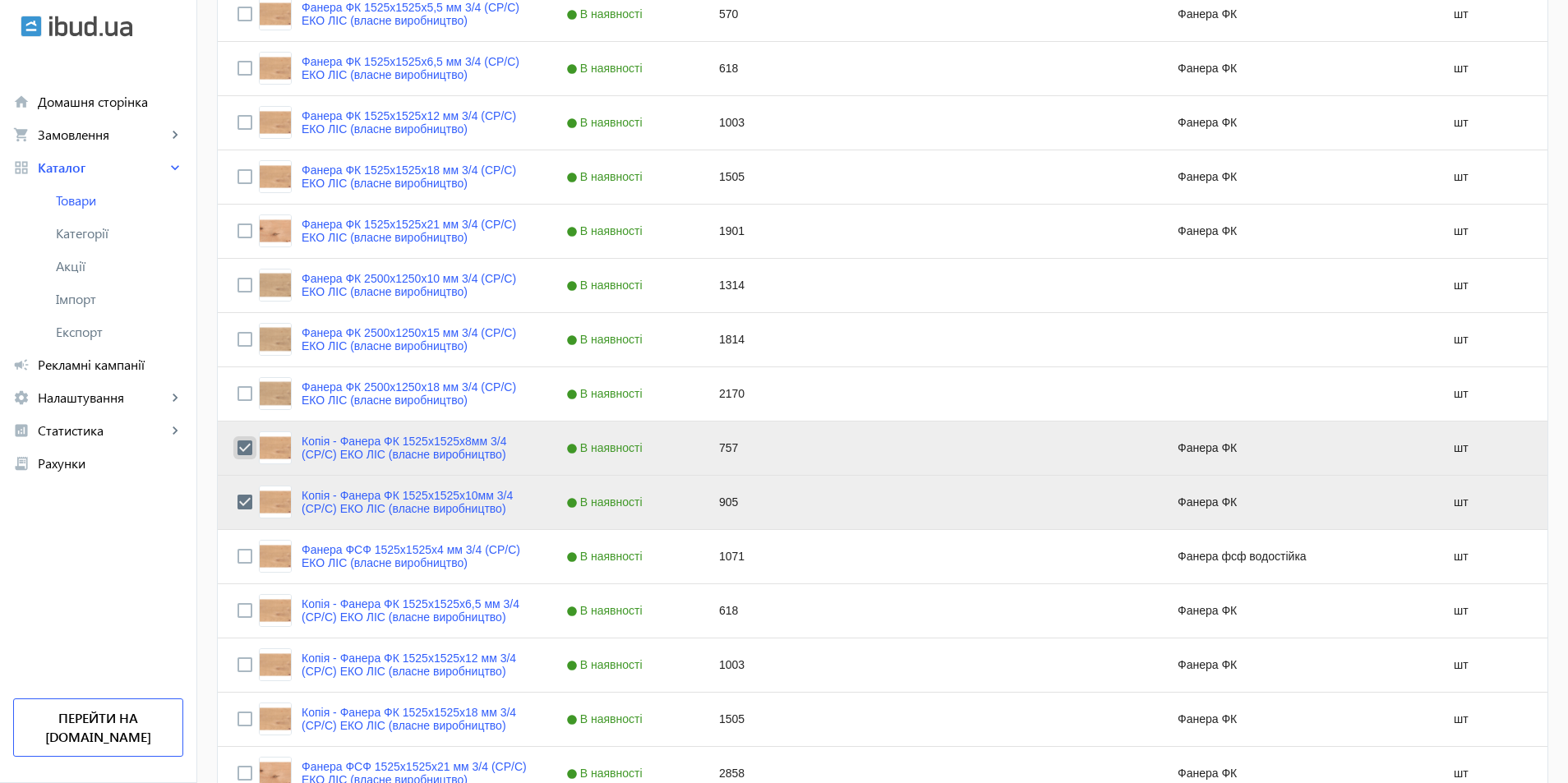
click at [240, 445] on input "Press Space to toggle row selection (checked)" at bounding box center [245, 448] width 15 height 15
checkbox input "false"
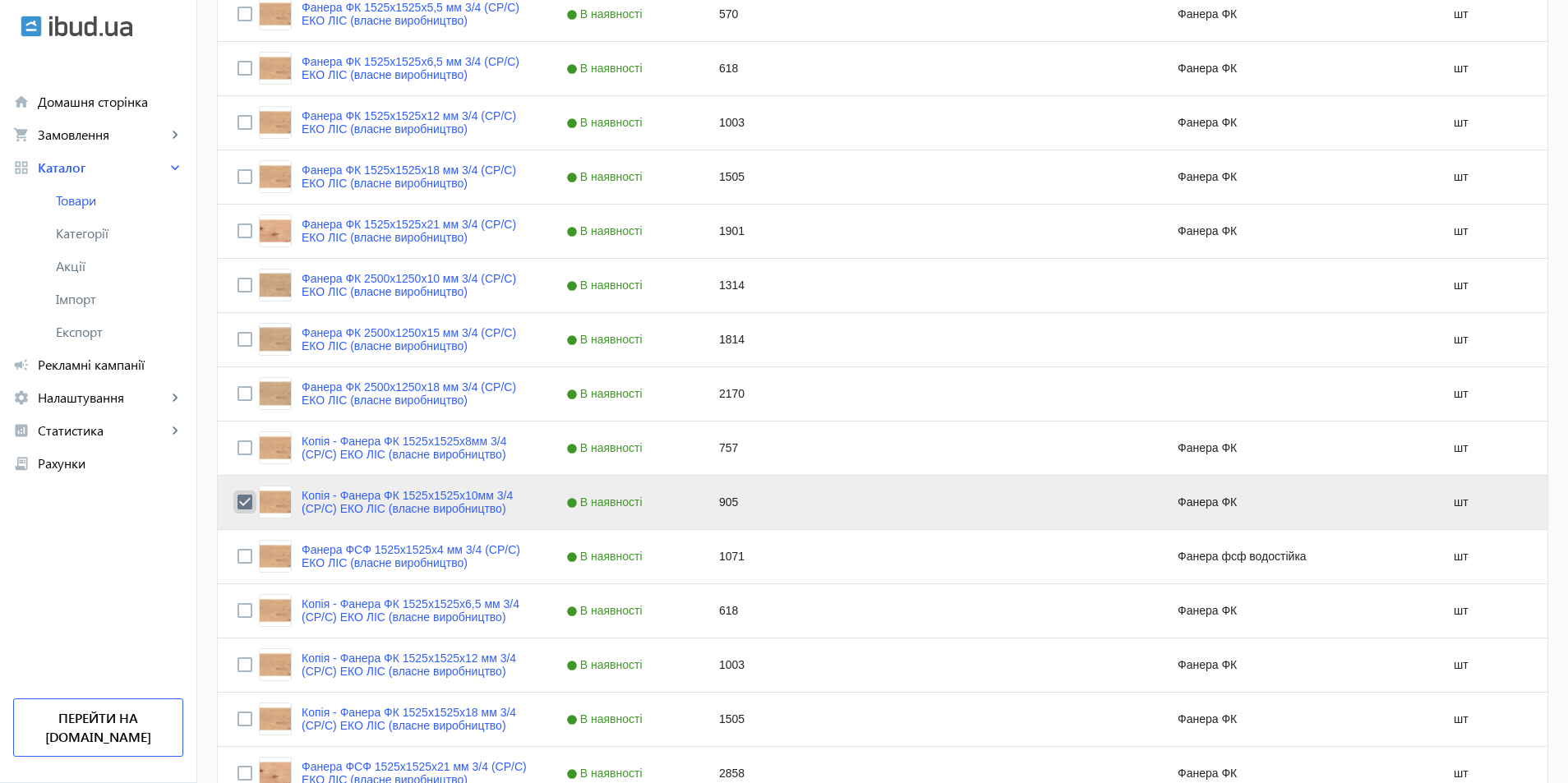
click at [238, 501] on input "Press Space to toggle row selection (checked)" at bounding box center [245, 502] width 15 height 15
checkbox input "false"
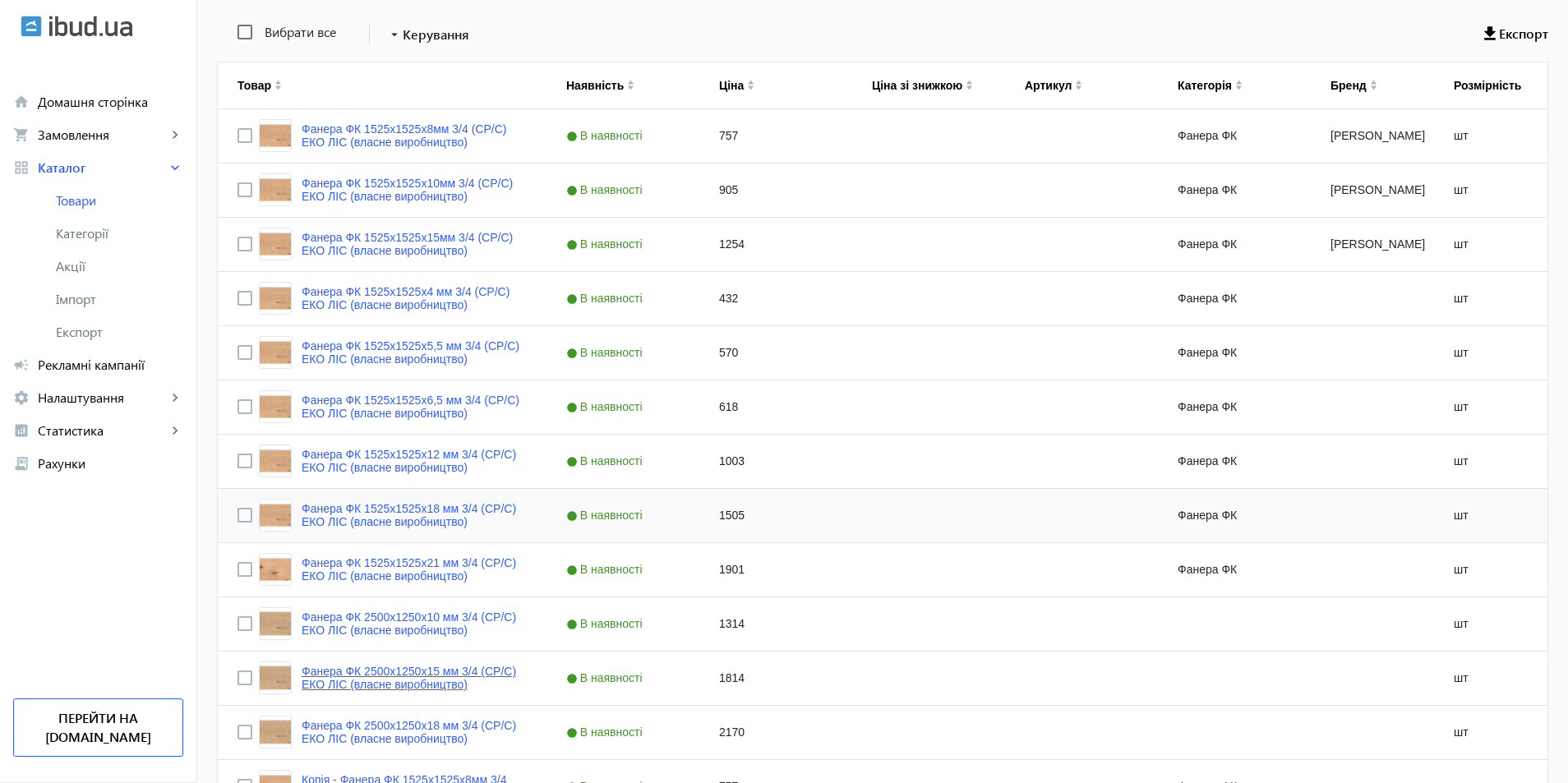
scroll to position [0, 0]
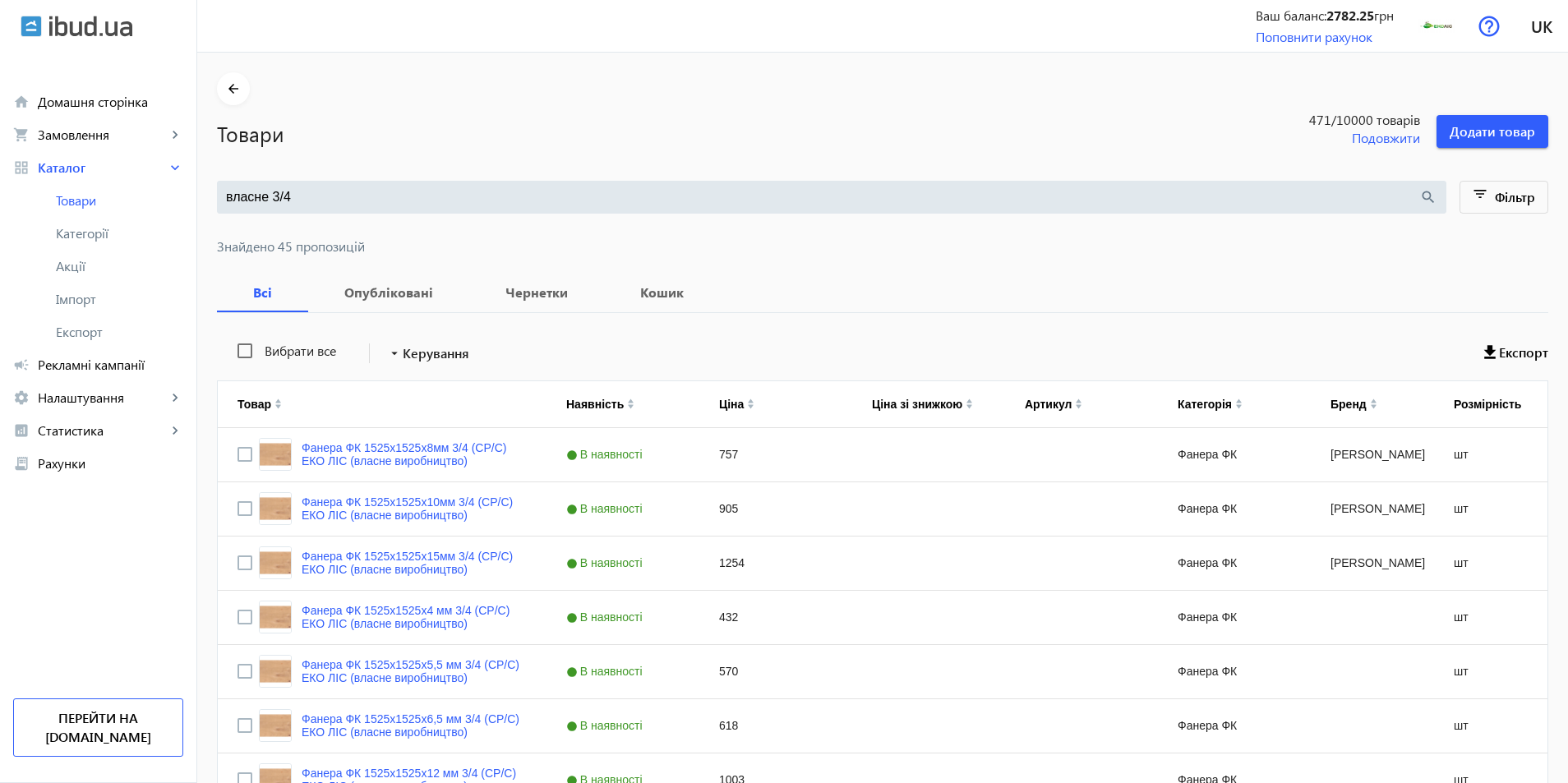
click at [319, 202] on input "власне 3/4" at bounding box center [823, 197] width 1193 height 18
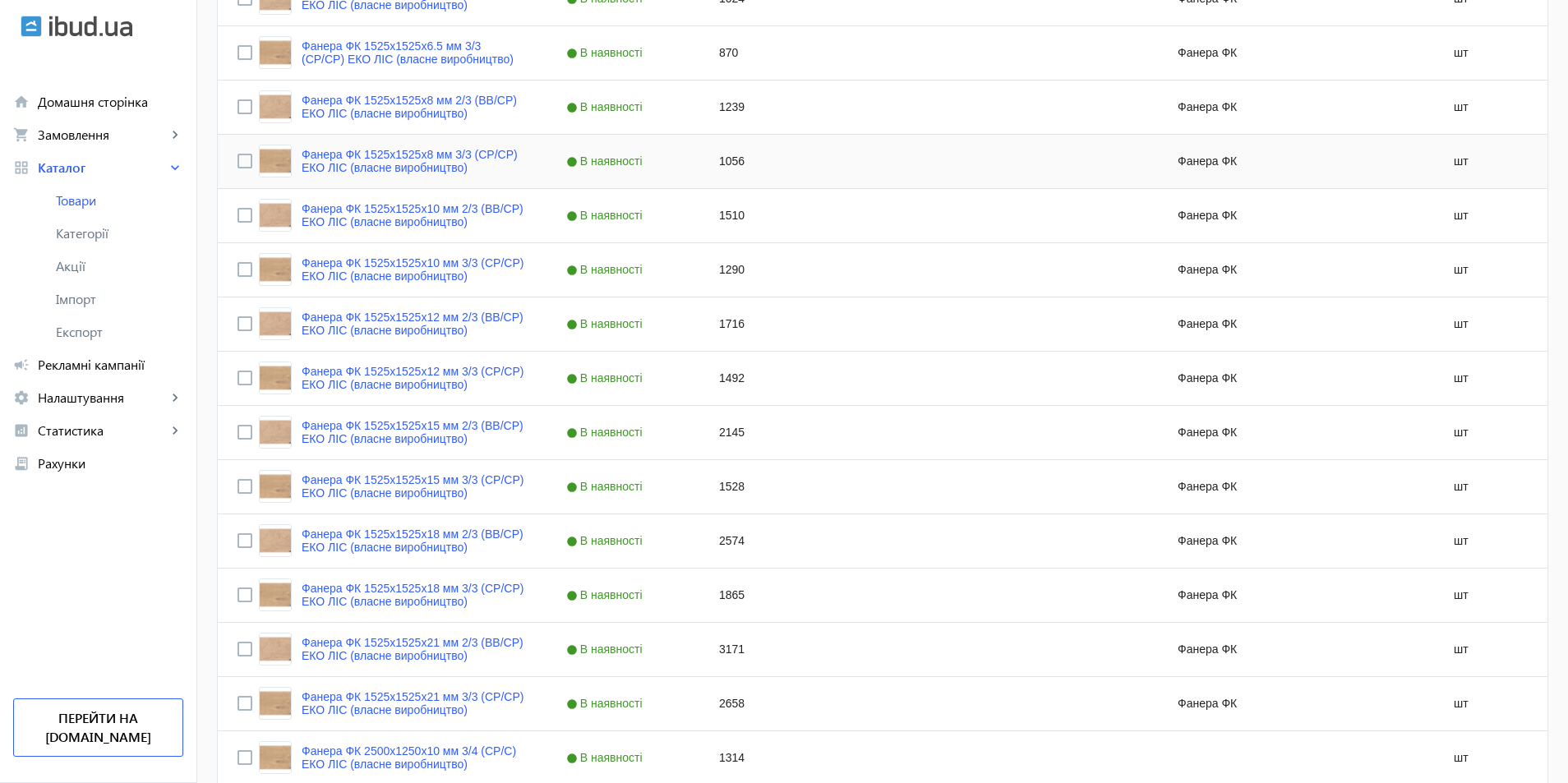
scroll to position [1420, 0]
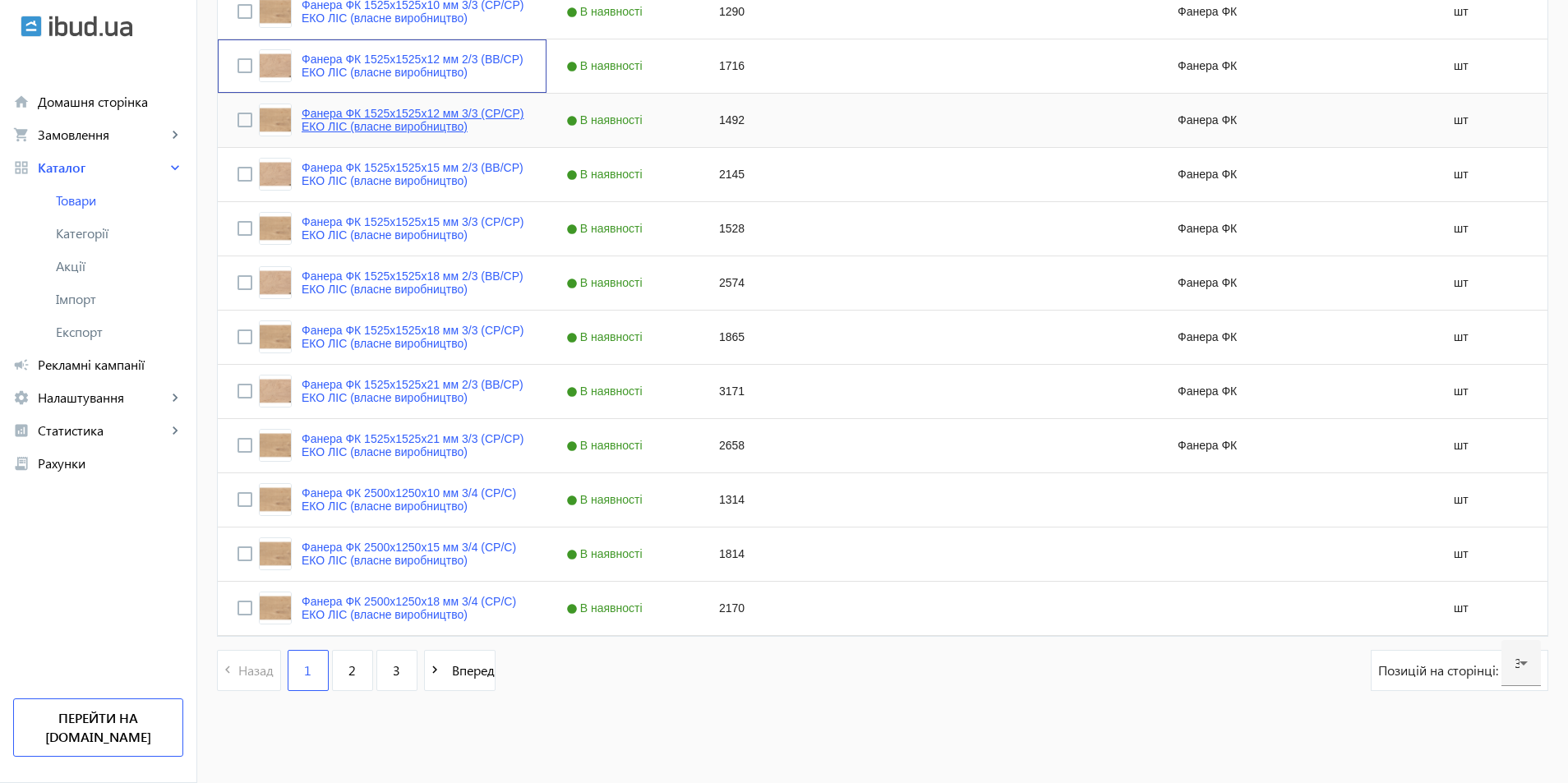
drag, startPoint x: 345, startPoint y: 102, endPoint x: 389, endPoint y: 129, distance: 51.6
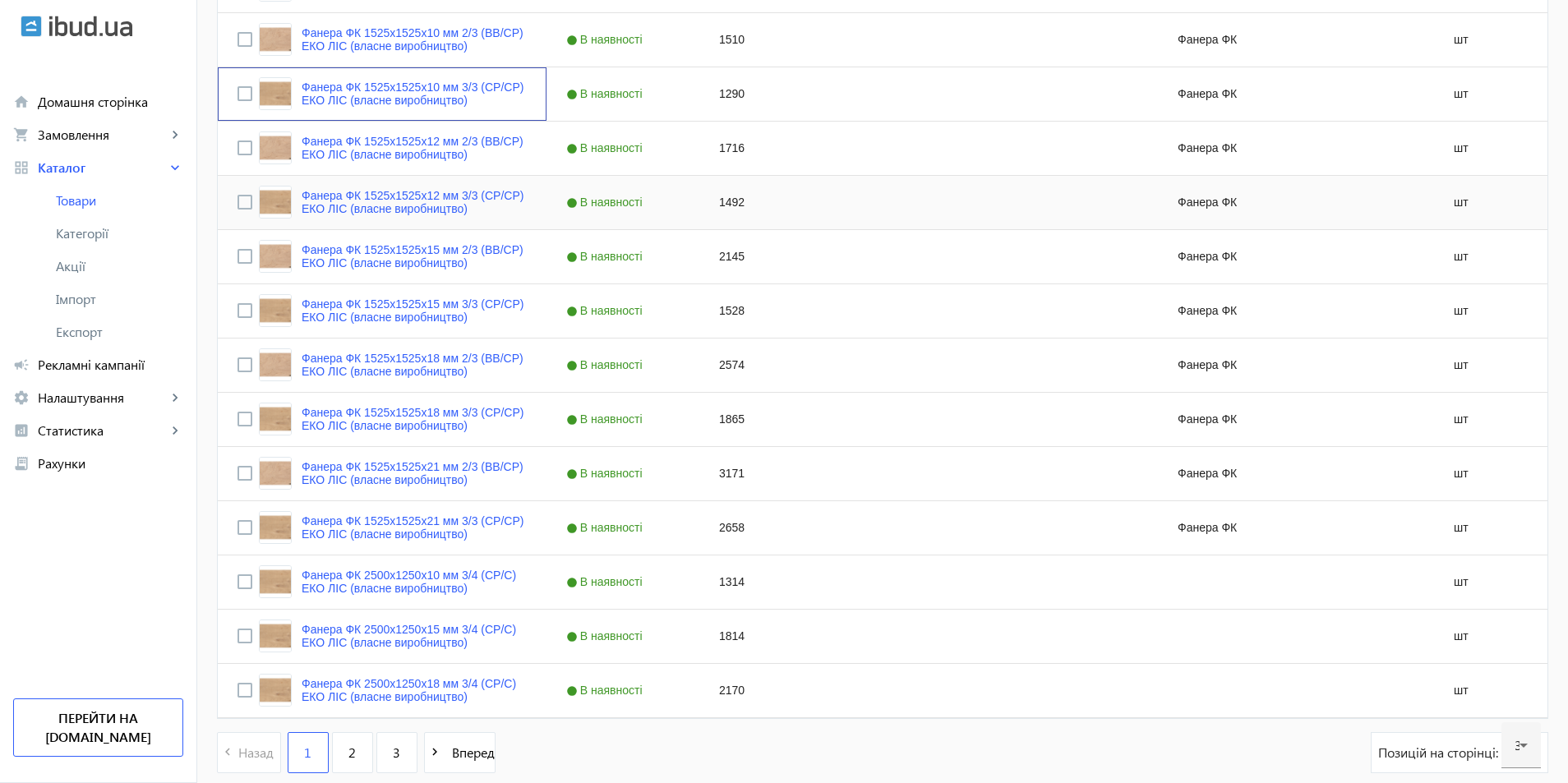
drag, startPoint x: 412, startPoint y: 151, endPoint x: 453, endPoint y: 185, distance: 53.3
drag, startPoint x: 539, startPoint y: 283, endPoint x: 565, endPoint y: 285, distance: 26.1
click at [622, 372] on div "В наявності" at bounding box center [623, 365] width 153 height 53
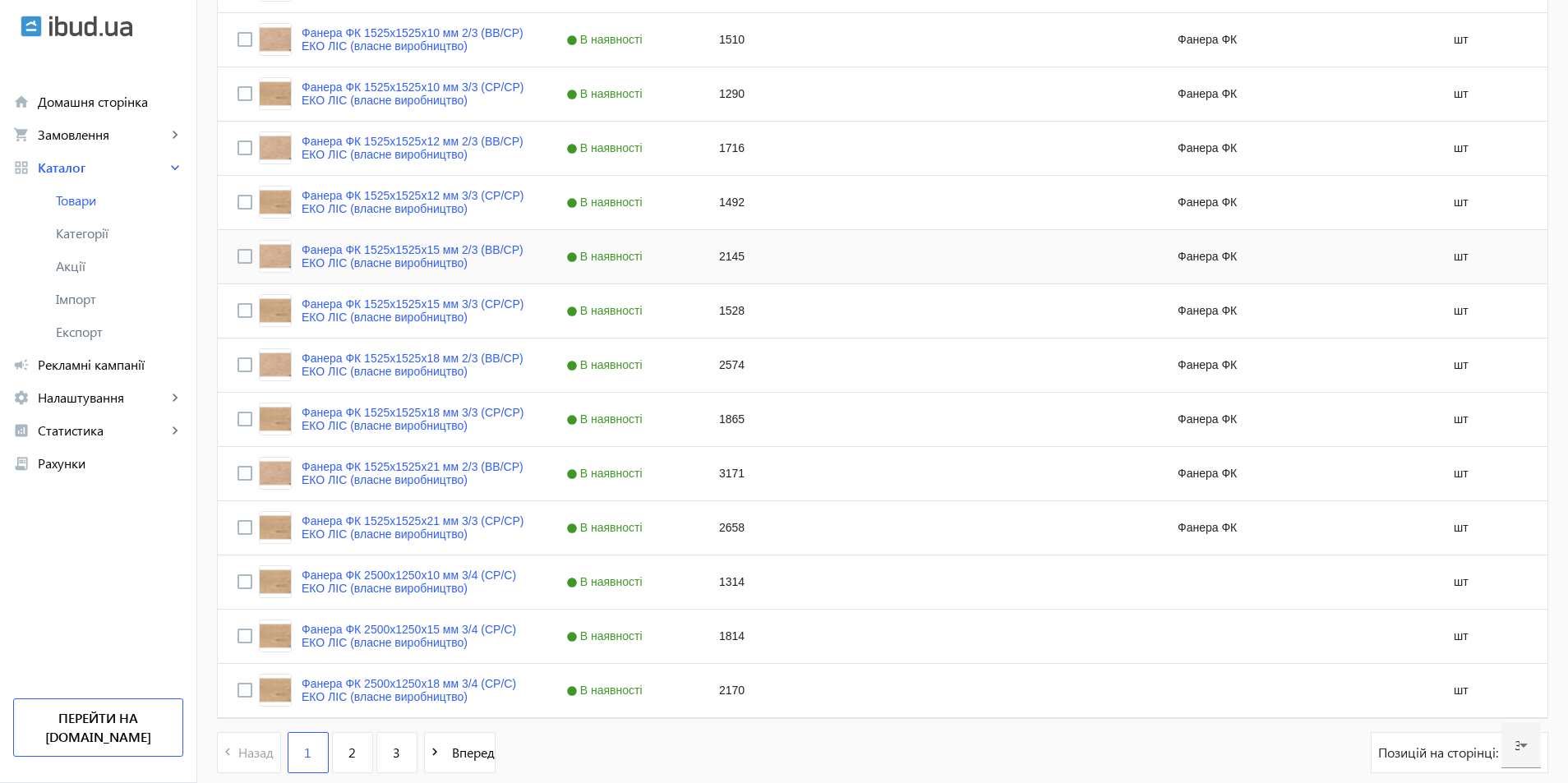
click at [644, 330] on div "В наявності" at bounding box center [623, 311] width 153 height 53
click at [656, 326] on div "В наявності" at bounding box center [623, 311] width 153 height 53
type input "власне 3/4"
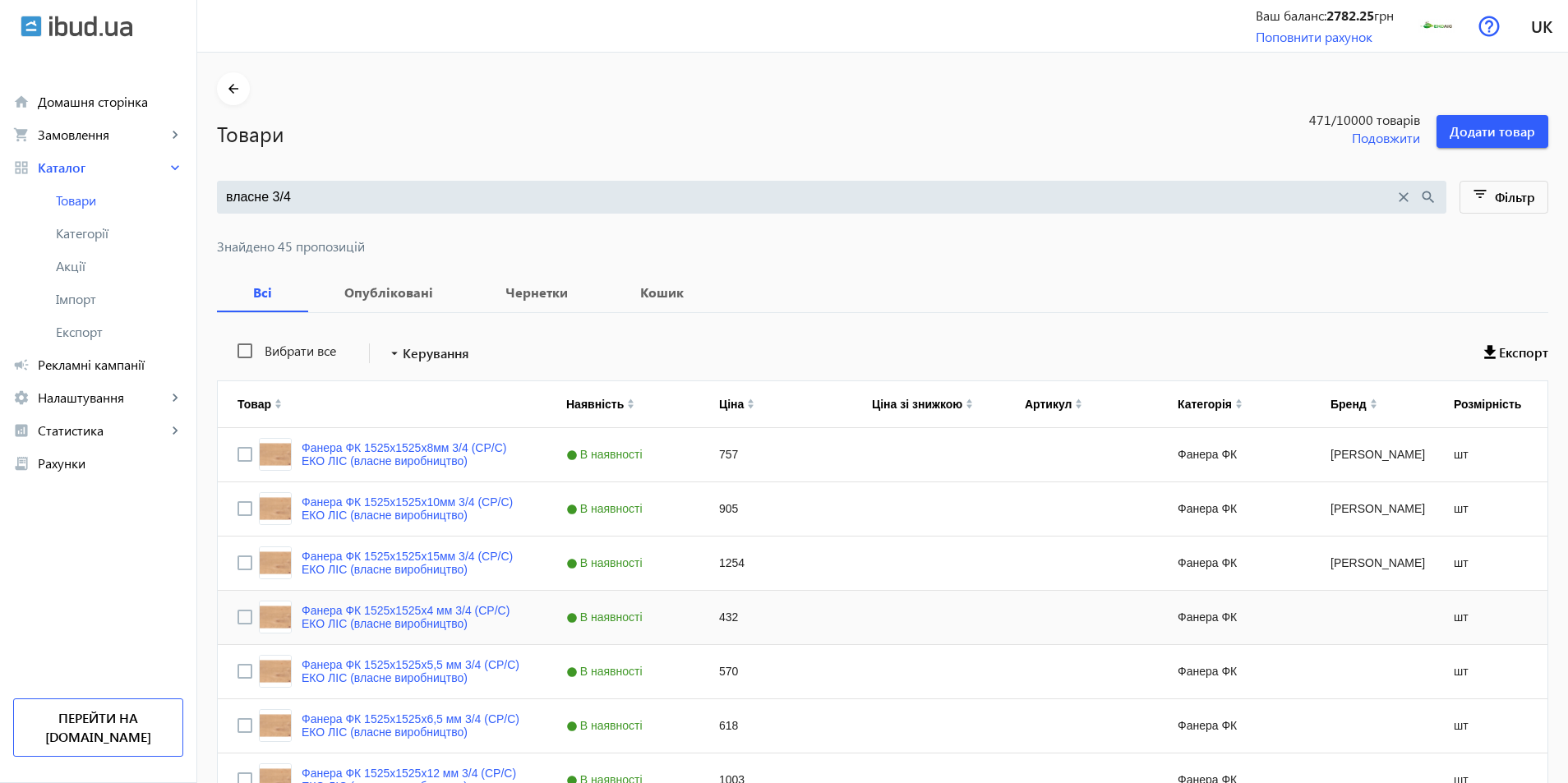
scroll to position [165, 0]
